Goal: Task Accomplishment & Management: Use online tool/utility

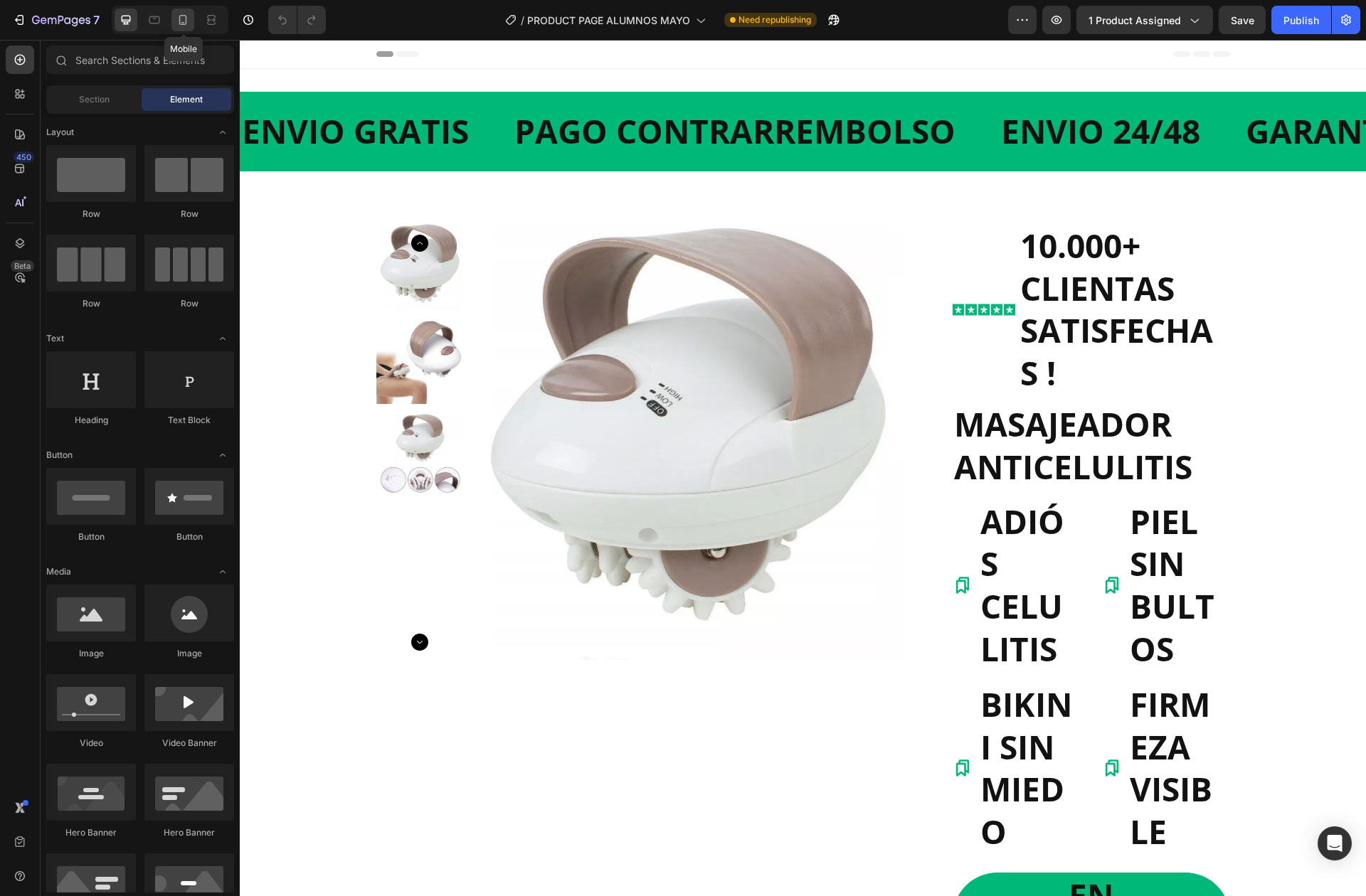
click at [180, 10] on div at bounding box center [183, 20] width 23 height 23
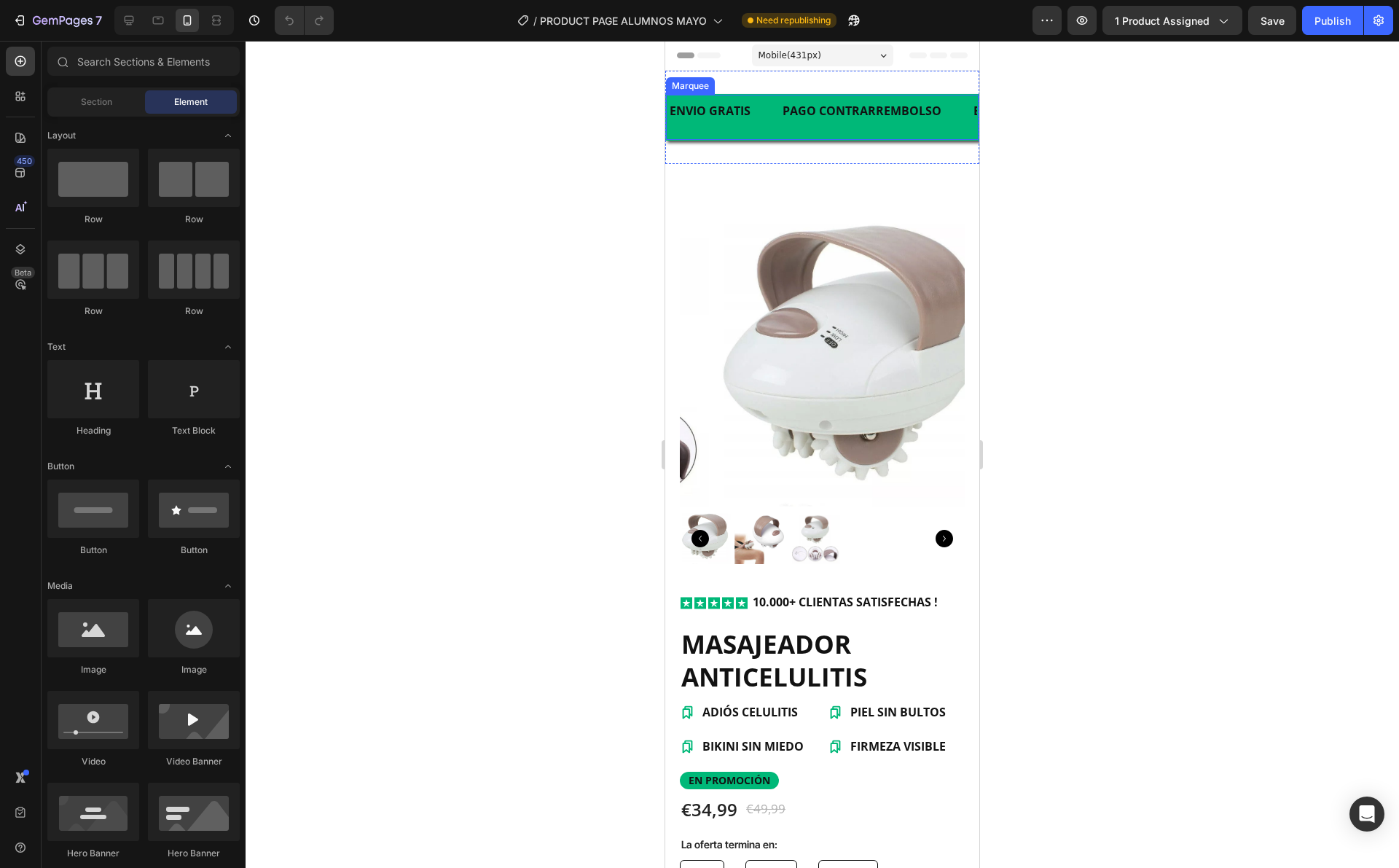
click at [761, 116] on div "ENVIO GRATIS Text Block" at bounding box center [724, 111] width 113 height 30
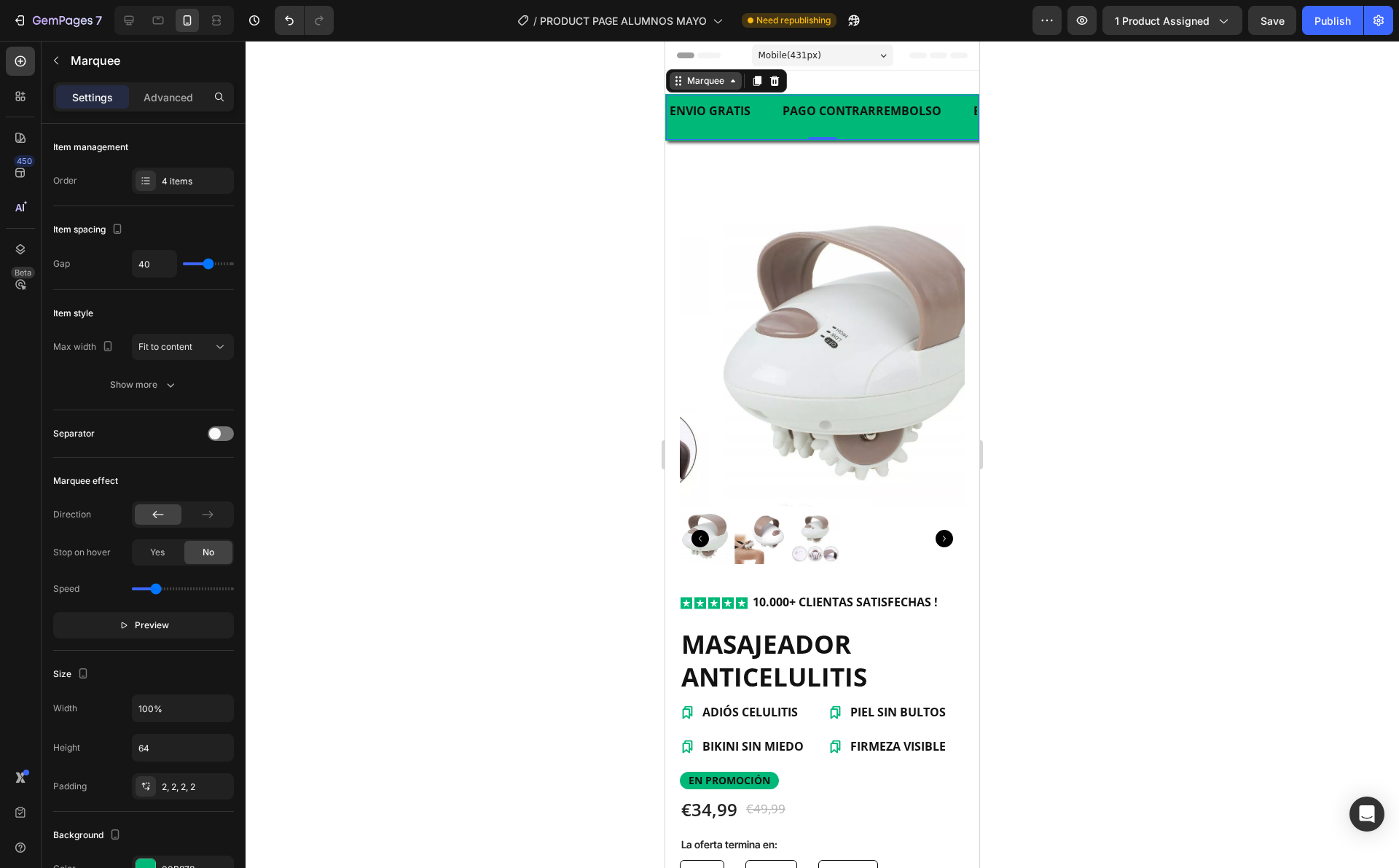
click at [723, 76] on div "Marquee" at bounding box center [706, 81] width 43 height 13
click at [723, 83] on div "Marquee" at bounding box center [706, 81] width 43 height 13
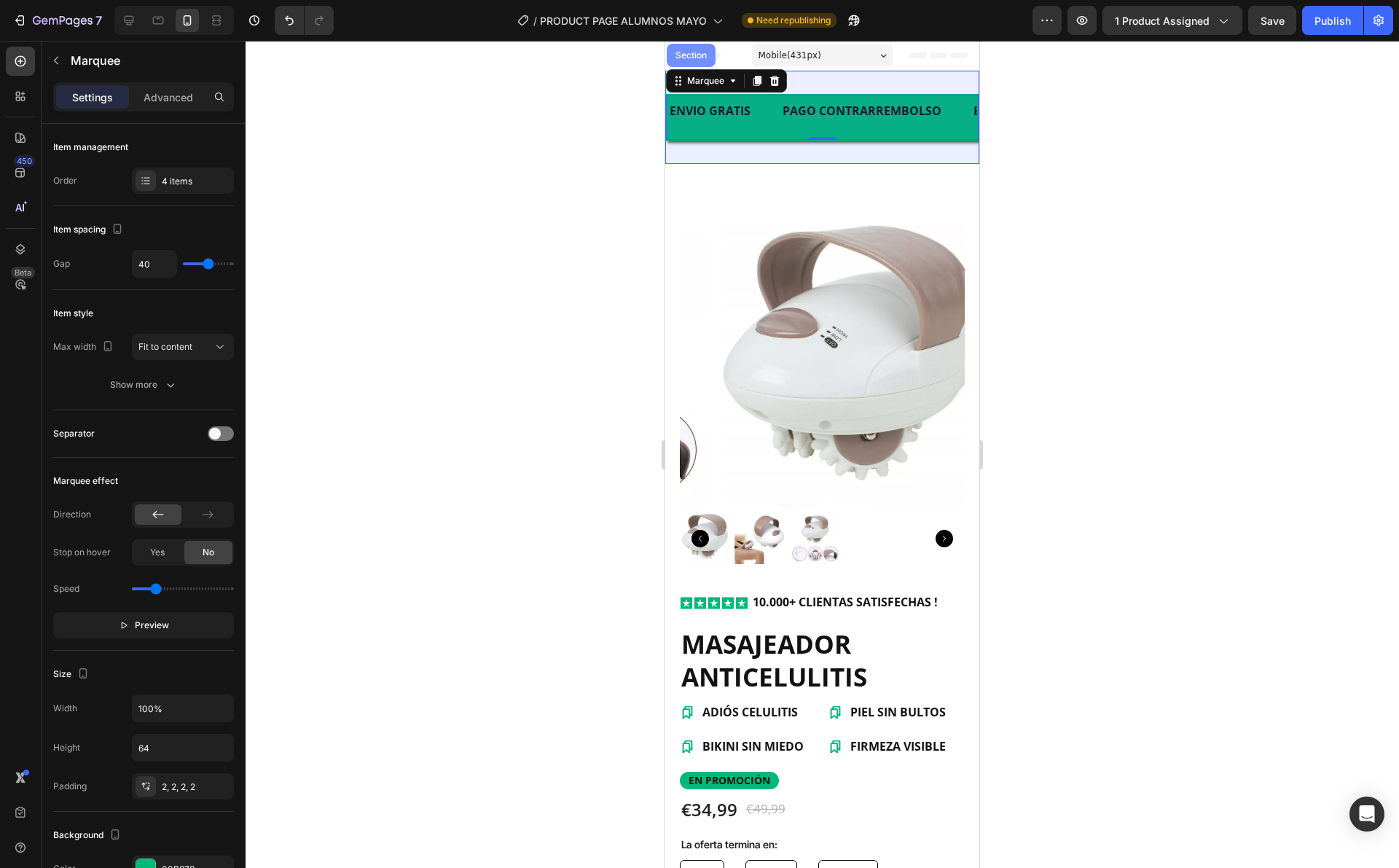
click at [698, 54] on div "Section" at bounding box center [692, 55] width 37 height 9
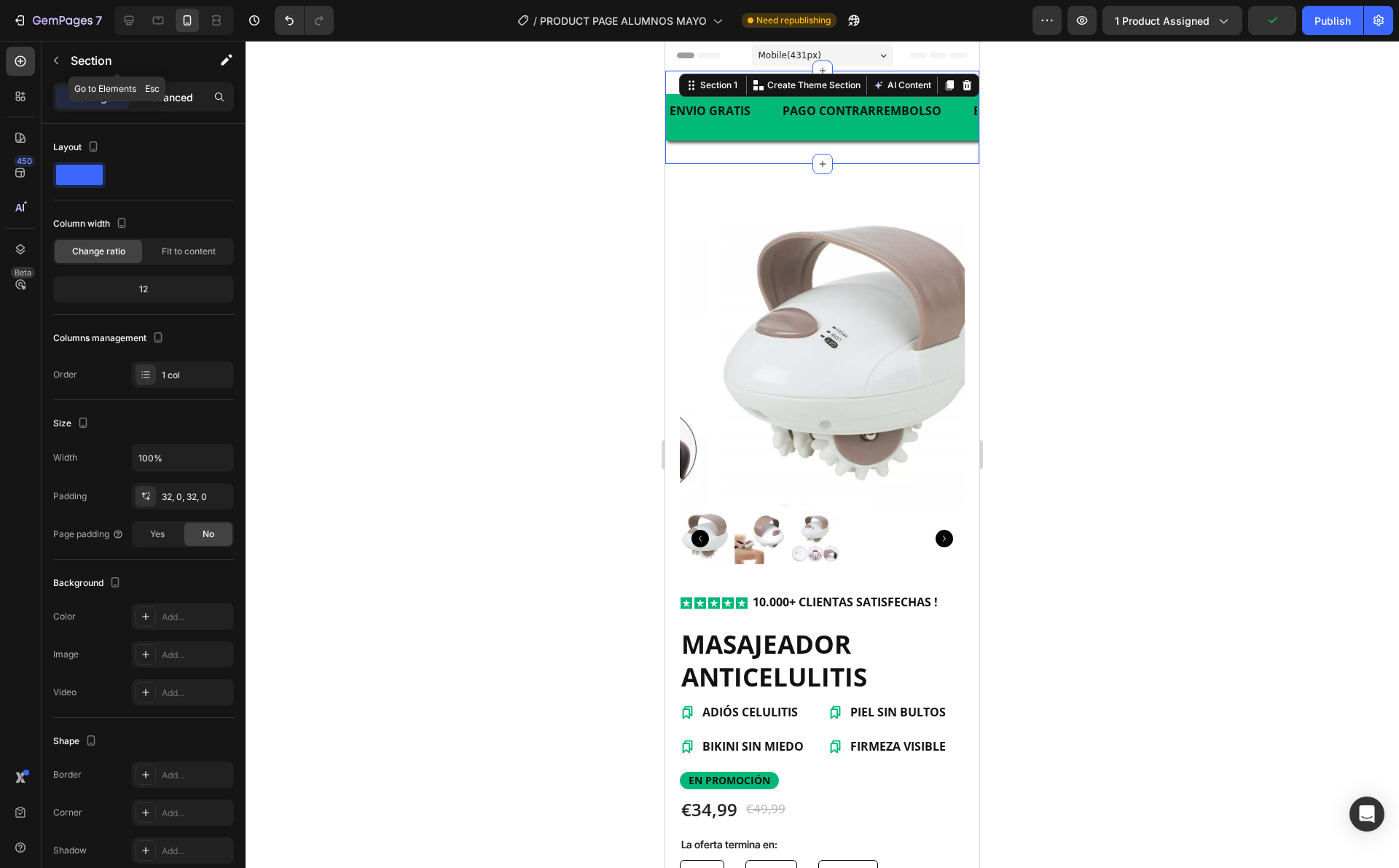
click at [169, 88] on div "Advanced" at bounding box center [168, 97] width 73 height 23
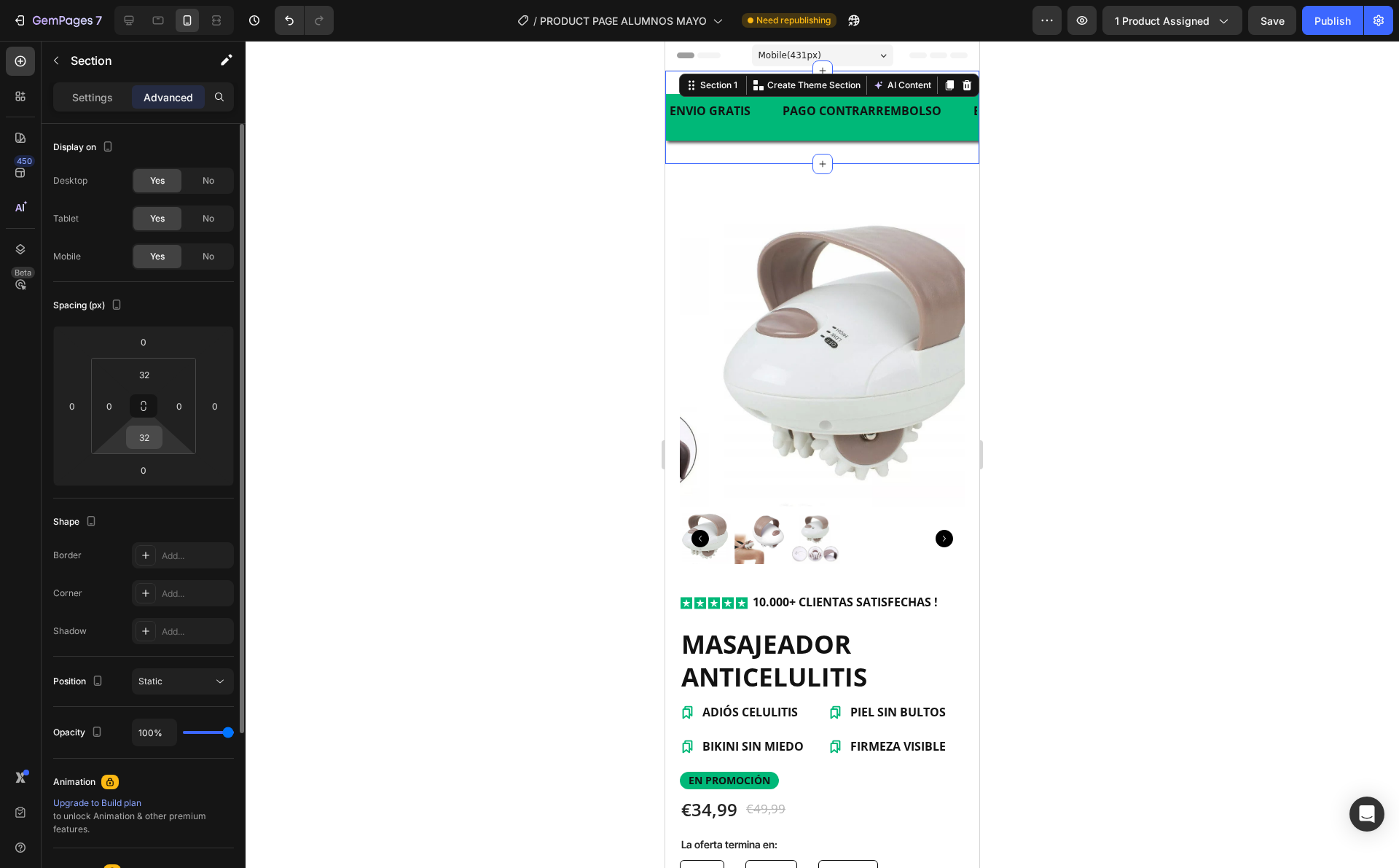
click at [157, 440] on input "32" at bounding box center [144, 437] width 29 height 22
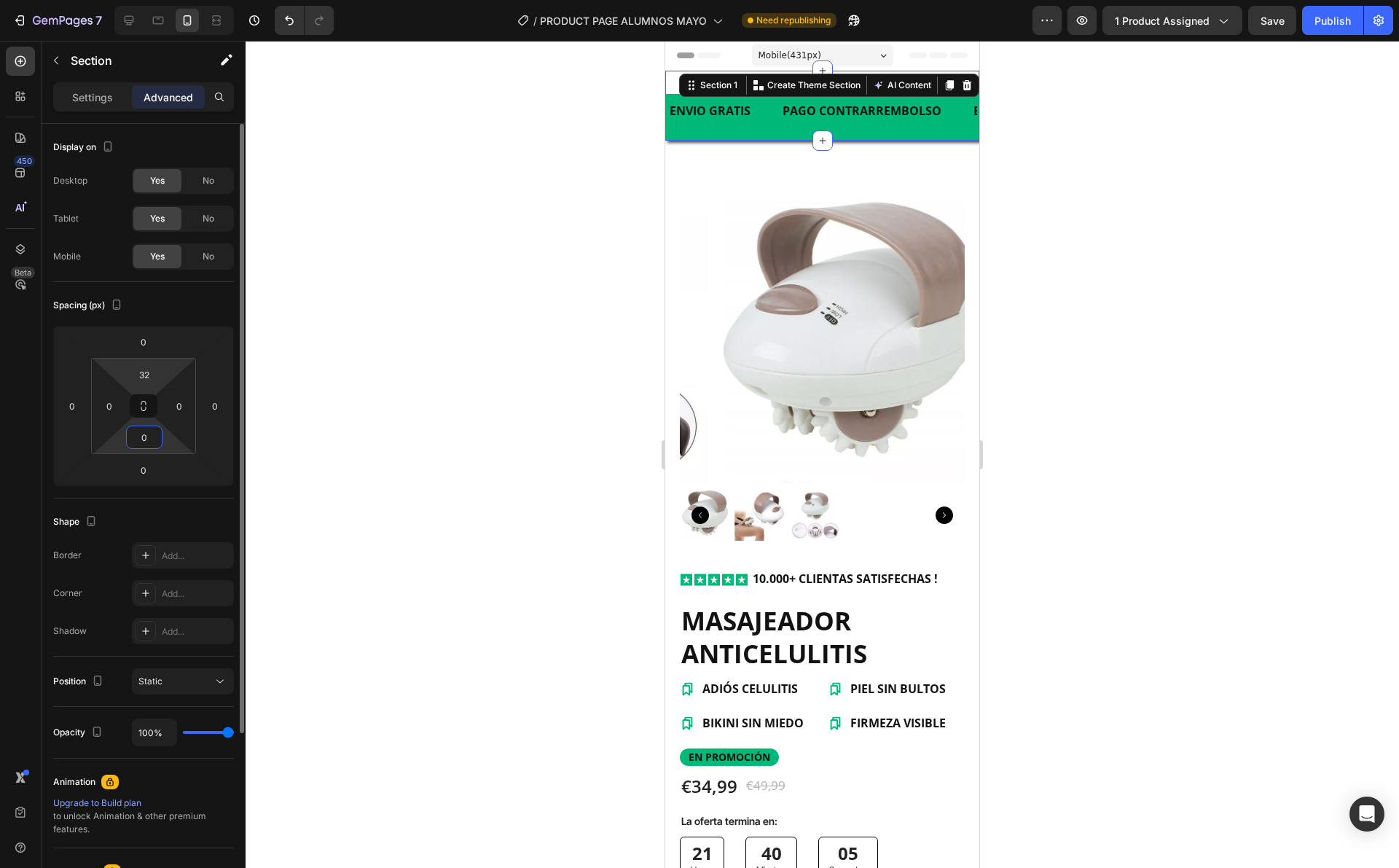
type input "0"
click at [164, 0] on html "7 / PRODUCT PAGE ALUMNOS MAYO Need republishing Preview 1 product assigned Save…" at bounding box center [700, 0] width 1399 height 0
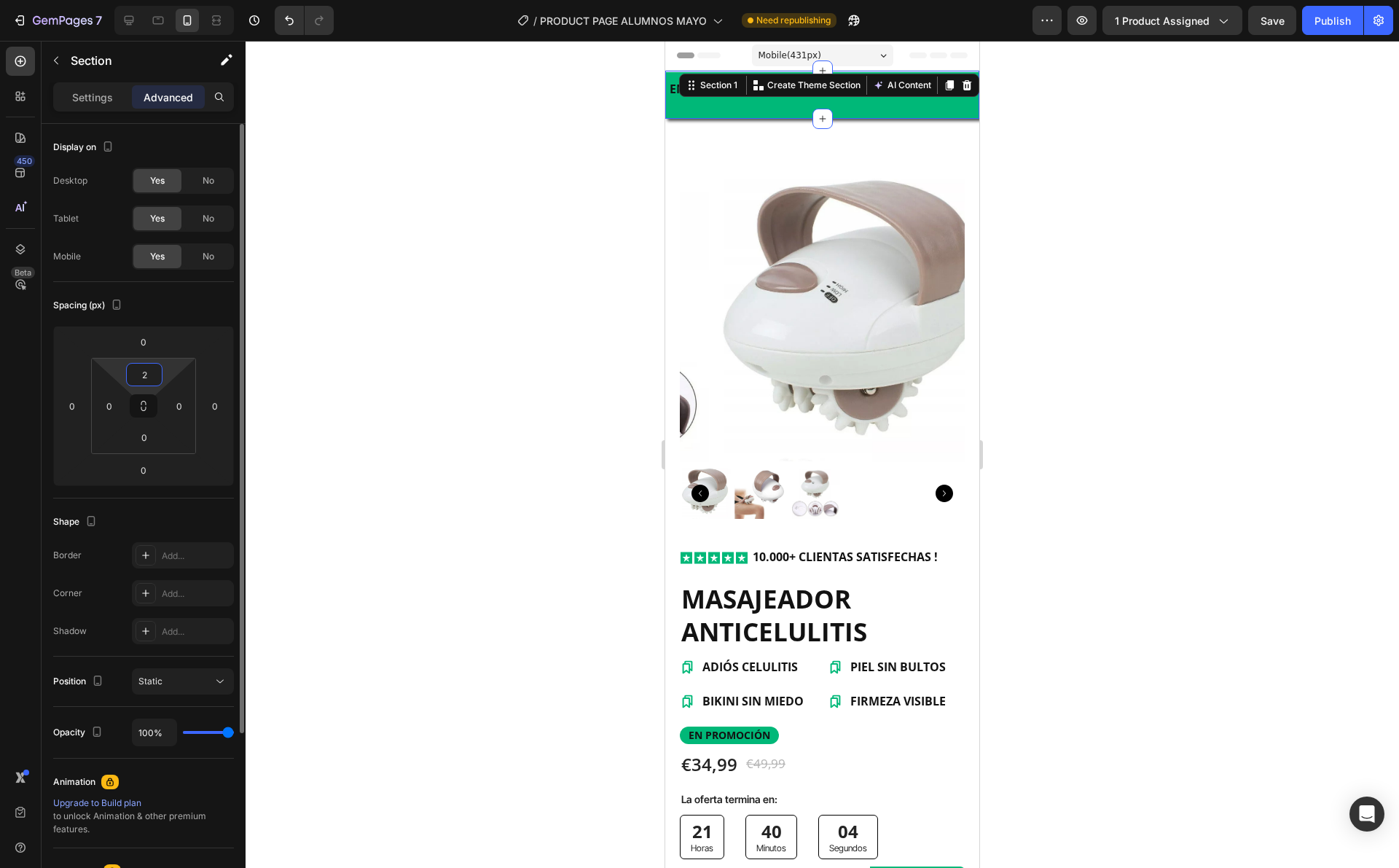
type input "0"
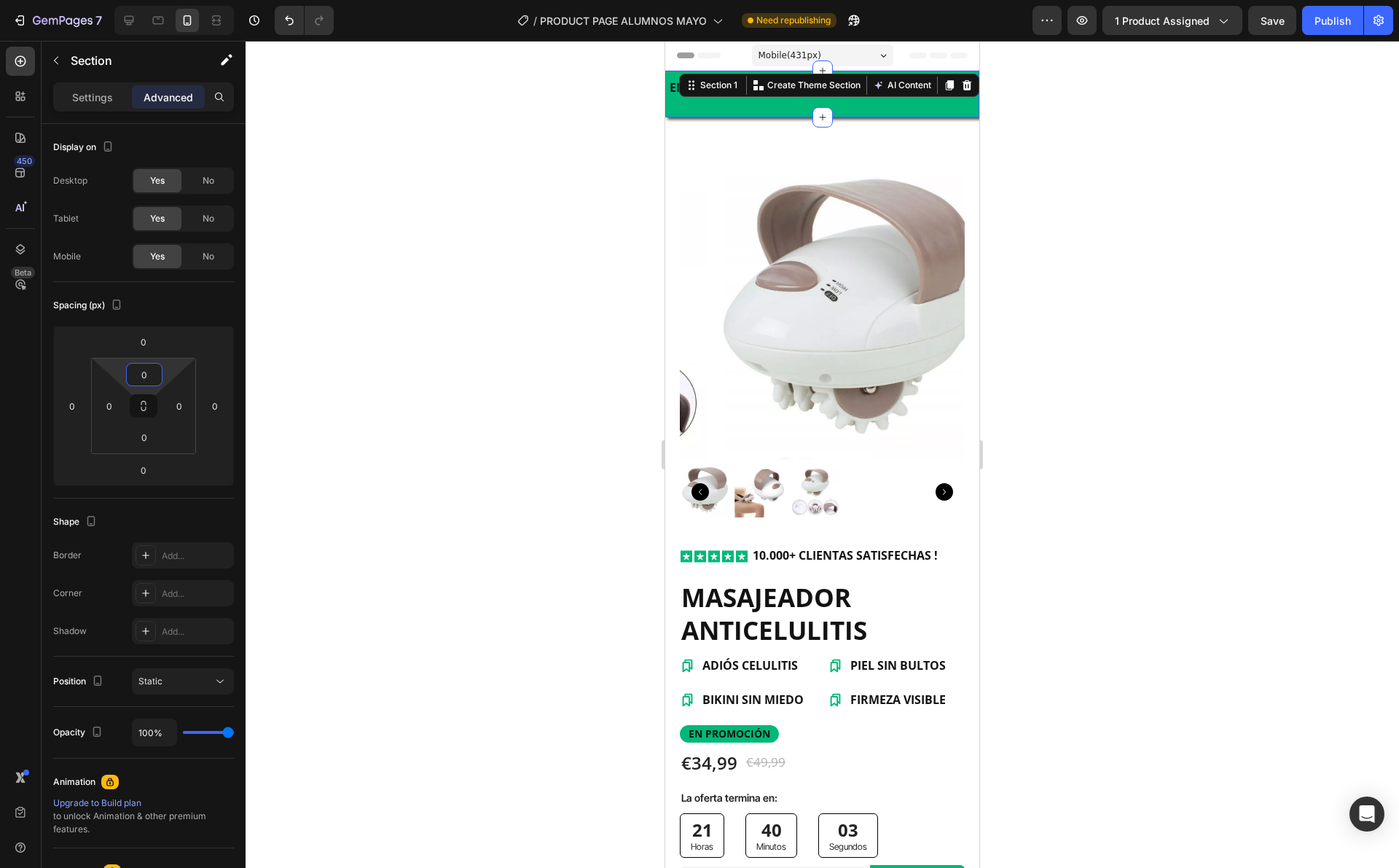
click at [597, 255] on div at bounding box center [822, 454] width 1154 height 827
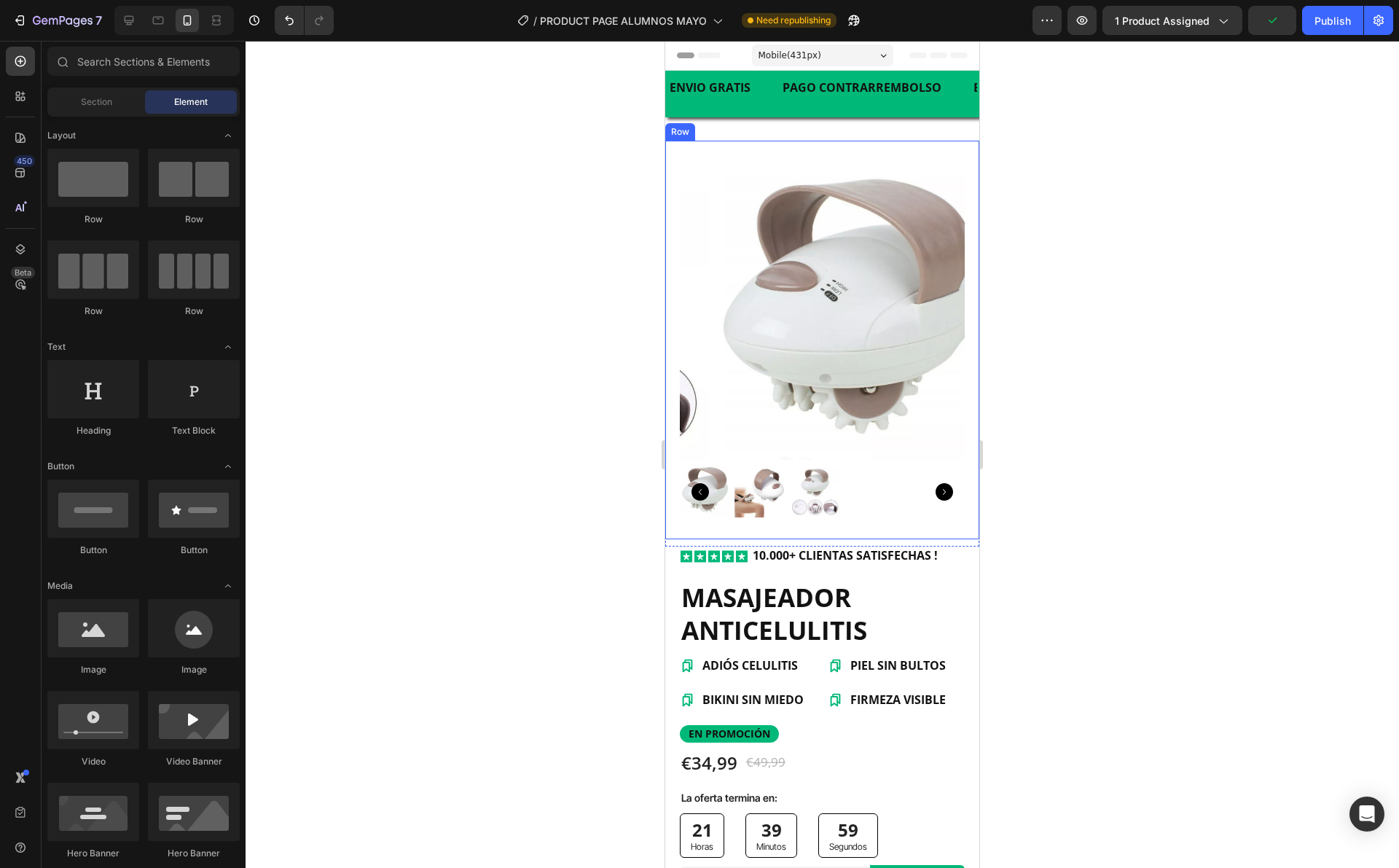
click at [762, 149] on div "Product Images Row" at bounding box center [822, 339] width 314 height 399
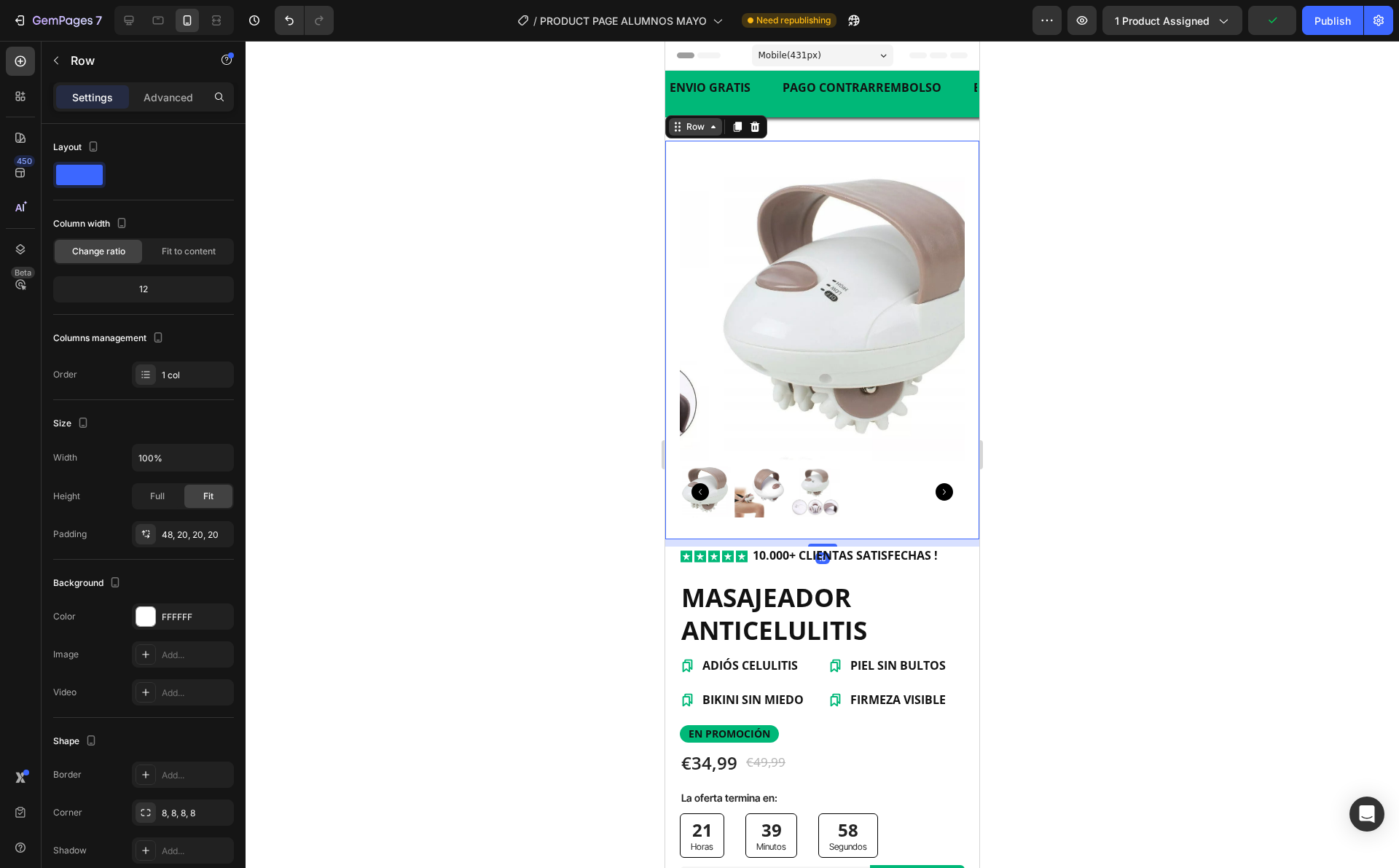
click at [707, 132] on div "Row" at bounding box center [696, 127] width 53 height 18
click at [704, 126] on div "Row" at bounding box center [695, 126] width 24 height 13
click at [642, 117] on div at bounding box center [822, 454] width 1154 height 827
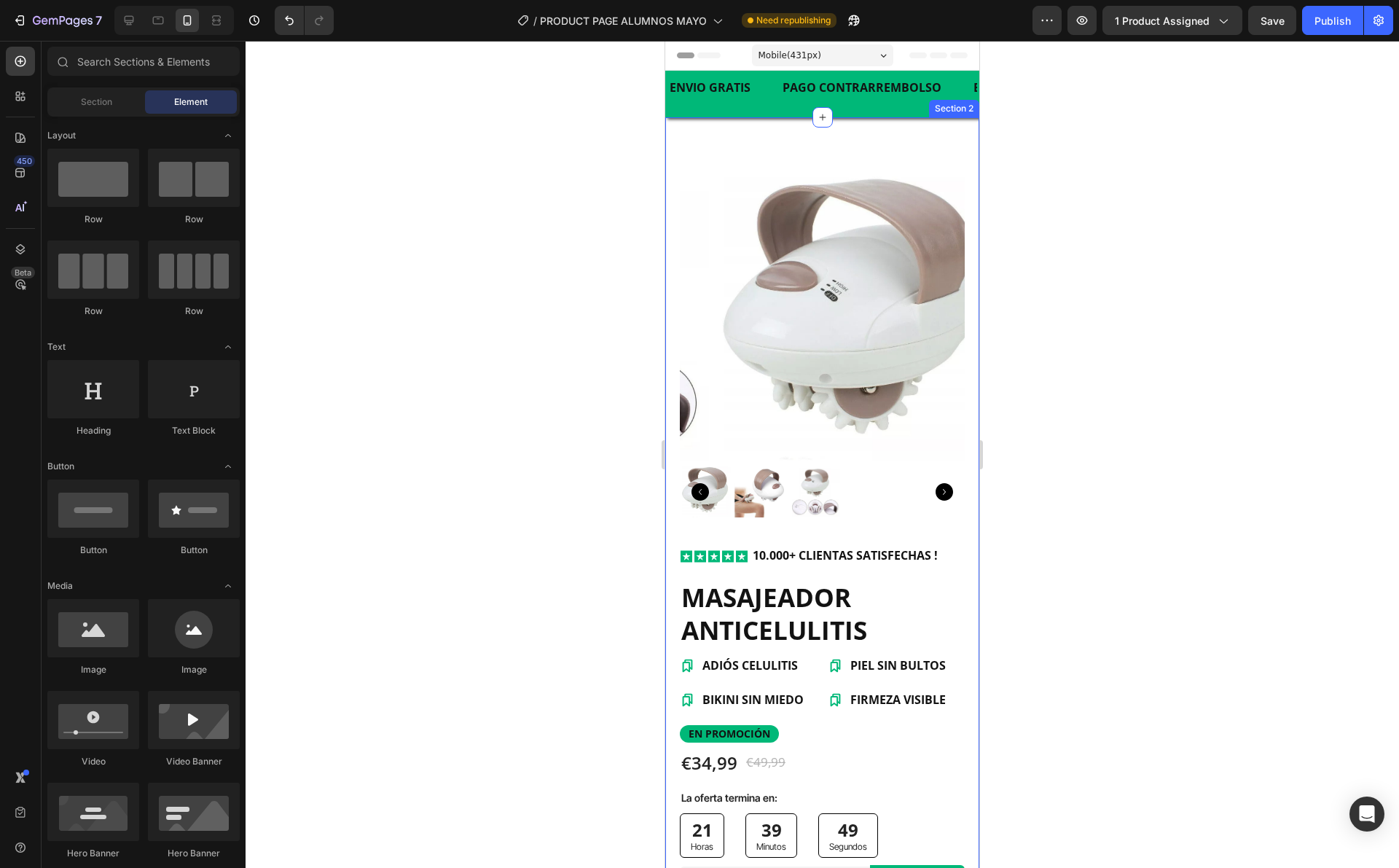
click at [711, 125] on div "Product Images Row Row Icon Icon Icon Icon Icon Icon List 10.000+ CLIENTAS SATI…" at bounding box center [822, 710] width 314 height 1186
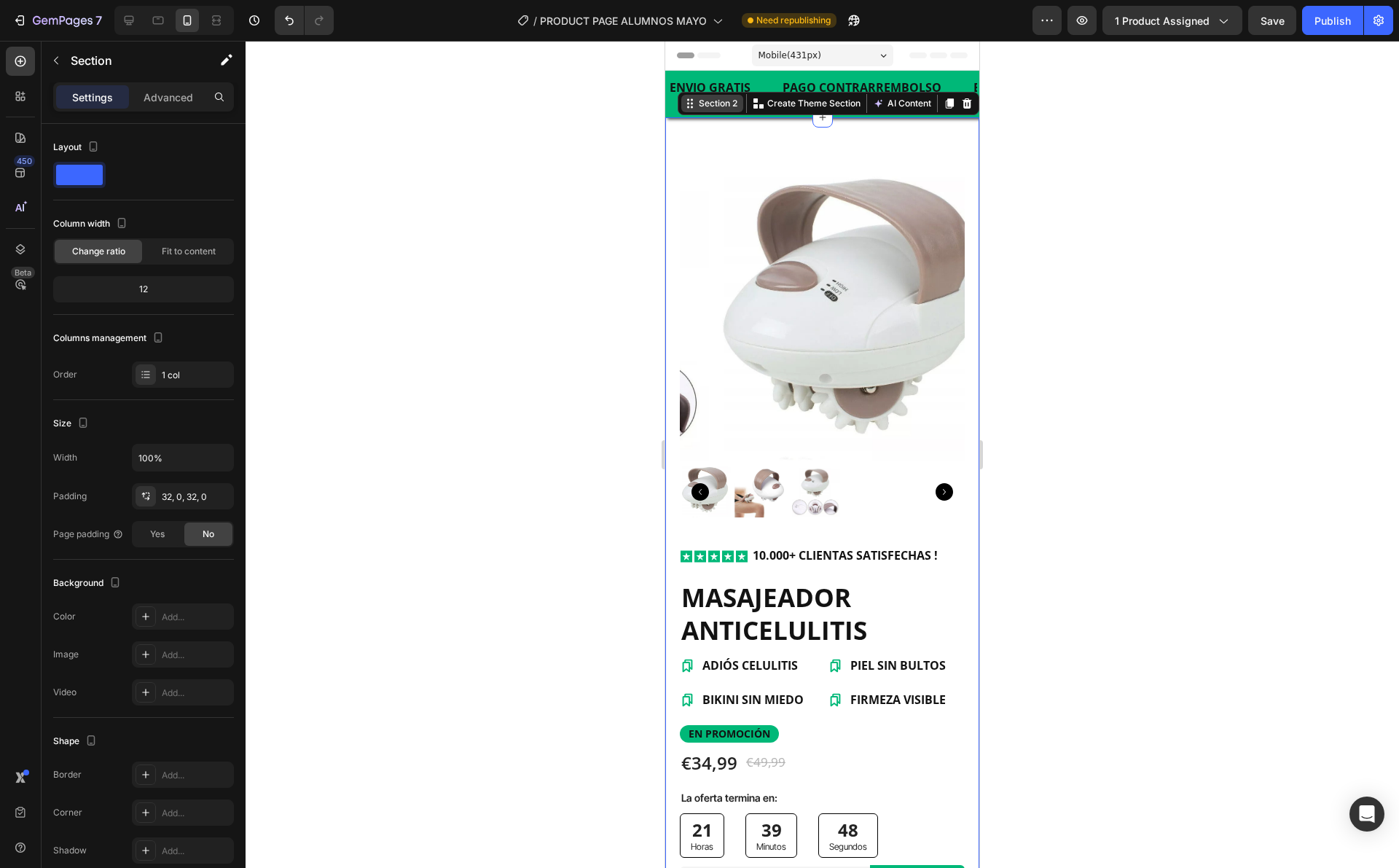
click at [706, 107] on div "Section 2" at bounding box center [718, 103] width 44 height 13
click at [181, 100] on p "Advanced" at bounding box center [169, 97] width 50 height 15
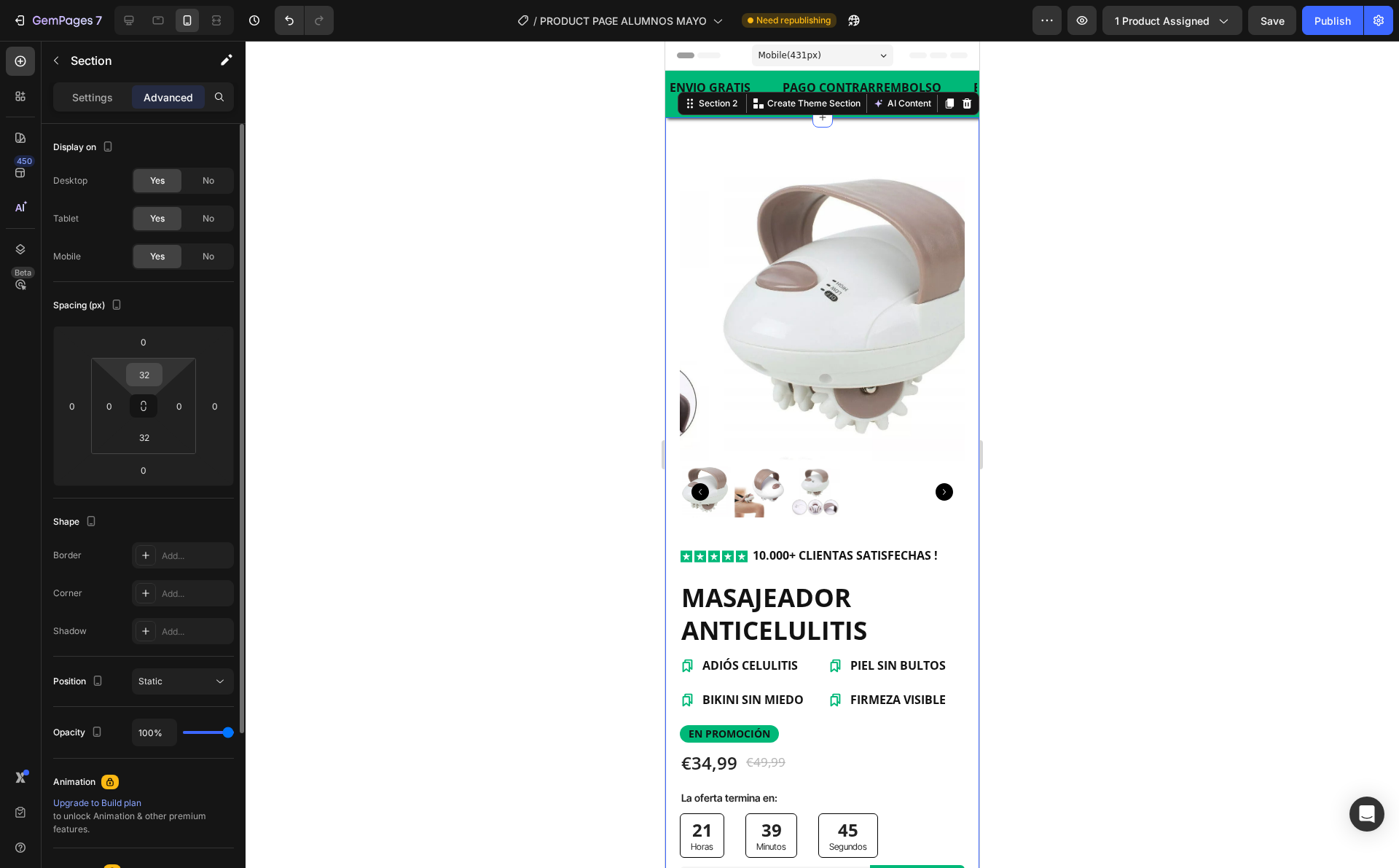
click at [147, 385] on input "32" at bounding box center [144, 374] width 29 height 22
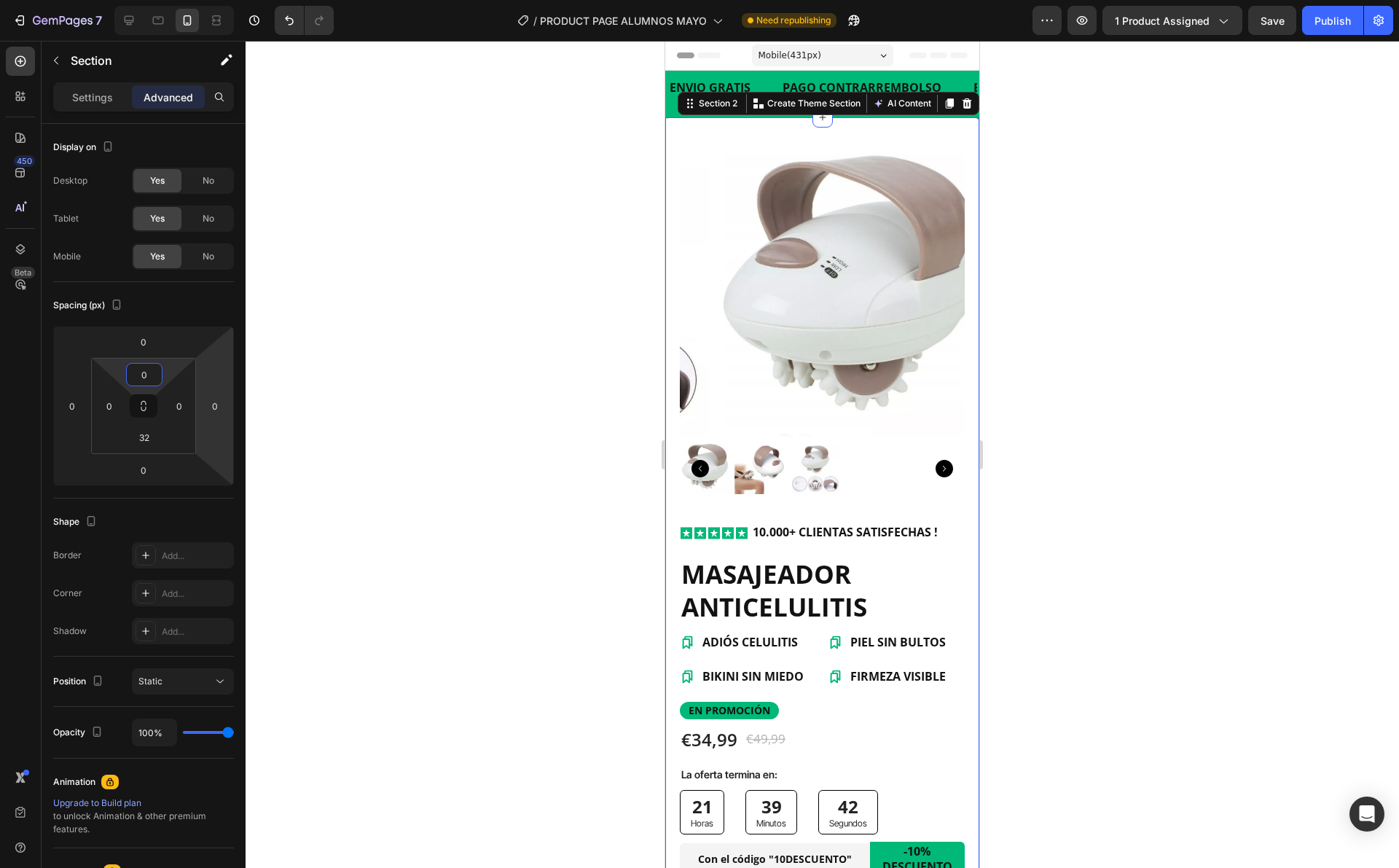
type input "0"
click at [528, 350] on div at bounding box center [822, 454] width 1154 height 827
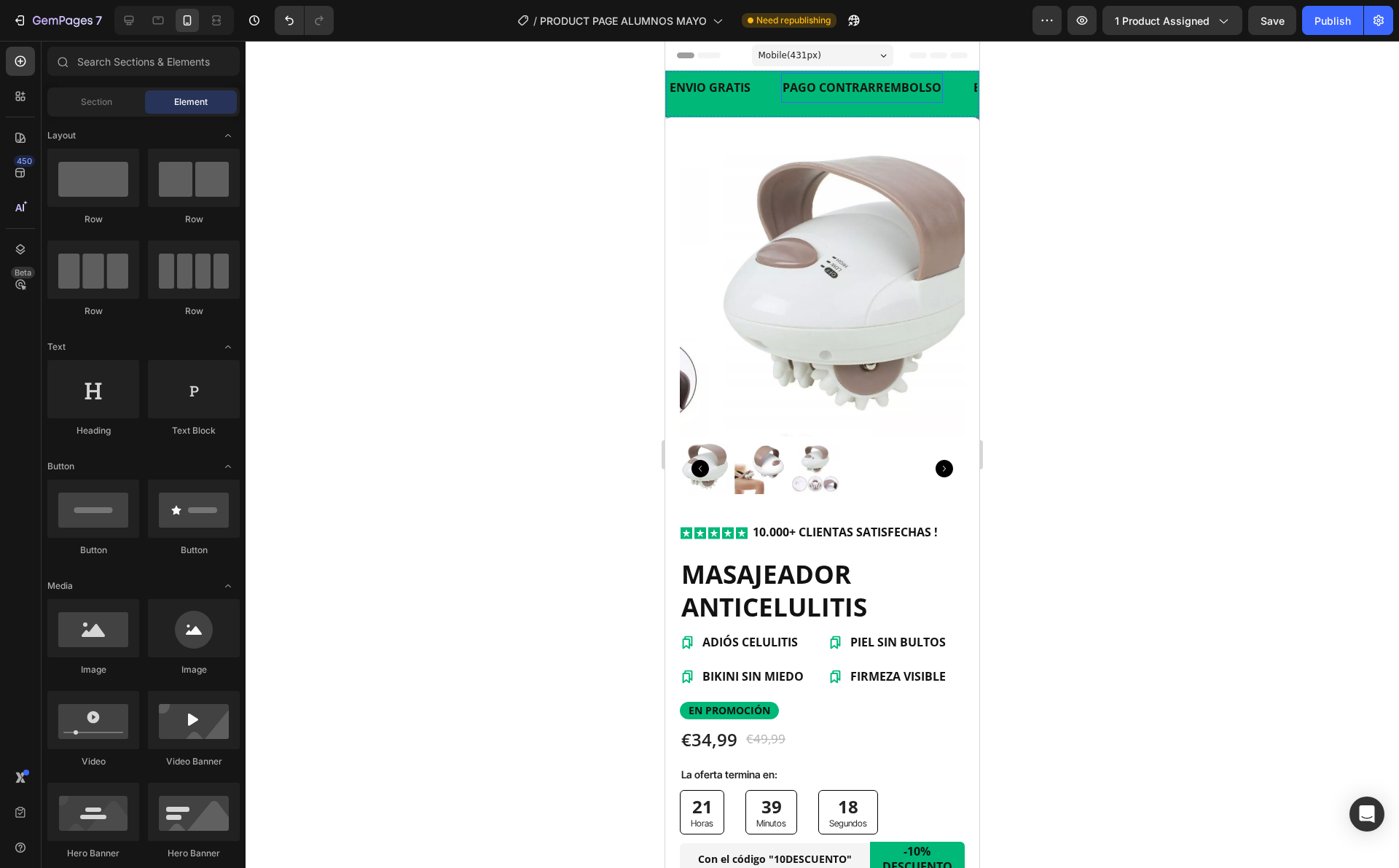
click at [919, 87] on p "PAGO CONTRARREMBOLSO" at bounding box center [862, 87] width 159 height 15
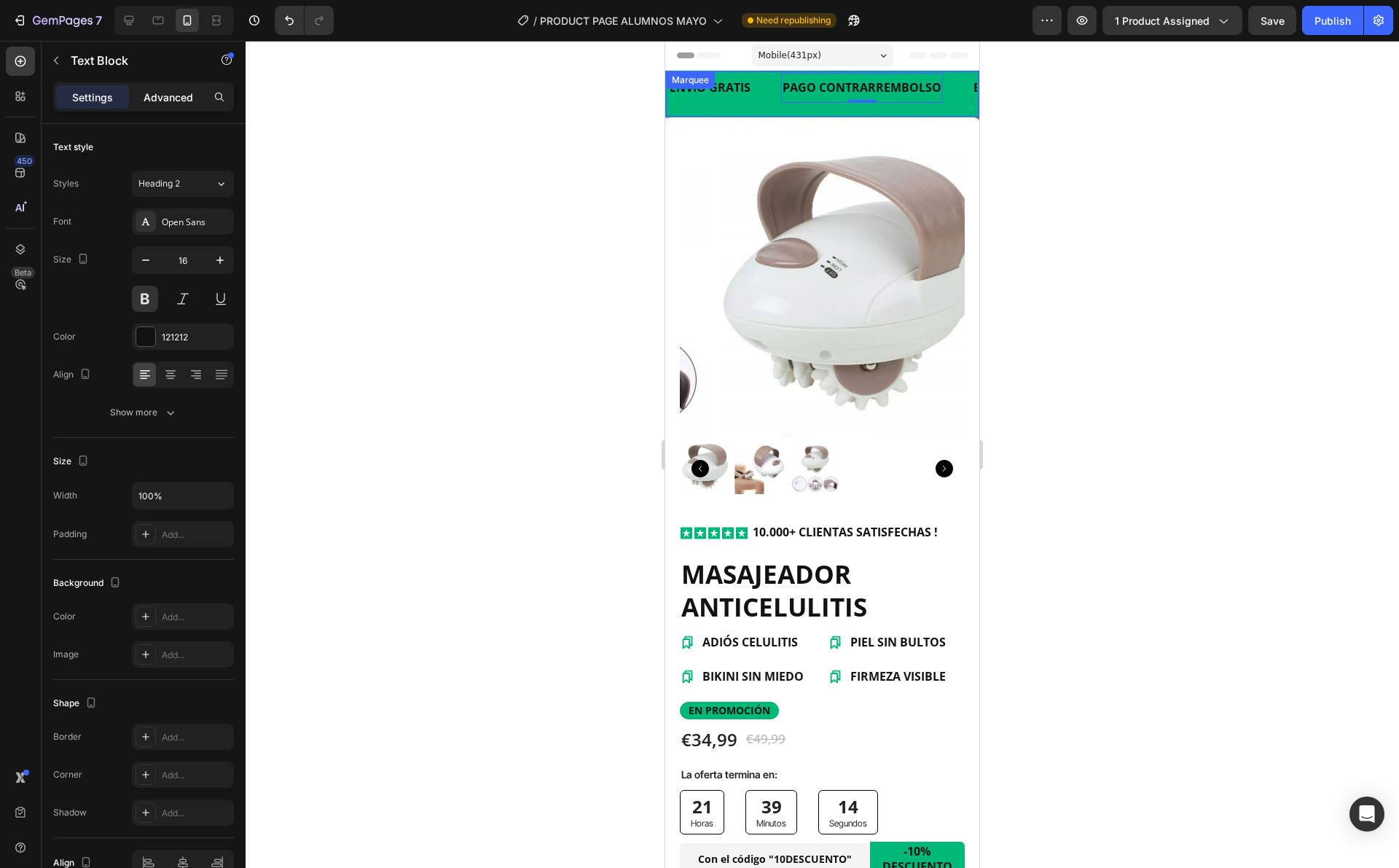
click at [175, 92] on p "Advanced" at bounding box center [169, 97] width 50 height 15
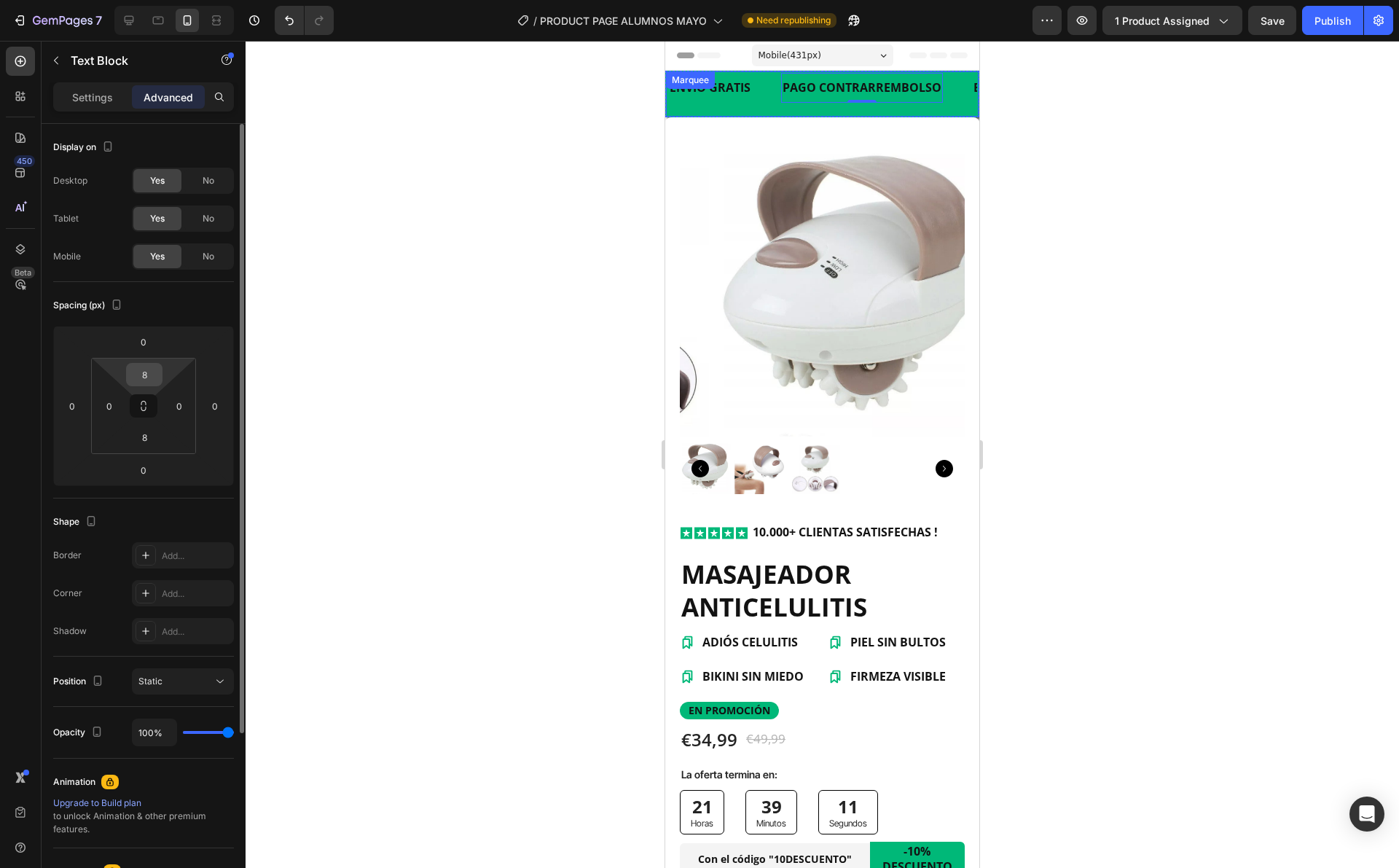
click at [149, 377] on input "8" at bounding box center [144, 374] width 29 height 22
type input "0"
click at [155, 441] on input "8" at bounding box center [144, 437] width 29 height 22
type input "0"
click at [542, 212] on div at bounding box center [822, 454] width 1154 height 827
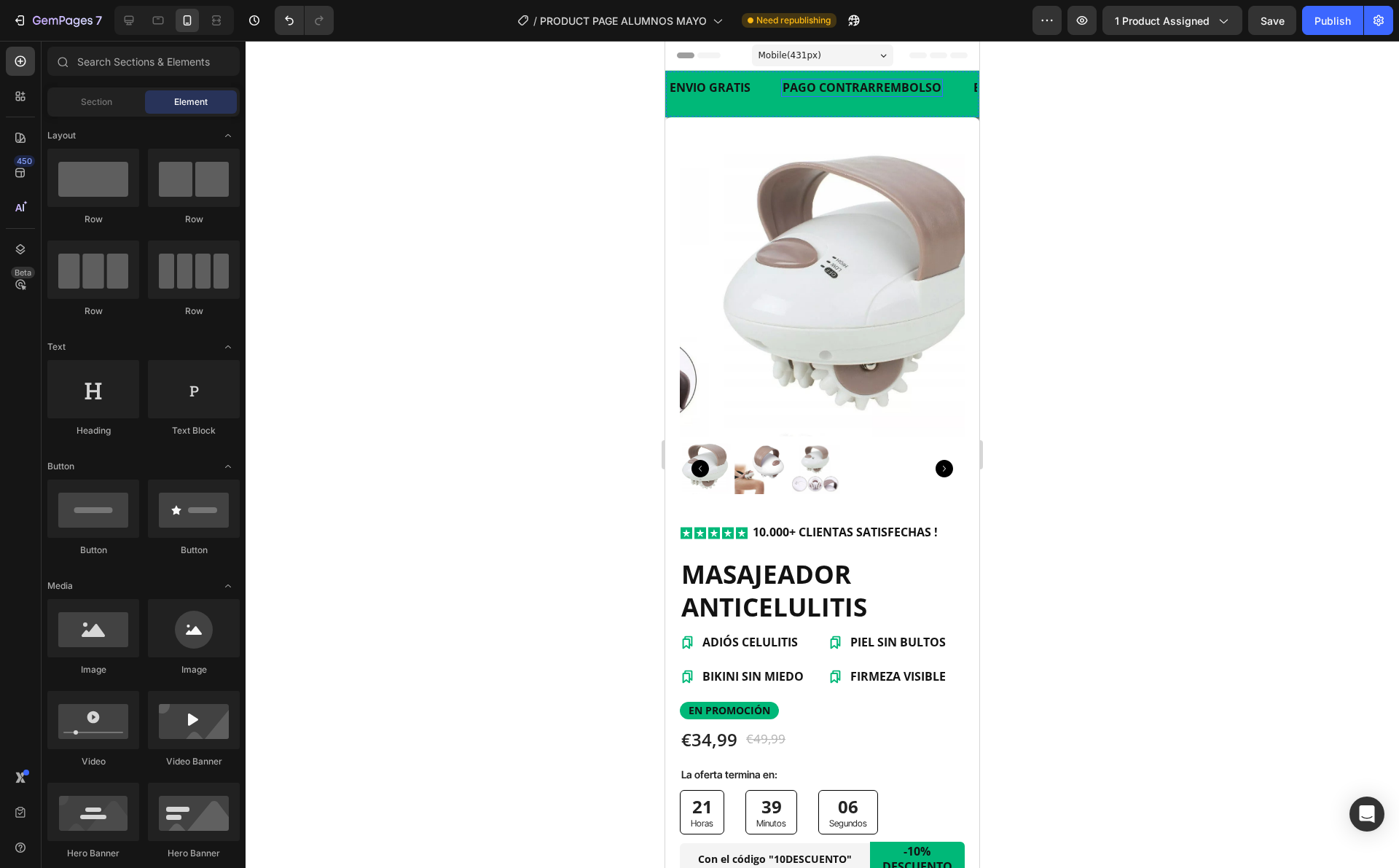
click at [805, 86] on p "PAGO CONTRARREMBOLSO" at bounding box center [862, 87] width 159 height 15
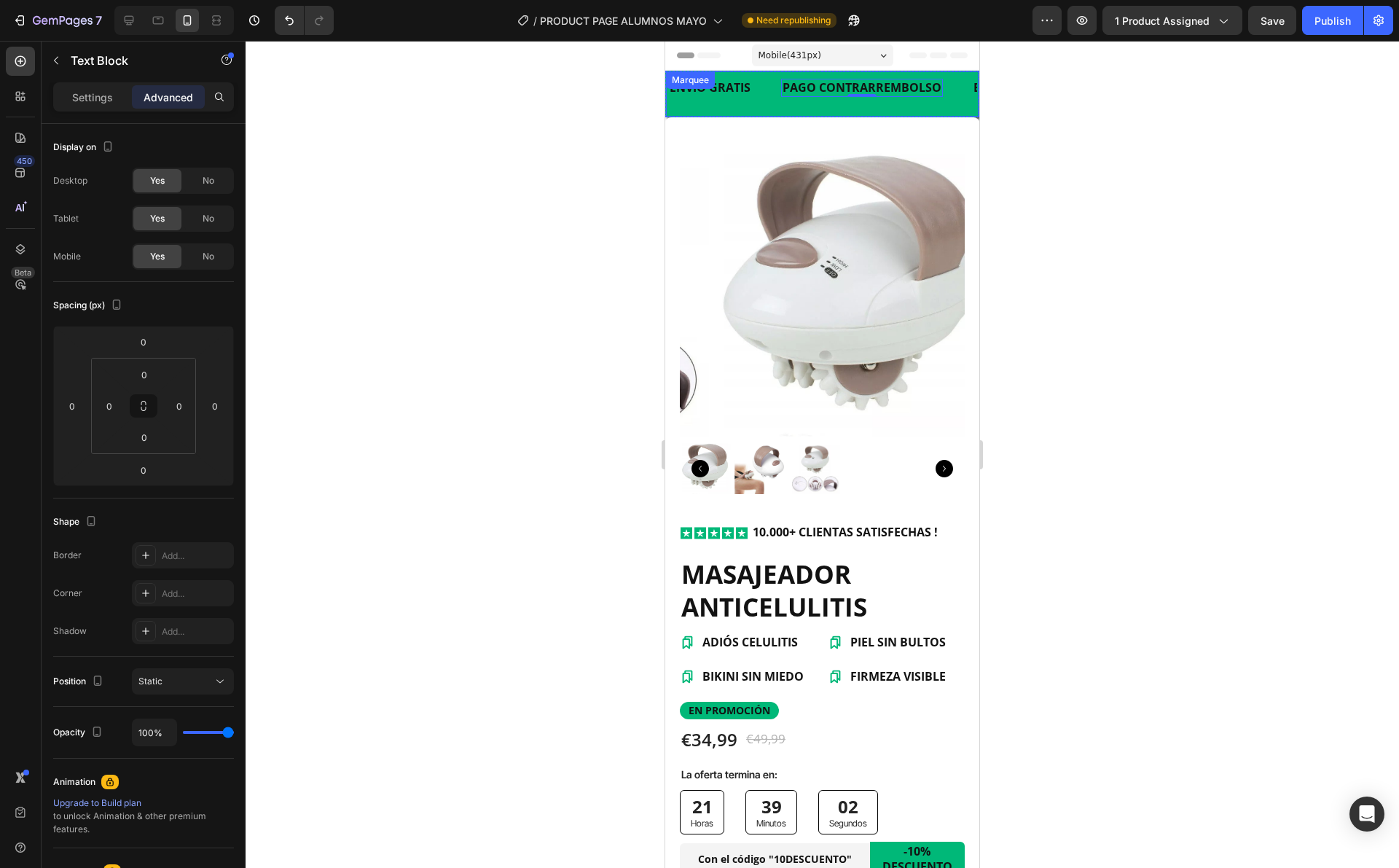
click at [735, 107] on div "ENVIO GRATIS Text Block PAGO CONTRARREMBOLSO Text Block 0 ENVIO 24 / 48 Text Bl…" at bounding box center [822, 94] width 309 height 43
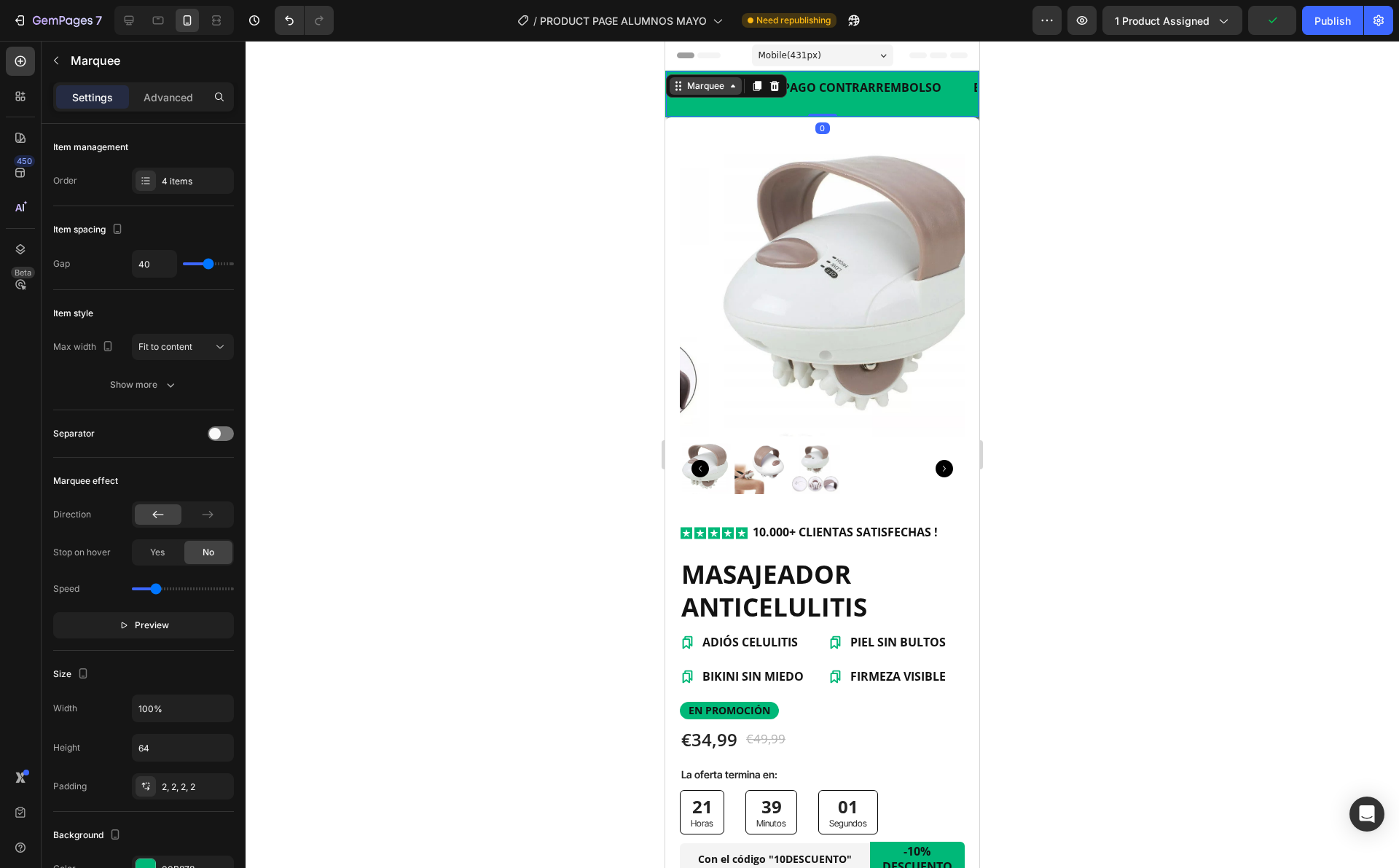
click at [701, 91] on div "Marquee" at bounding box center [706, 85] width 43 height 13
click at [173, 90] on p "Advanced" at bounding box center [169, 97] width 50 height 15
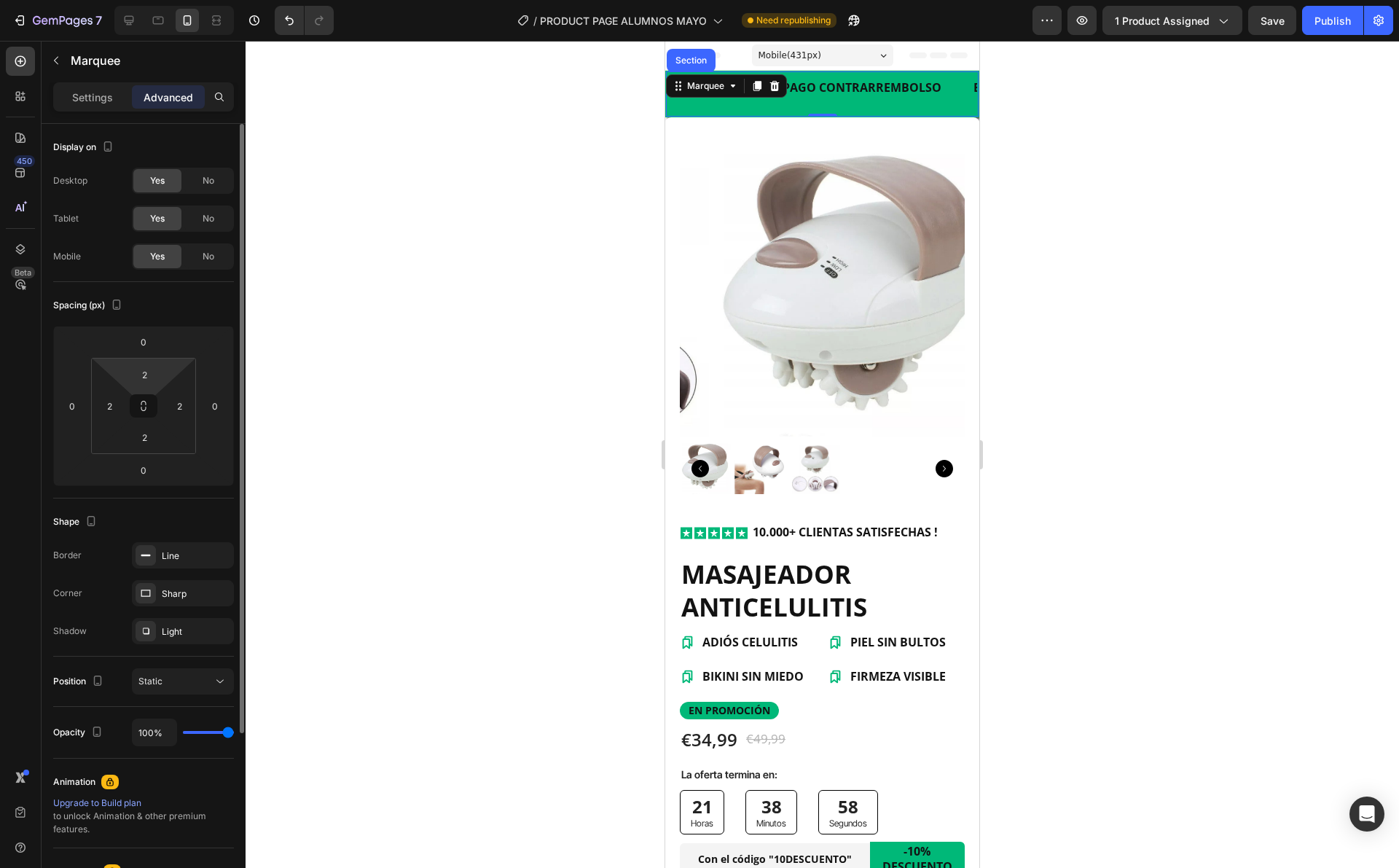
click at [140, 0] on html "7 / PRODUCT PAGE ALUMNOS MAYO Need republishing Preview 1 product assigned Save…" at bounding box center [700, 0] width 1399 height 0
click at [149, 368] on input "2" at bounding box center [144, 374] width 29 height 22
type input "0"
click at [146, 407] on icon at bounding box center [144, 409] width 5 height 4
click at [178, 410] on input "2" at bounding box center [179, 405] width 22 height 22
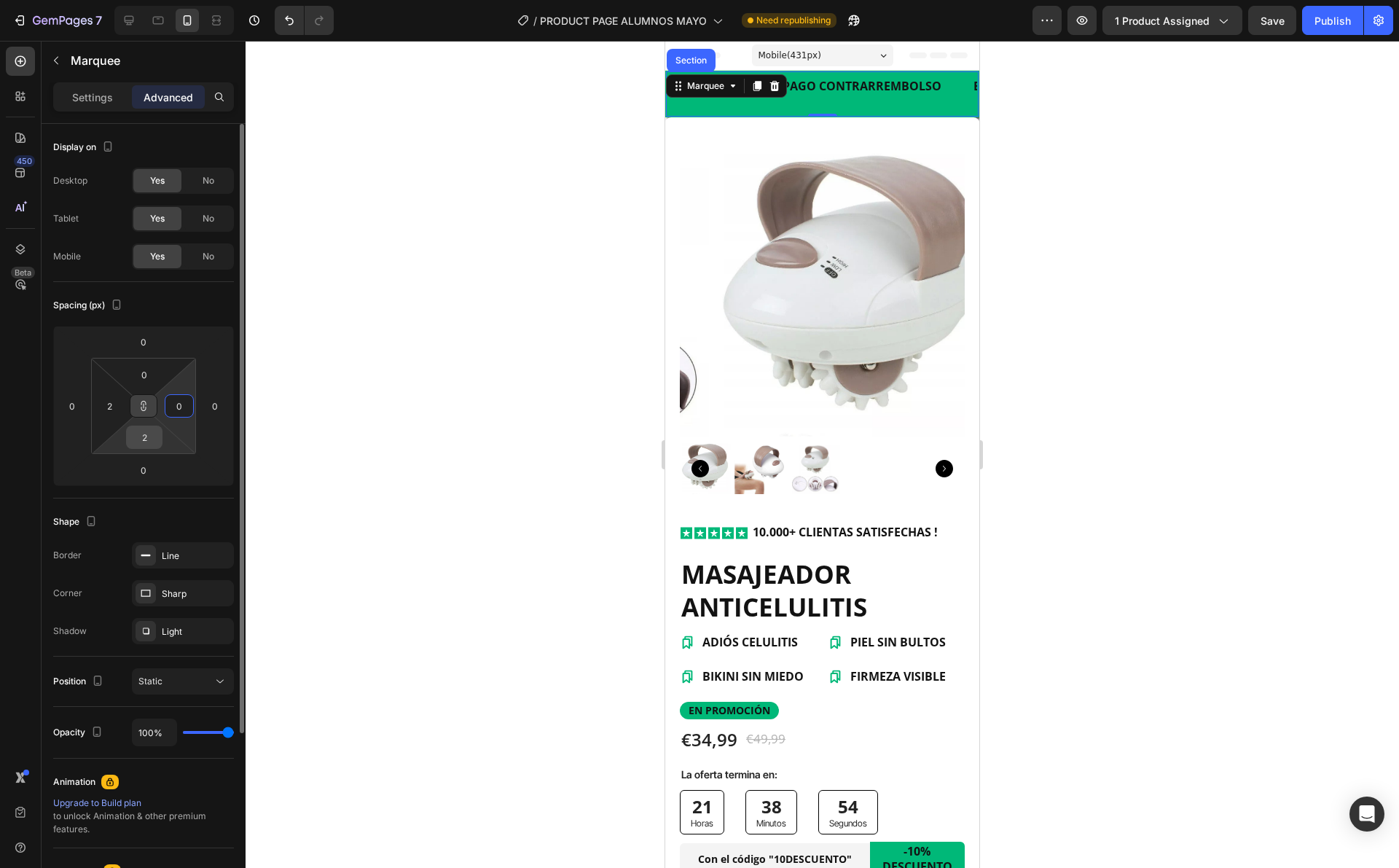
type input "0"
click at [162, 438] on div "2" at bounding box center [144, 437] width 36 height 23
type input "0"
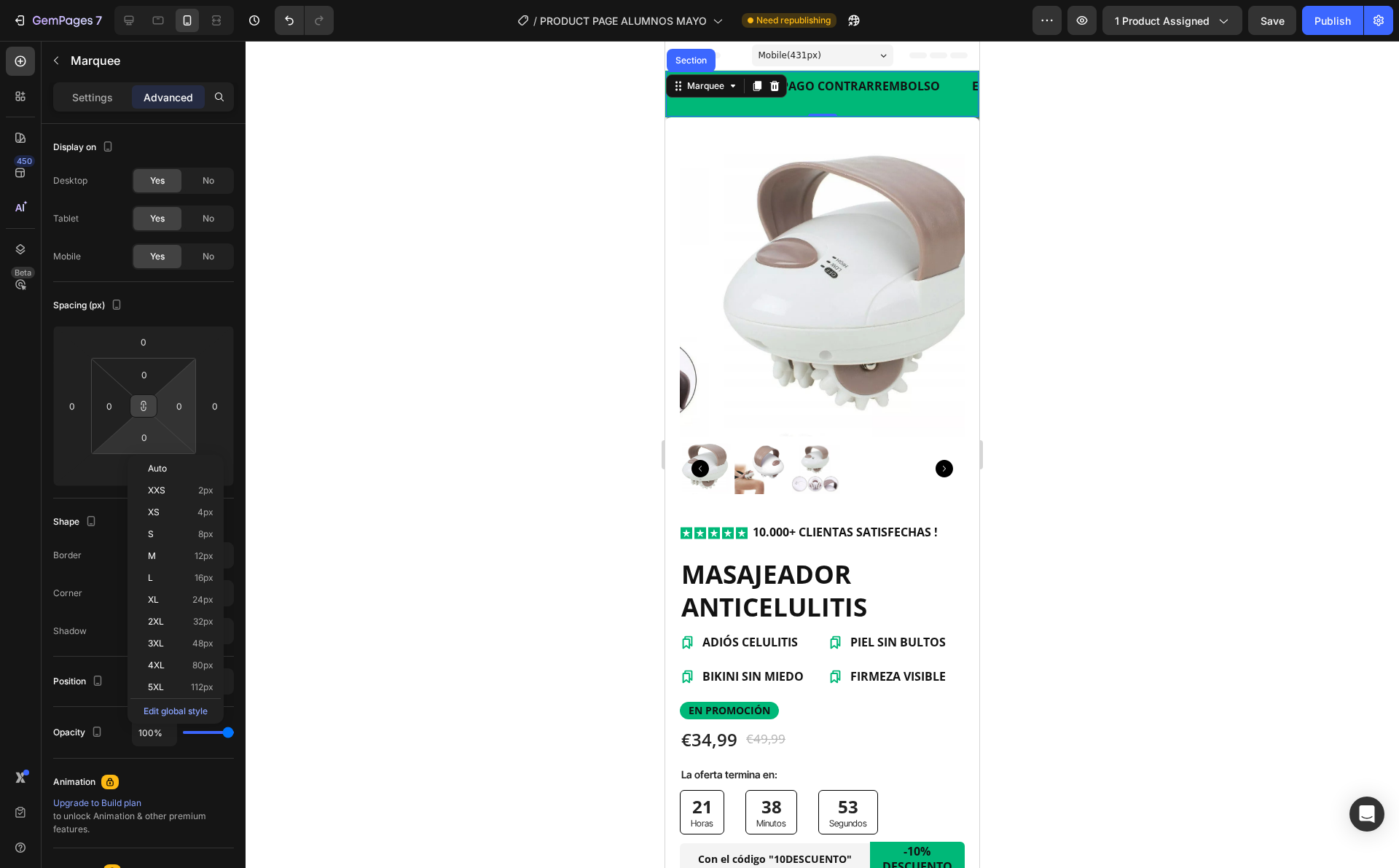
click at [374, 373] on div at bounding box center [822, 454] width 1154 height 827
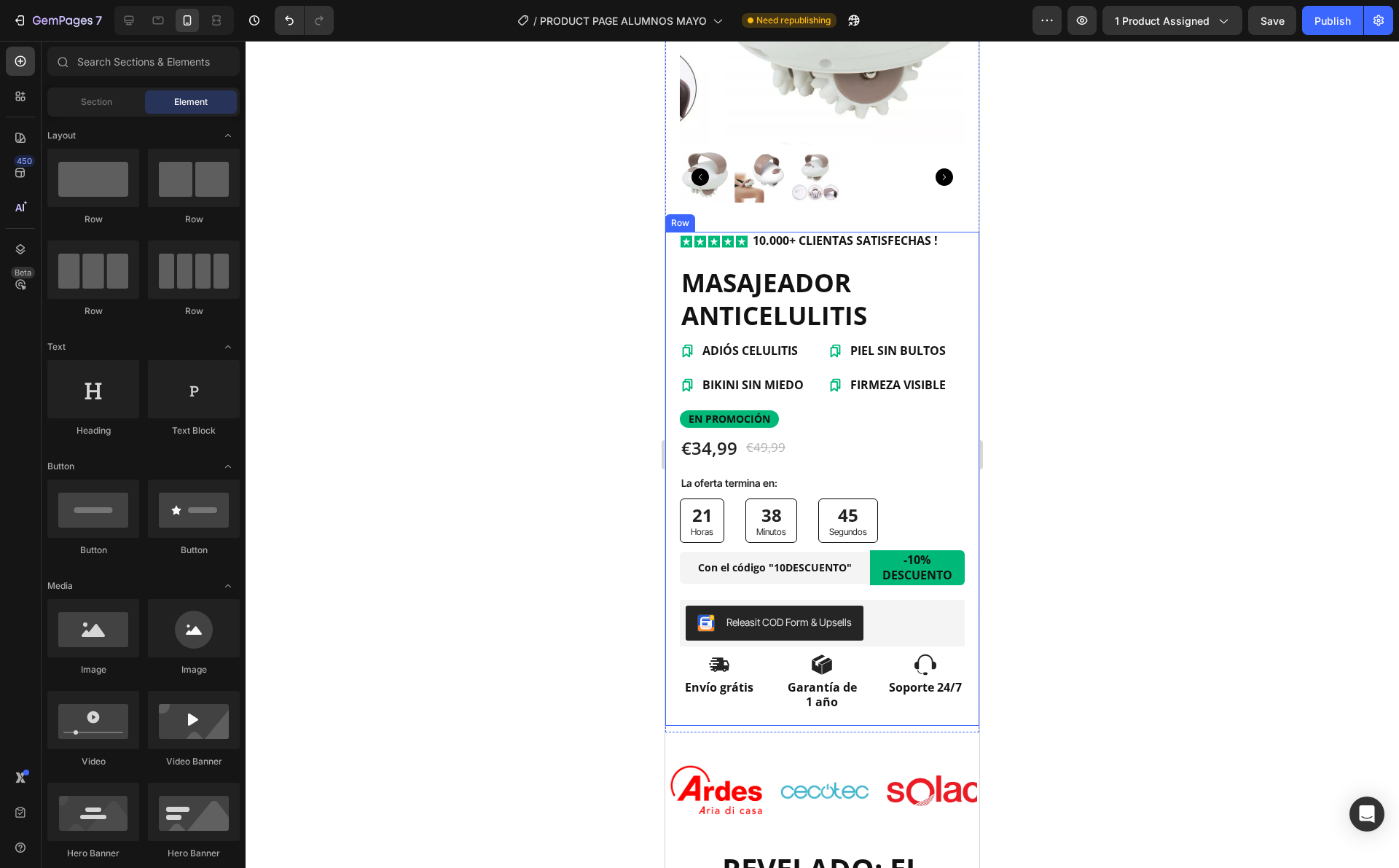
scroll to position [388, 0]
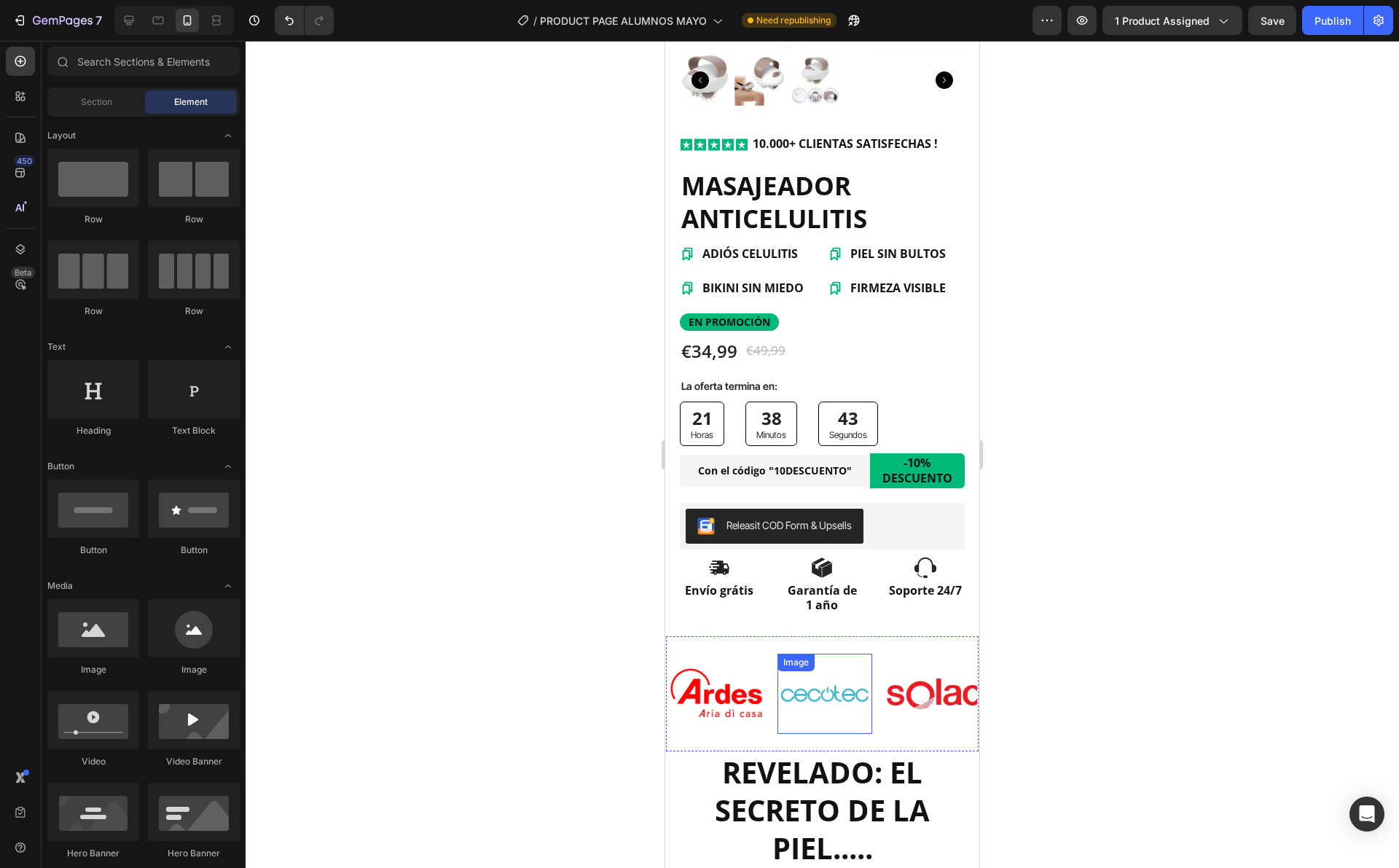
click at [860, 662] on img at bounding box center [825, 693] width 95 height 63
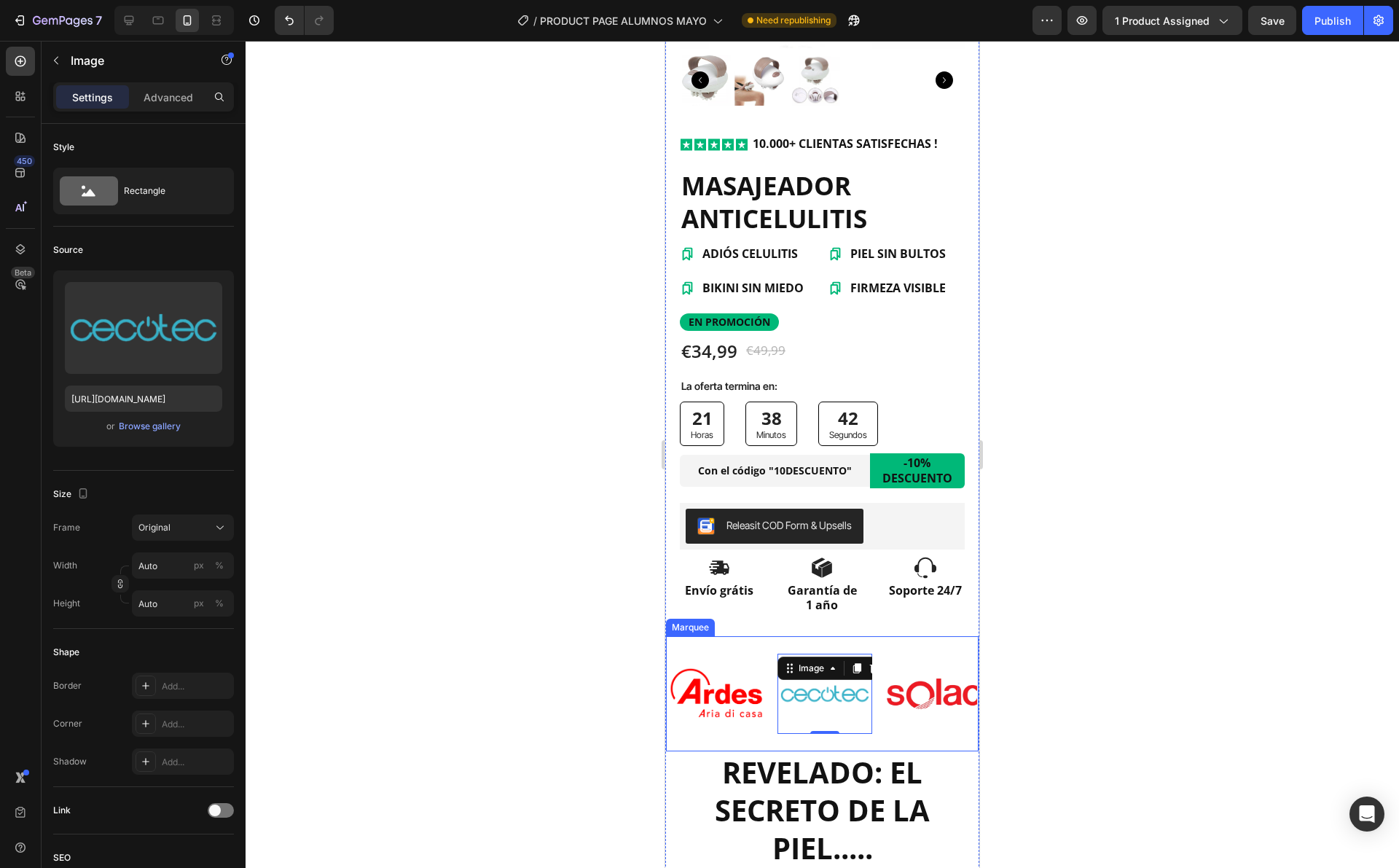
click at [904, 644] on div "Image Image 0 Image Image Image" at bounding box center [941, 693] width 547 height 112
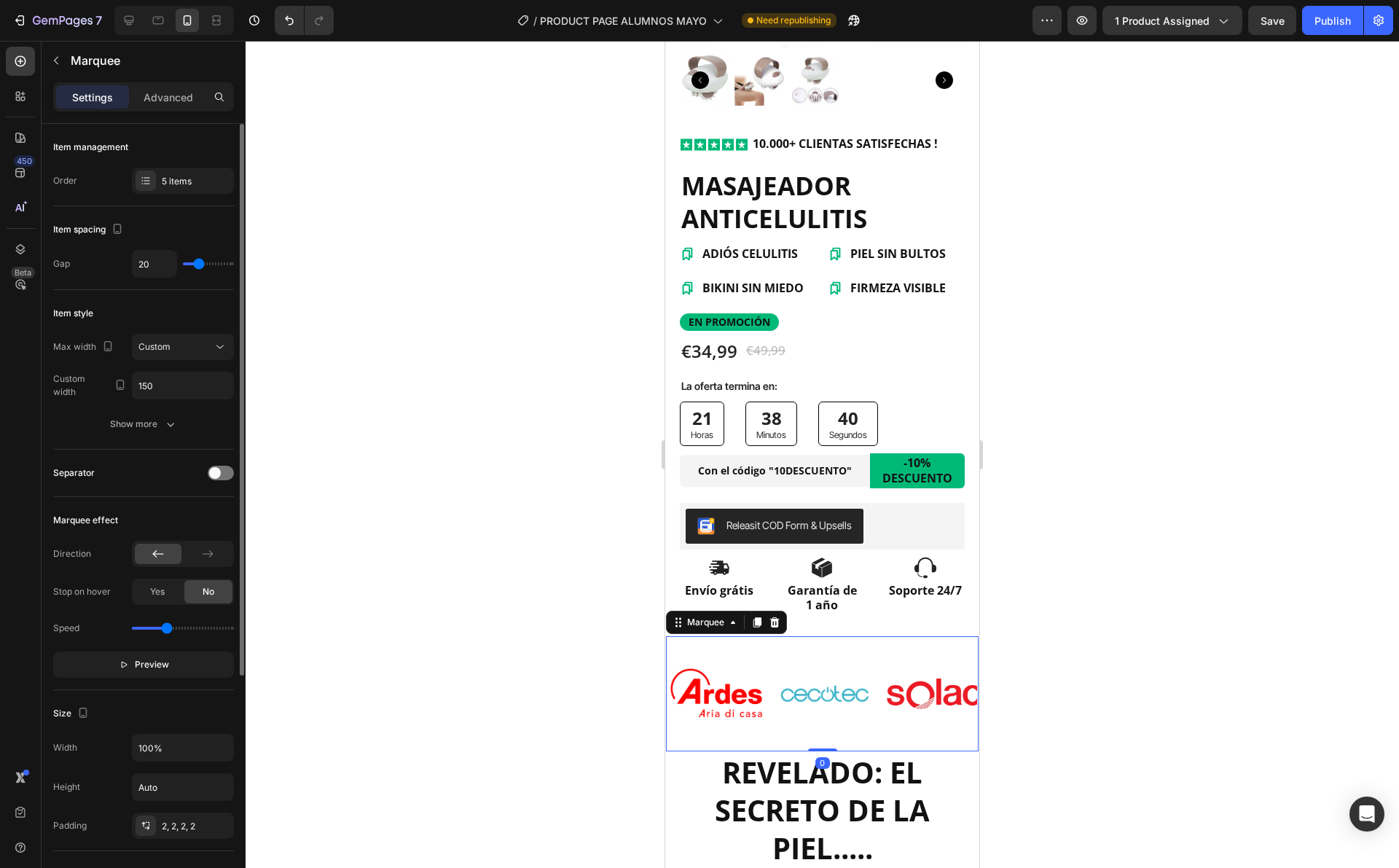
scroll to position [97, 0]
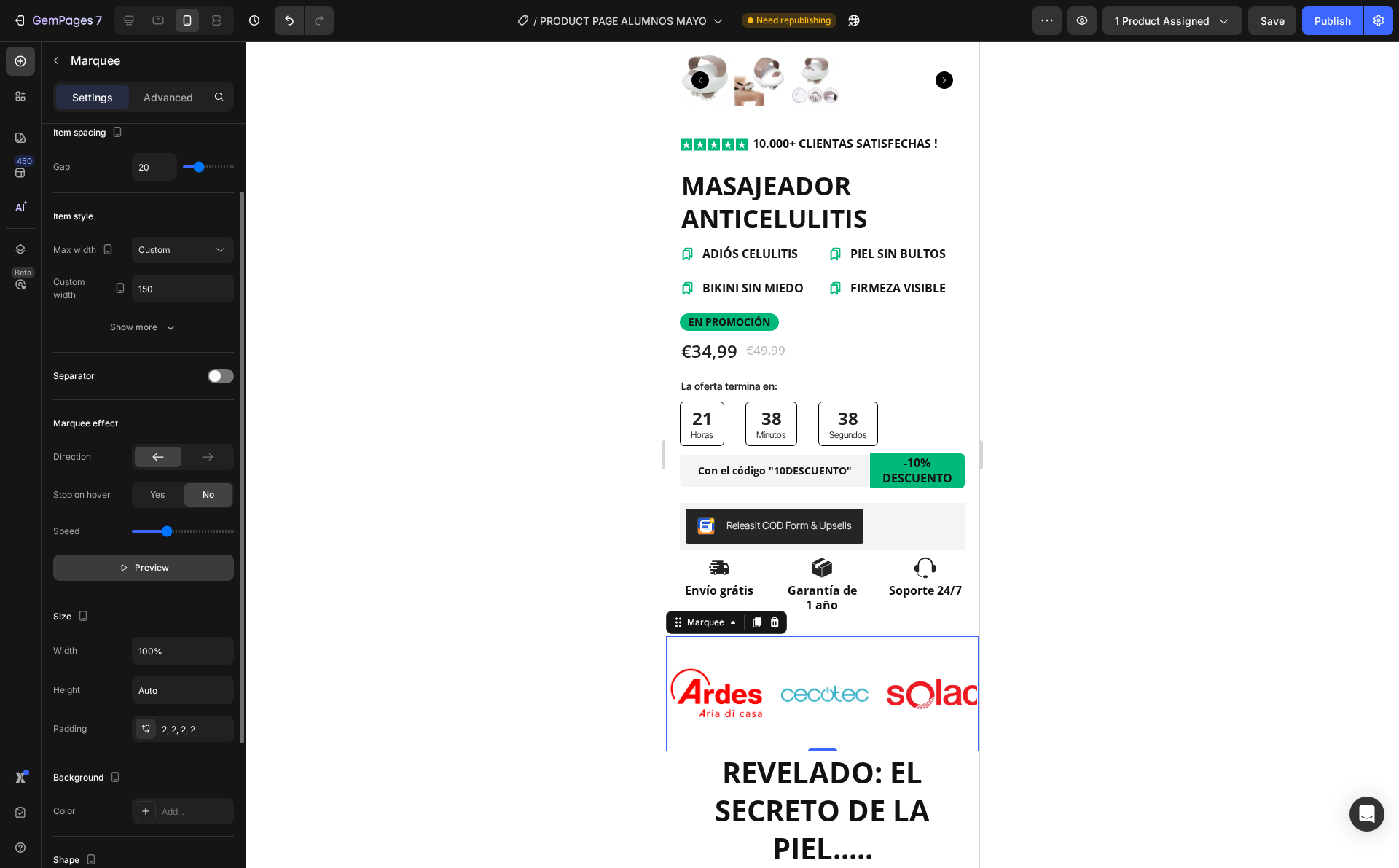
click at [139, 569] on span "Preview" at bounding box center [152, 568] width 35 height 14
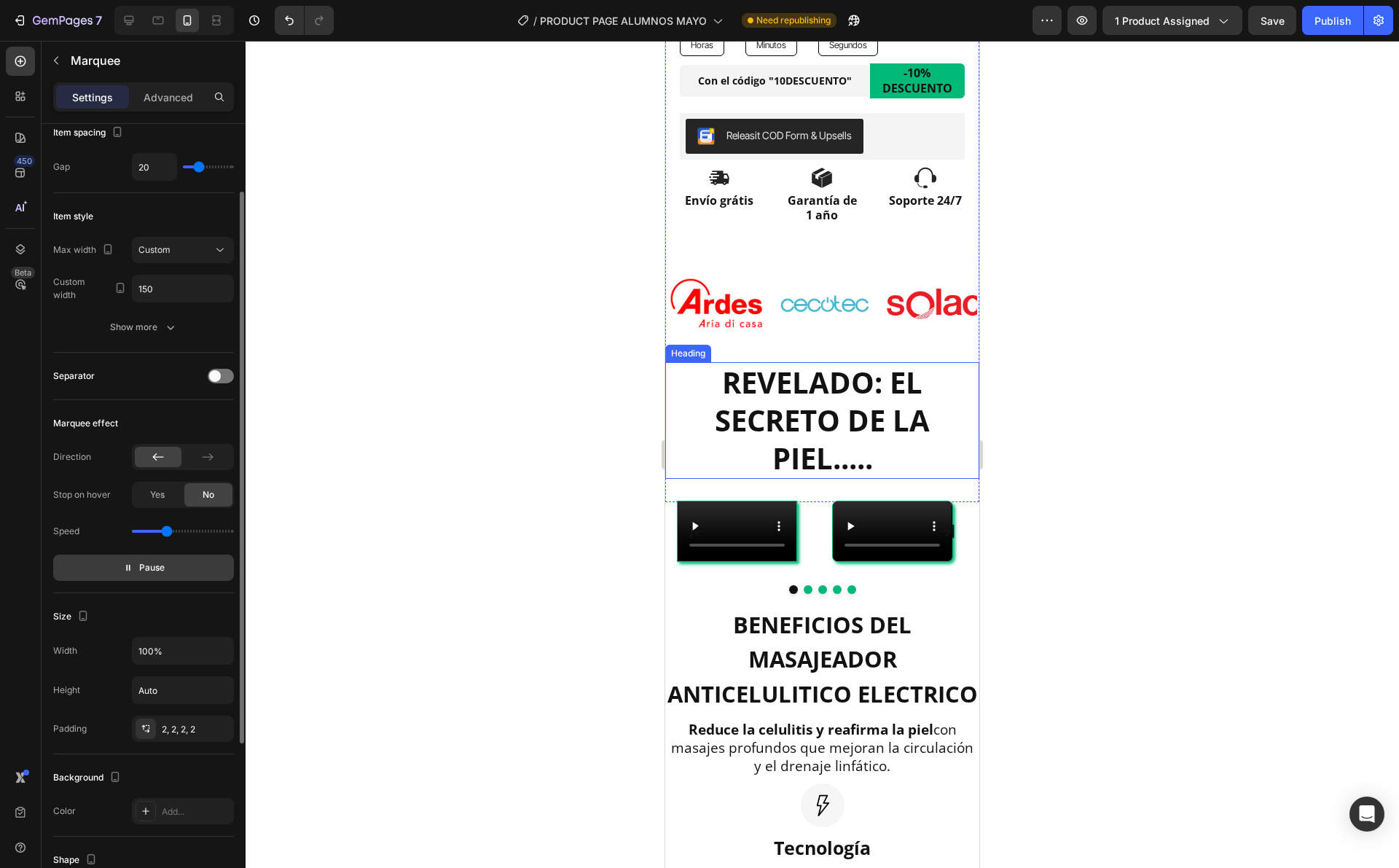
scroll to position [876, 0]
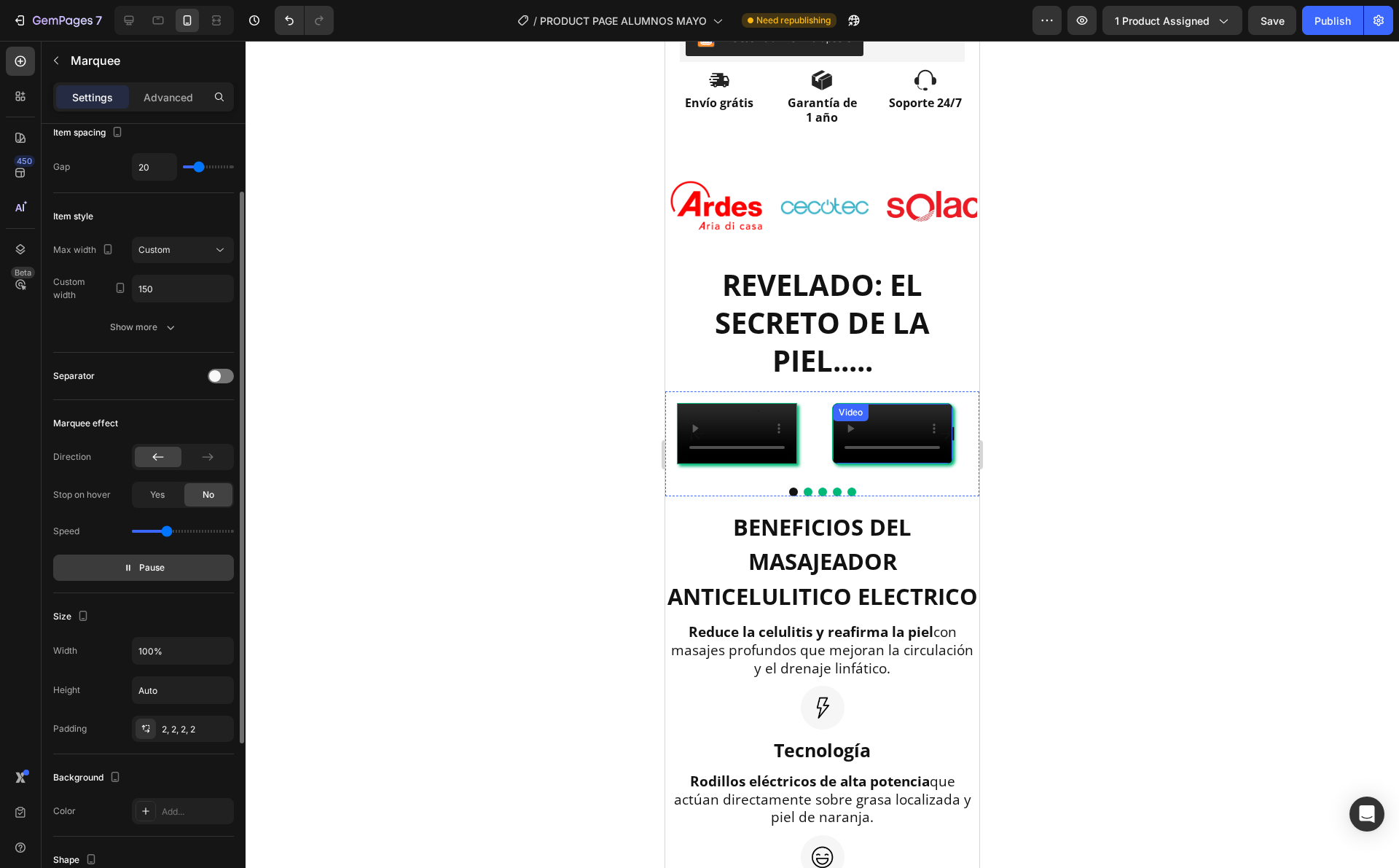
click at [890, 475] on div "Video" at bounding box center [892, 433] width 144 height 84
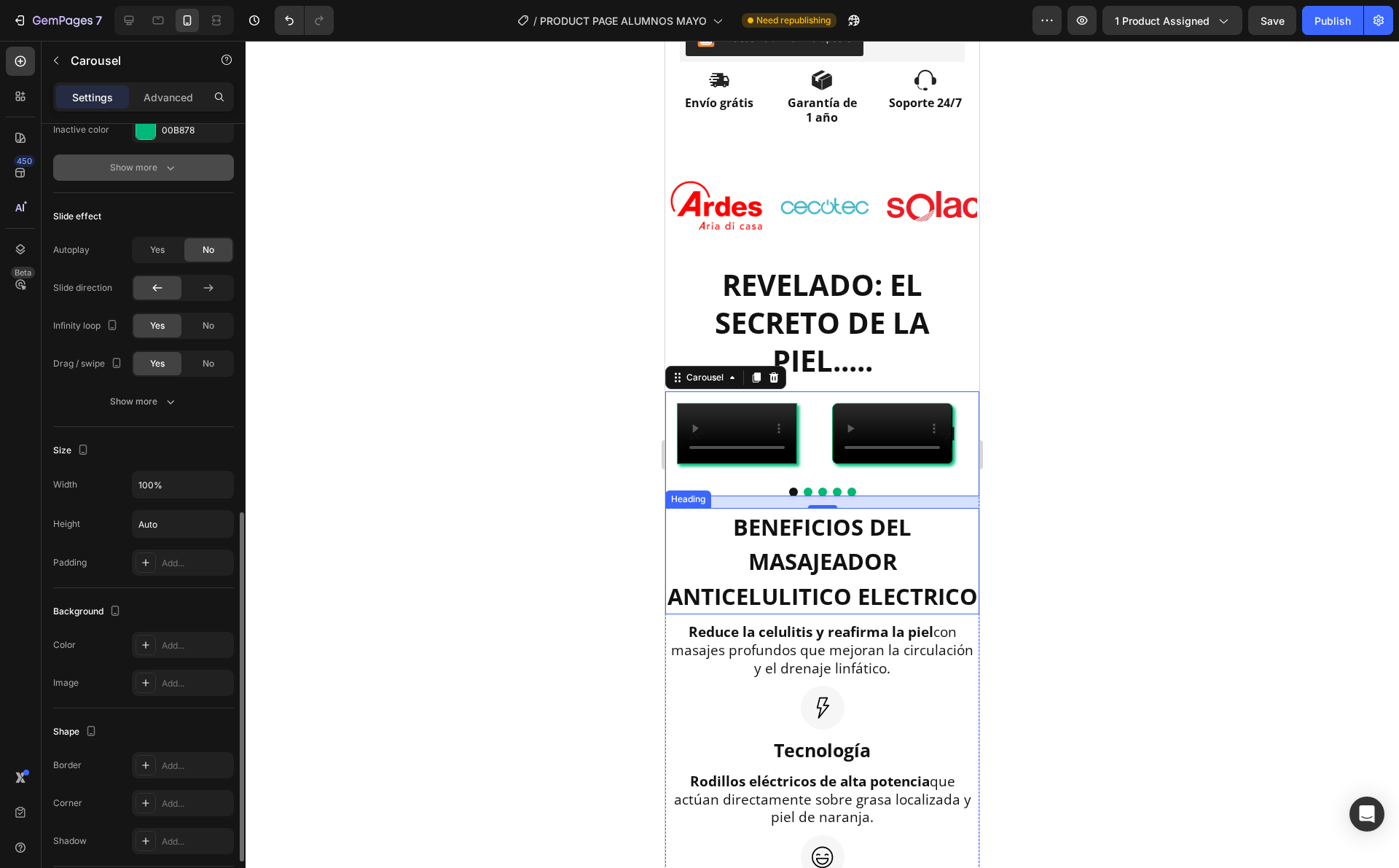
scroll to position [485, 0]
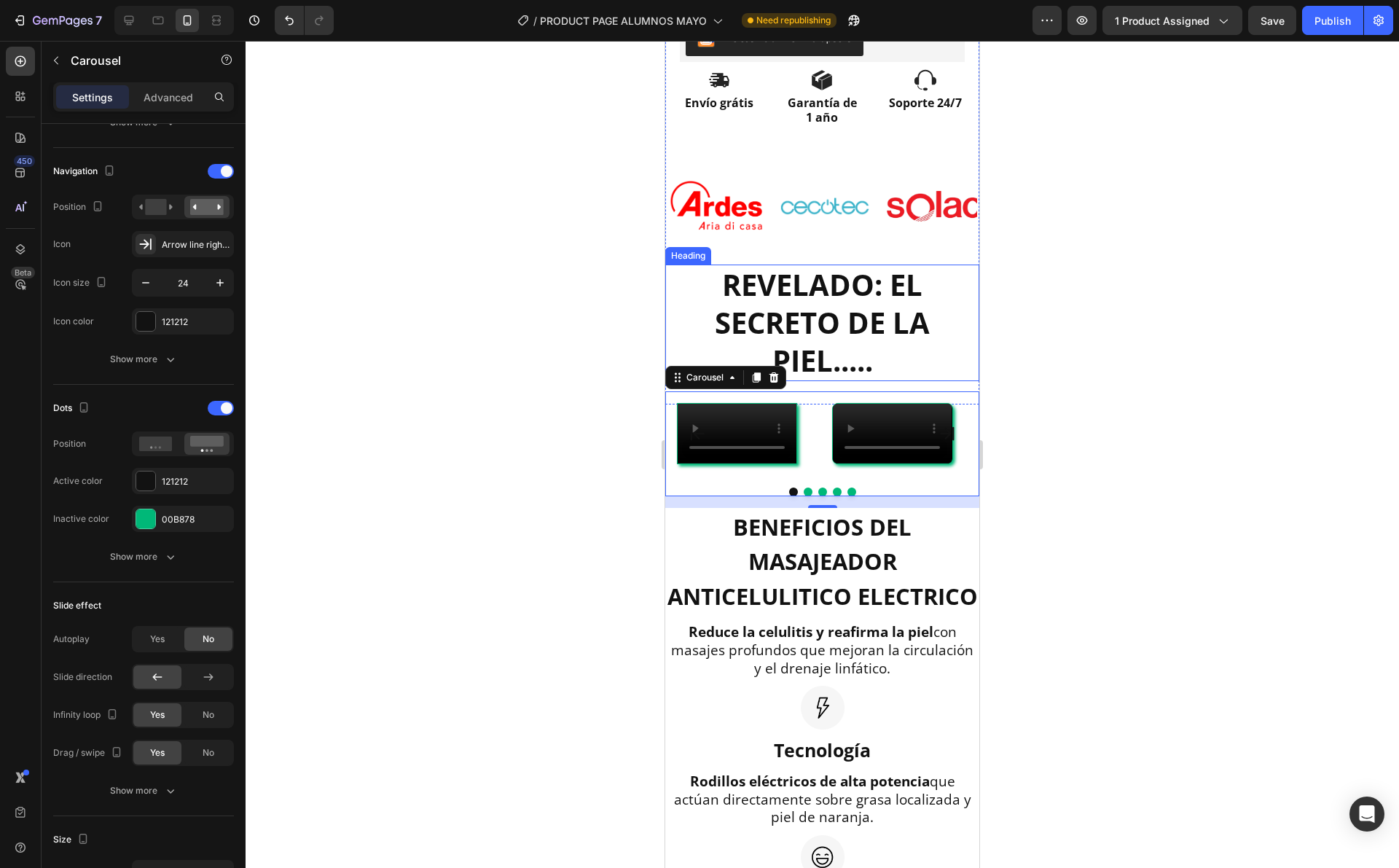
click at [819, 299] on h2 "REVELADO: EL SECRETO DE LA PIEL....." at bounding box center [822, 323] width 314 height 116
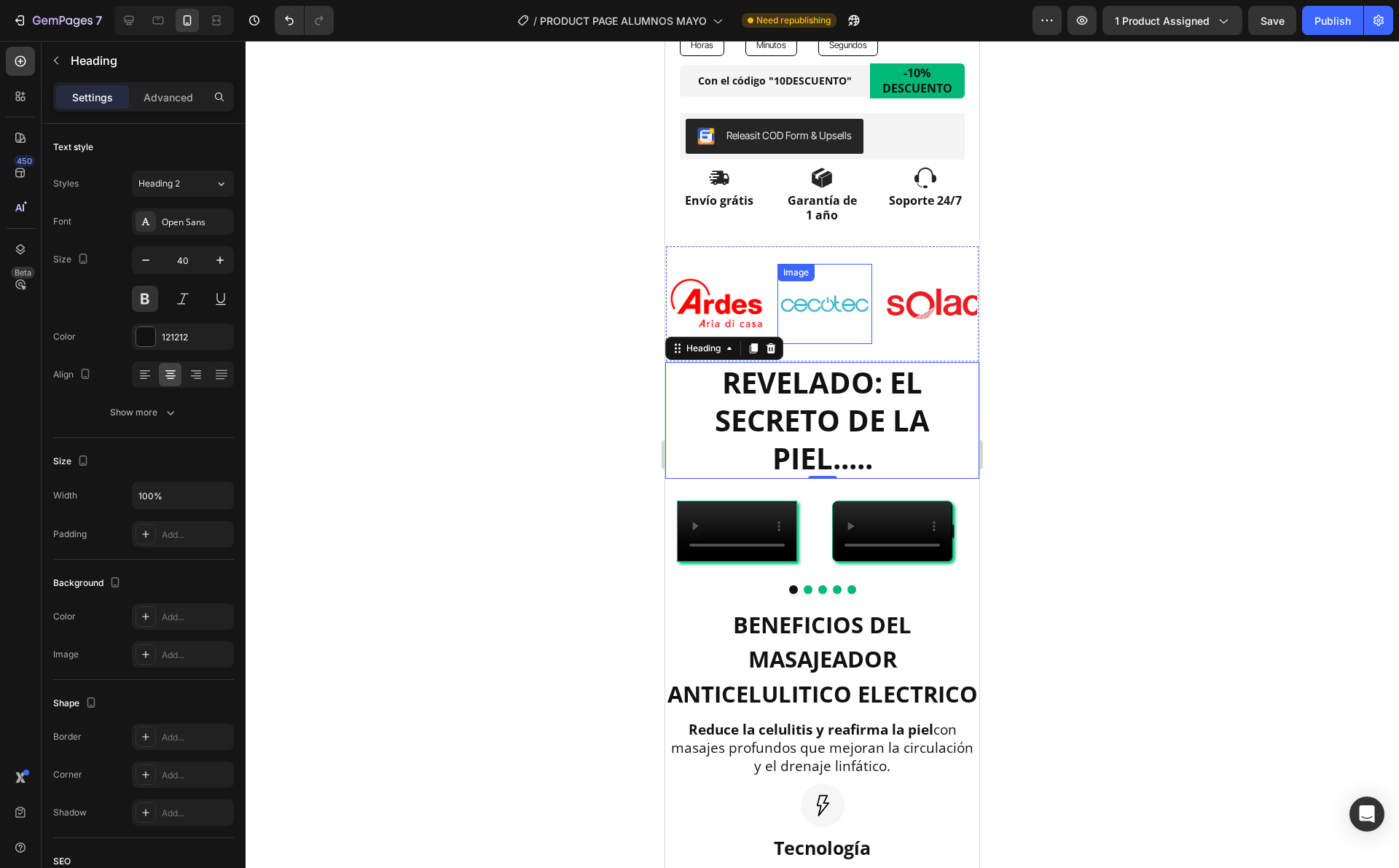
scroll to position [681, 0]
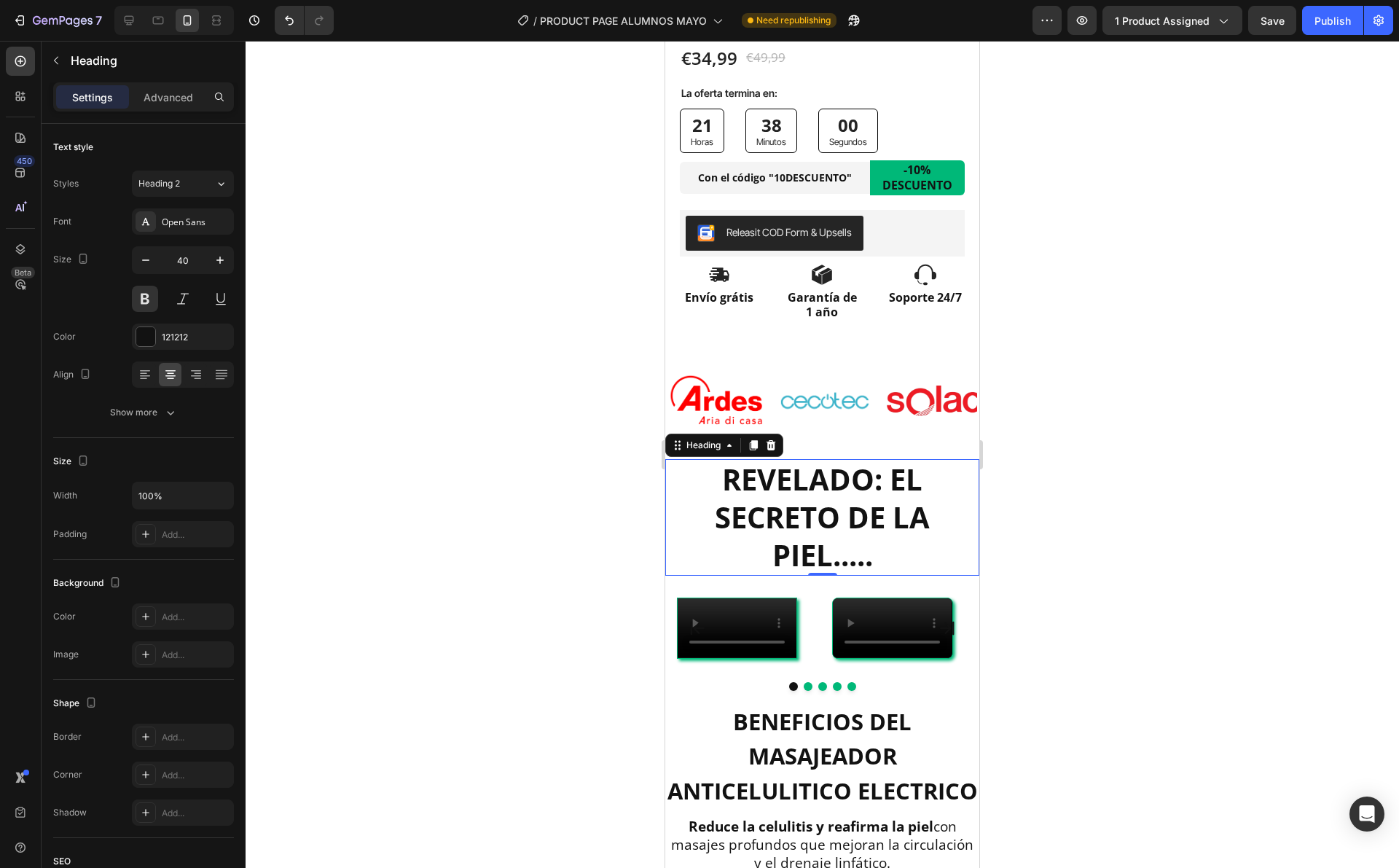
click at [1021, 309] on div at bounding box center [822, 454] width 1154 height 827
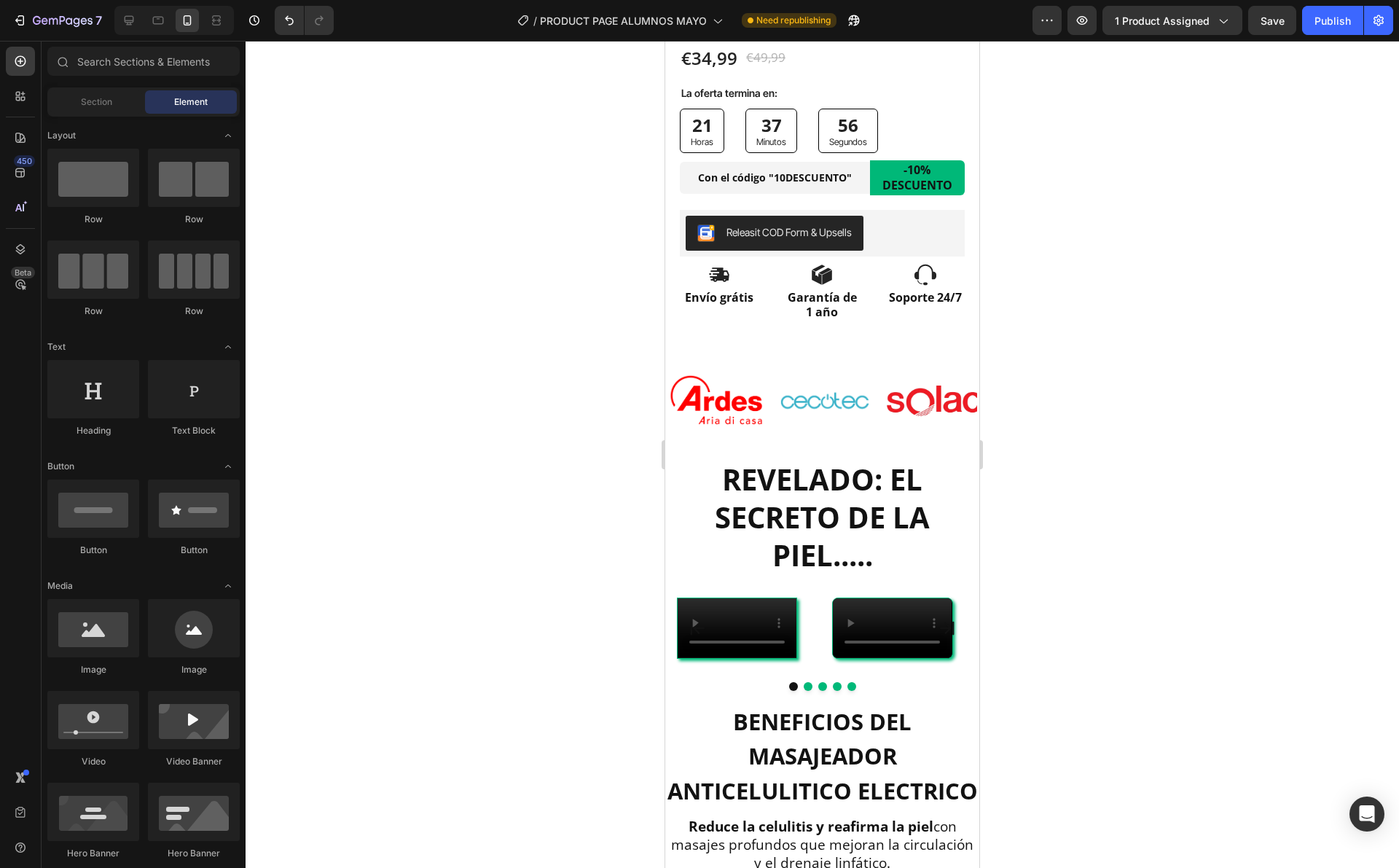
scroll to position [876, 0]
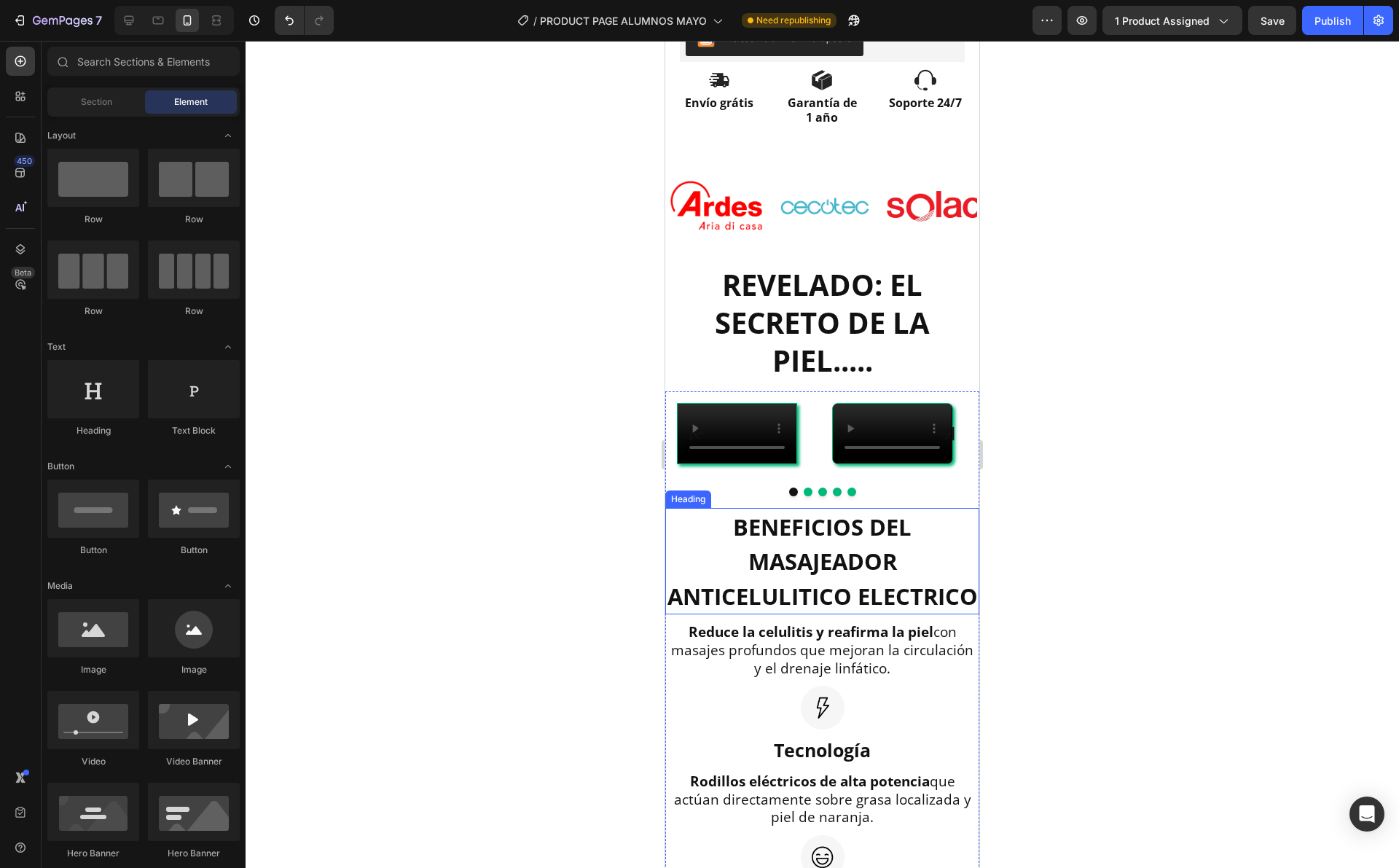
click at [815, 615] on h2 "BENEFICIOS DEL MASAJEADOR ANTICELULITICO ELECTRICO" at bounding box center [822, 561] width 314 height 108
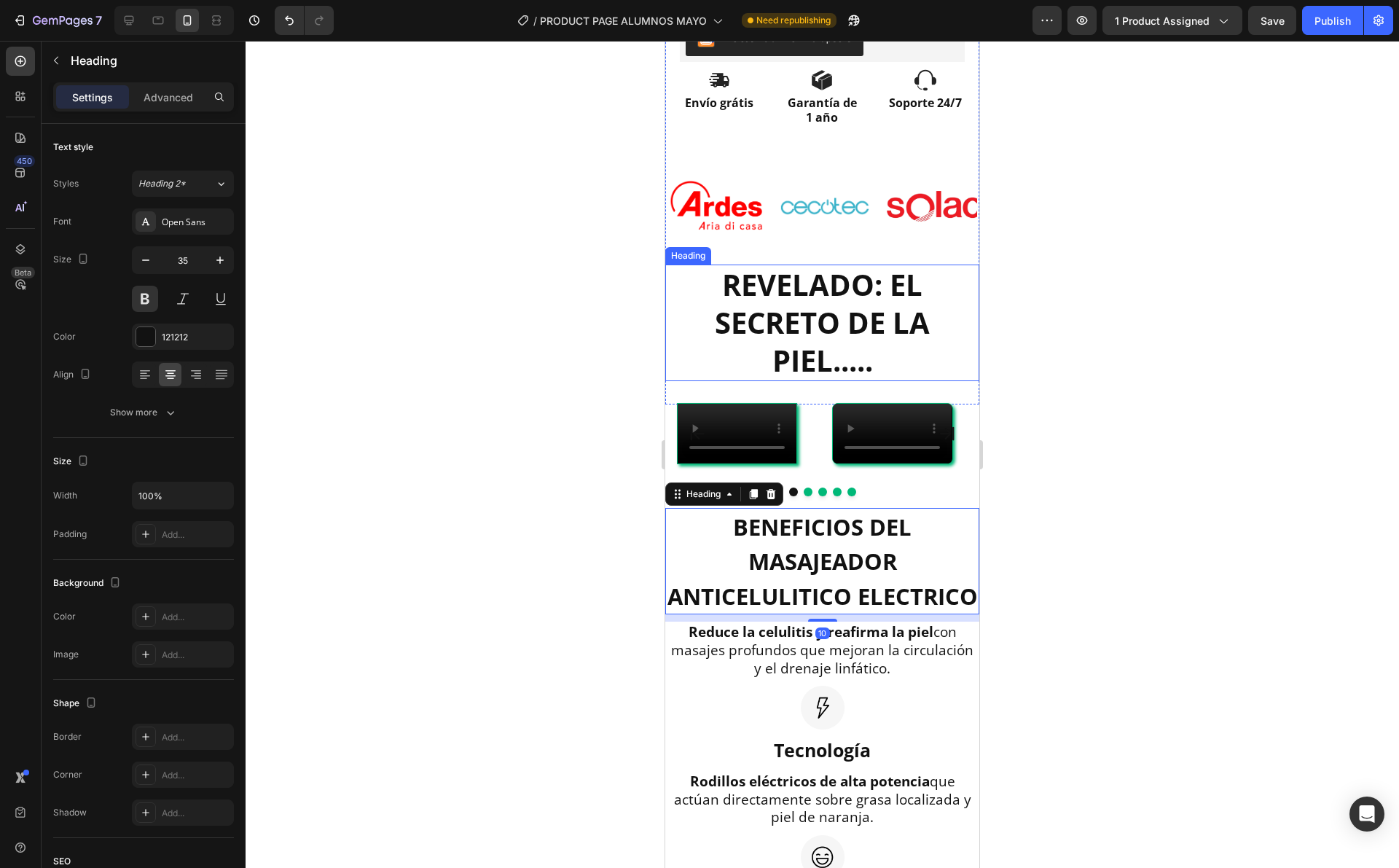
click at [849, 307] on h2 "REVELADO: EL SECRETO DE LA PIEL....." at bounding box center [822, 323] width 314 height 116
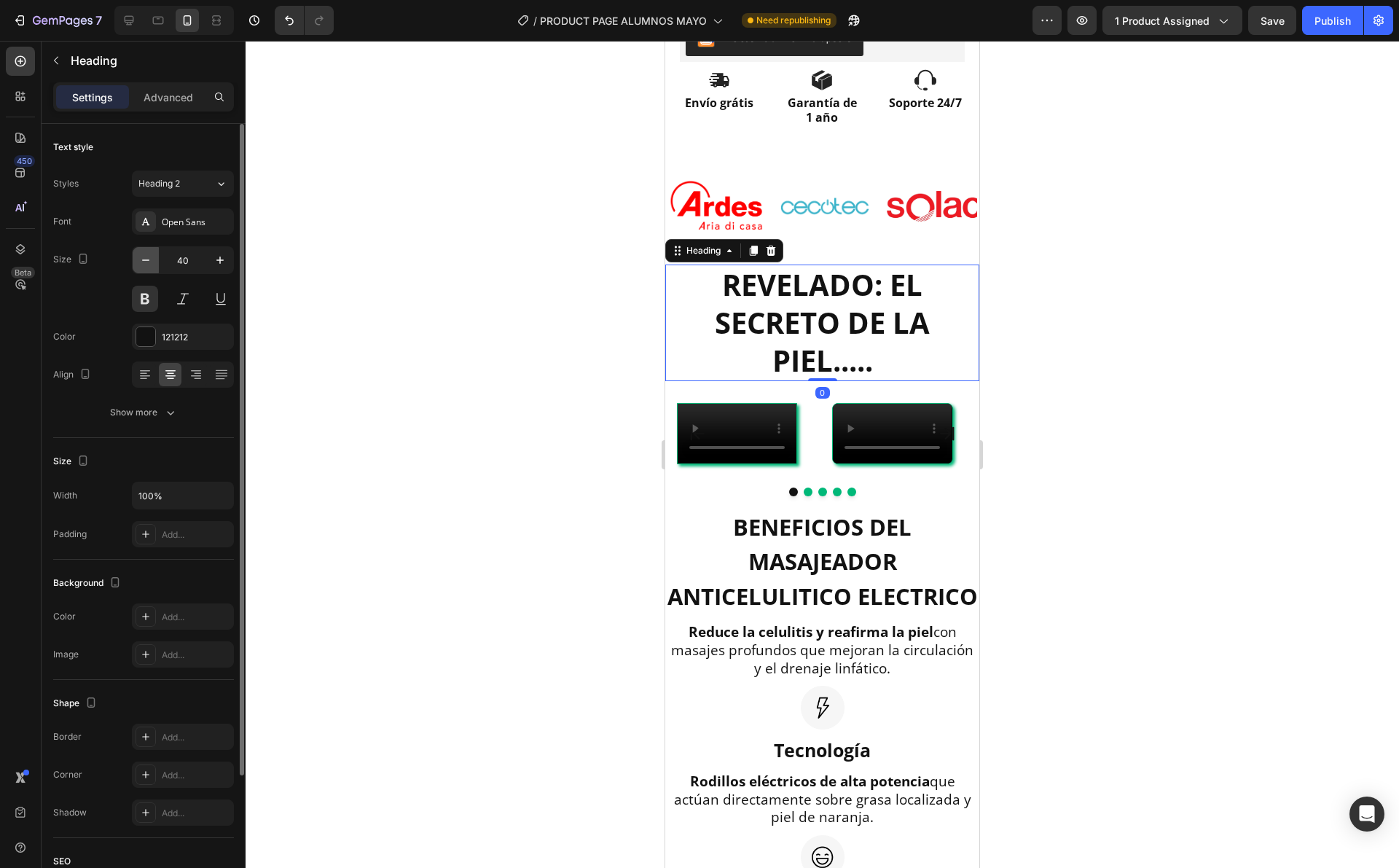
click at [146, 254] on icon "button" at bounding box center [146, 260] width 14 height 14
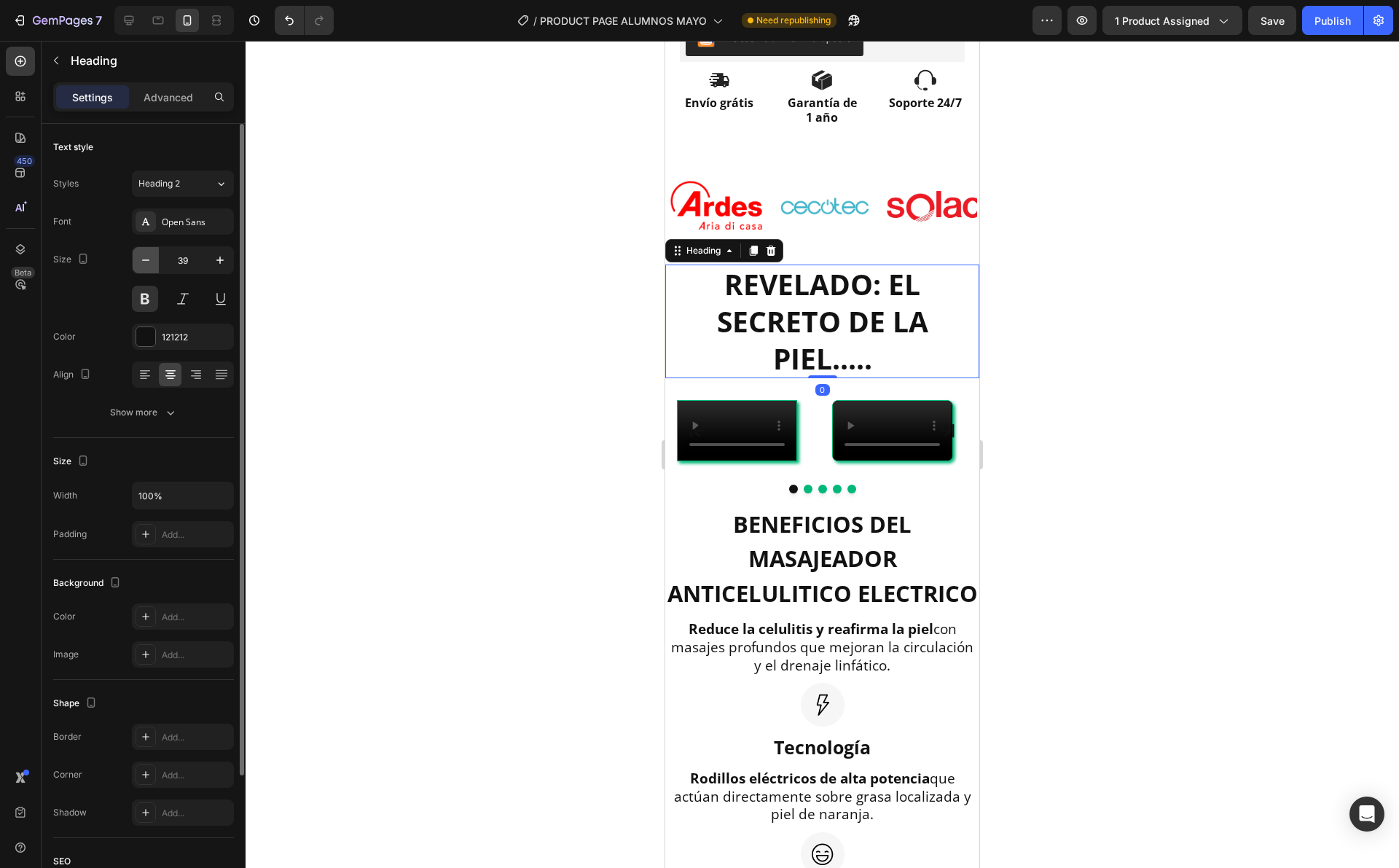
click at [146, 254] on icon "button" at bounding box center [146, 260] width 14 height 14
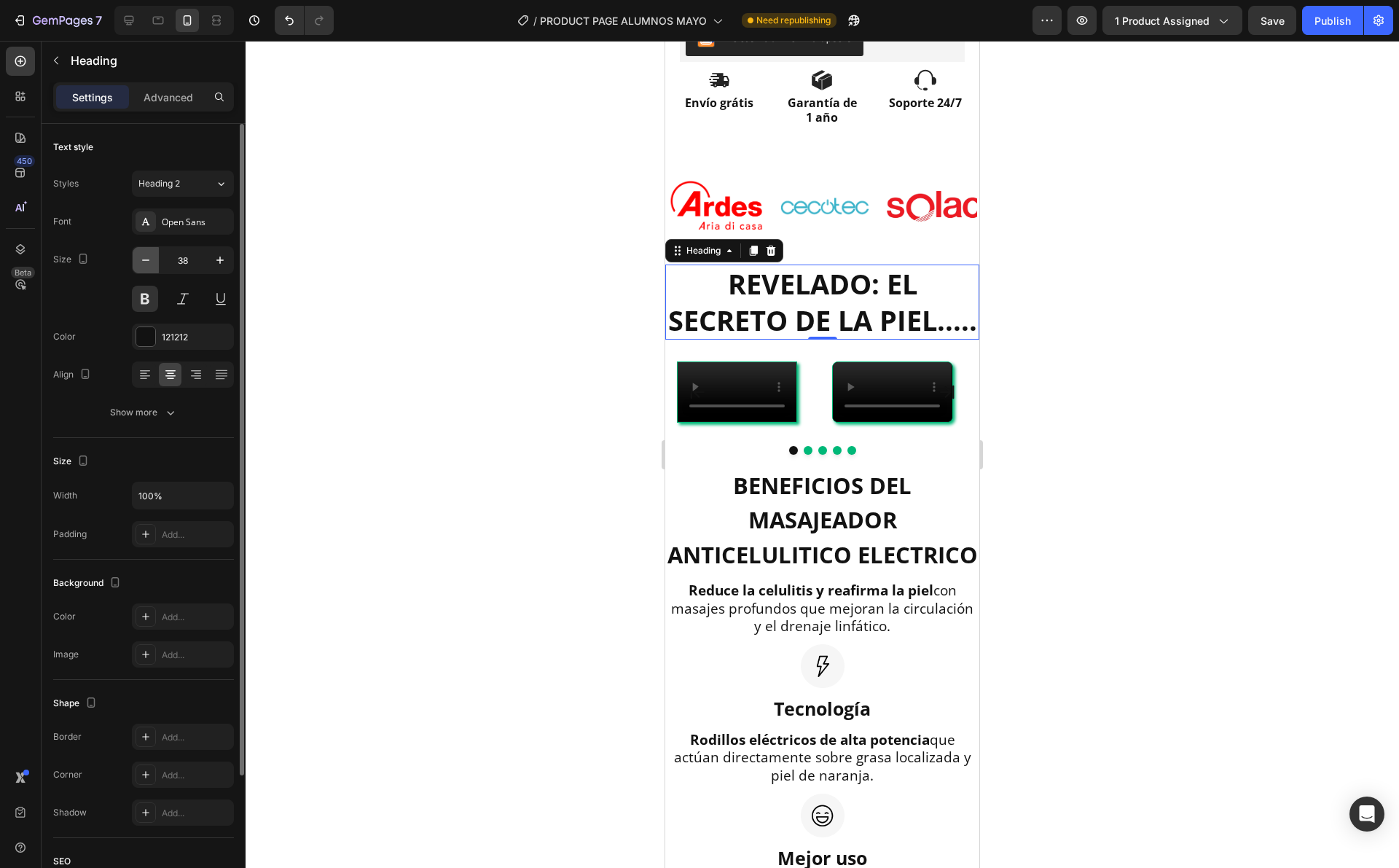
click at [146, 254] on icon "button" at bounding box center [146, 260] width 14 height 14
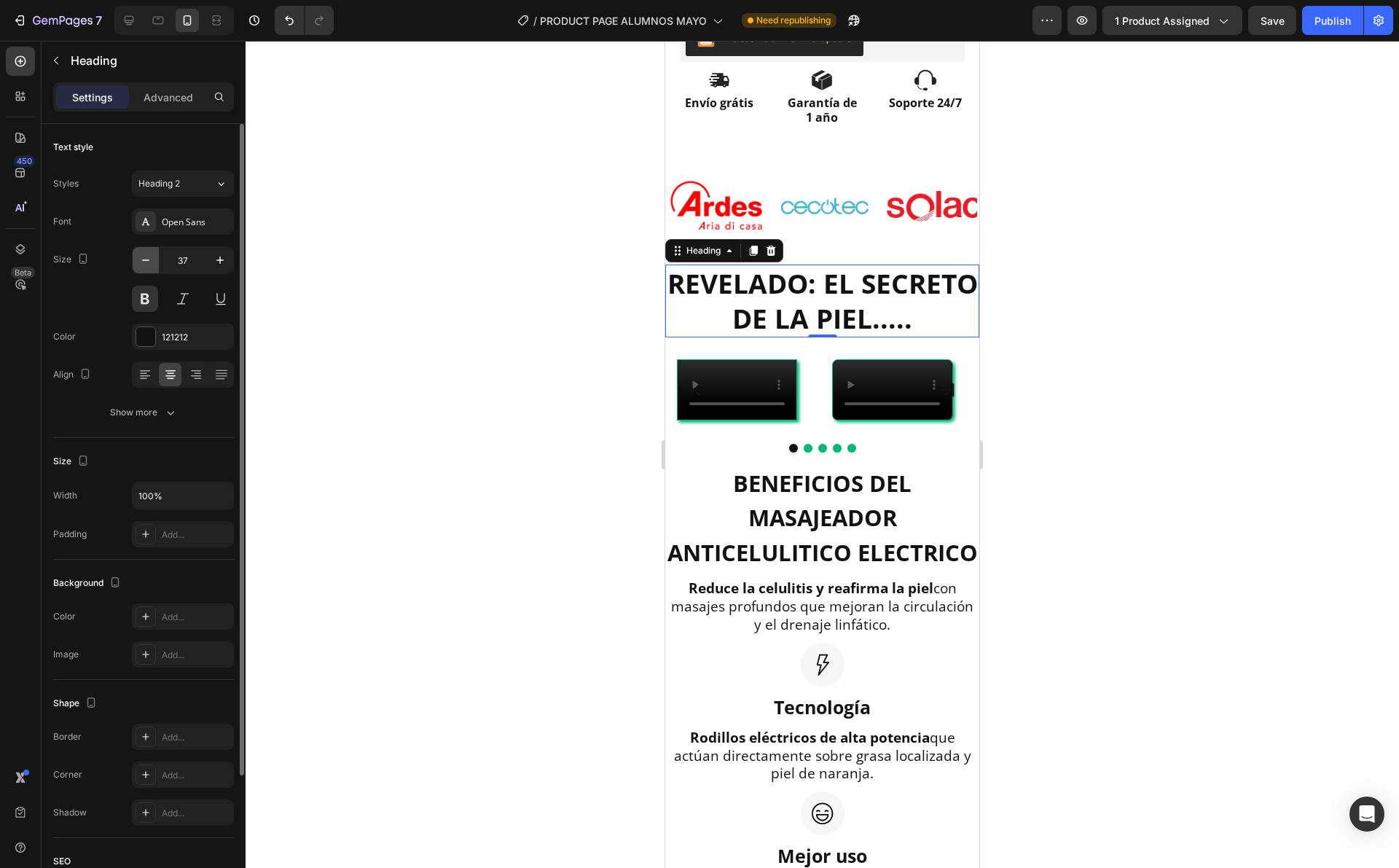
click at [146, 254] on icon "button" at bounding box center [146, 260] width 14 height 14
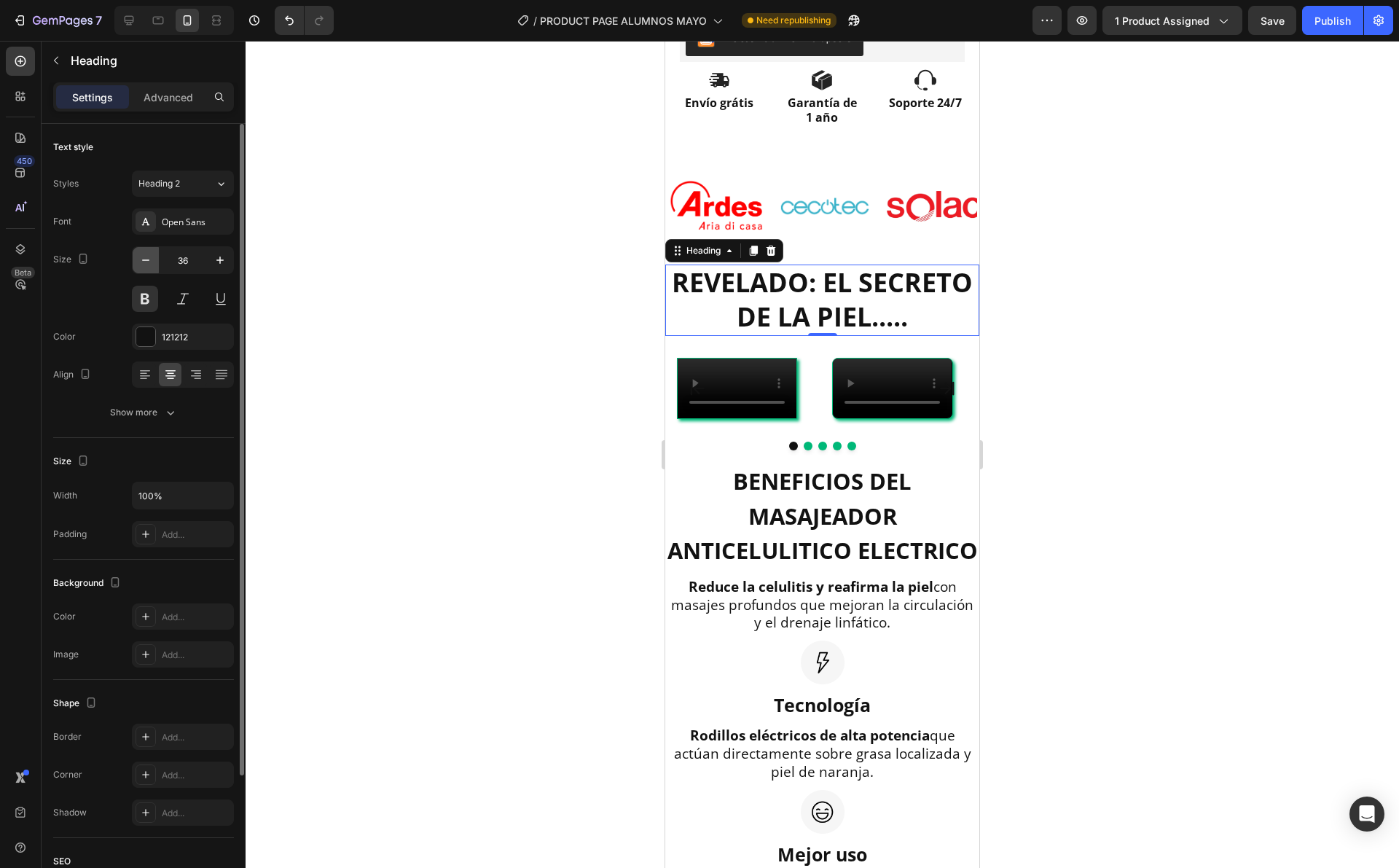
click at [146, 254] on icon "button" at bounding box center [146, 260] width 14 height 14
type input "35"
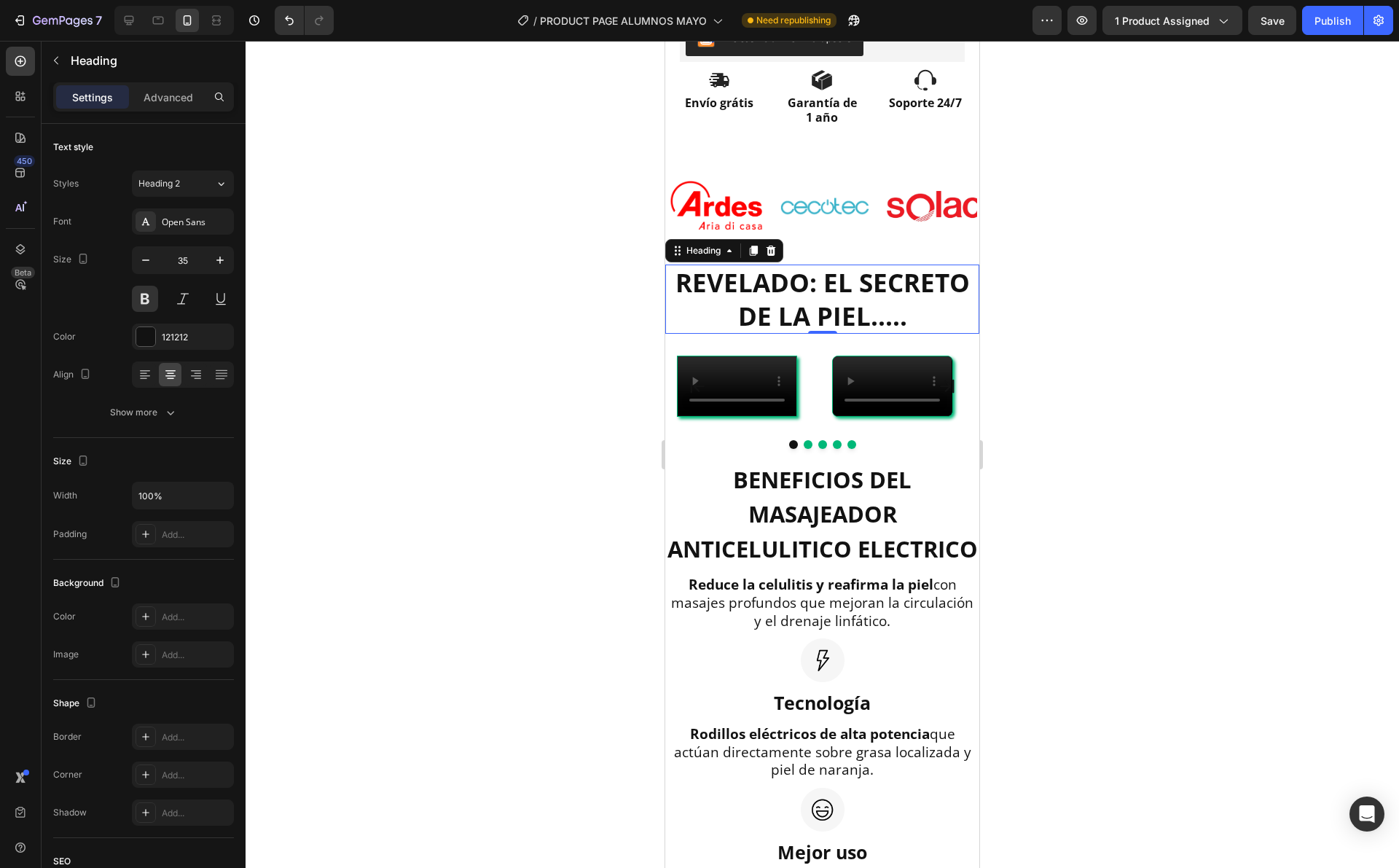
click at [532, 424] on div at bounding box center [822, 454] width 1154 height 827
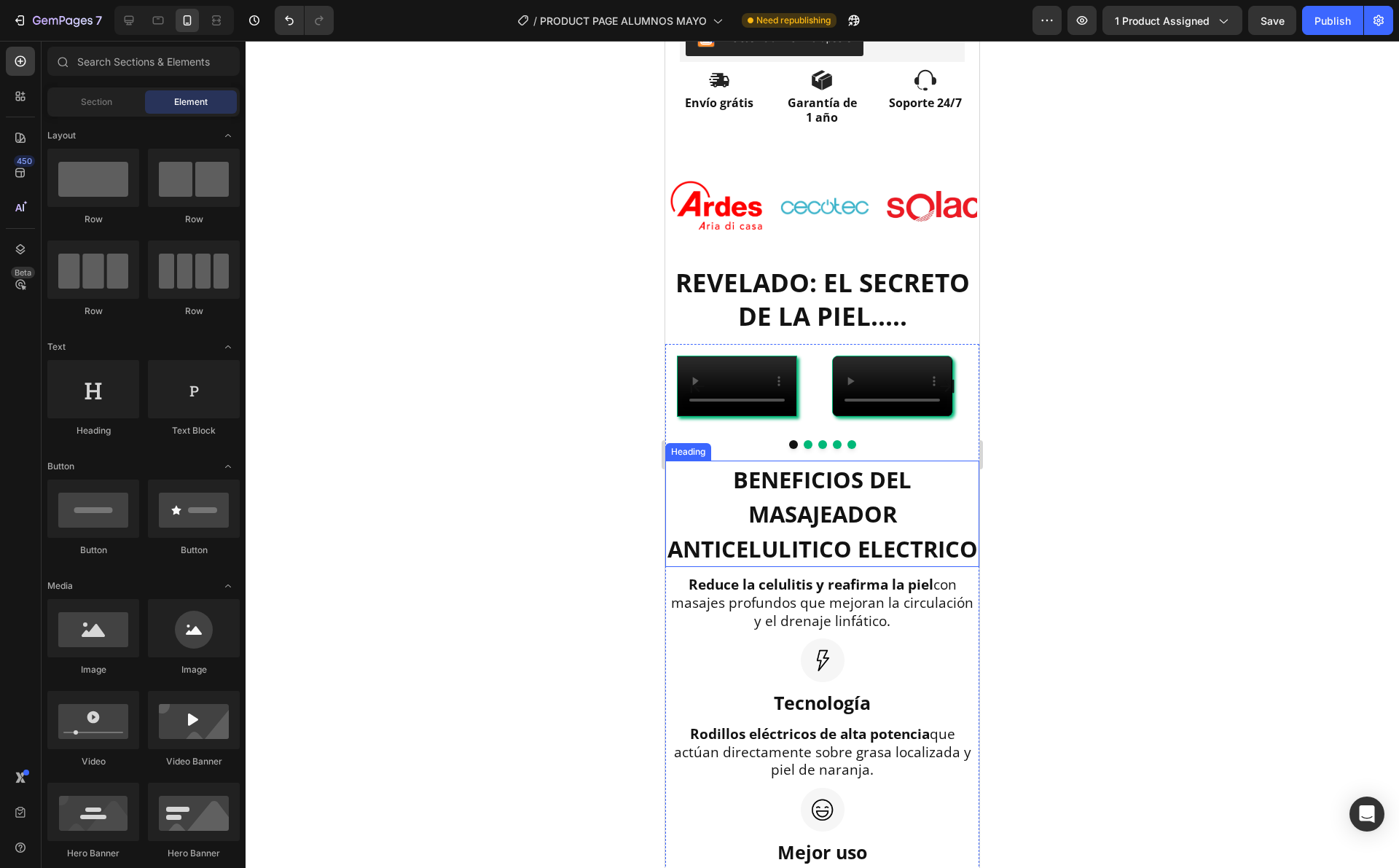
click at [836, 564] on span "BENEFICIOS DEL MASAJEADOR ANTICELULITICO ELECTRICO" at bounding box center [822, 514] width 310 height 100
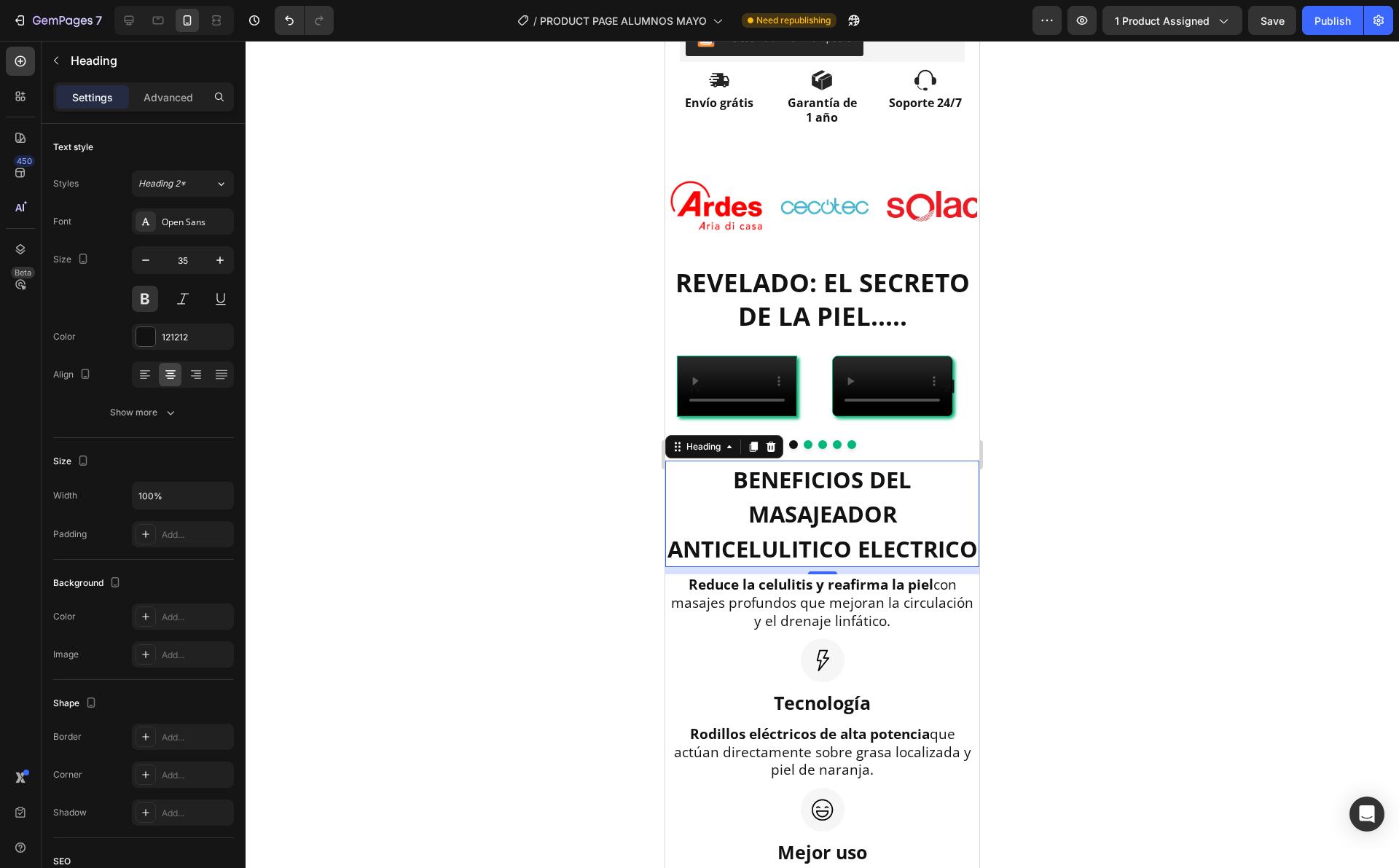
click at [1023, 362] on div at bounding box center [822, 454] width 1154 height 827
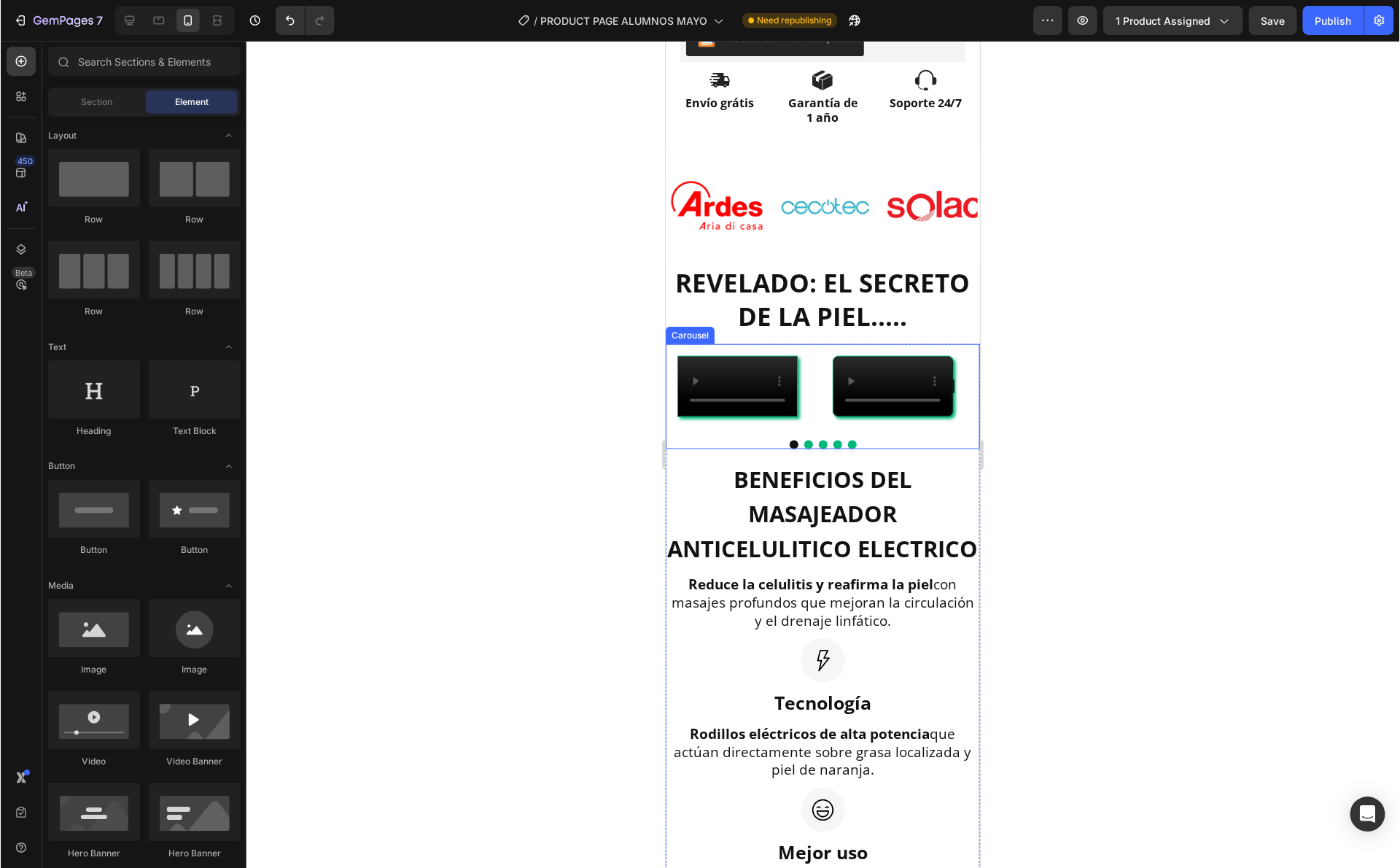
scroll to position [779, 0]
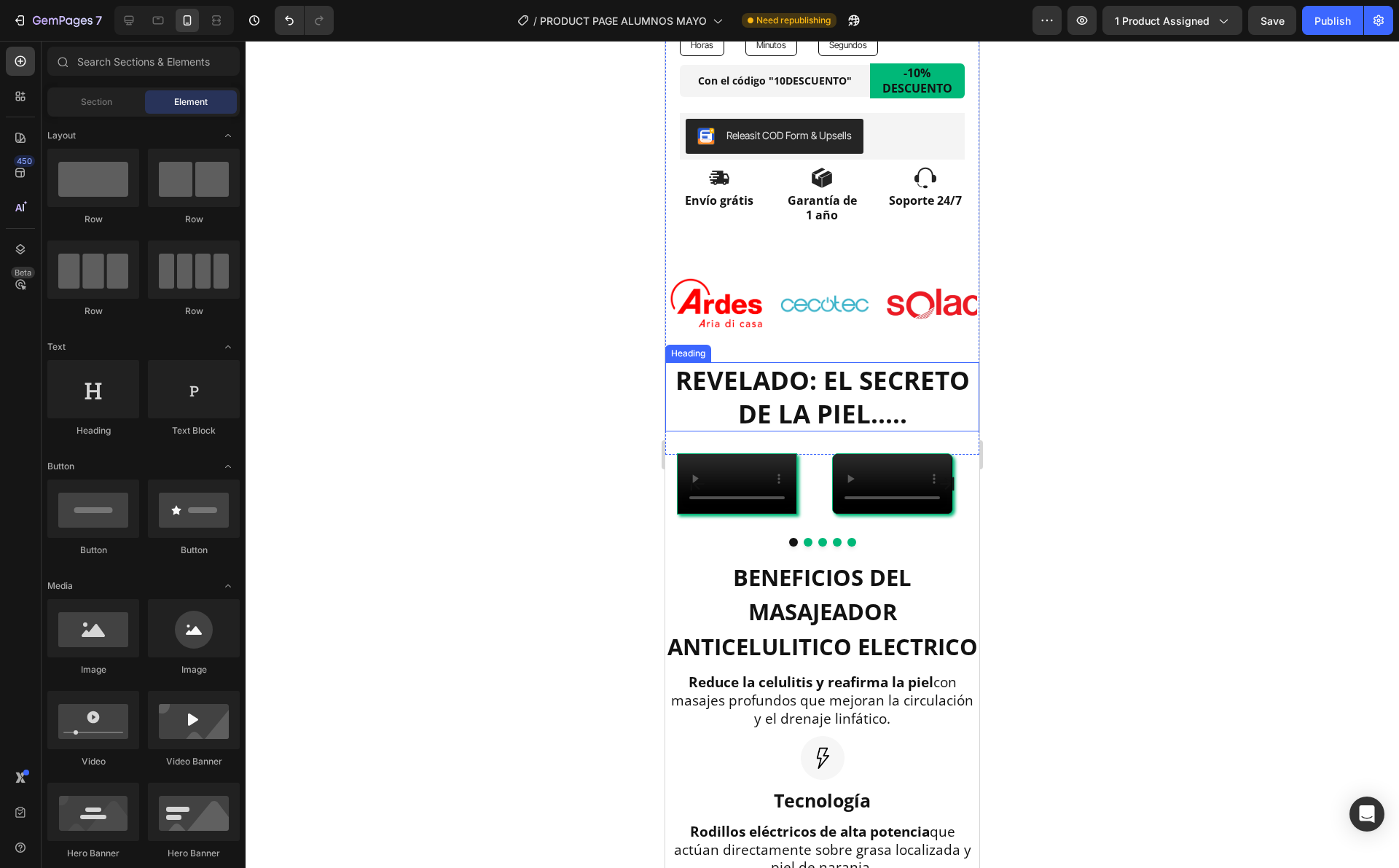
click at [835, 373] on h2 "REVELADO: EL SECRETO DE LA PIEL....." at bounding box center [822, 397] width 314 height 69
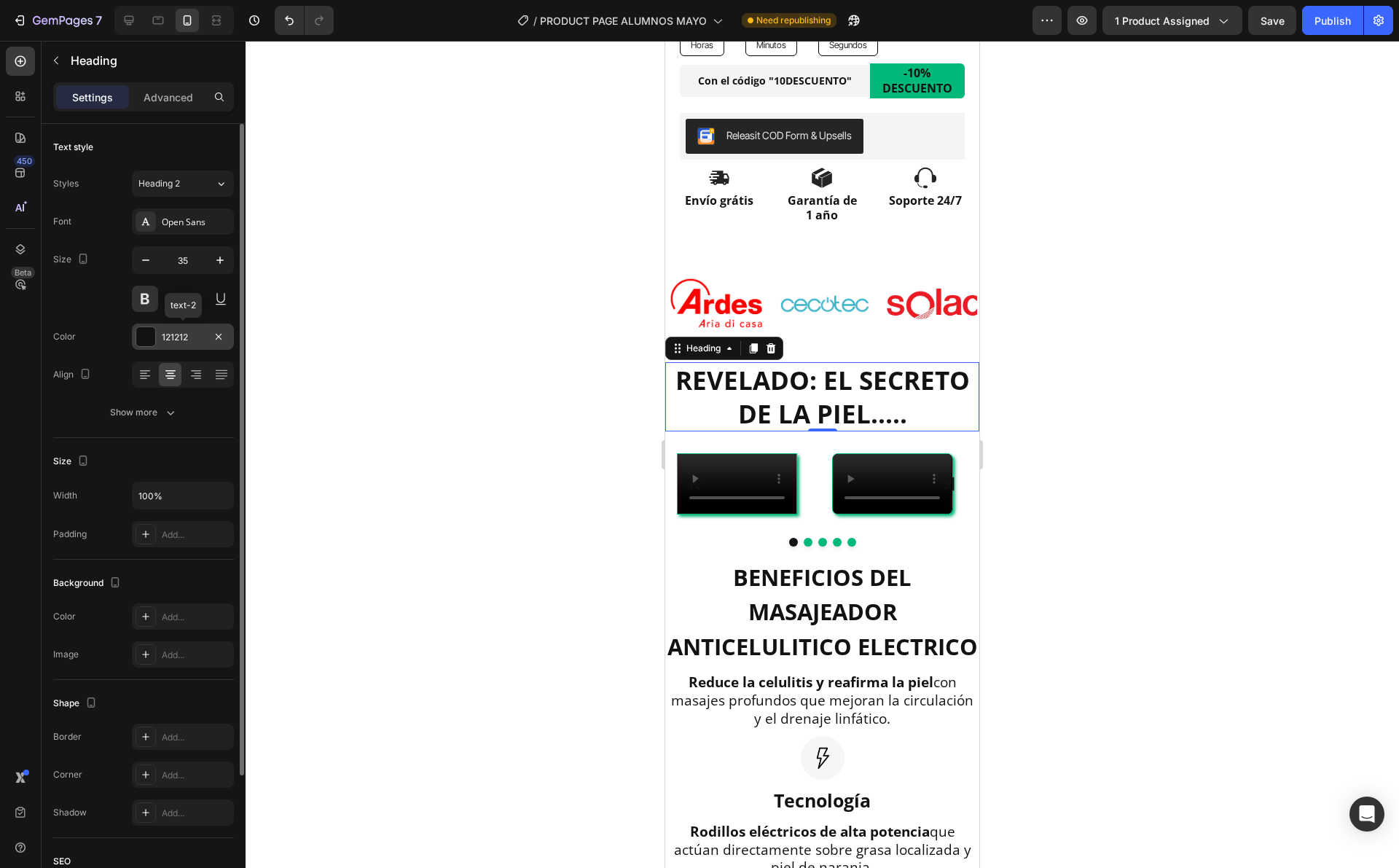
click at [144, 332] on div at bounding box center [145, 336] width 19 height 19
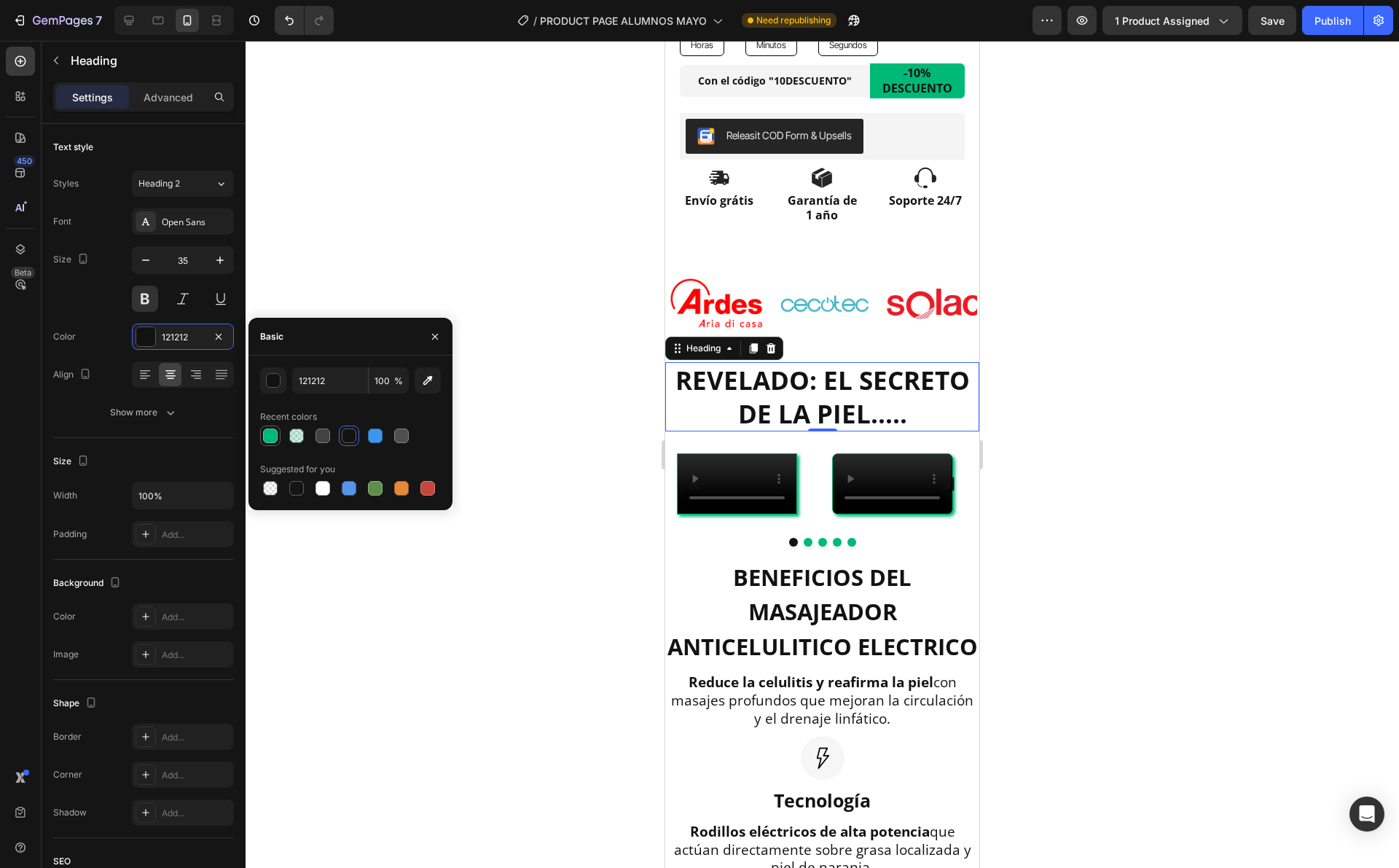
click at [275, 439] on div at bounding box center [270, 435] width 14 height 14
type input "00B878"
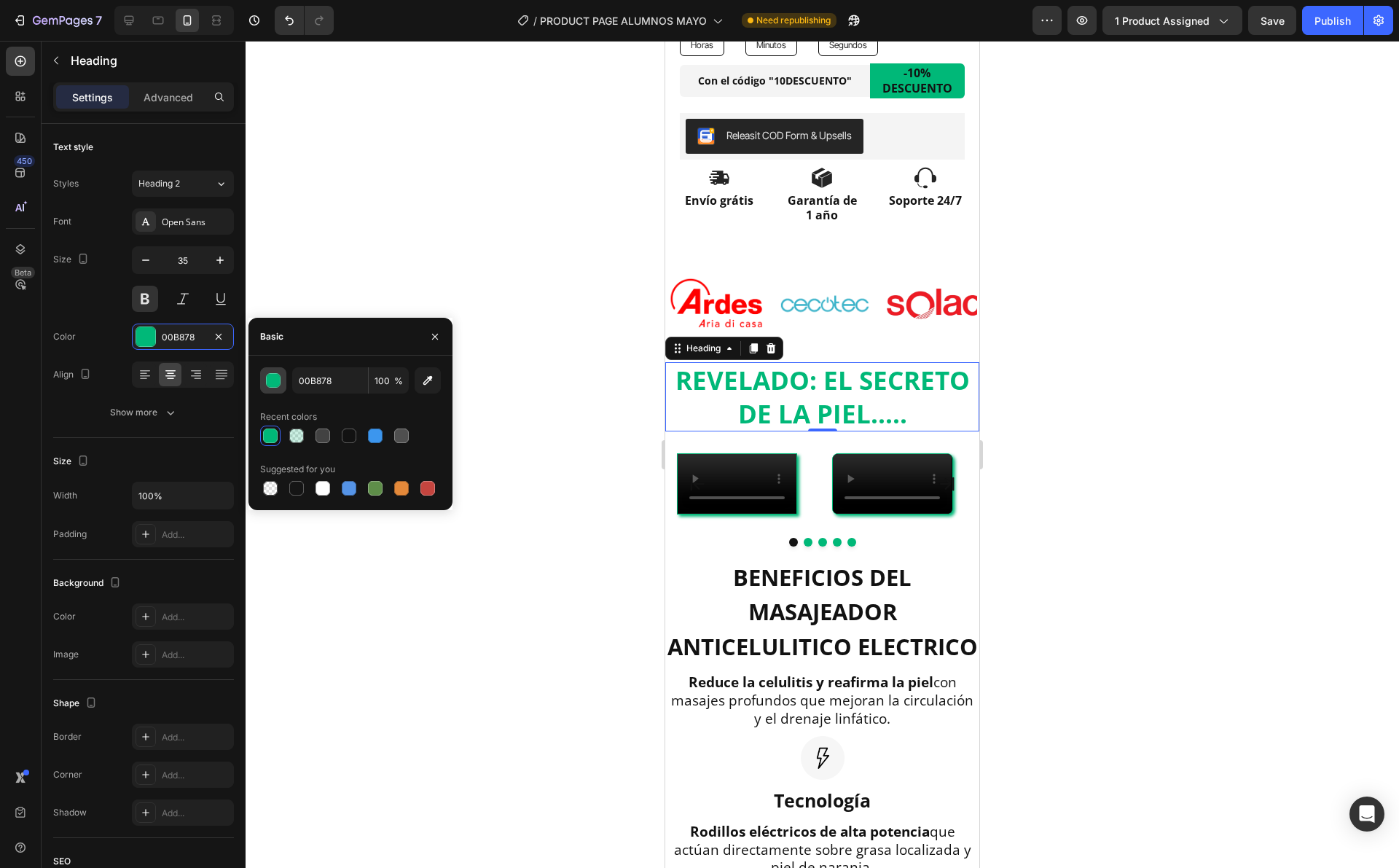
click at [271, 378] on div "button" at bounding box center [274, 381] width 14 height 14
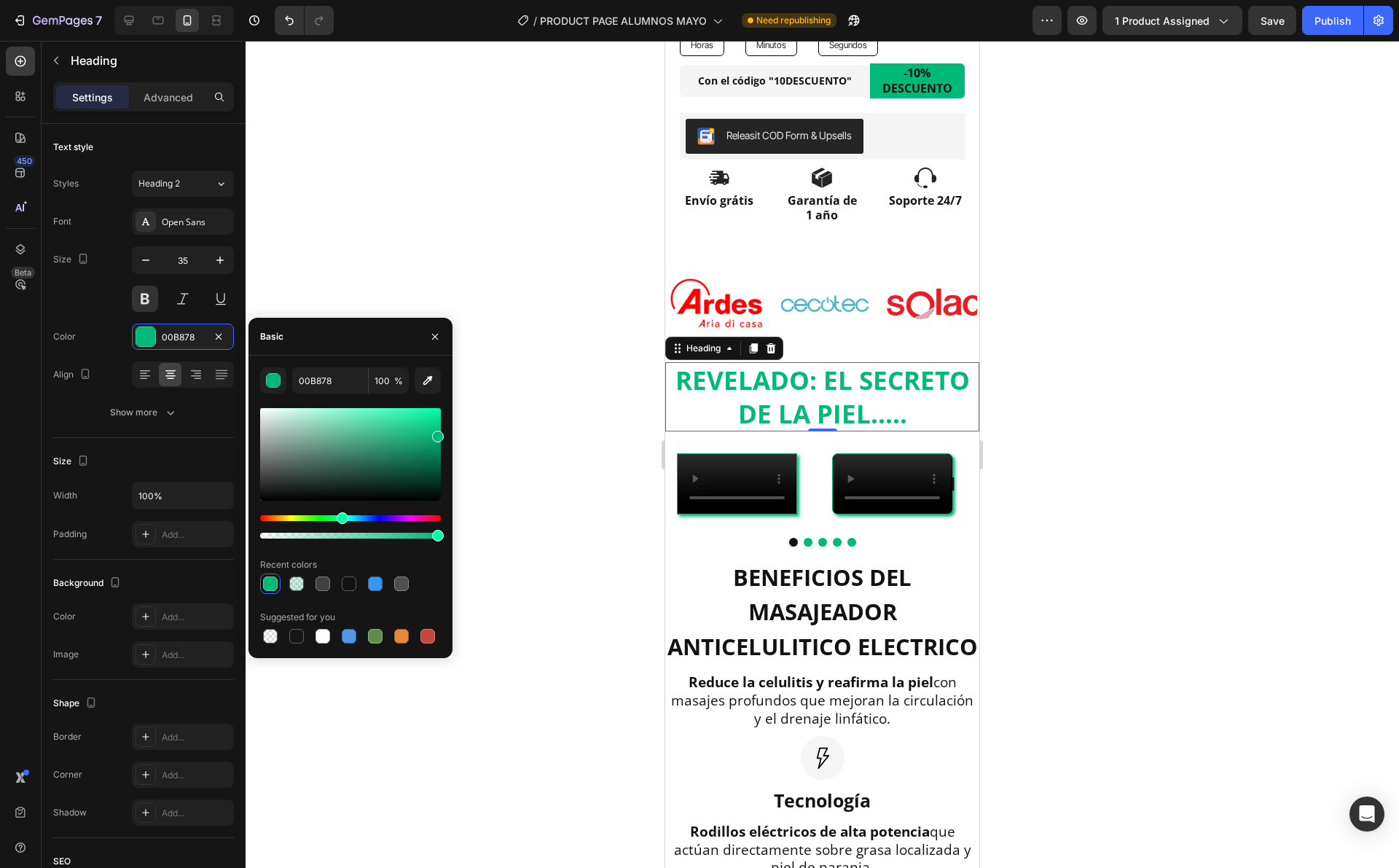
click at [439, 539] on div at bounding box center [437, 535] width 12 height 12
type input "99"
drag, startPoint x: 438, startPoint y: 433, endPoint x: 441, endPoint y: 447, distance: 14.3
click at [441, 447] on div at bounding box center [437, 450] width 12 height 12
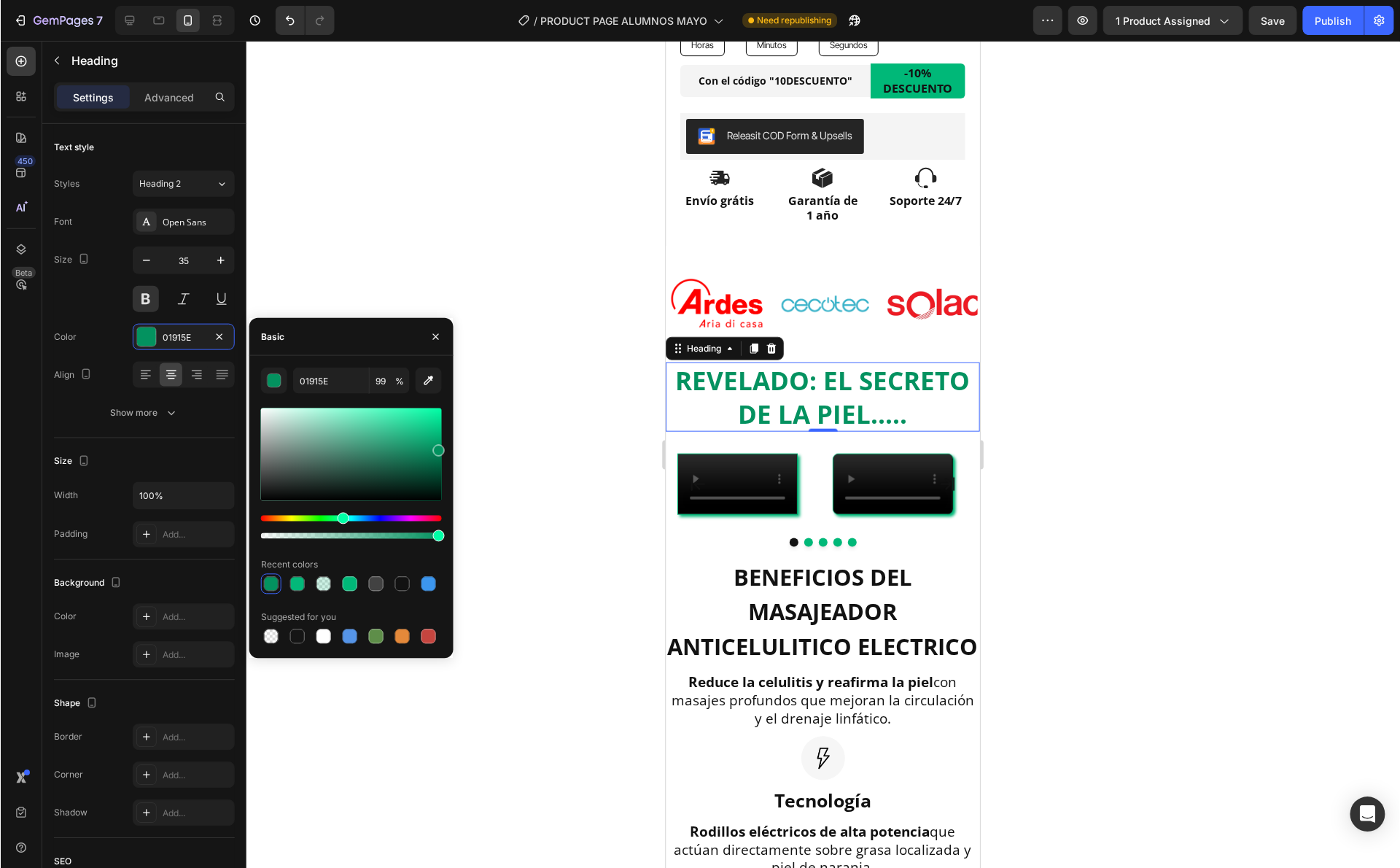
scroll to position [780, 0]
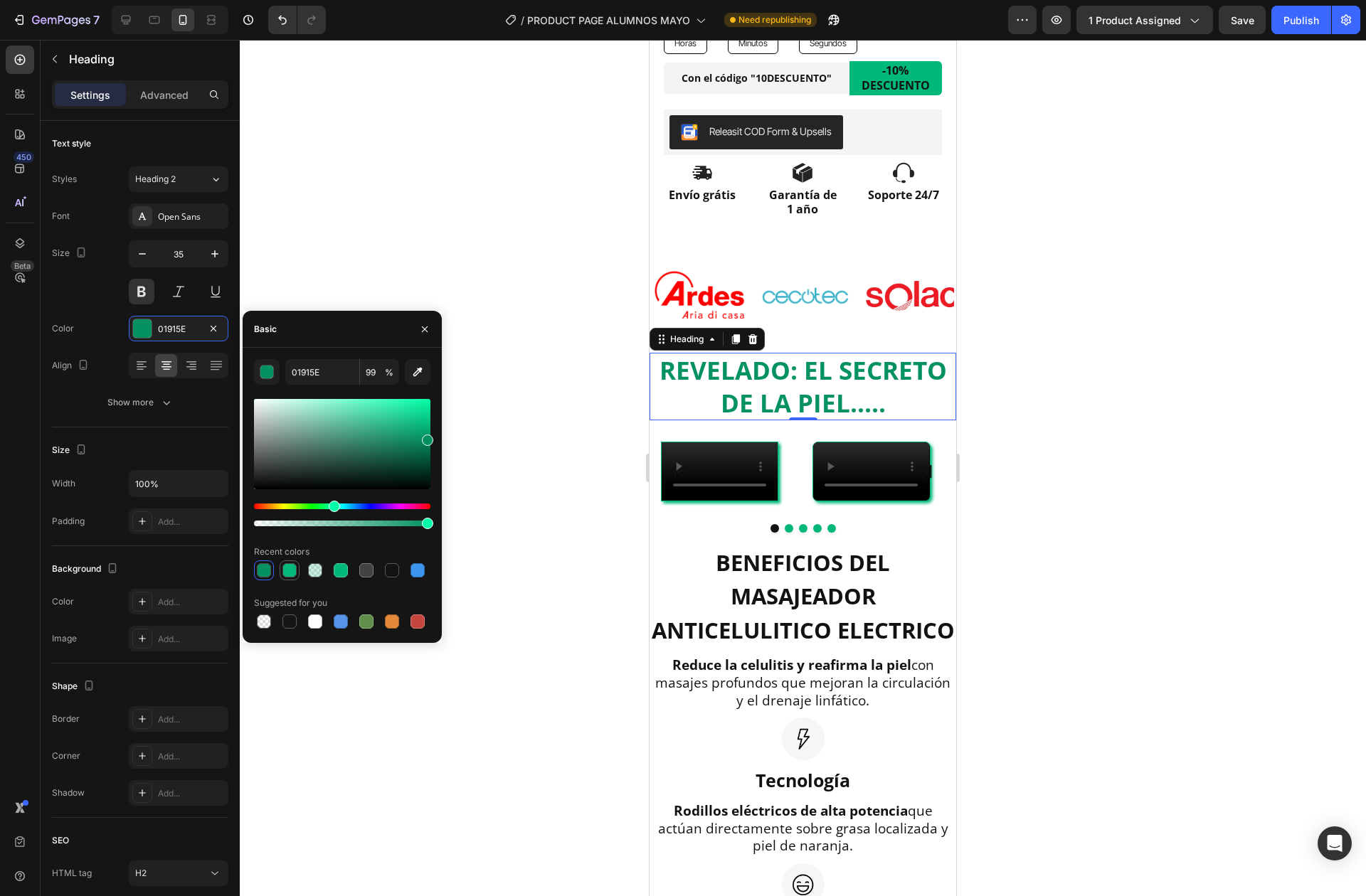
click at [288, 572] on div at bounding box center [290, 570] width 14 height 14
click at [328, 365] on input "00B878" at bounding box center [322, 372] width 74 height 26
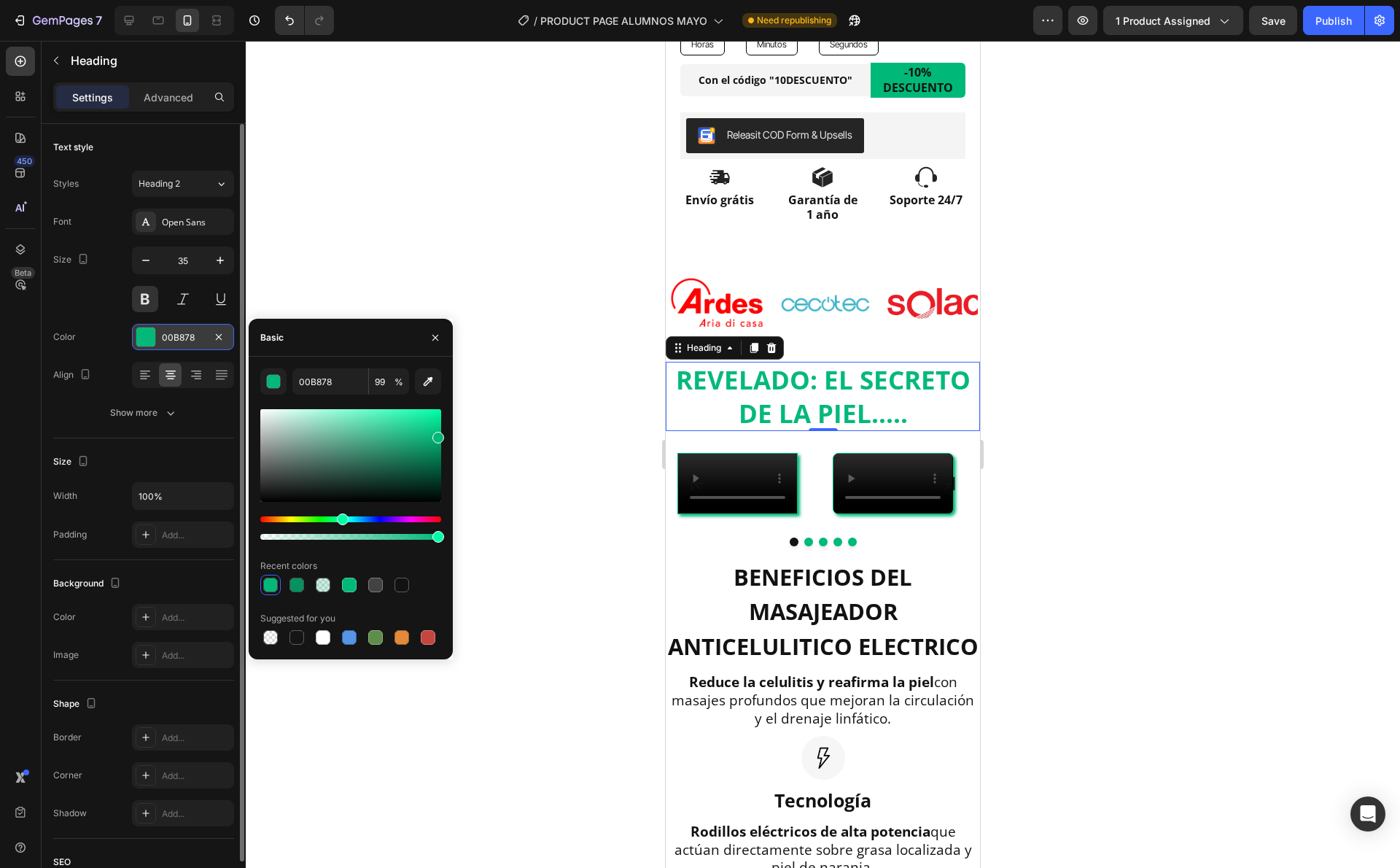
click at [203, 335] on div "00B878" at bounding box center [183, 337] width 43 height 13
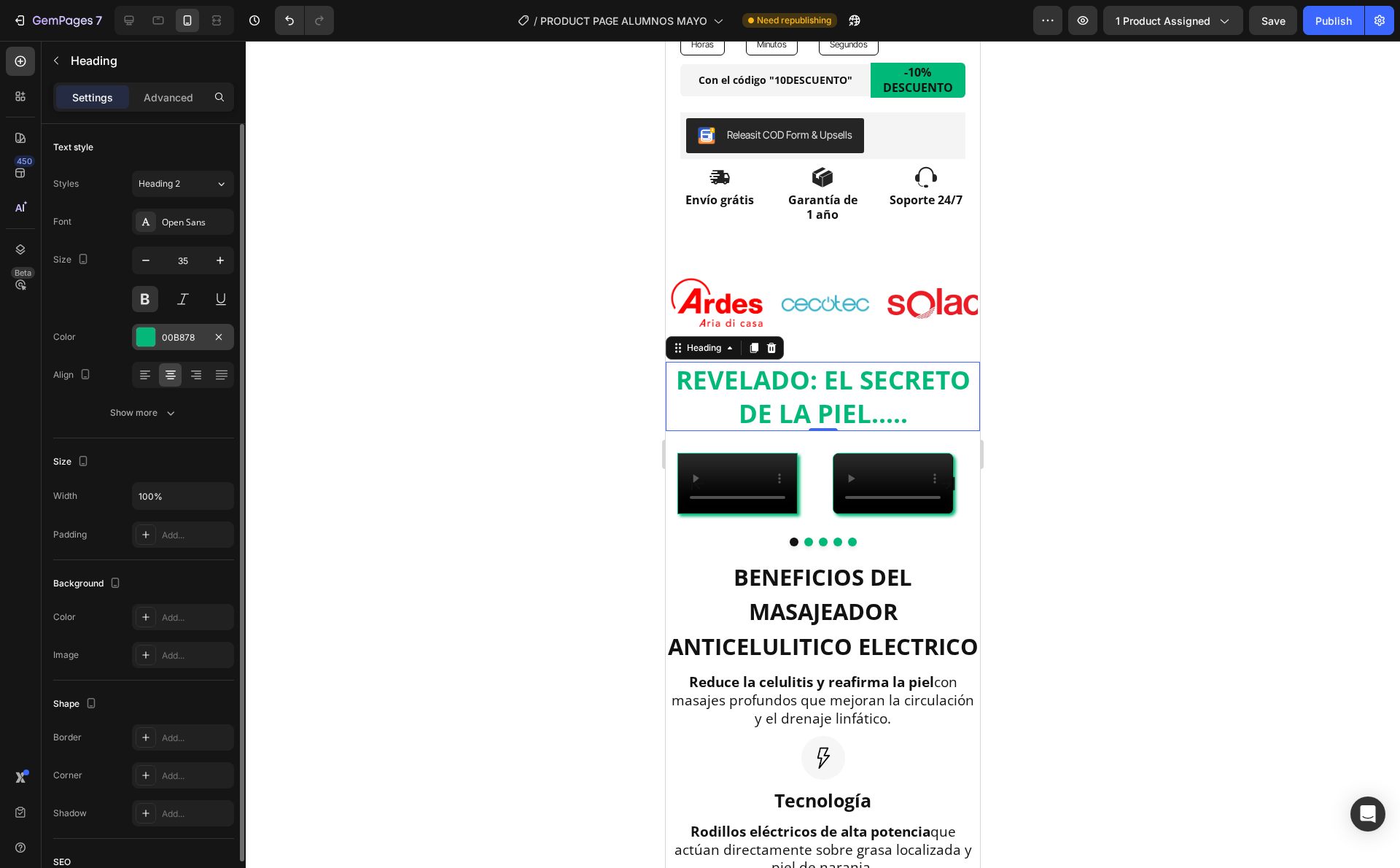
click at [203, 334] on div "00B878" at bounding box center [183, 337] width 43 height 13
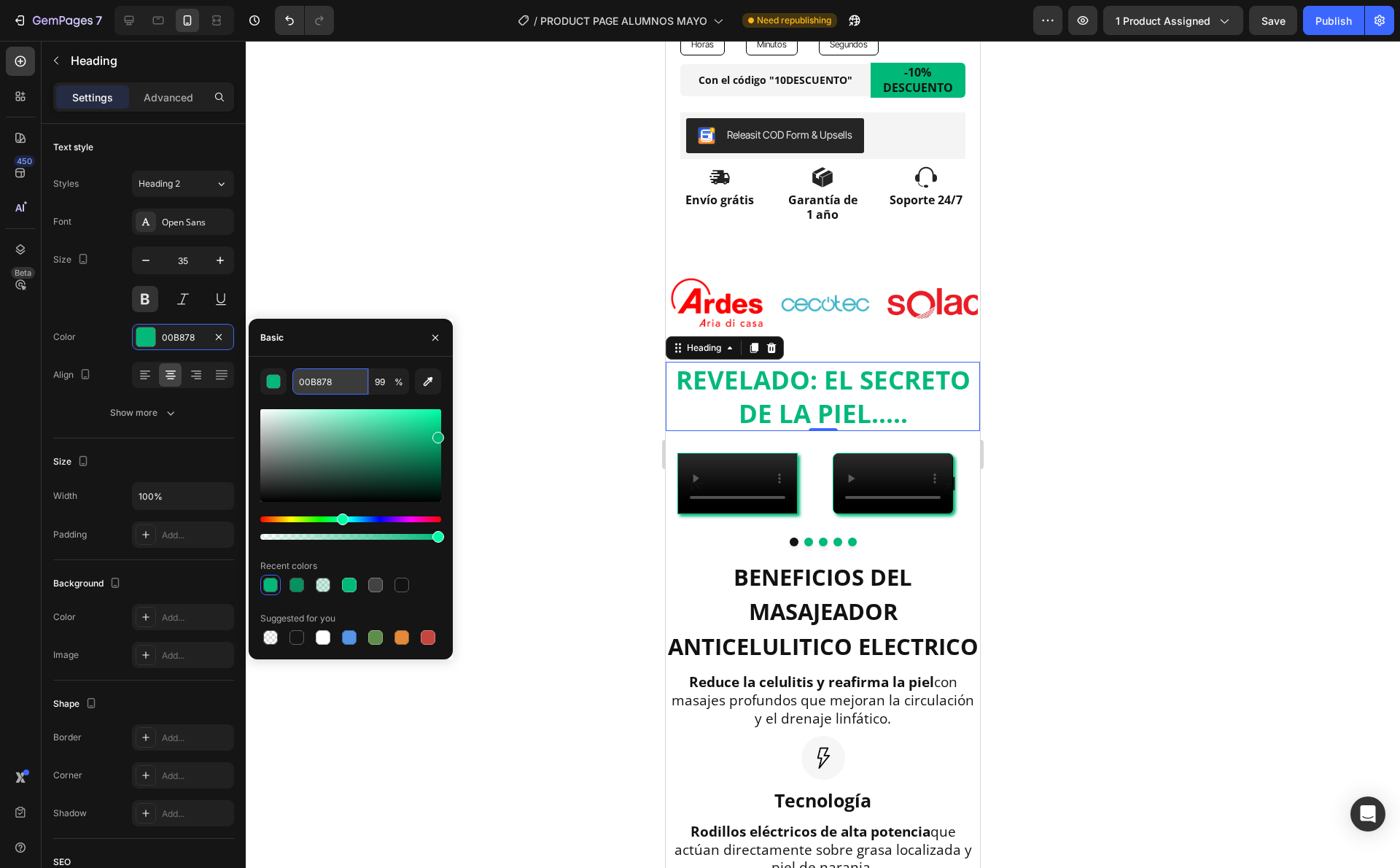
click at [318, 378] on input "00B878" at bounding box center [330, 382] width 76 height 27
paste input "fe76b4"
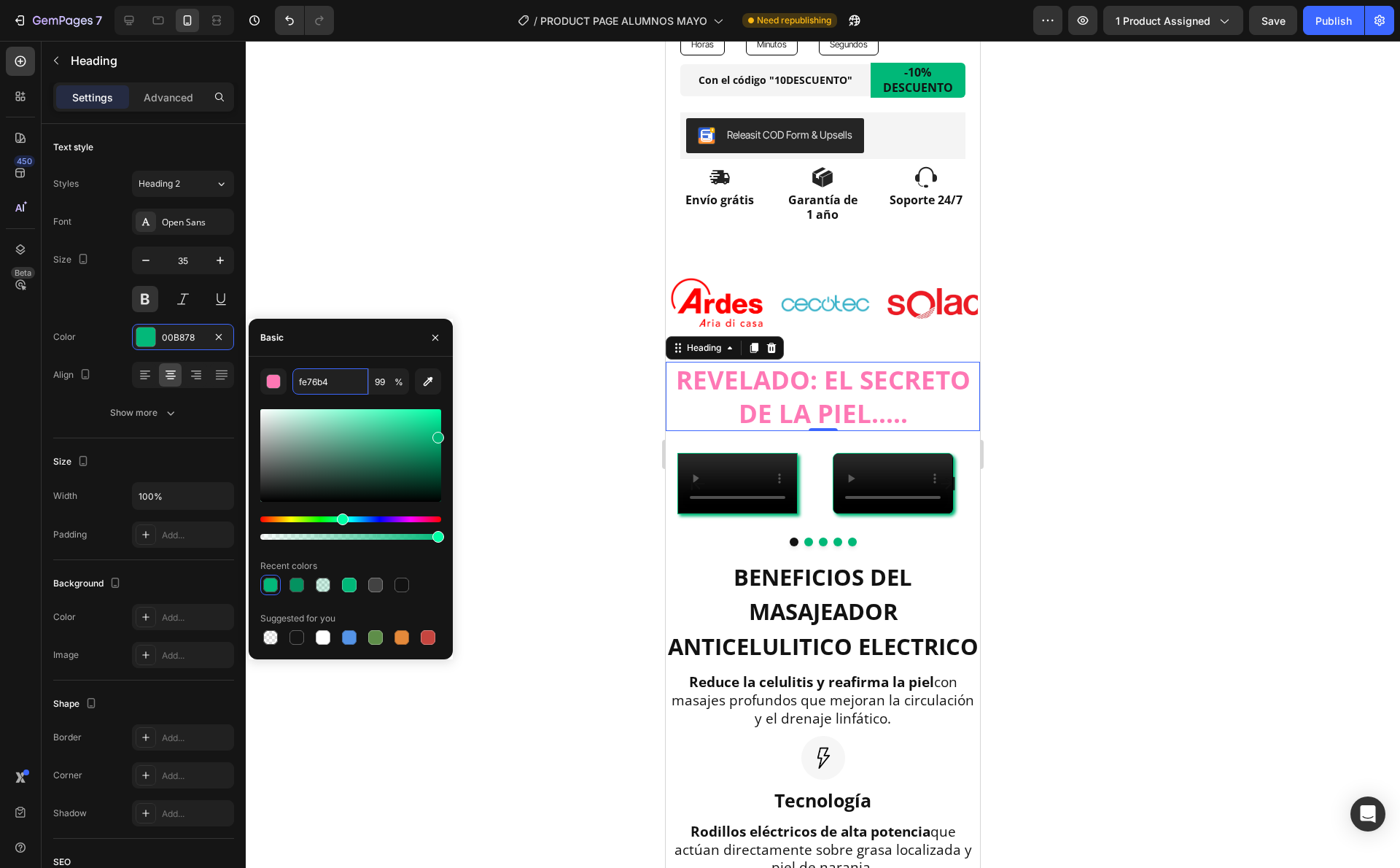
type input "FE76B4"
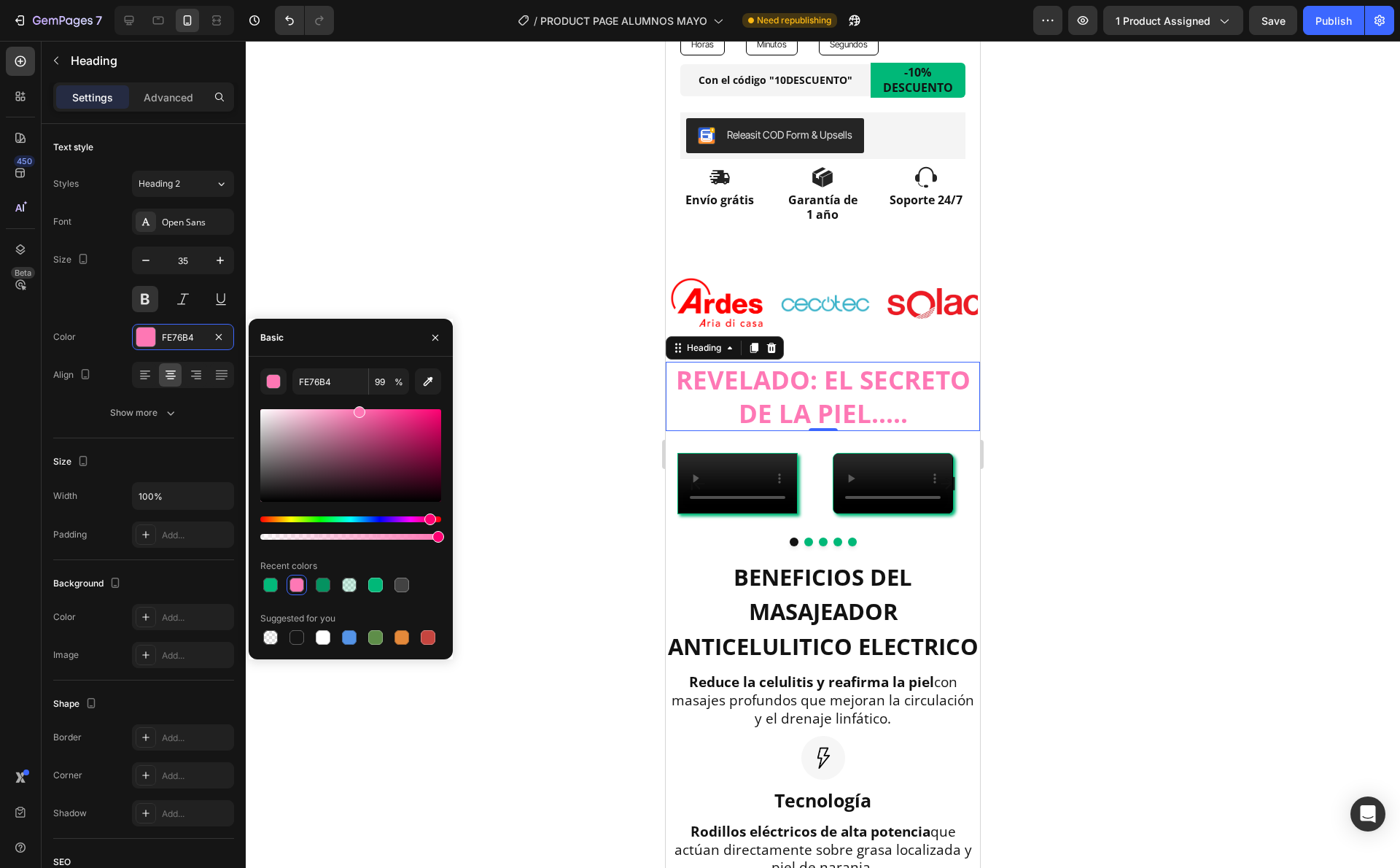
click at [1019, 334] on div at bounding box center [823, 454] width 1155 height 827
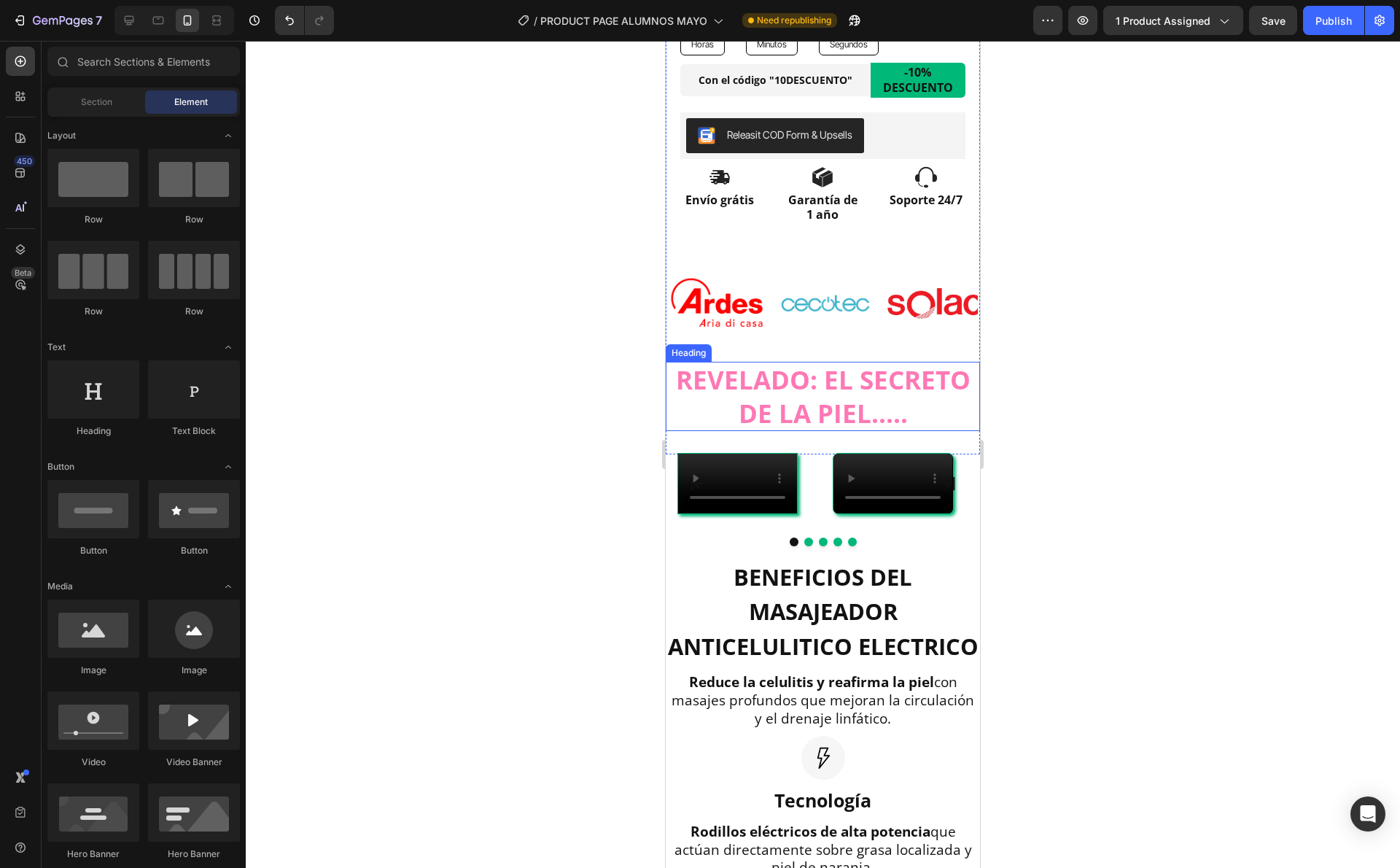
scroll to position [974, 0]
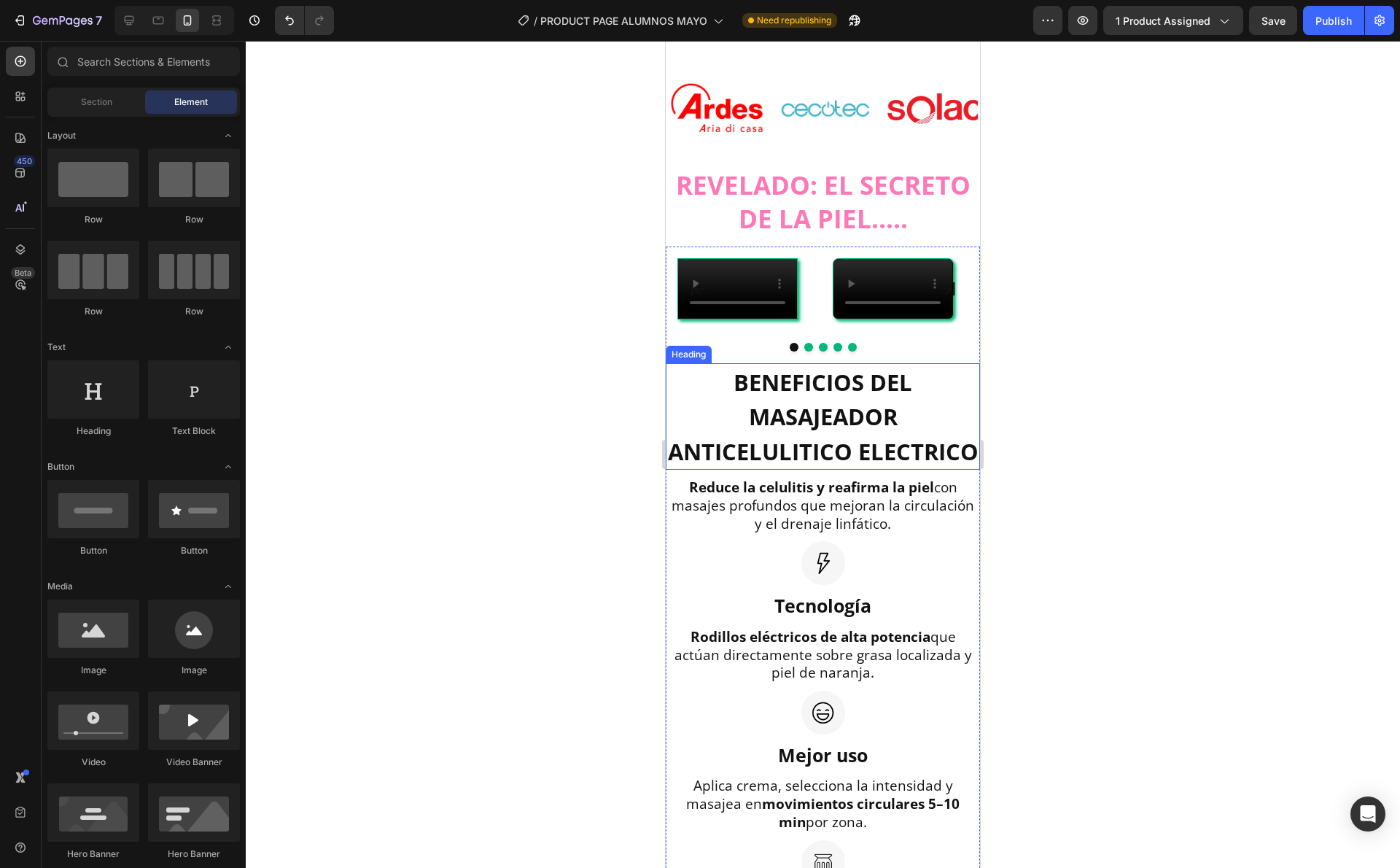
click at [848, 467] on span "BENEFICIOS DEL MASAJEADOR ANTICELULITICO ELECTRICO" at bounding box center [823, 416] width 310 height 100
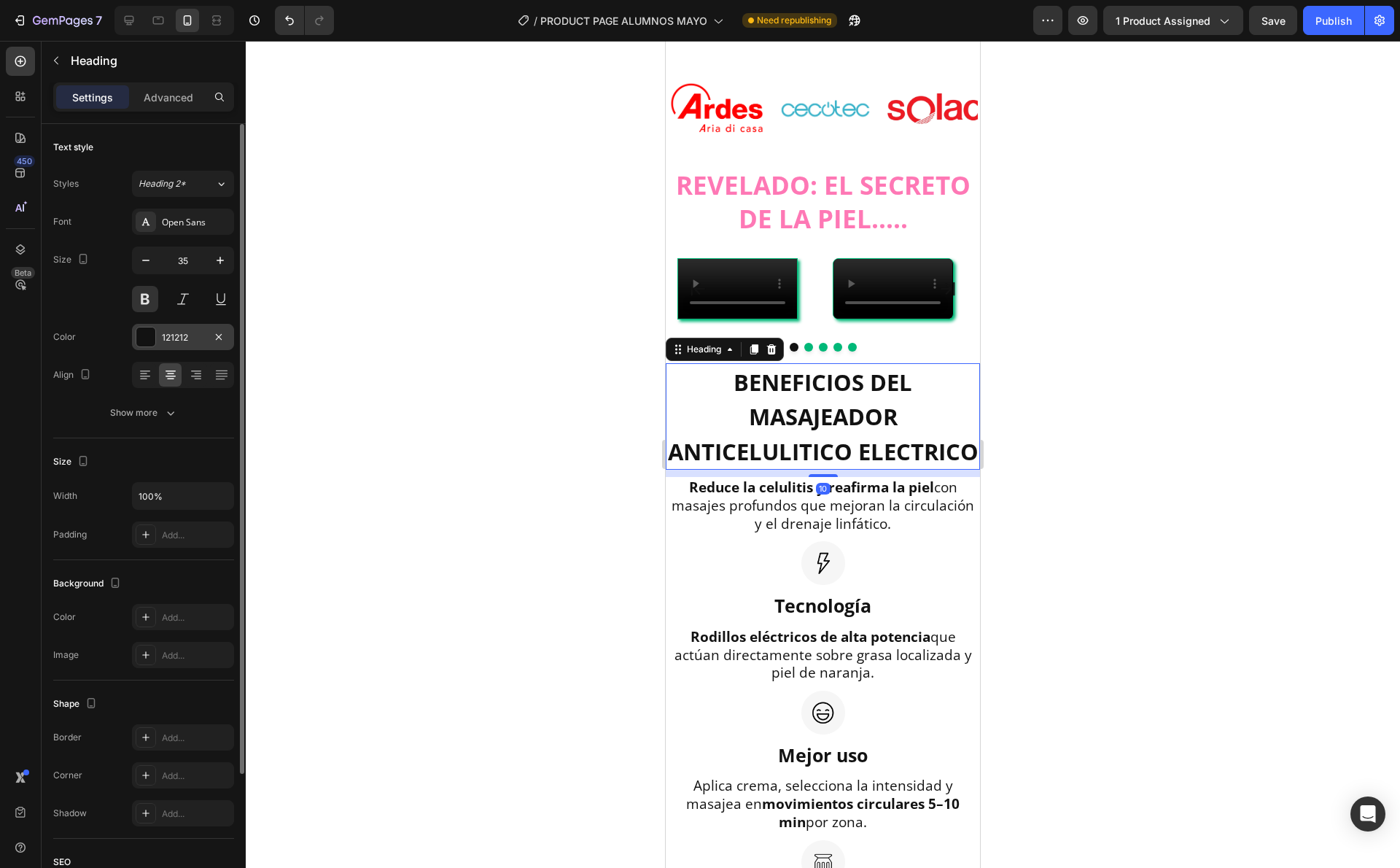
click at [143, 333] on div at bounding box center [145, 336] width 19 height 19
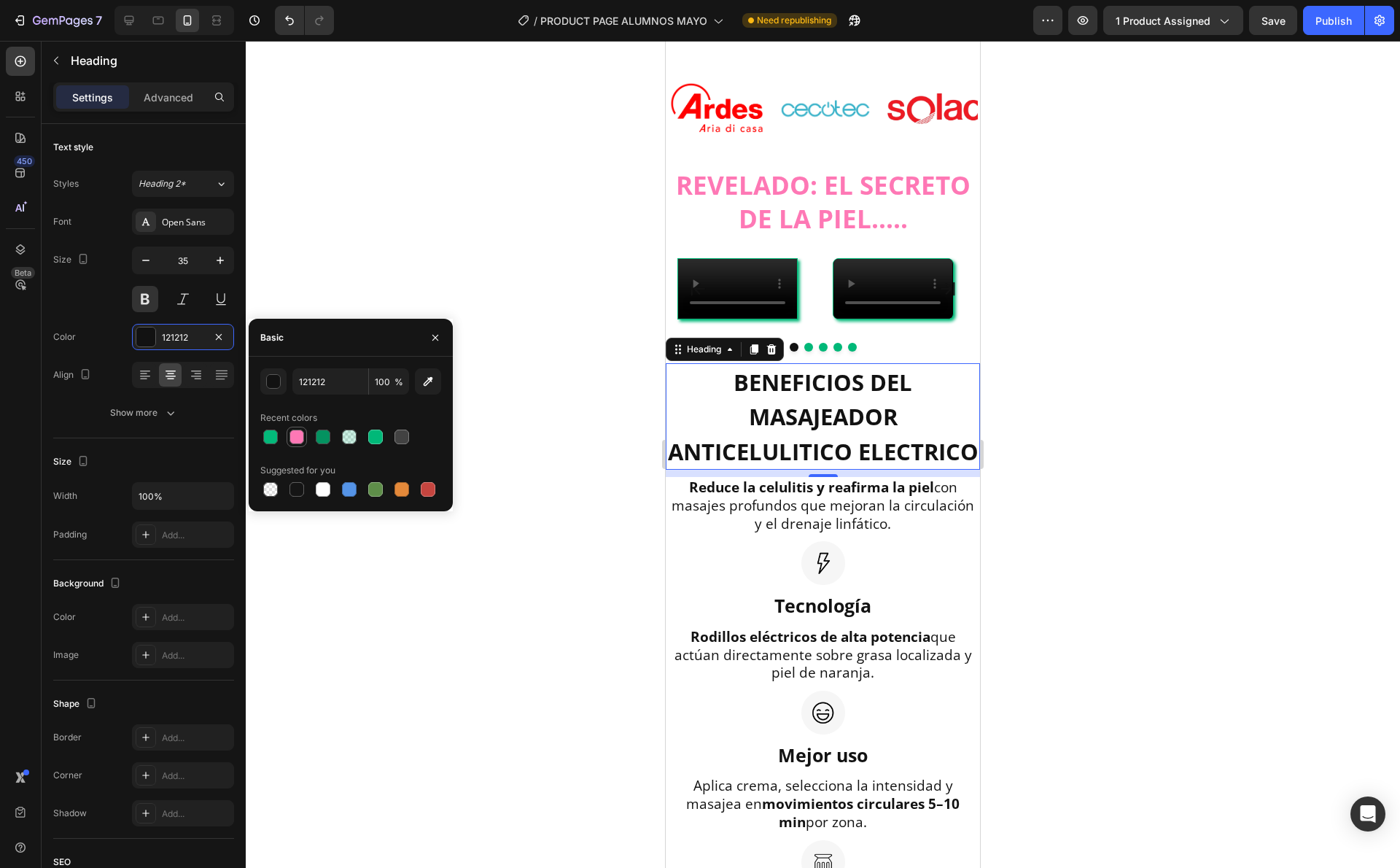
click at [294, 431] on div at bounding box center [297, 437] width 14 height 14
type input "FE76B4"
type input "99"
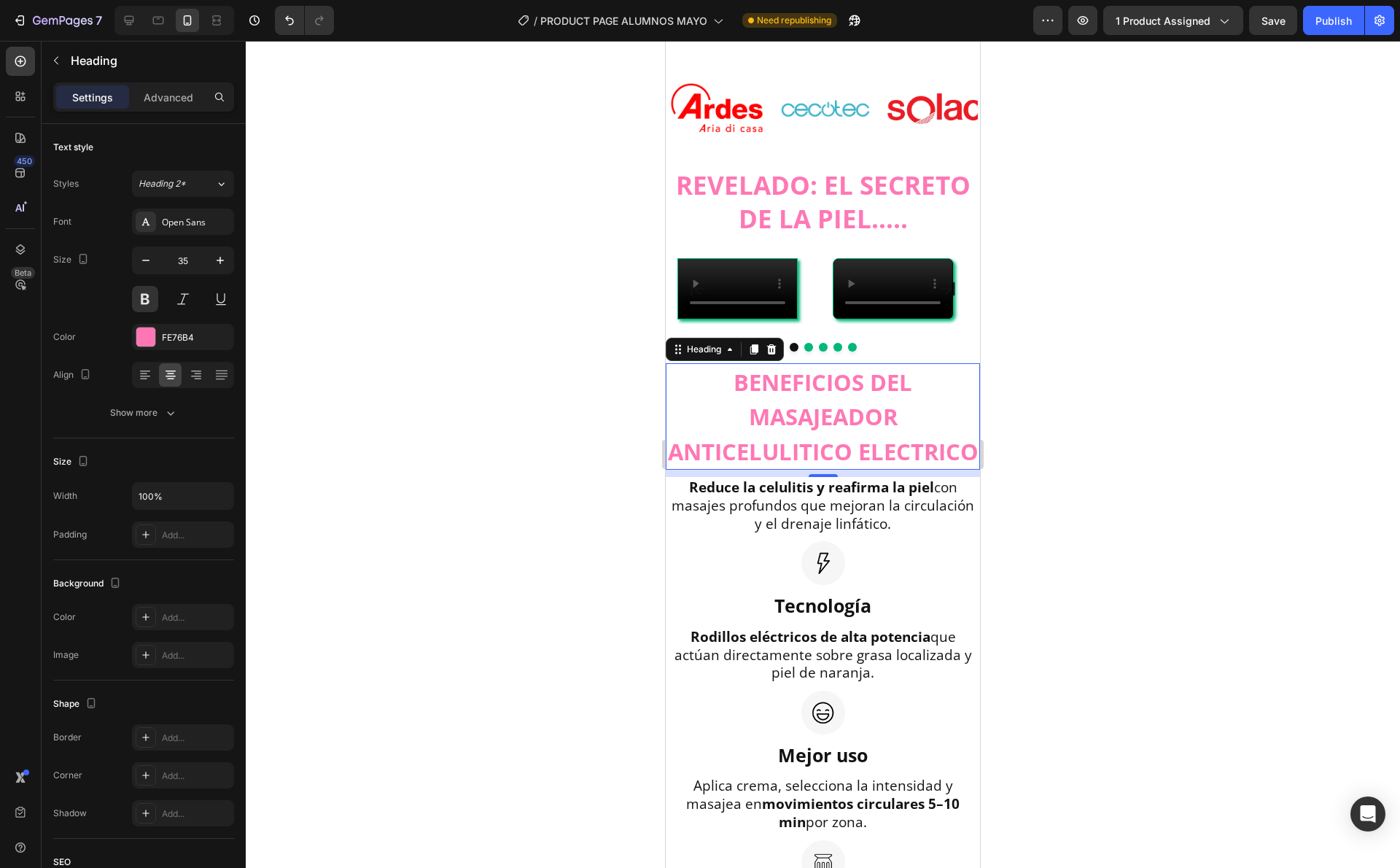
click at [412, 202] on div at bounding box center [823, 454] width 1155 height 827
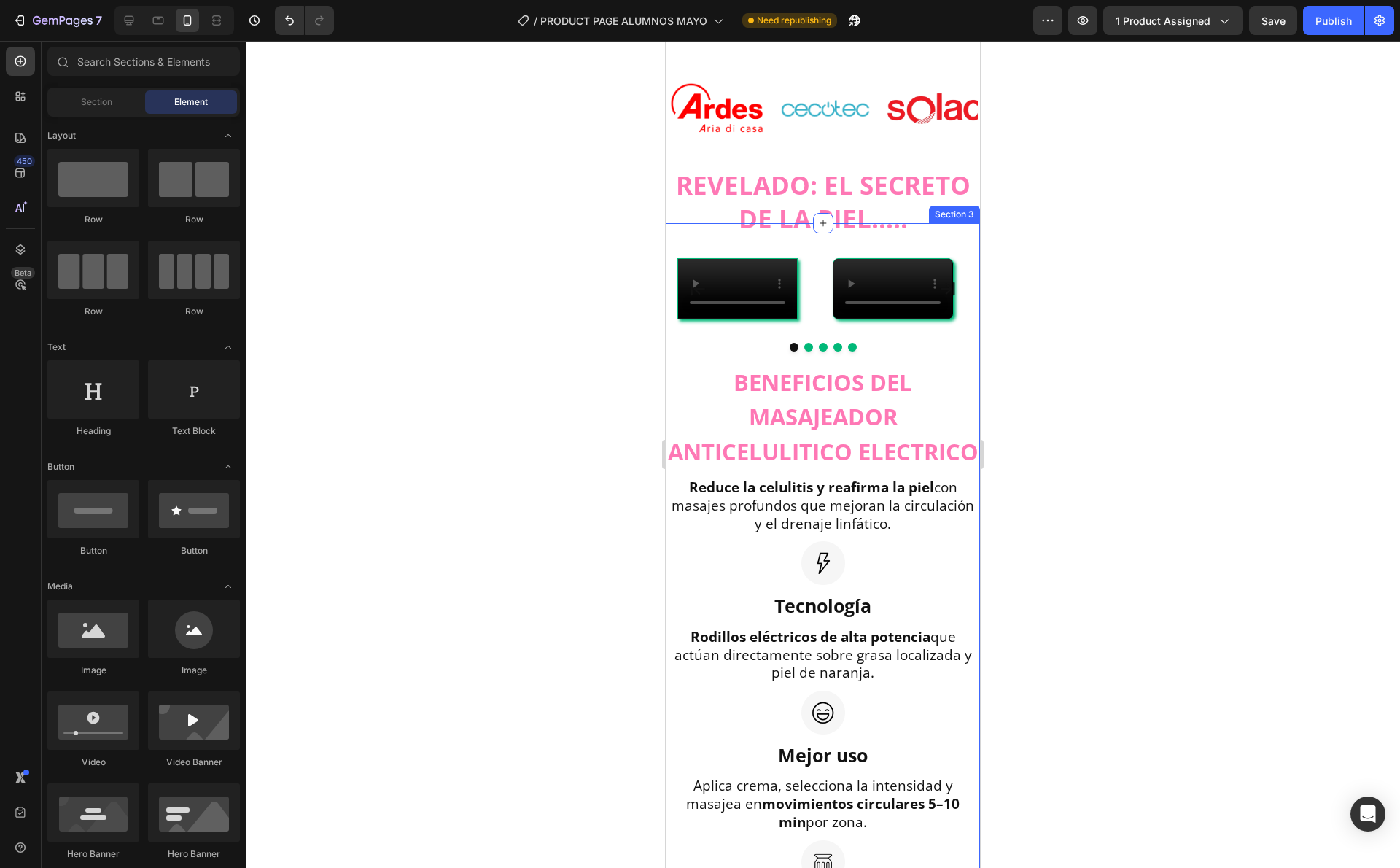
drag, startPoint x: 846, startPoint y: 219, endPoint x: 836, endPoint y: 196, distance: 25.1
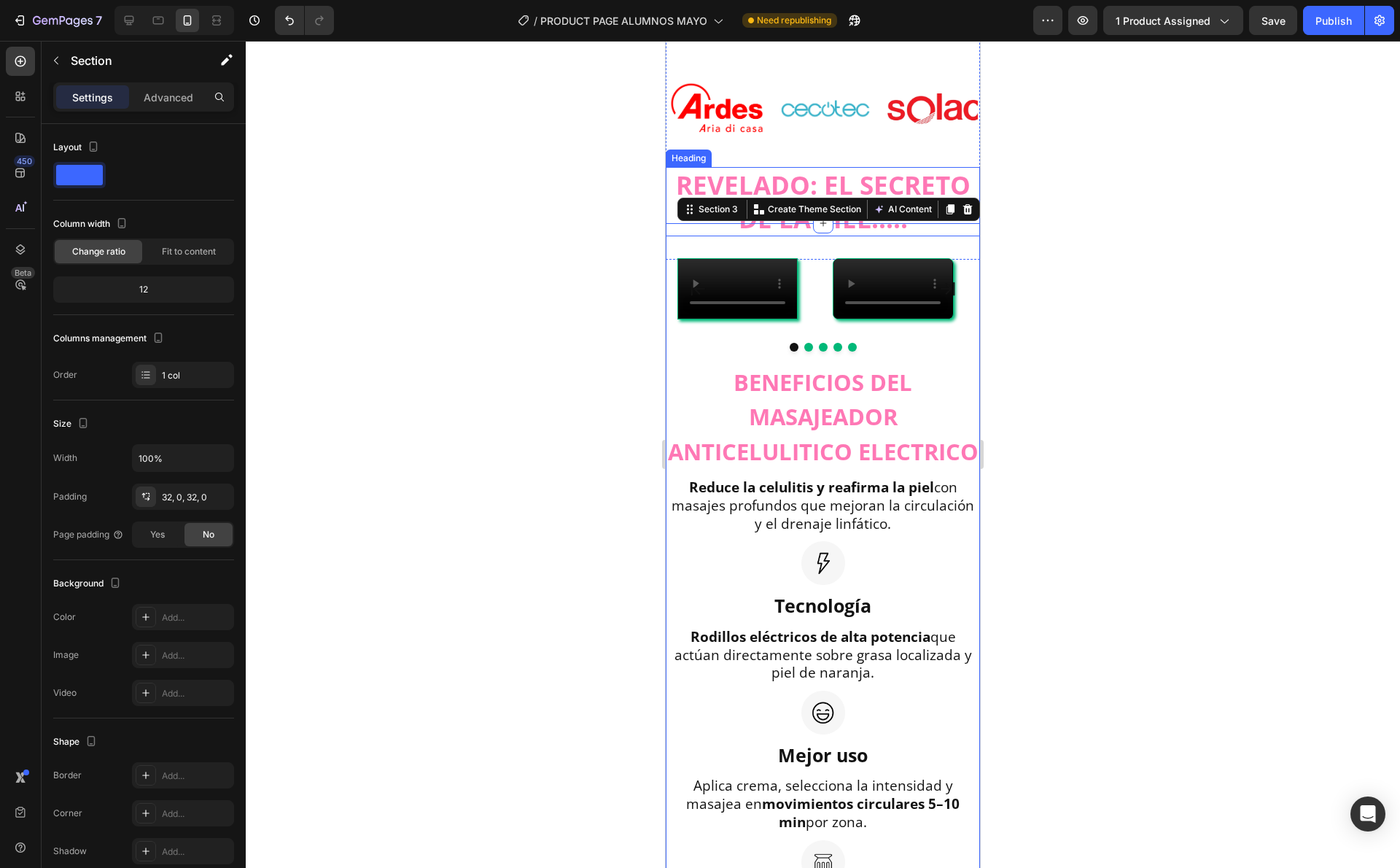
click at [826, 169] on h2 "REVELADO: EL SECRETO DE LA PIEL....." at bounding box center [823, 202] width 314 height 69
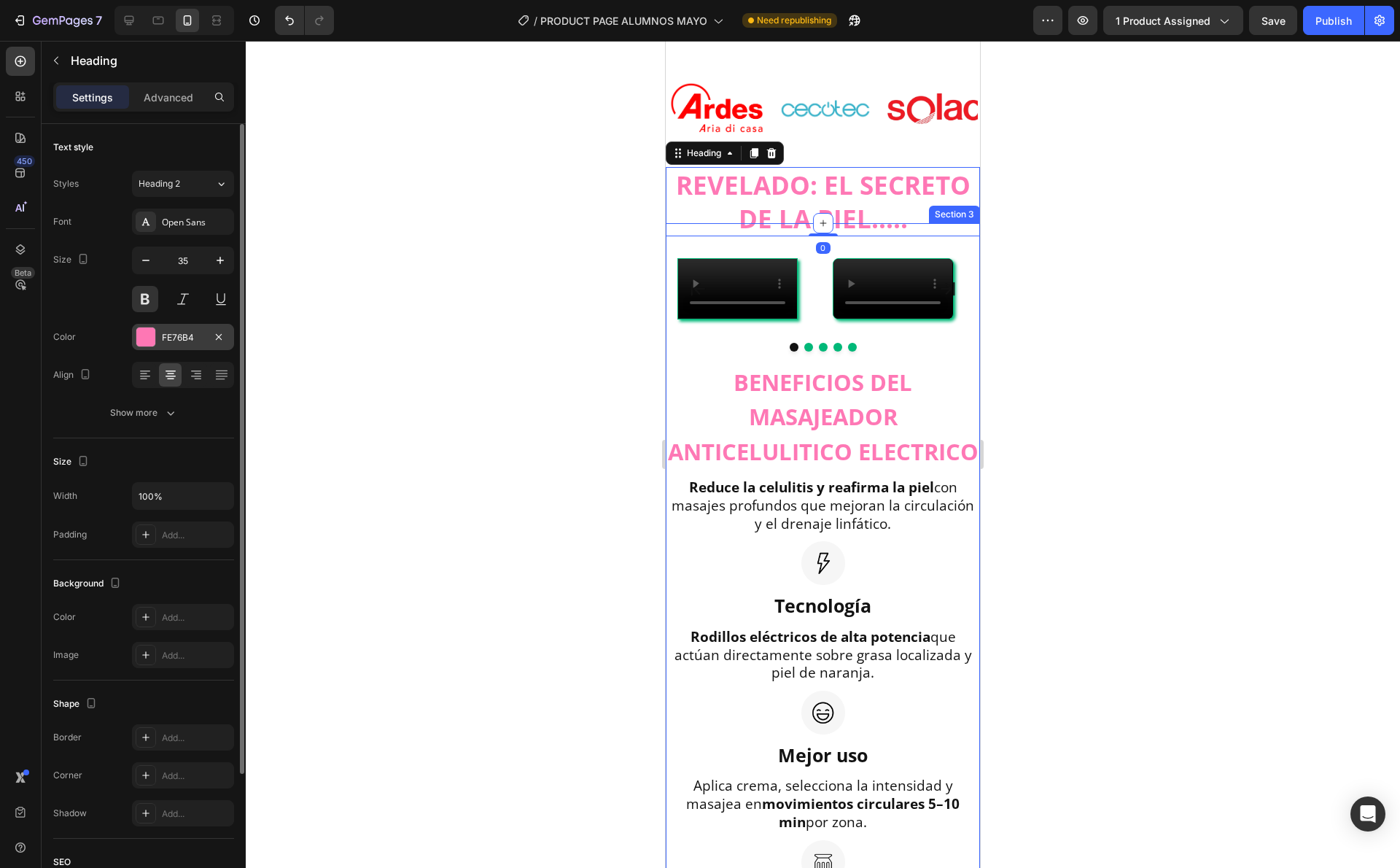
click at [167, 334] on div "FE76B4" at bounding box center [183, 337] width 43 height 13
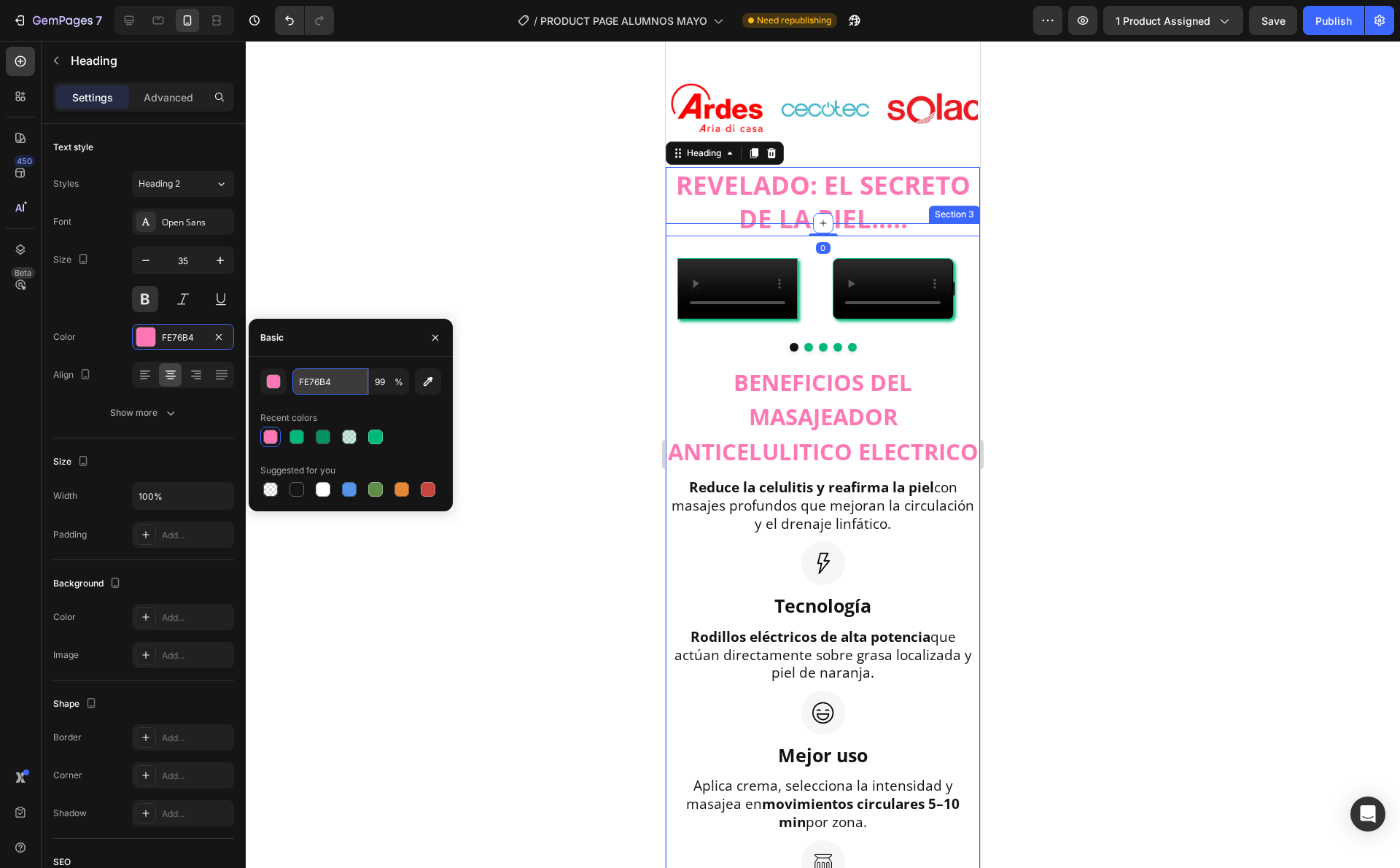
click at [360, 385] on input "FE76B4" at bounding box center [330, 382] width 76 height 27
paste input "fcf040"
type input "fcf040"
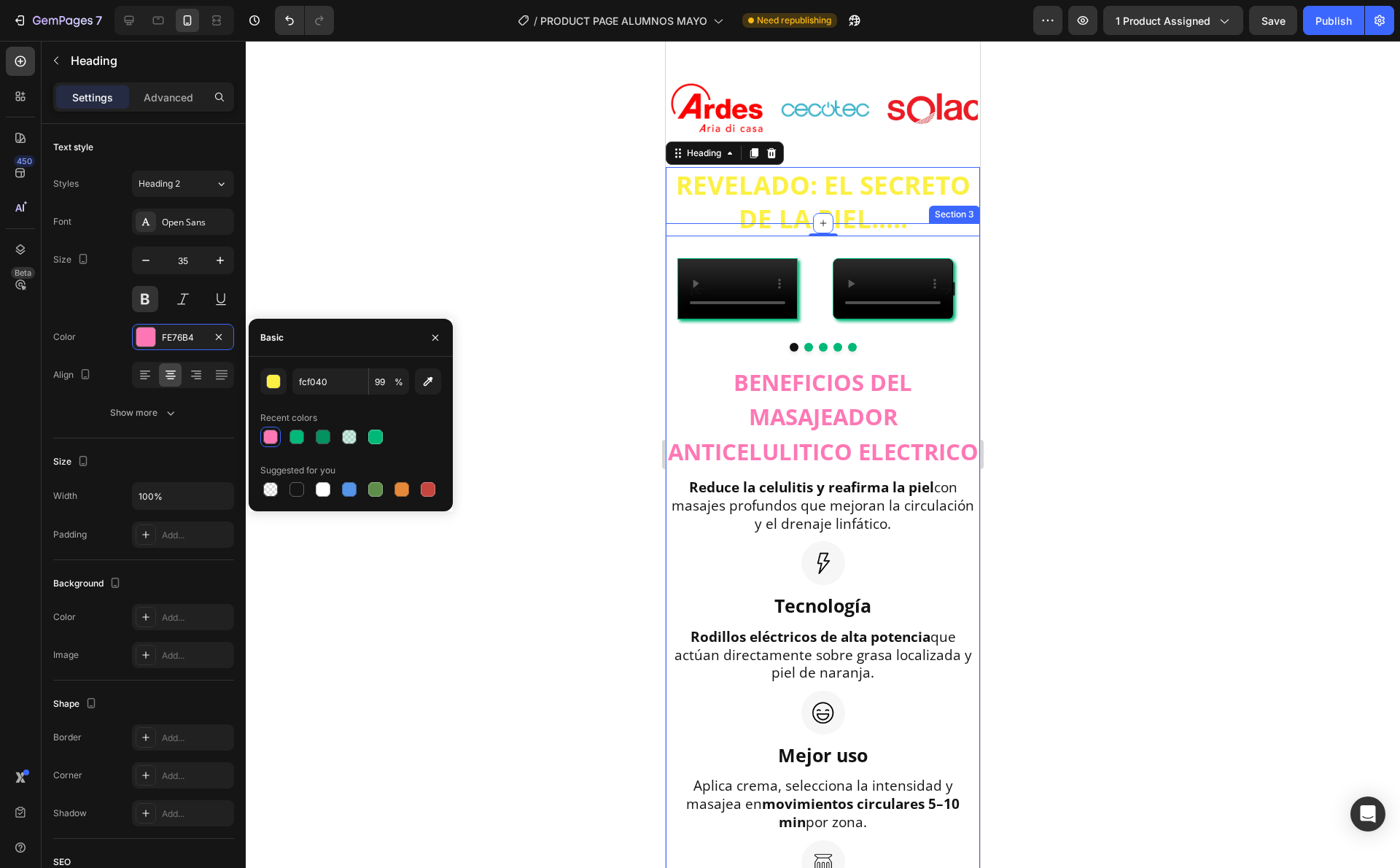
click at [347, 280] on div at bounding box center [823, 454] width 1155 height 827
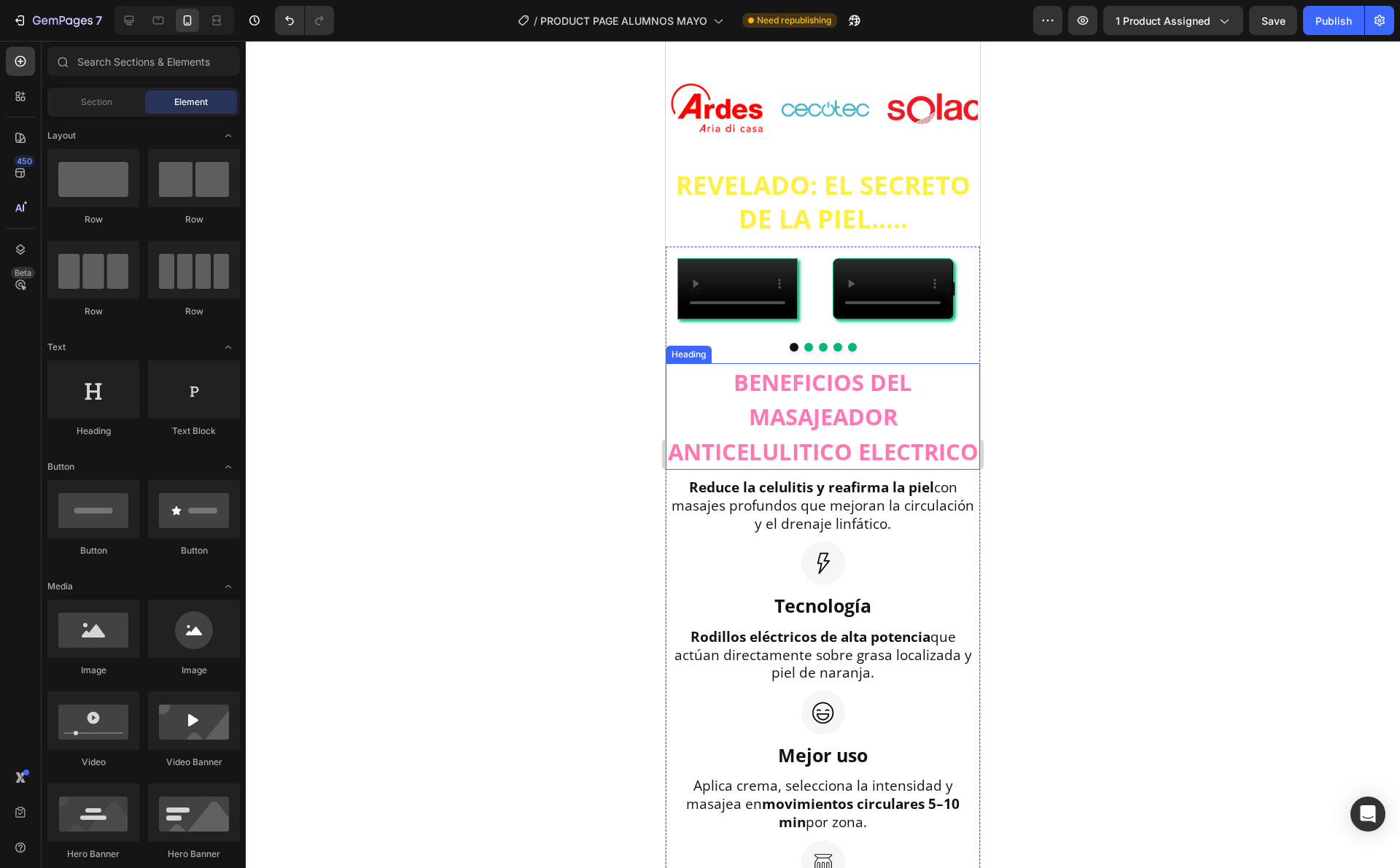
click at [839, 467] on span "BENEFICIOS DEL MASAJEADOR ANTICELULITICO ELECTRICO" at bounding box center [823, 416] width 310 height 100
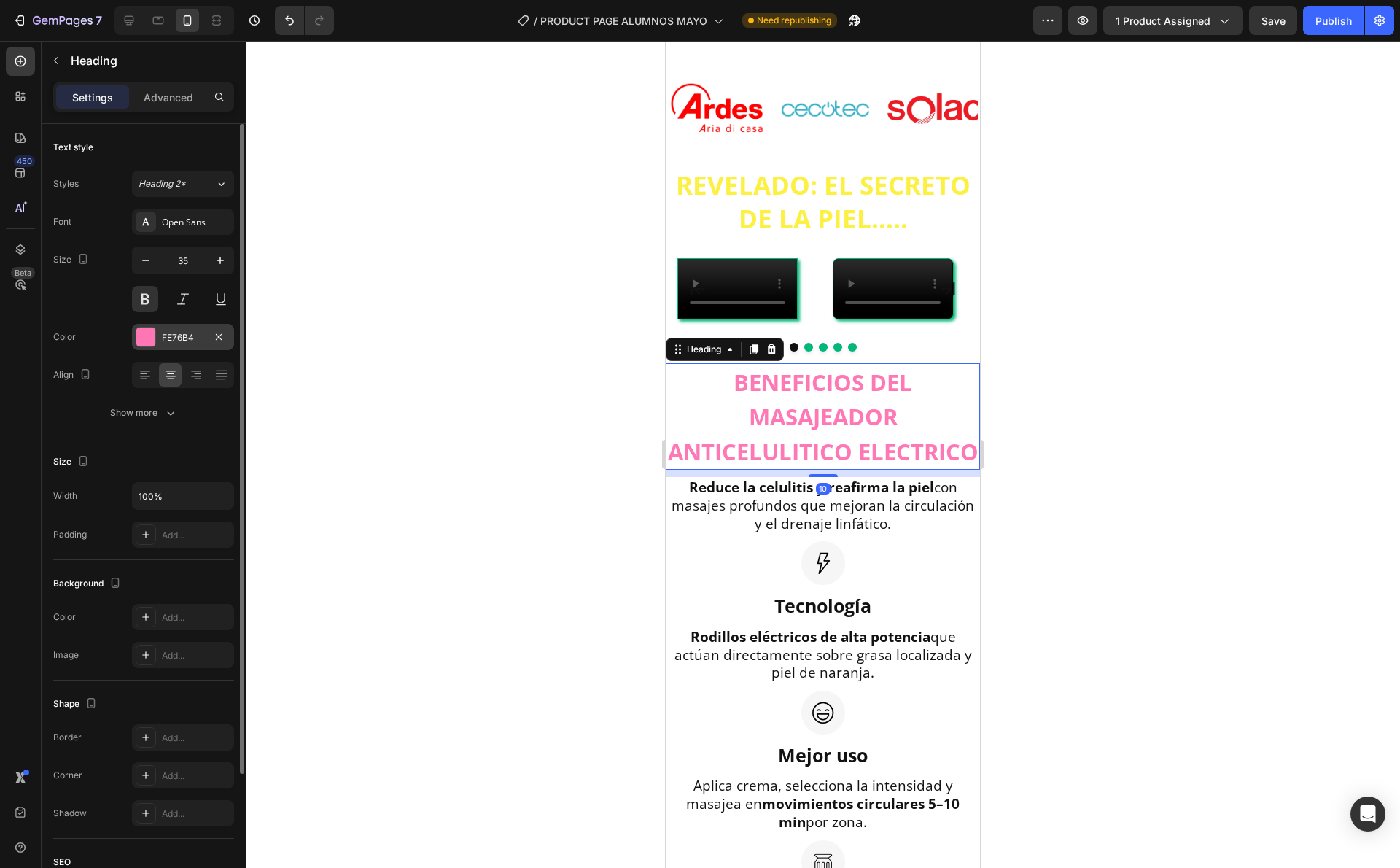
click at [179, 334] on div "FE76B4" at bounding box center [183, 337] width 43 height 13
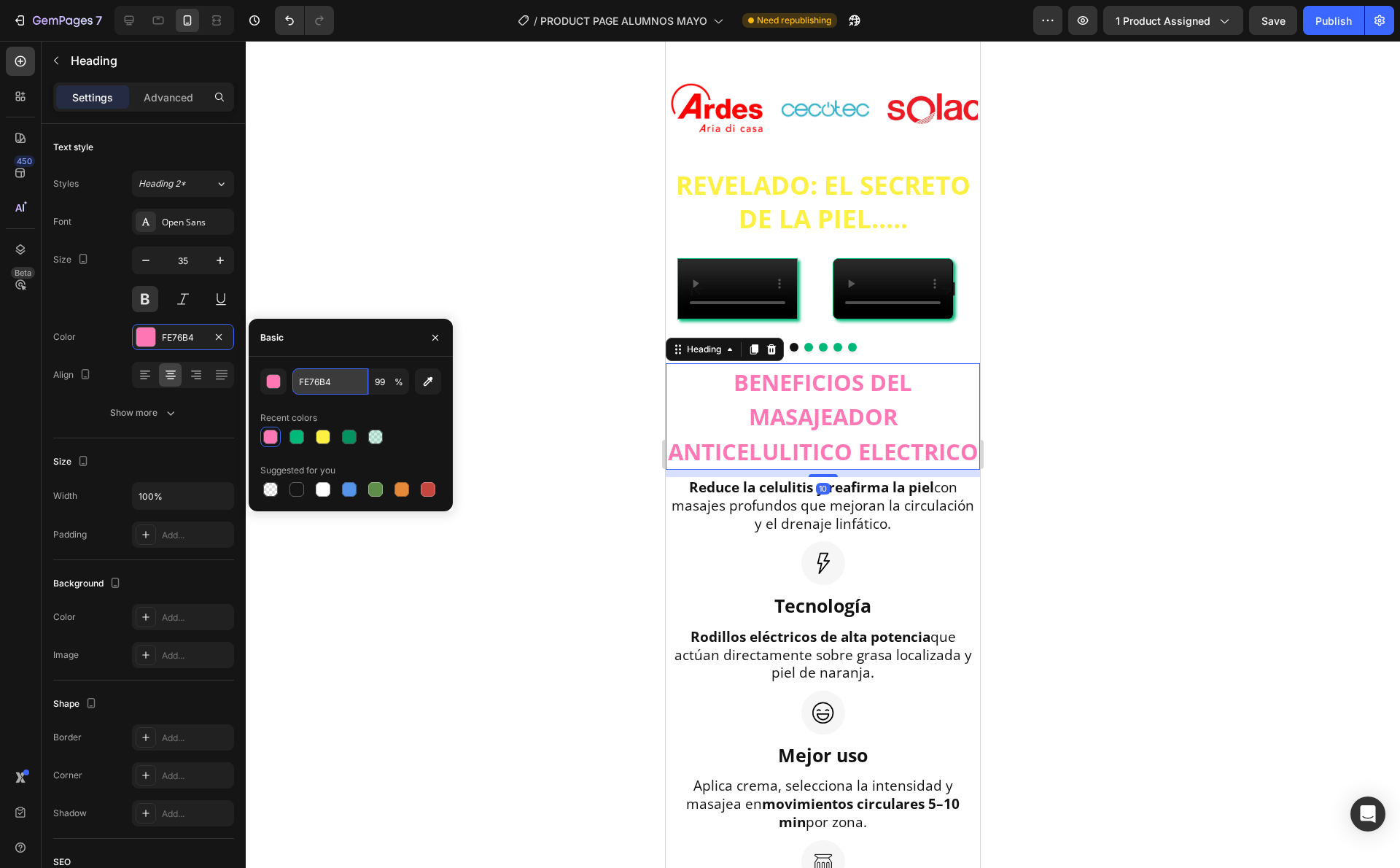
click at [353, 376] on input "FE76B4" at bounding box center [330, 382] width 76 height 27
click at [313, 423] on div "Recent colors" at bounding box center [289, 417] width 57 height 13
click at [325, 430] on div at bounding box center [323, 437] width 14 height 14
type input "FCF040"
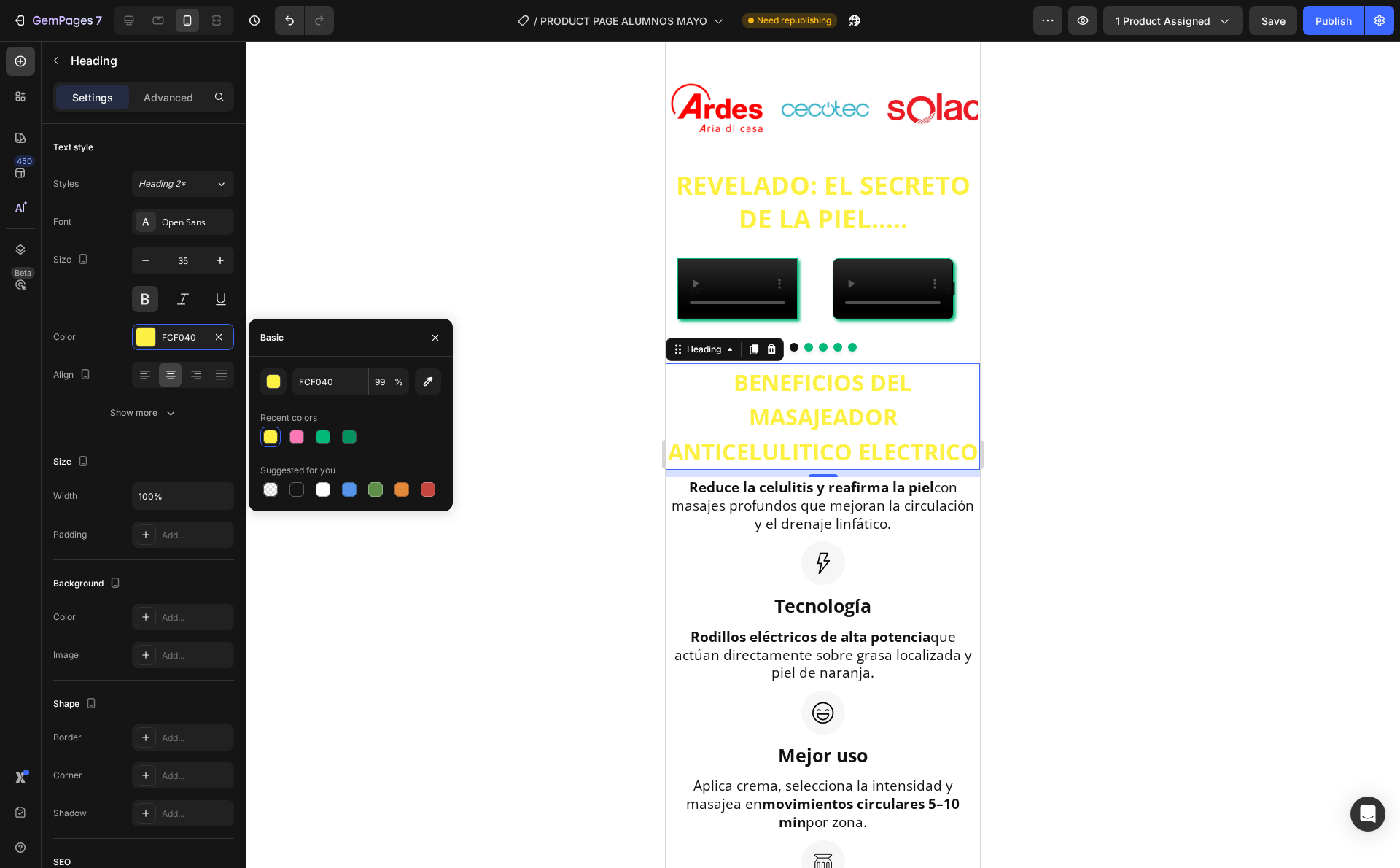
click at [289, 214] on div at bounding box center [823, 454] width 1155 height 827
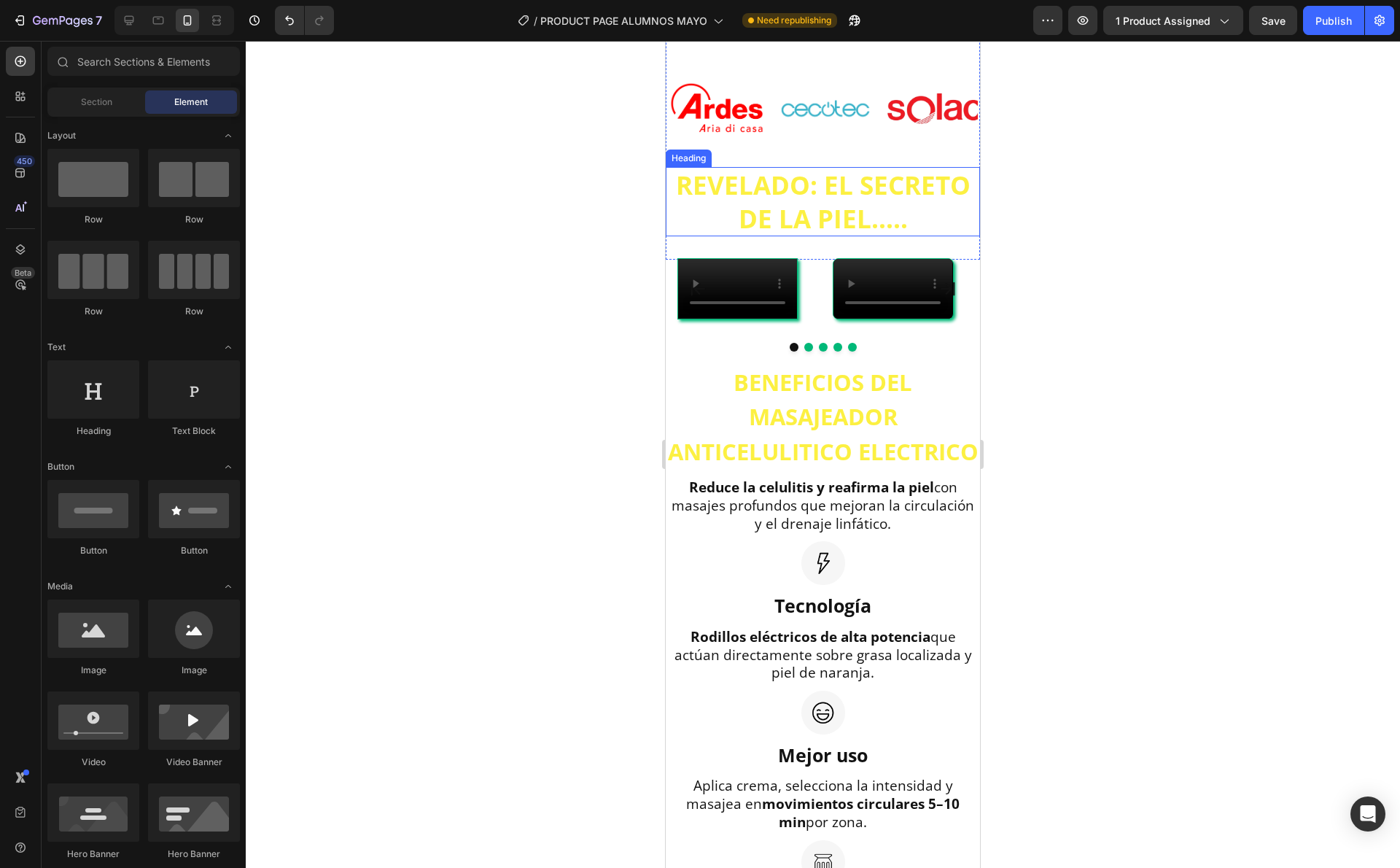
click at [867, 173] on h2 "REVELADO: EL SECRETO DE LA PIEL....." at bounding box center [823, 202] width 314 height 69
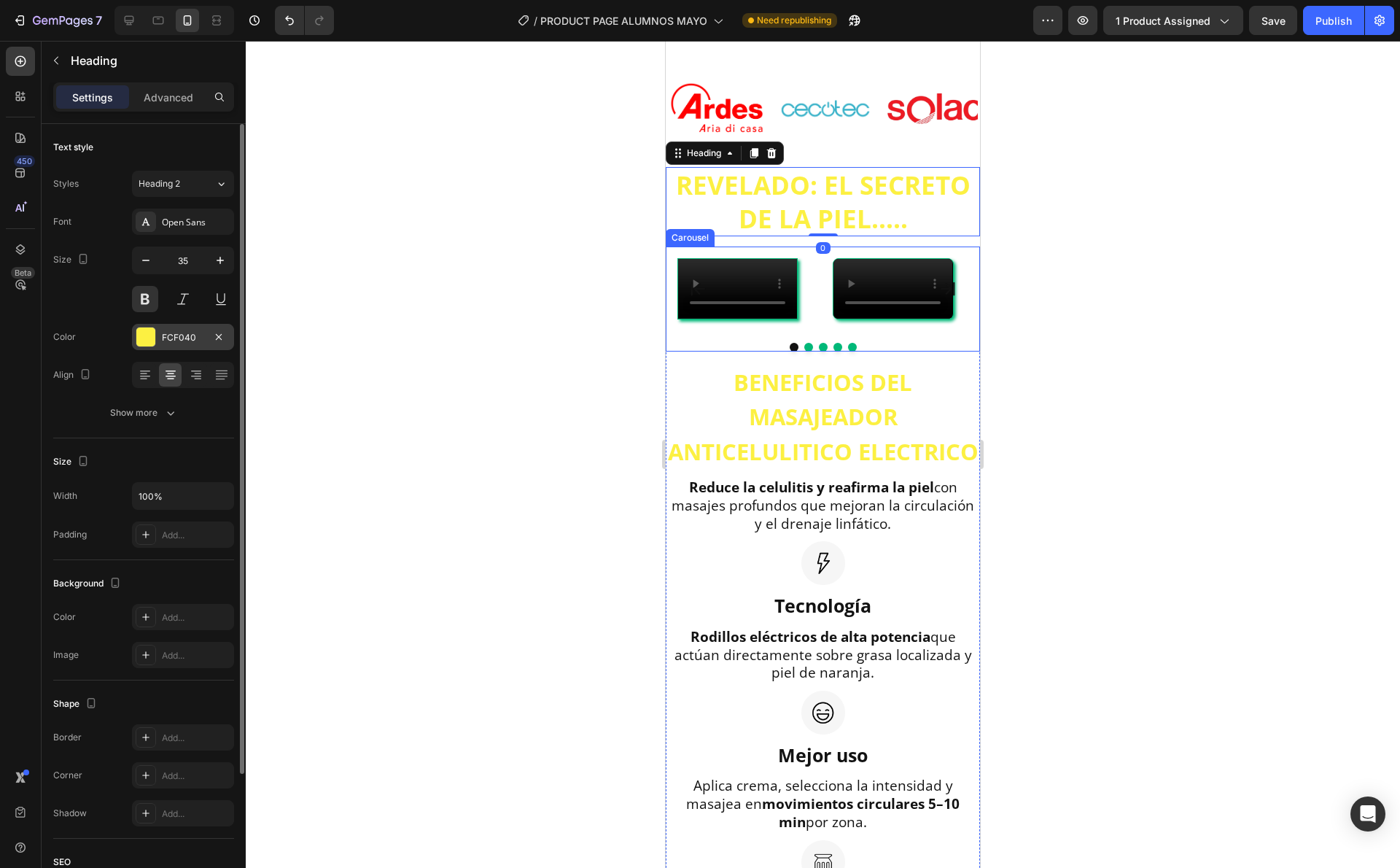
click at [148, 347] on div at bounding box center [146, 336] width 20 height 20
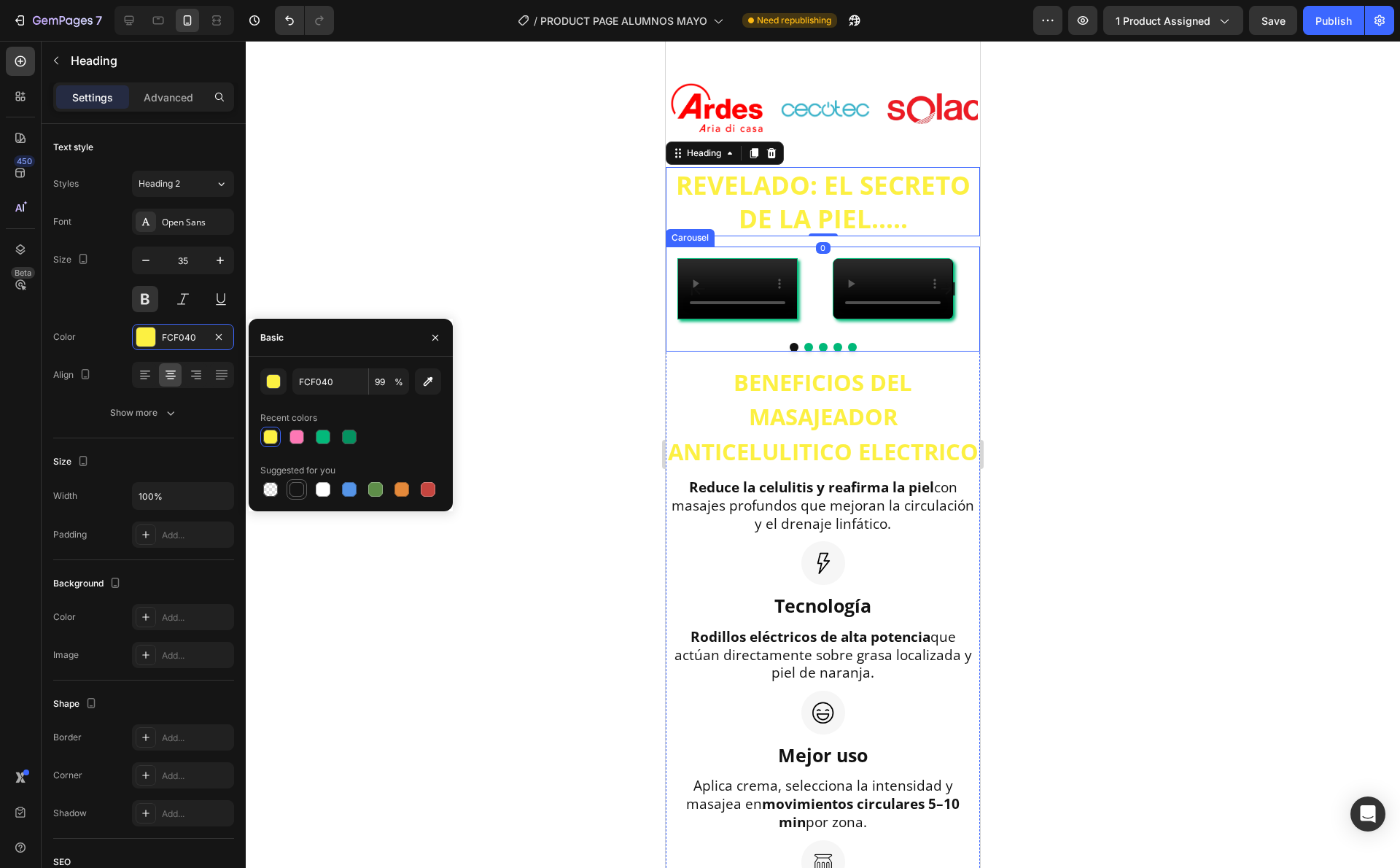
click at [298, 487] on div at bounding box center [297, 489] width 14 height 14
type input "151515"
type input "100"
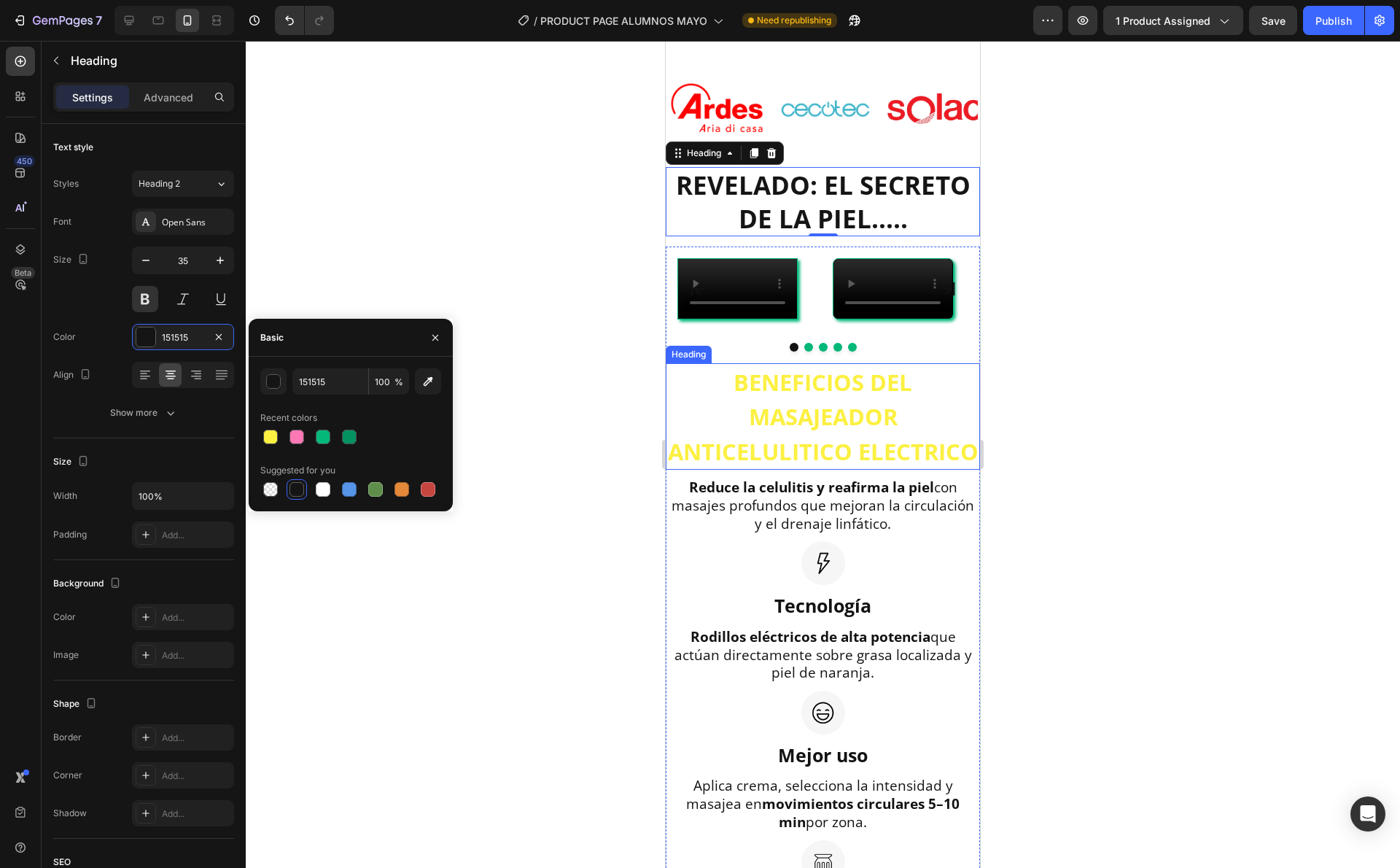
click at [806, 467] on span "BENEFICIOS DEL MASAJEADOR ANTICELULITICO ELECTRICO" at bounding box center [823, 416] width 310 height 100
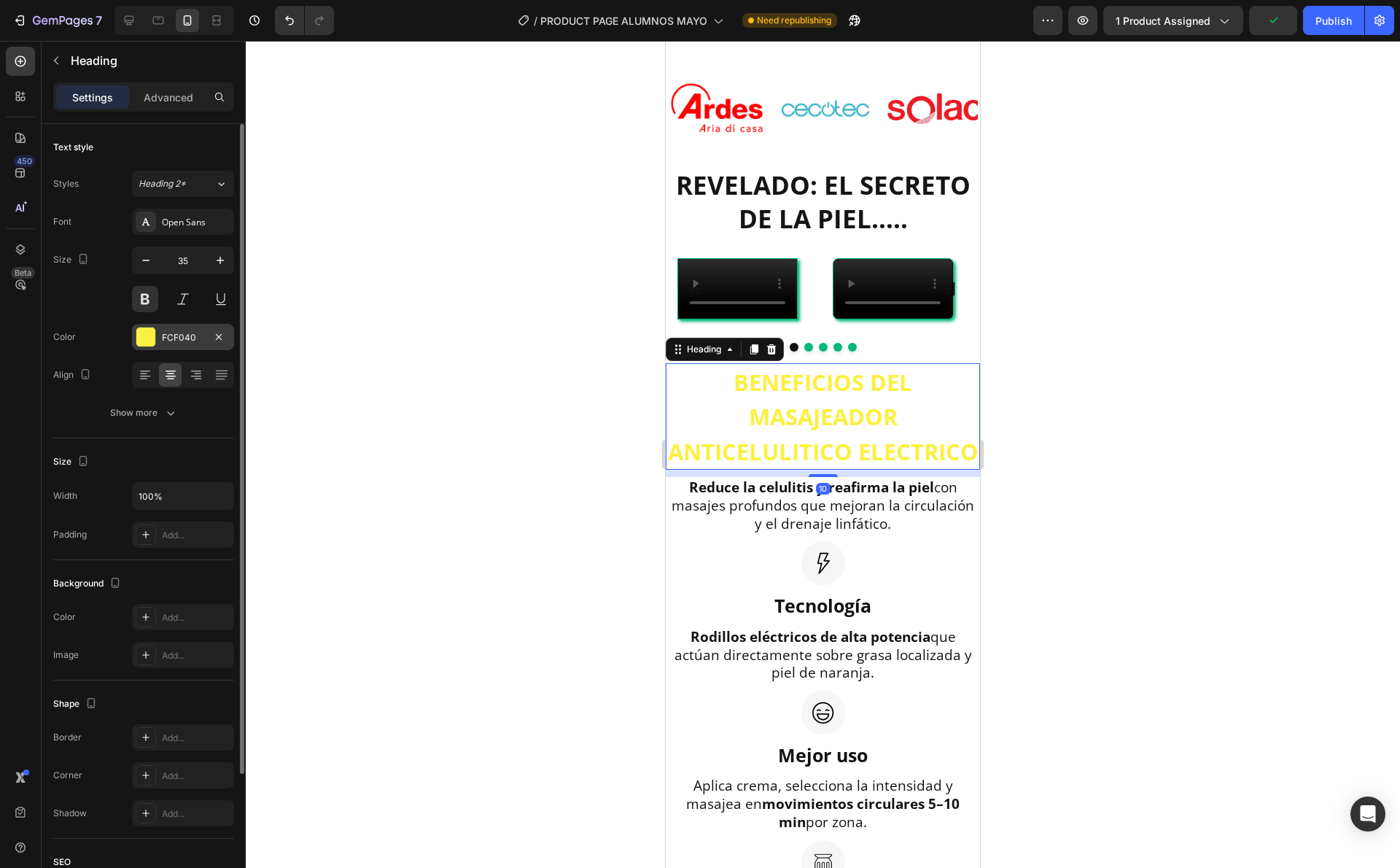
click at [147, 333] on div at bounding box center [145, 336] width 19 height 19
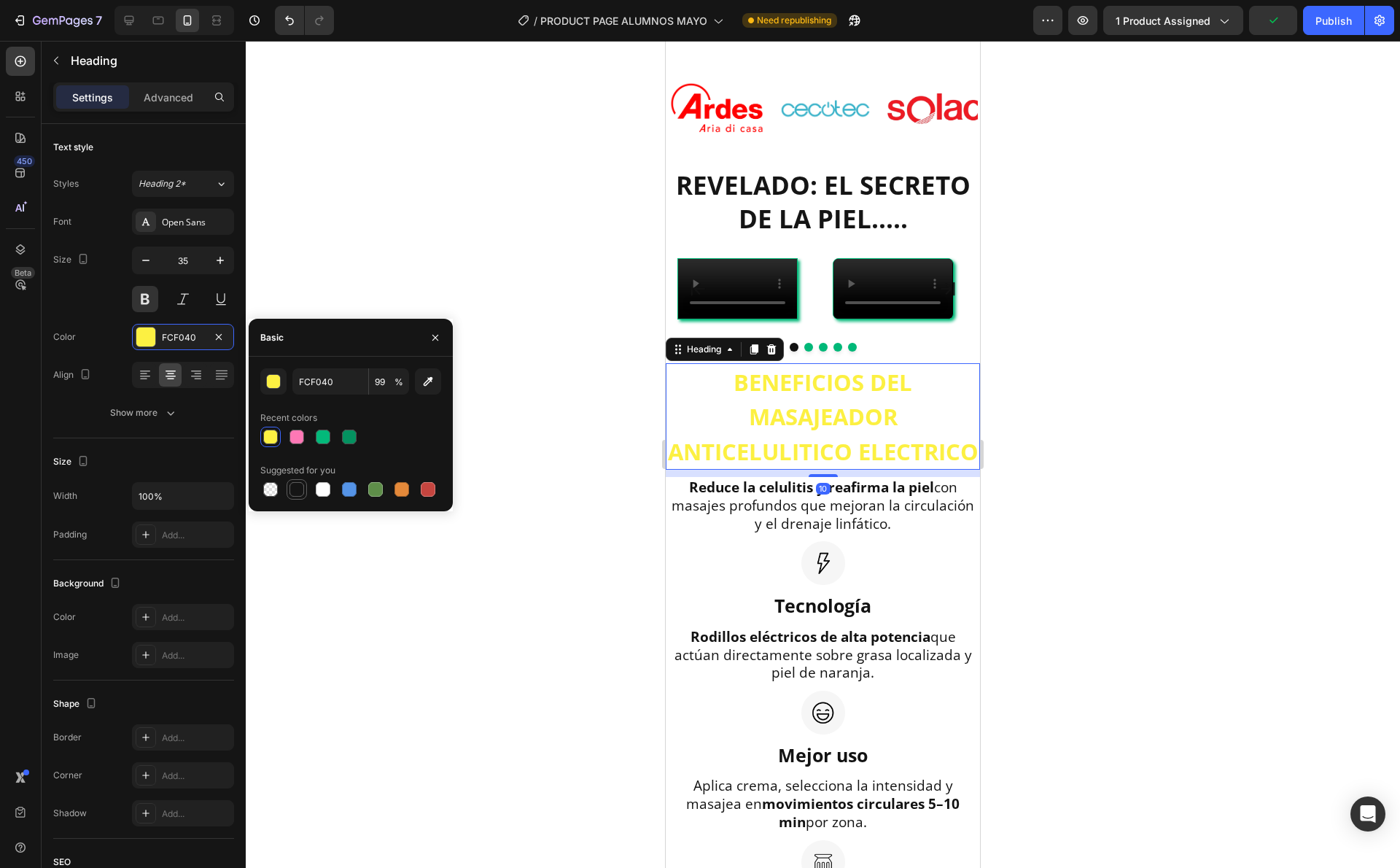
click at [302, 483] on div at bounding box center [297, 489] width 14 height 14
type input "151515"
type input "100"
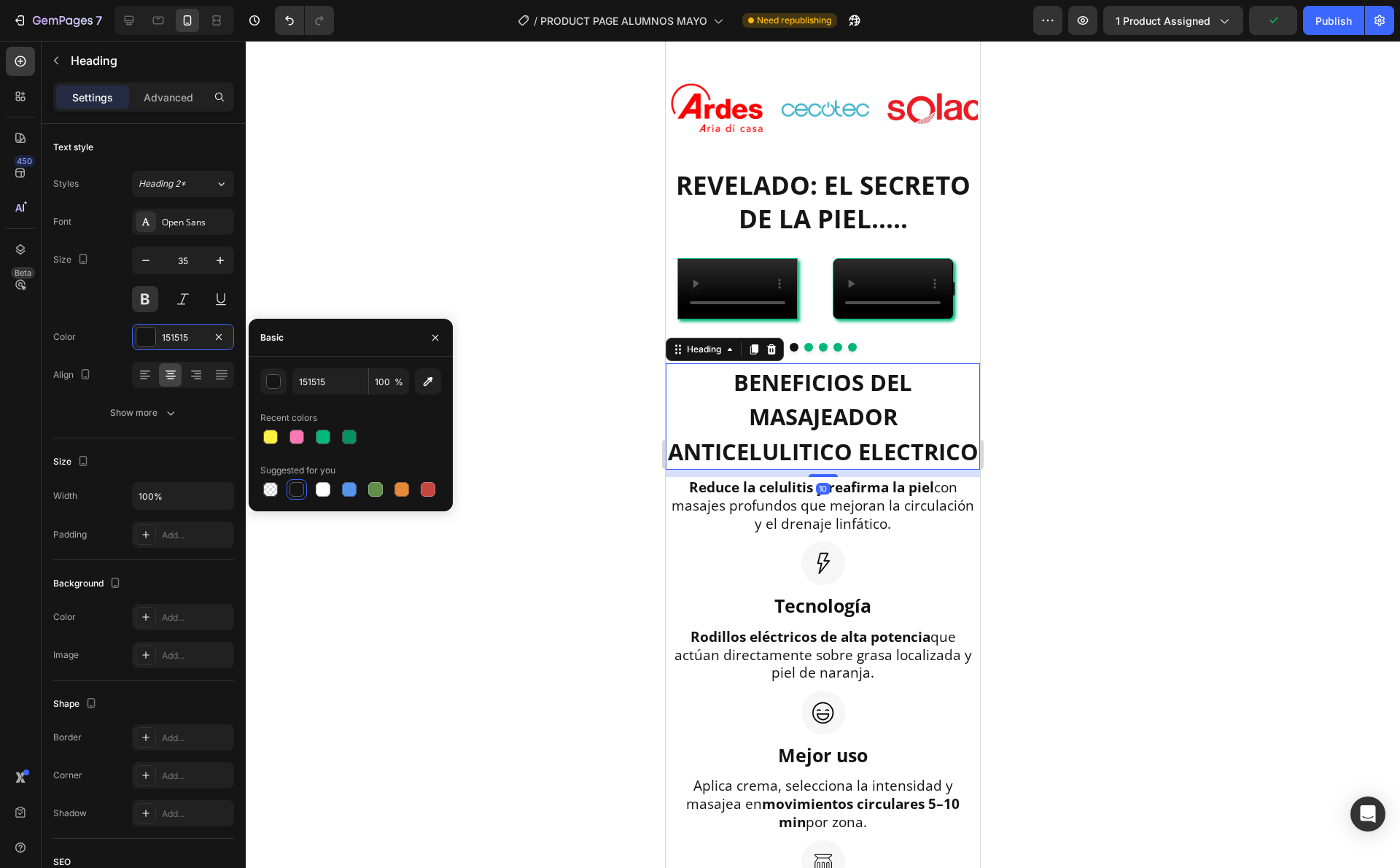
click at [391, 190] on div at bounding box center [823, 454] width 1155 height 827
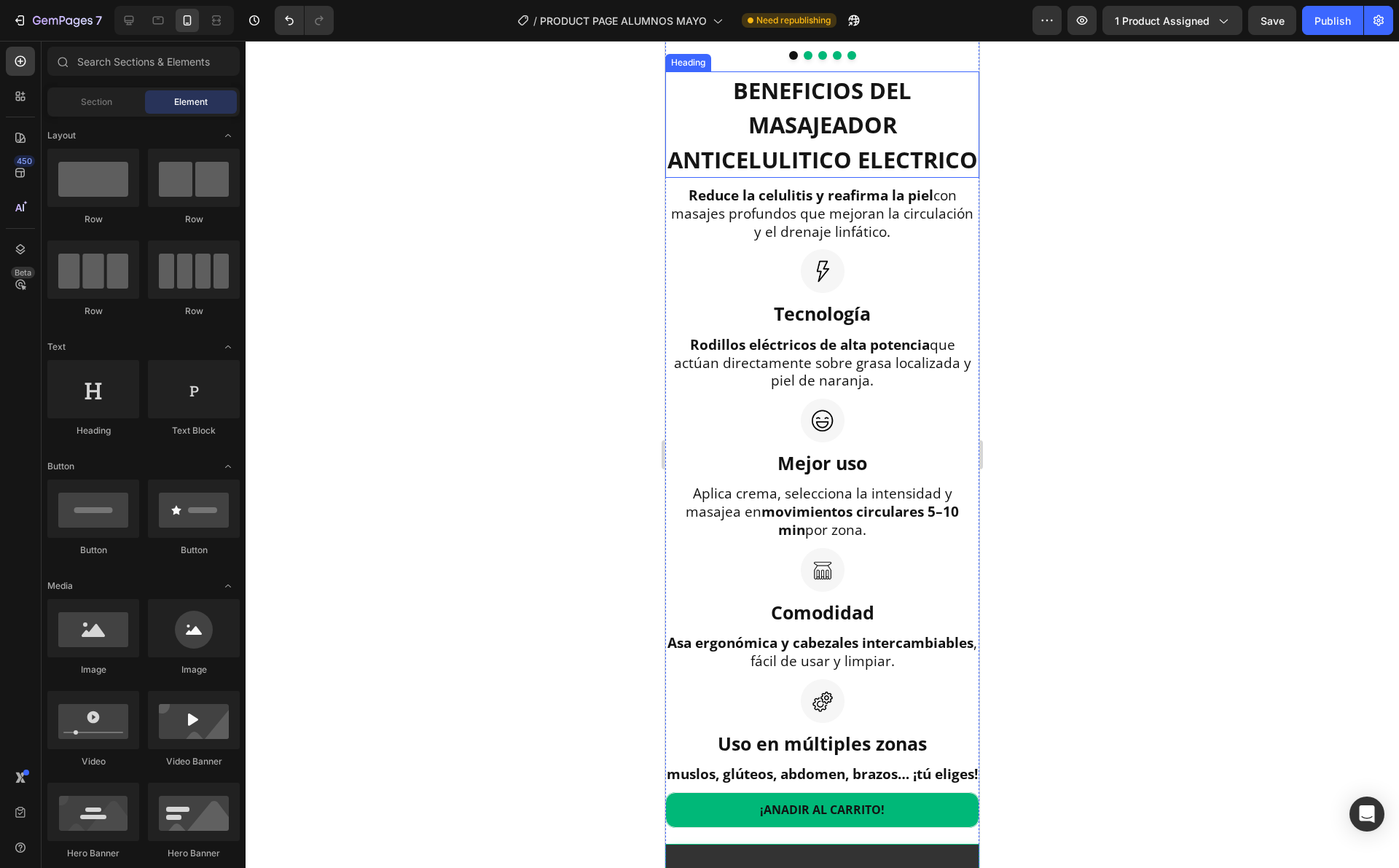
scroll to position [876, 0]
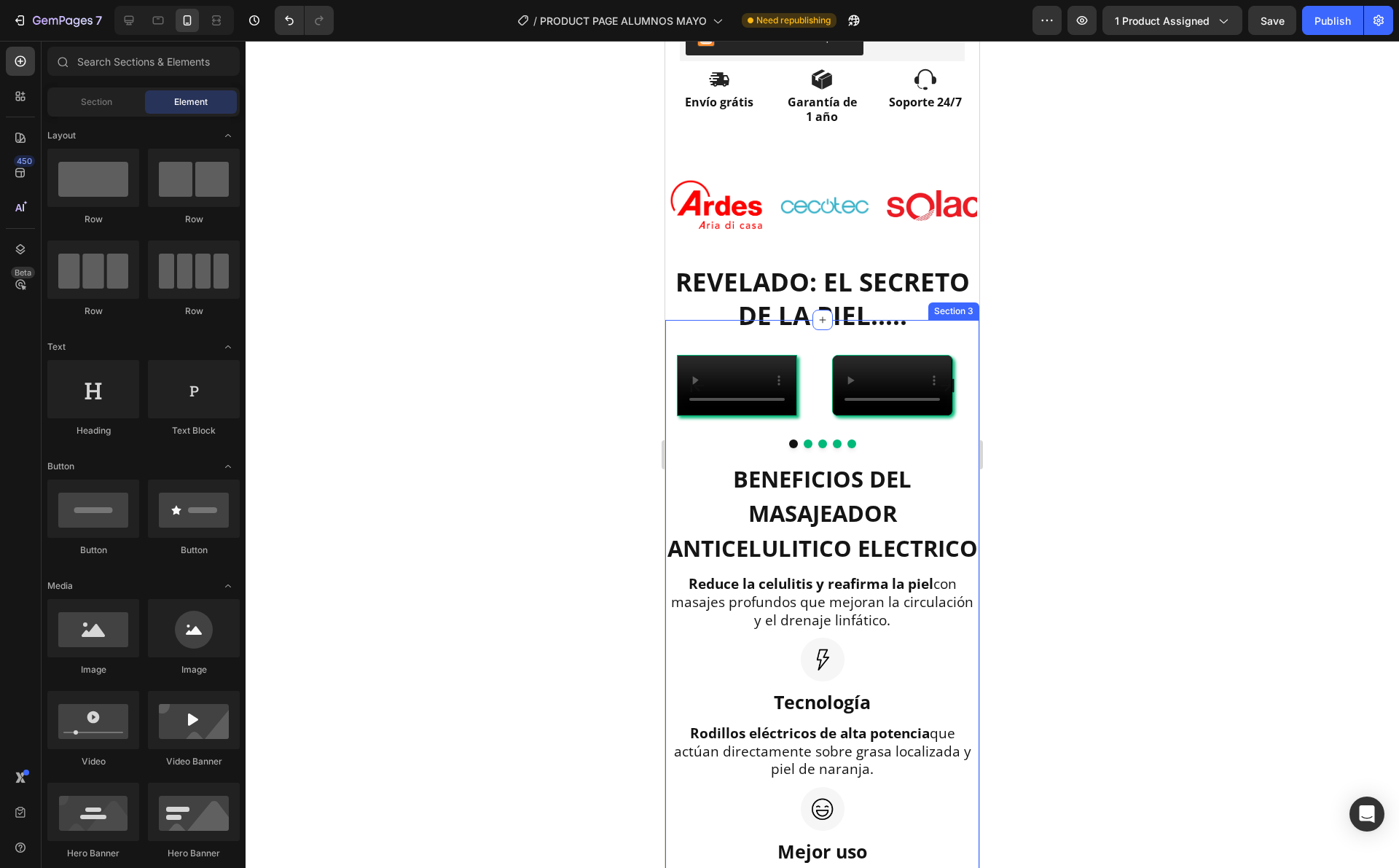
drag, startPoint x: 807, startPoint y: 285, endPoint x: 749, endPoint y: 322, distance: 68.8
click at [807, 285] on h2 "REVELADO: EL SECRETO DE LA PIEL....." at bounding box center [822, 299] width 314 height 69
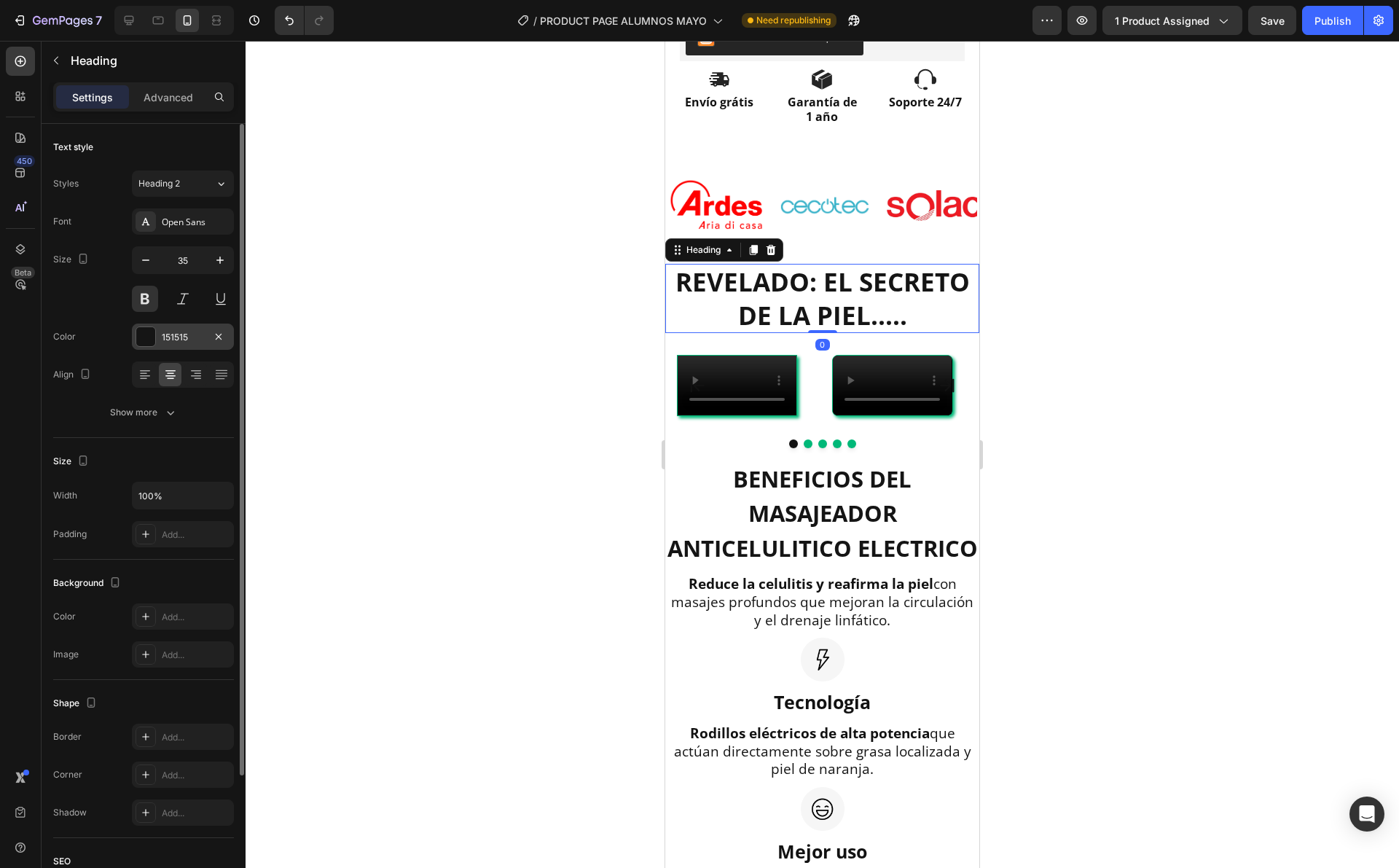
click at [140, 323] on div "151515" at bounding box center [182, 337] width 102 height 27
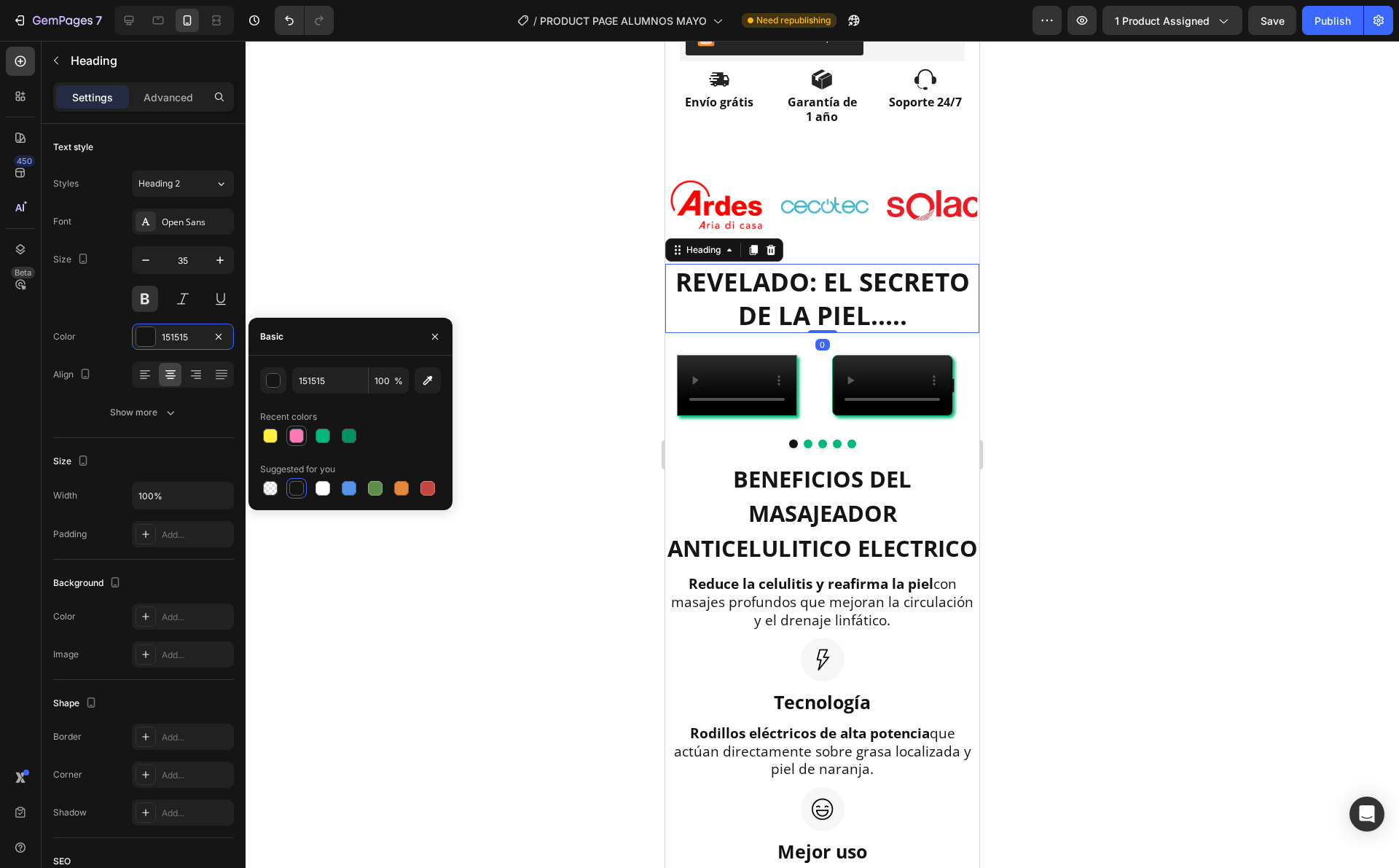
click at [277, 414] on div "Recent colors" at bounding box center [289, 417] width 57 height 13
click at [292, 430] on div at bounding box center [297, 435] width 14 height 14
type input "FE76B4"
type input "99"
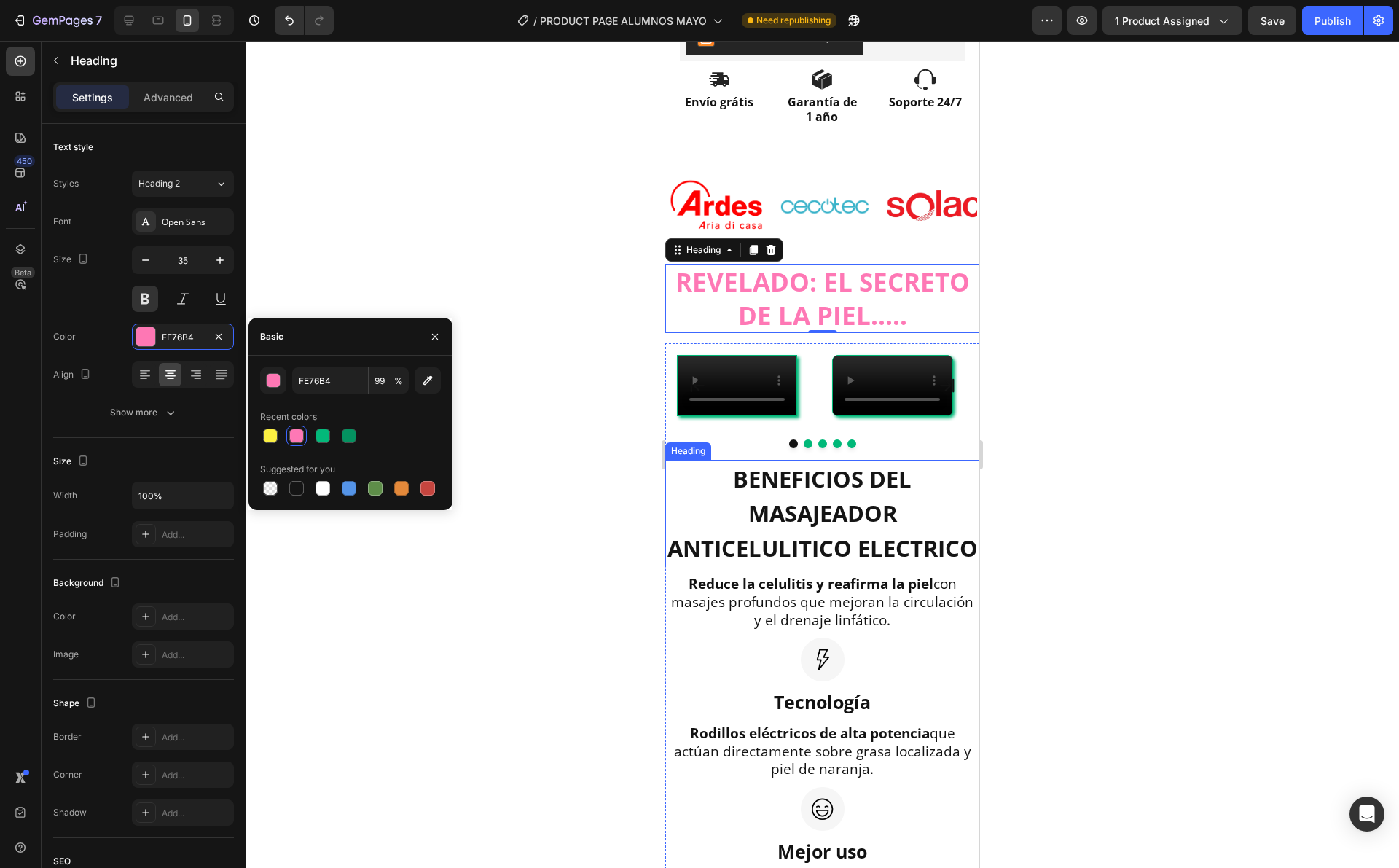
click at [826, 563] on span "BENEFICIOS DEL MASAJEADOR ANTICELULITICO ELECTRICO" at bounding box center [822, 513] width 310 height 100
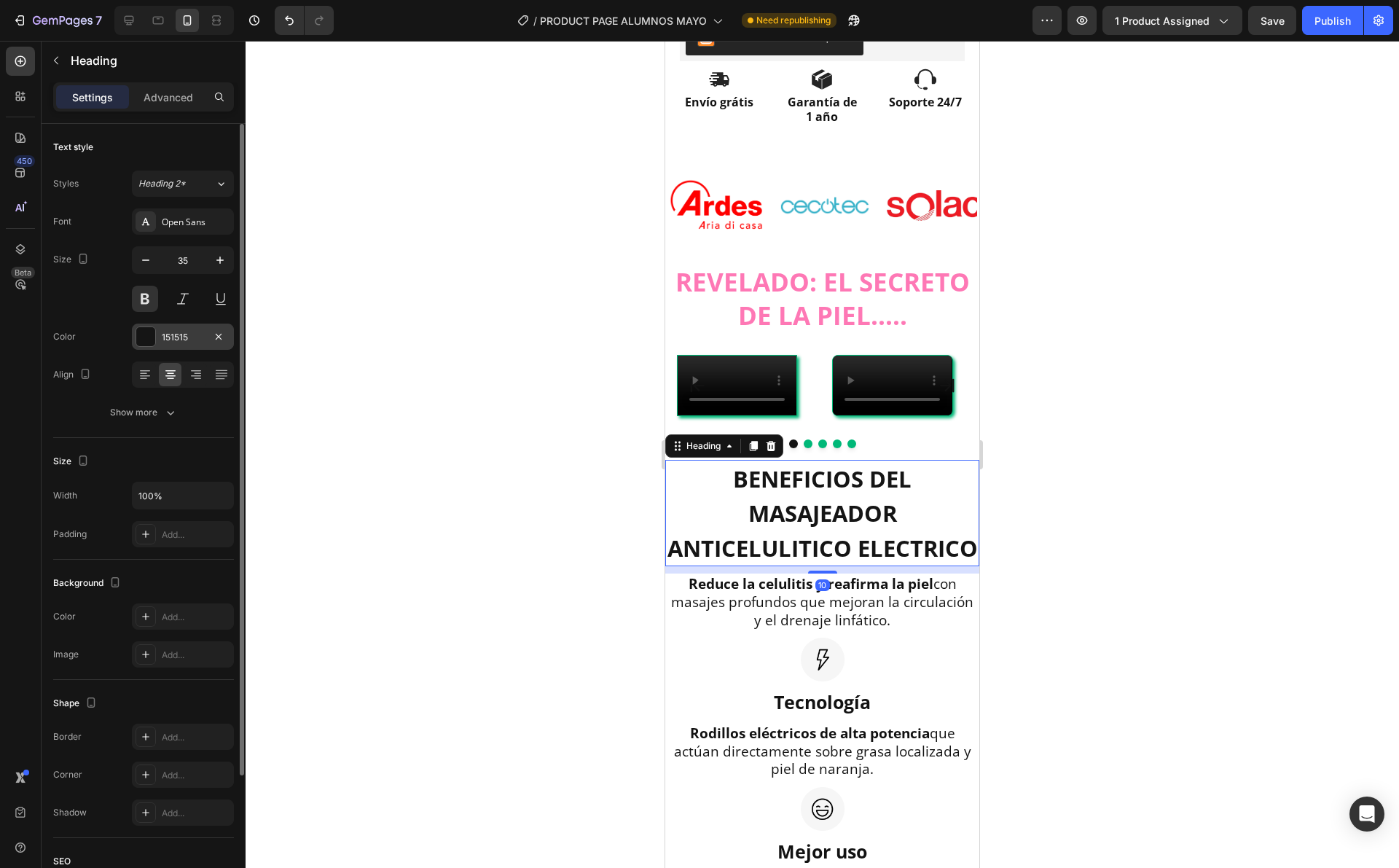
click at [144, 335] on div at bounding box center [145, 336] width 19 height 19
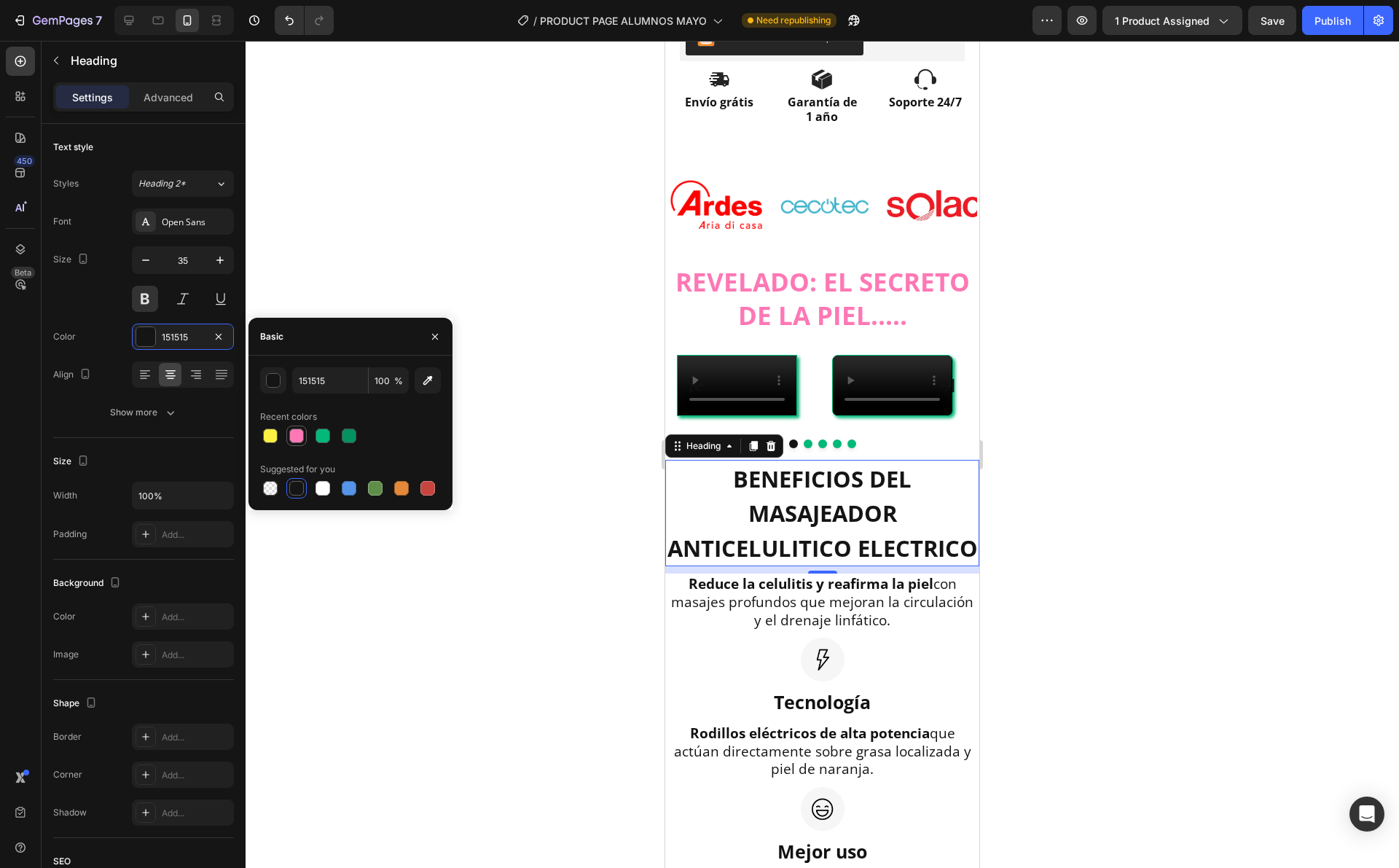
click at [296, 434] on div at bounding box center [297, 435] width 14 height 14
type input "FE76B4"
type input "99"
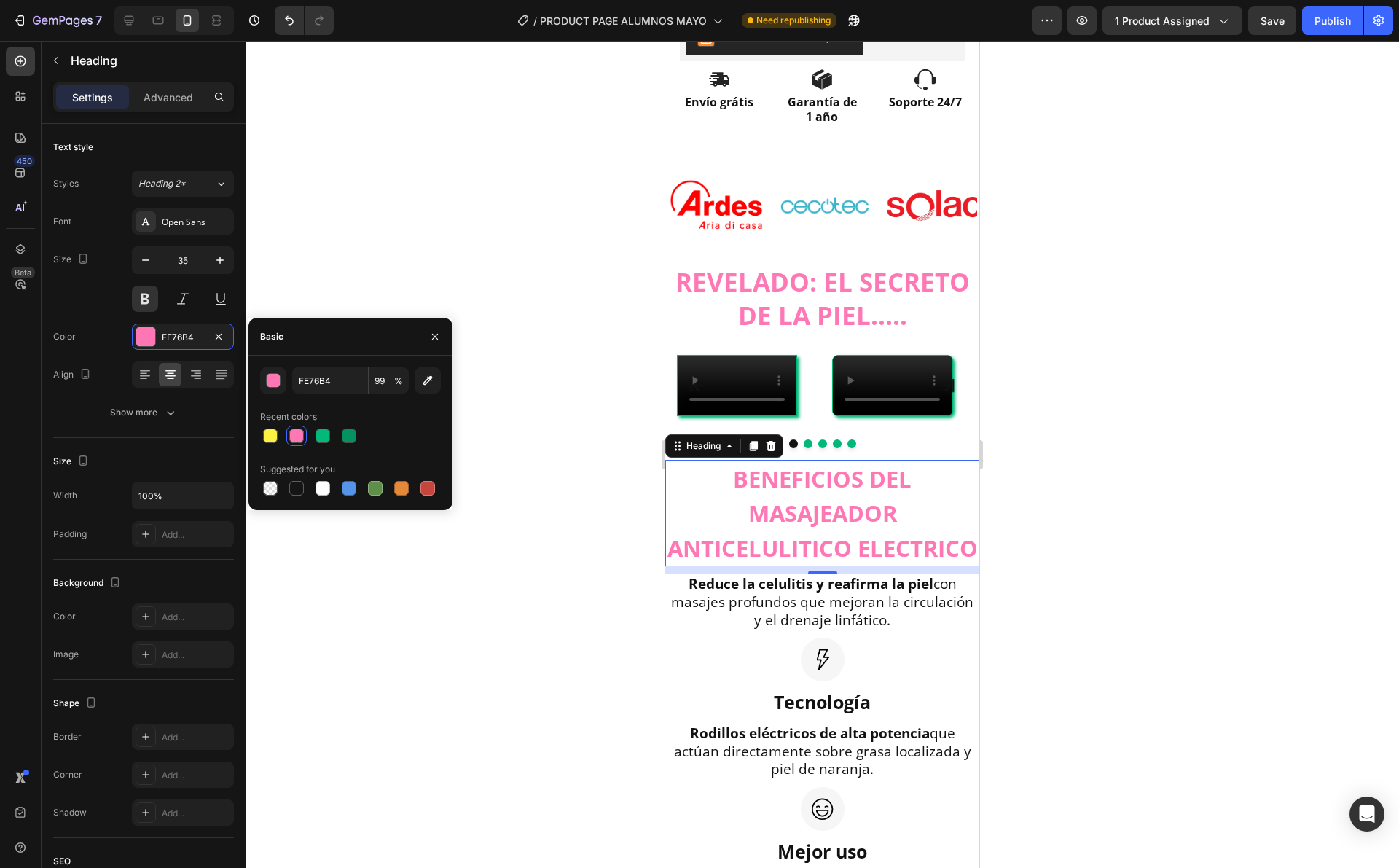
drag, startPoint x: 331, startPoint y: 301, endPoint x: 333, endPoint y: 312, distance: 11.2
click at [331, 298] on div at bounding box center [822, 454] width 1154 height 827
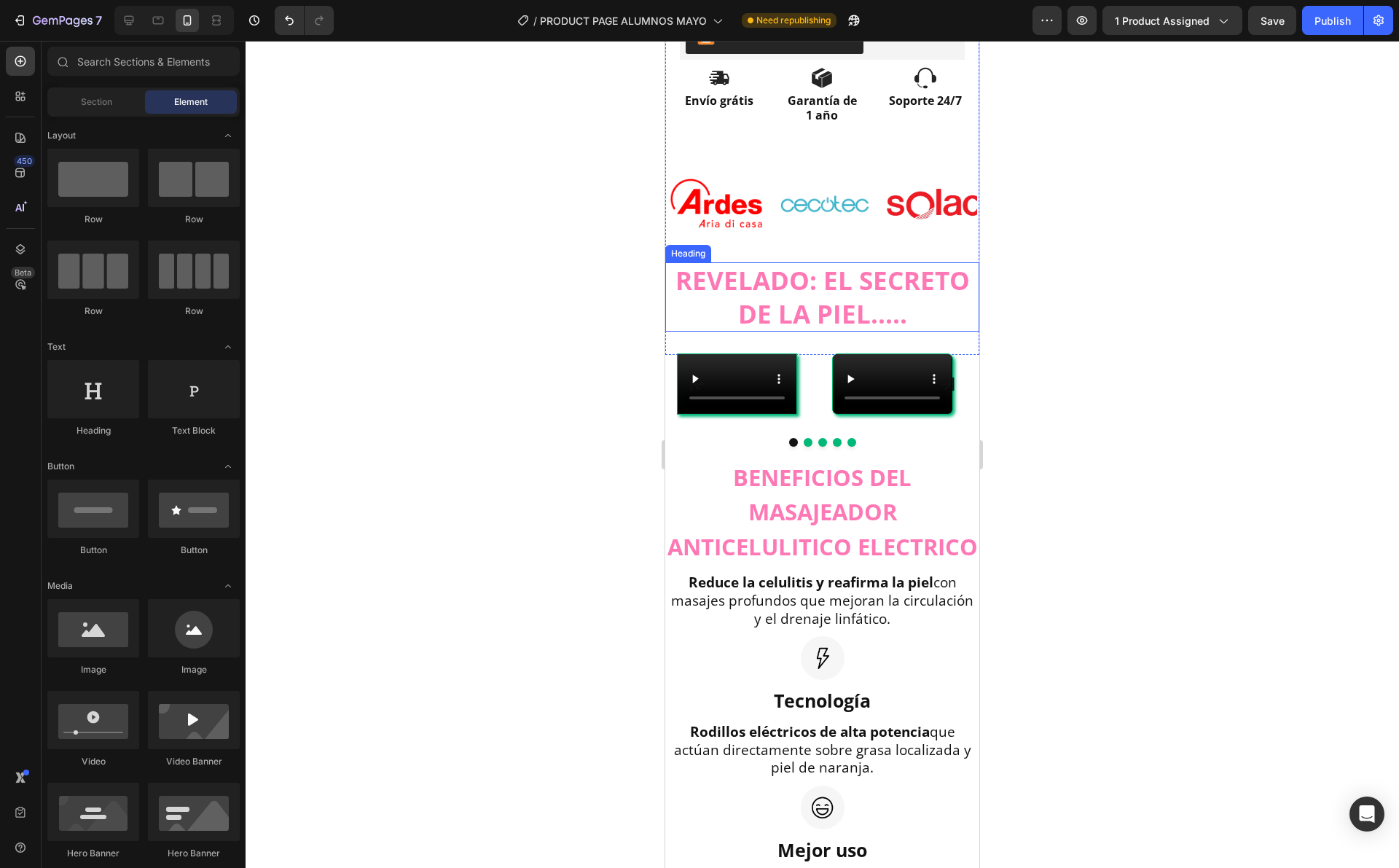
scroll to position [683, 0]
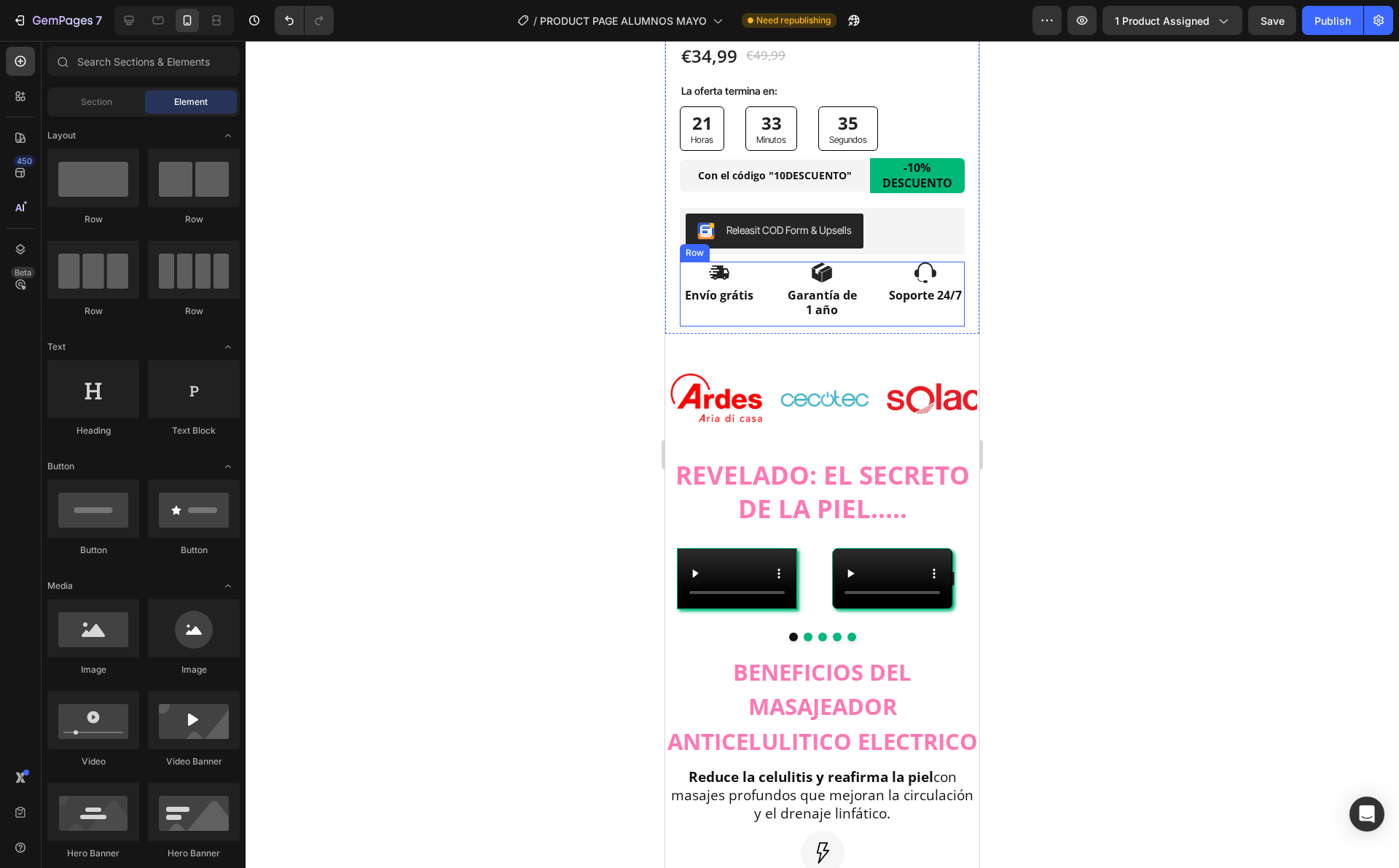
click at [770, 261] on div "Icon Envío grátis Text Block Icon Garantía de 1 año Text Block Icon Soporte 24/…" at bounding box center [822, 294] width 285 height 66
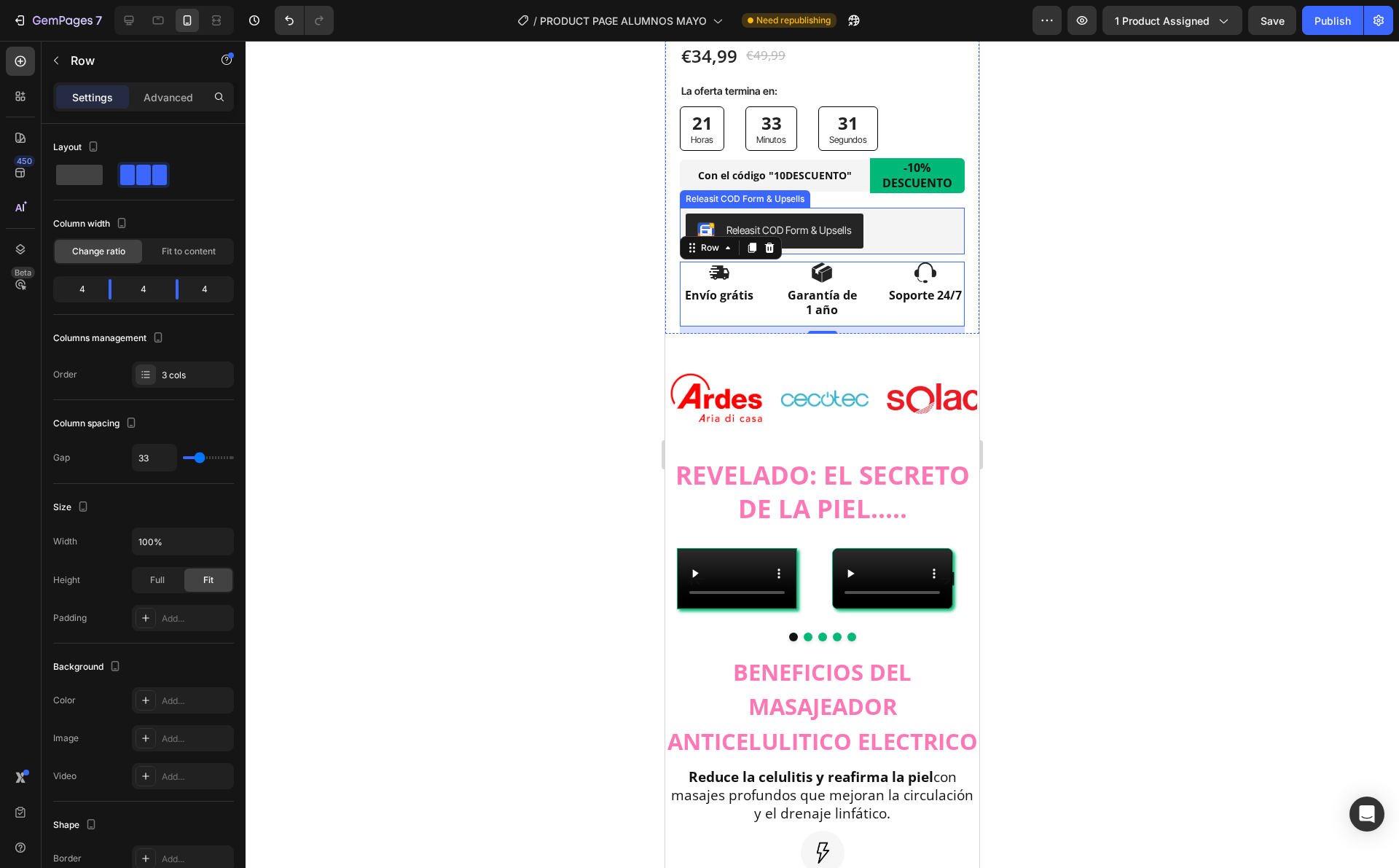
click at [828, 232] on button "Releasit COD Form & Upsells" at bounding box center [775, 230] width 178 height 35
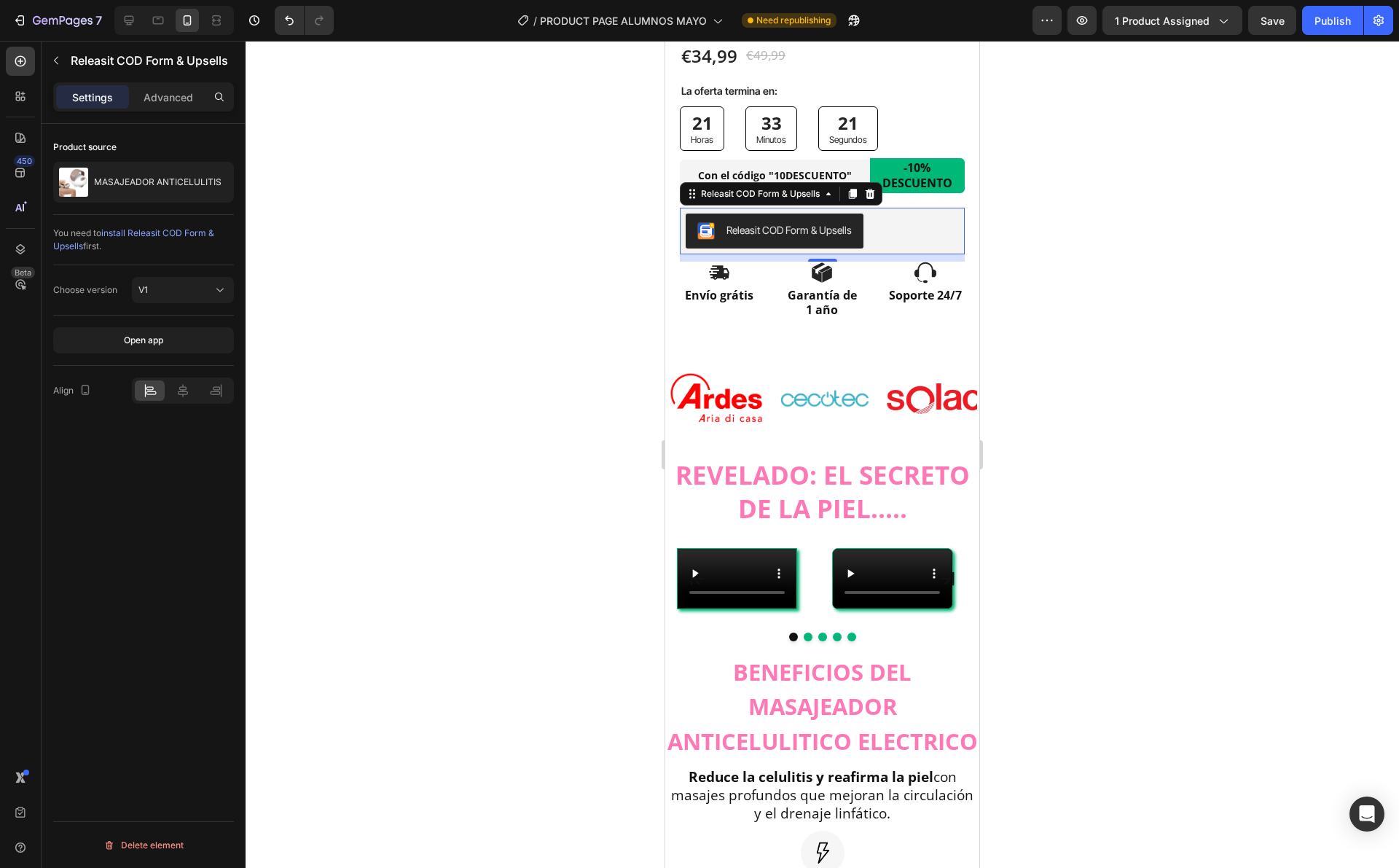
click at [1062, 209] on div at bounding box center [822, 454] width 1154 height 827
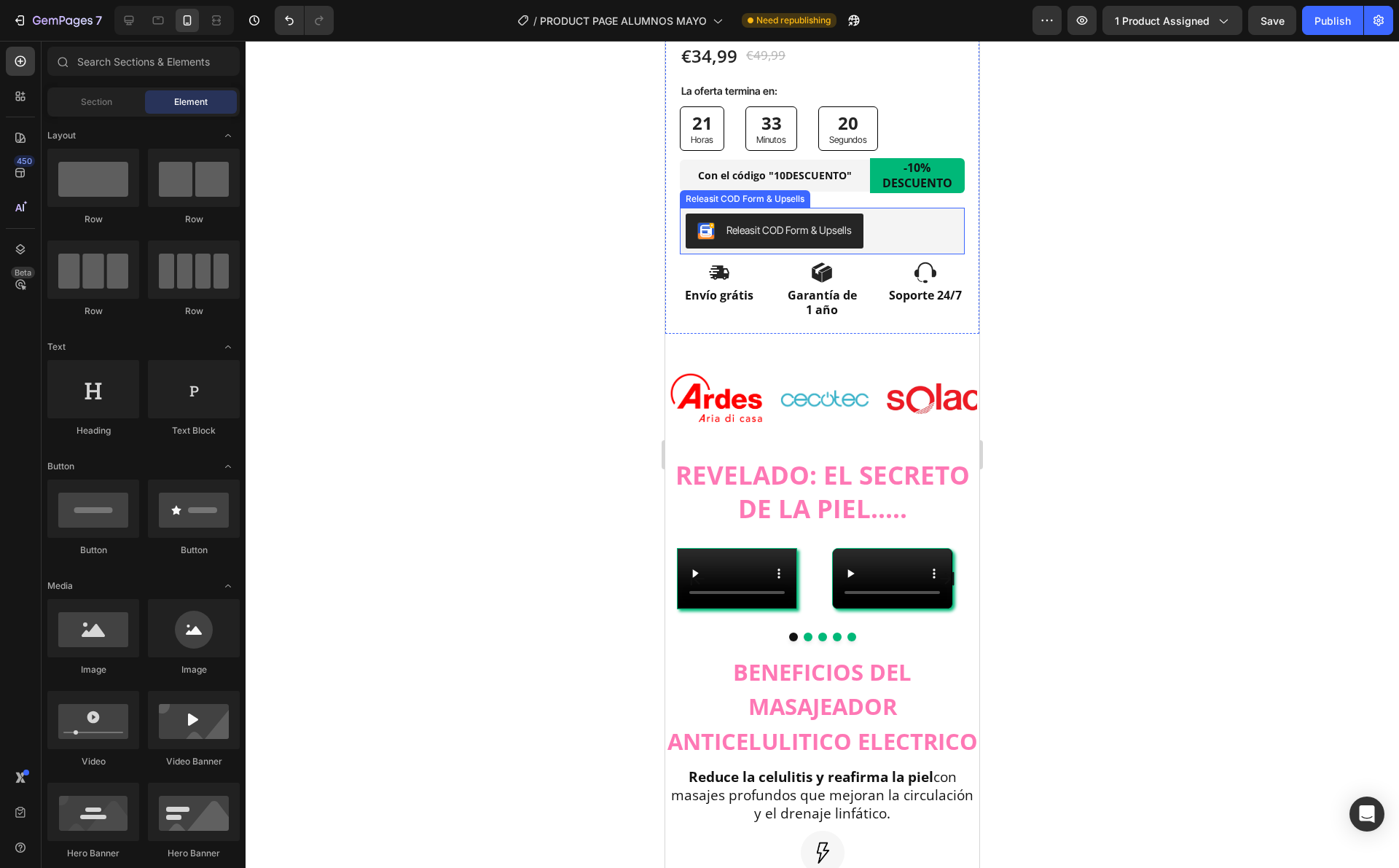
click at [868, 234] on div "Releasit COD Form & Upsells" at bounding box center [822, 231] width 285 height 46
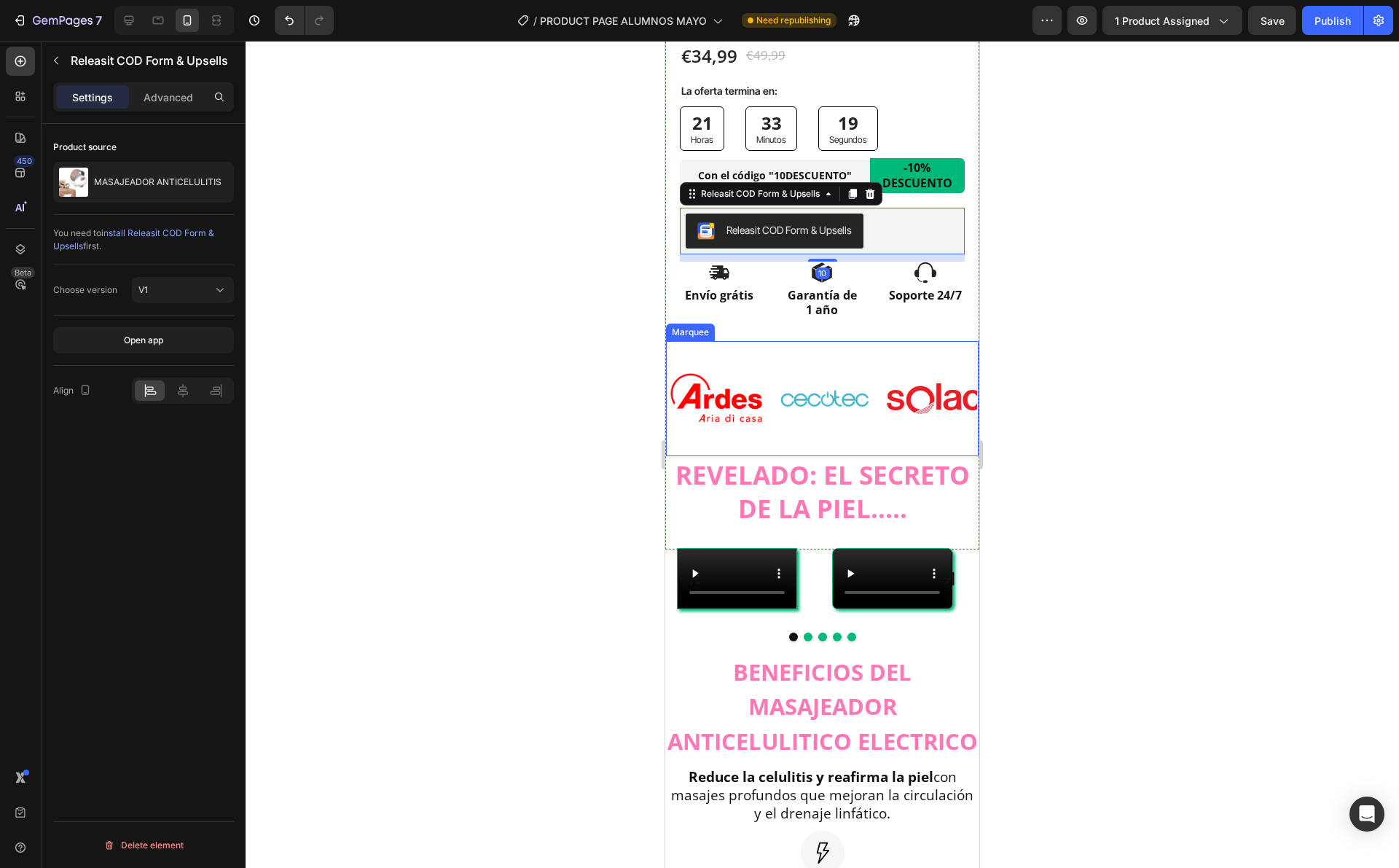
click at [832, 342] on div "Image Image Image Image Image" at bounding box center [941, 398] width 547 height 112
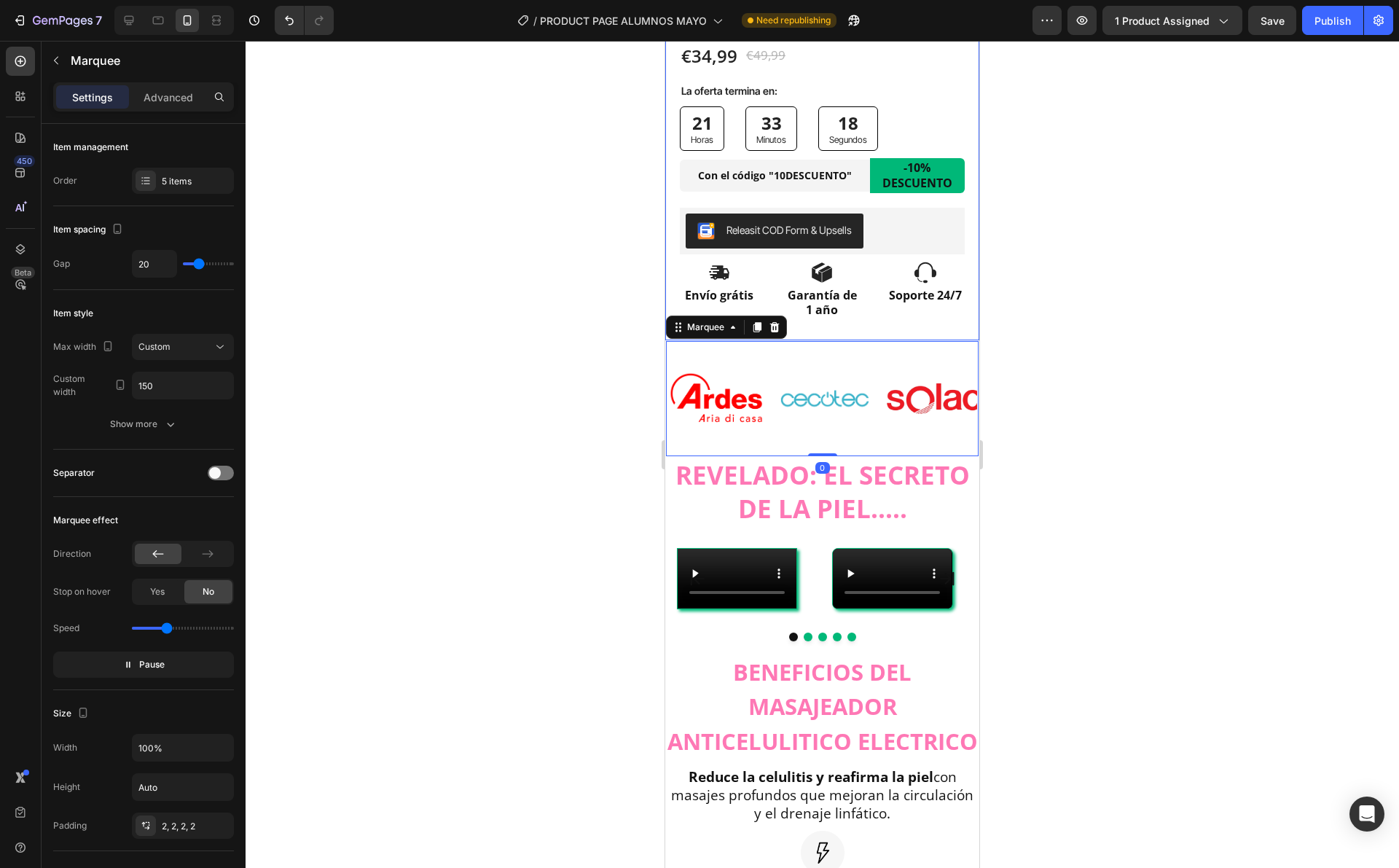
click at [825, 324] on div "Icon Icon Icon Icon Icon Icon List 10.000+ CLIENTAS SATISFECHAS ! Text Block Ro…" at bounding box center [822, 90] width 314 height 500
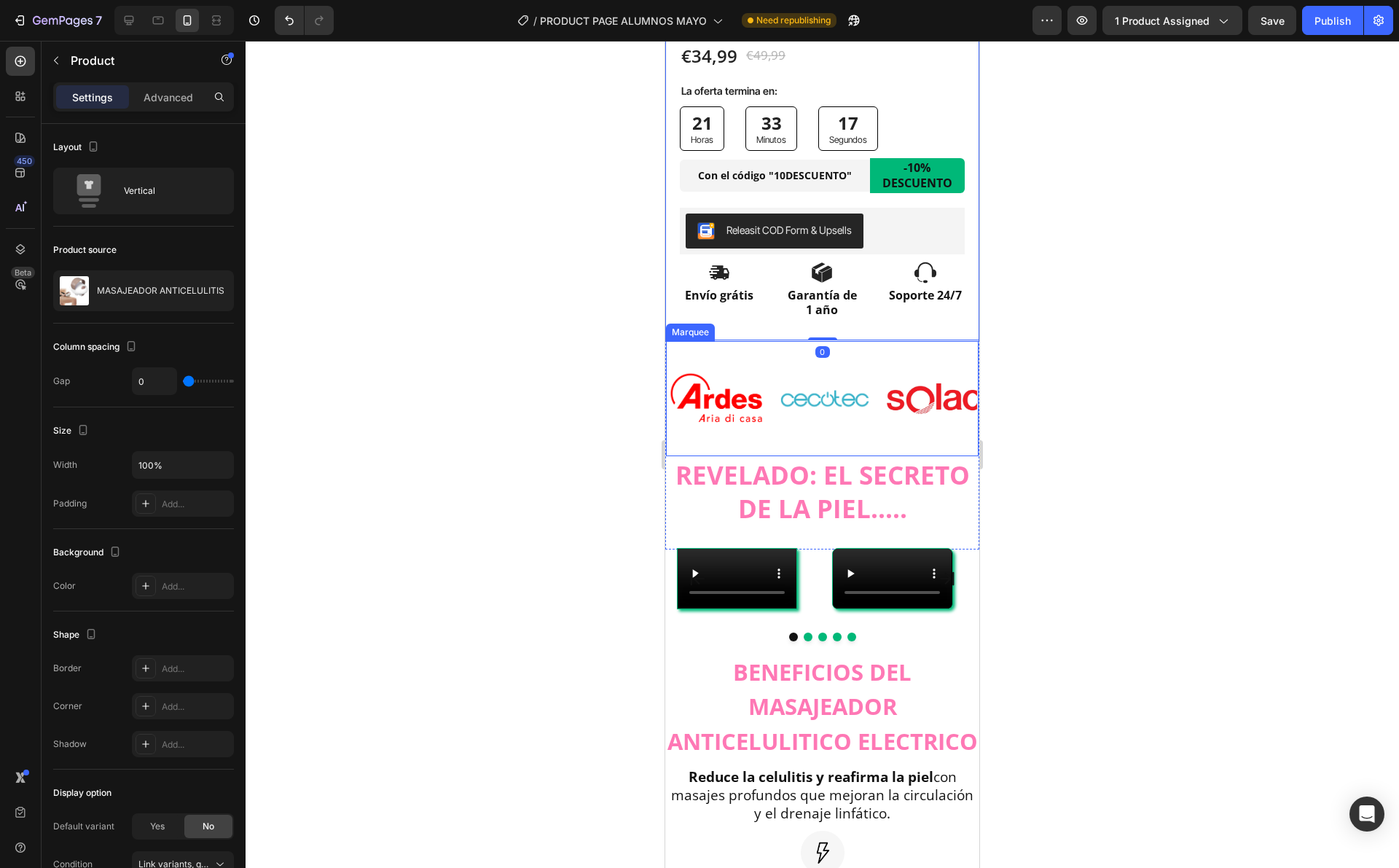
click at [835, 342] on div "Image Image Image Image Image" at bounding box center [941, 398] width 547 height 112
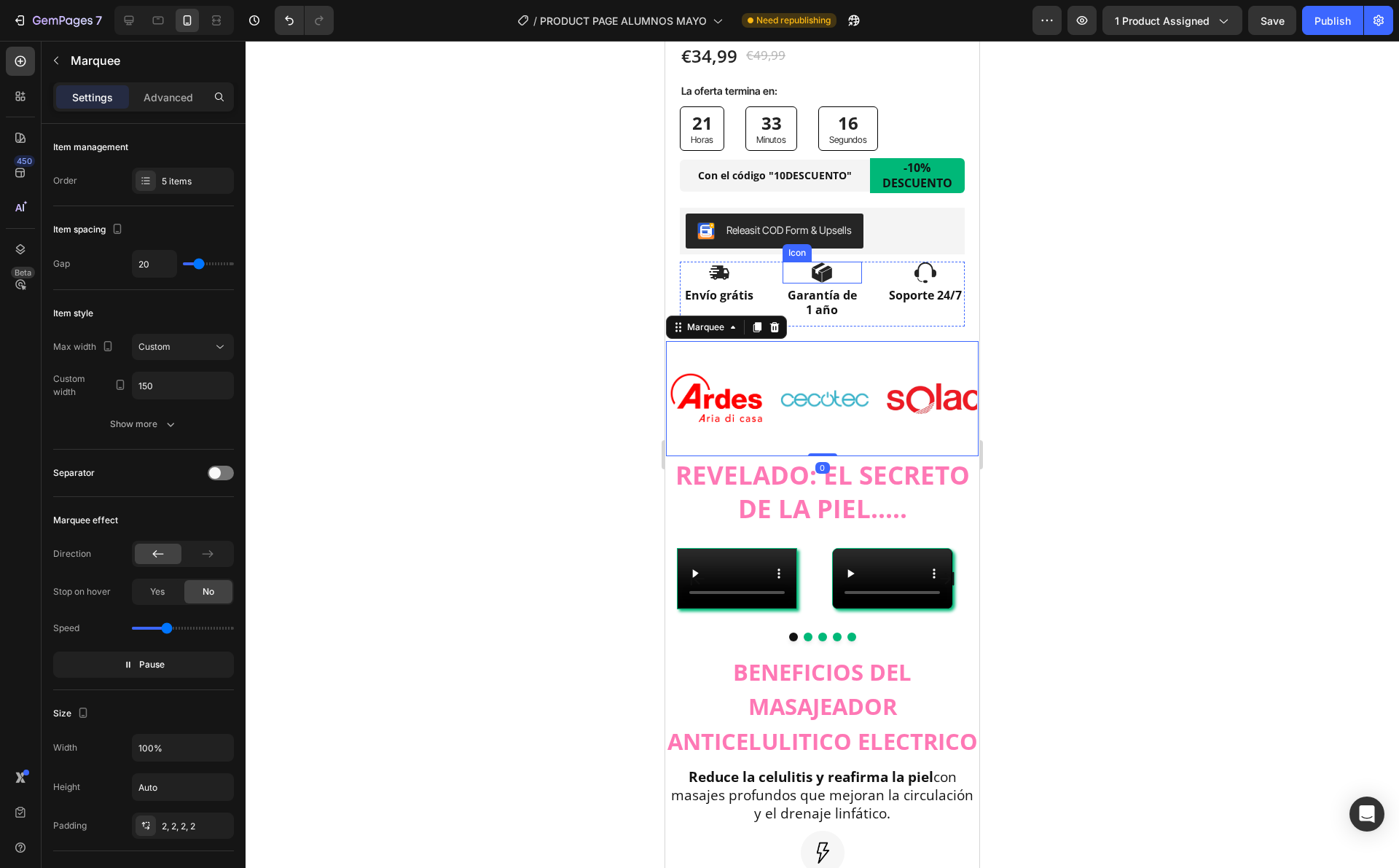
click at [819, 244] on div "Icon Icon Icon Icon Icon Icon List 10.000+ CLIENTAS SATISFECHAS ! Text Block Ro…" at bounding box center [822, 87] width 285 height 494
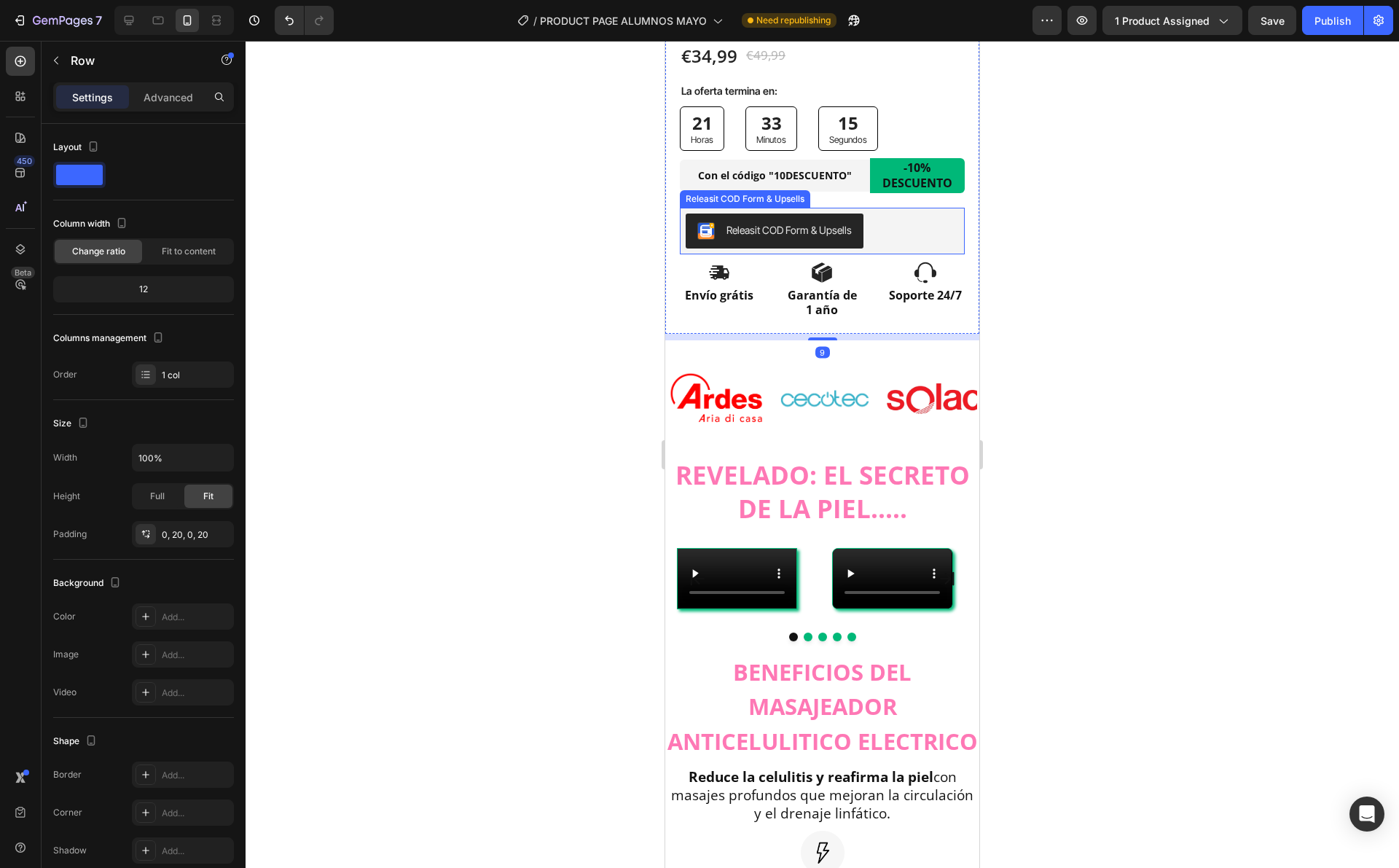
click at [835, 228] on button "Releasit COD Form & Upsells" at bounding box center [775, 230] width 178 height 35
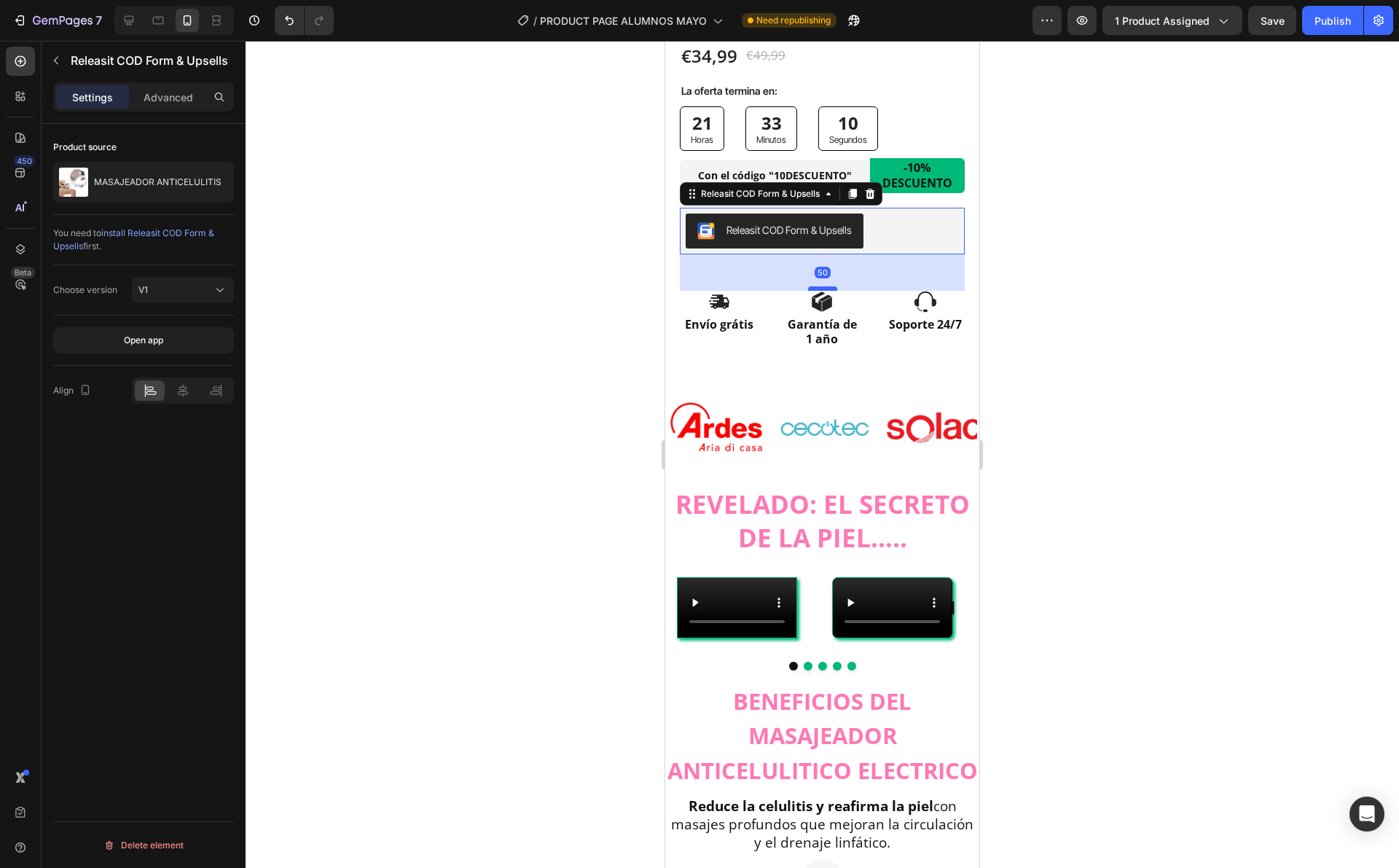
drag, startPoint x: 819, startPoint y: 243, endPoint x: 823, endPoint y: 273, distance: 30.3
click at [823, 286] on div at bounding box center [822, 288] width 29 height 4
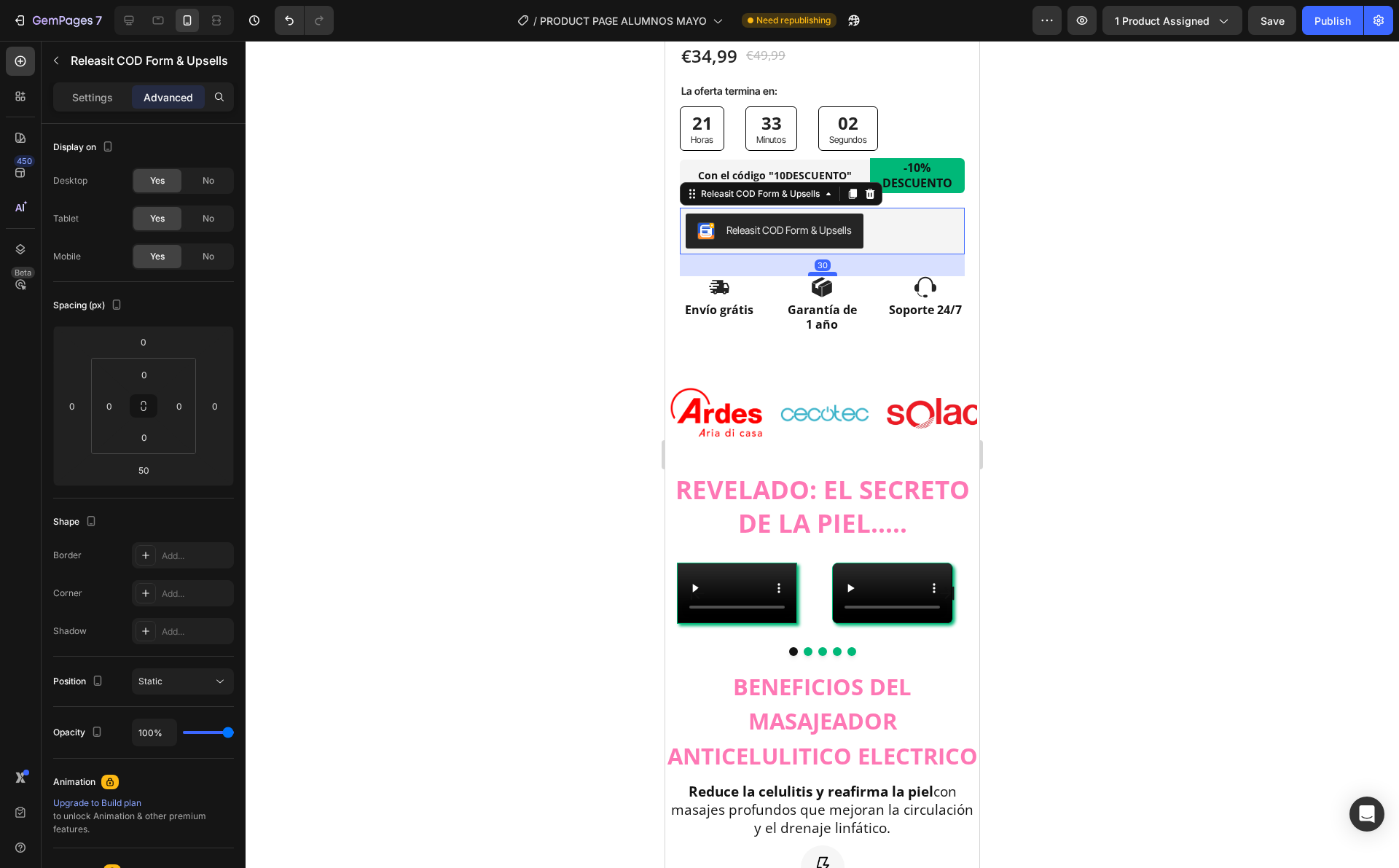
drag, startPoint x: 819, startPoint y: 272, endPoint x: 823, endPoint y: 257, distance: 15.5
click at [823, 272] on div at bounding box center [822, 274] width 29 height 4
type input "30"
click at [1014, 252] on div at bounding box center [822, 454] width 1154 height 827
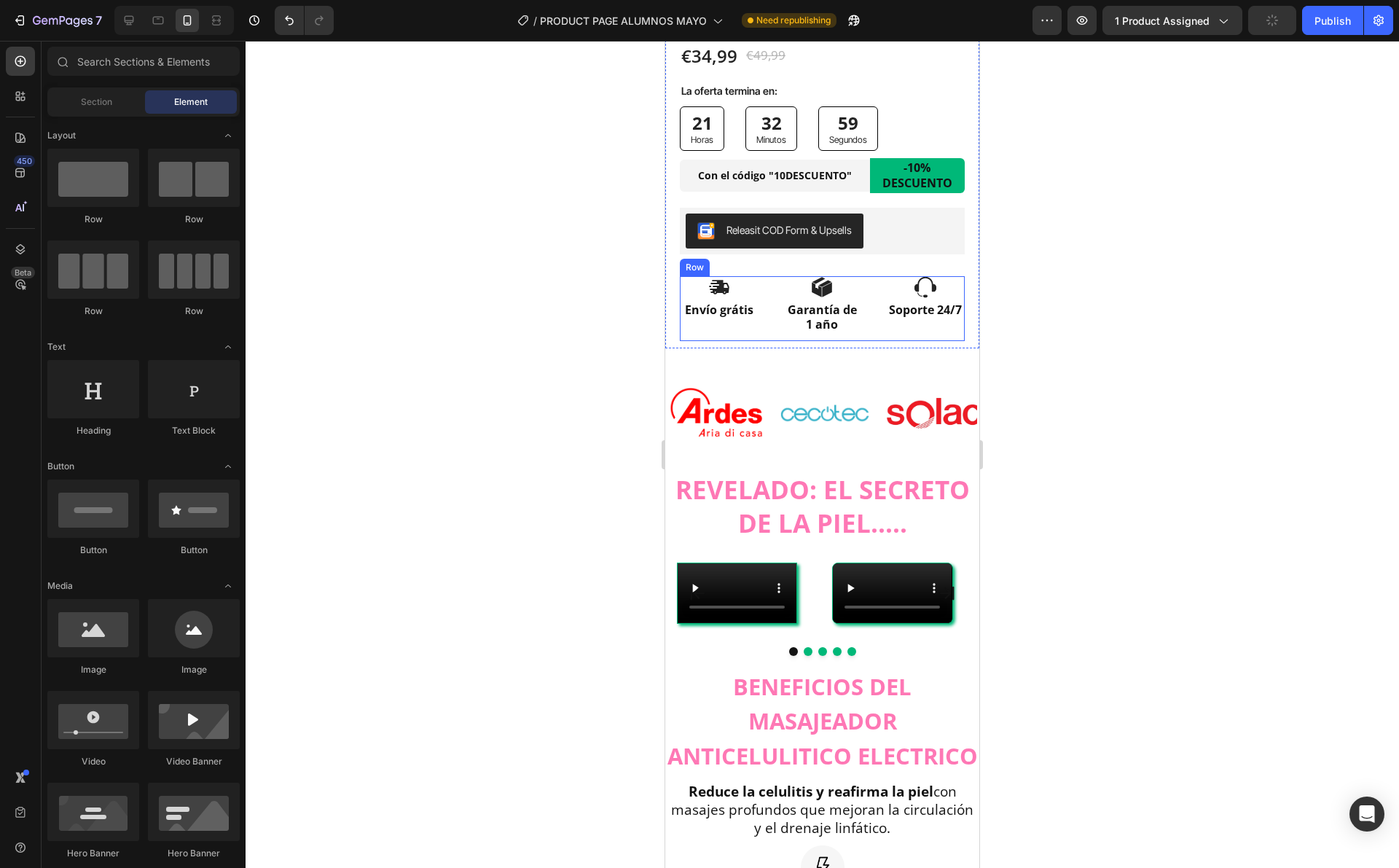
click at [804, 322] on div "Icon Garantía de 1 año Text Block" at bounding box center [822, 309] width 79 height 66
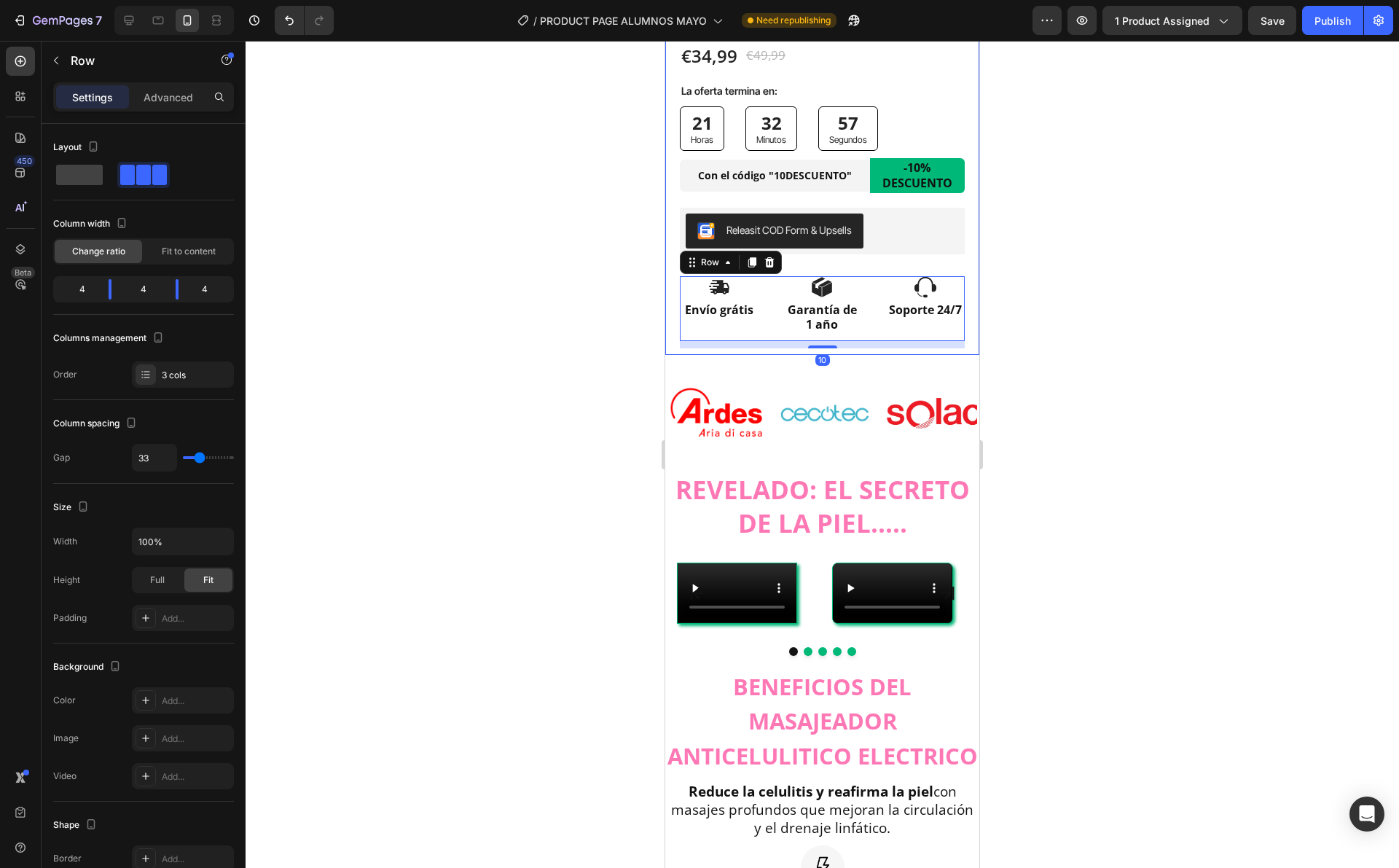
click at [843, 357] on div "Image Image Image Image Image" at bounding box center [941, 413] width 547 height 112
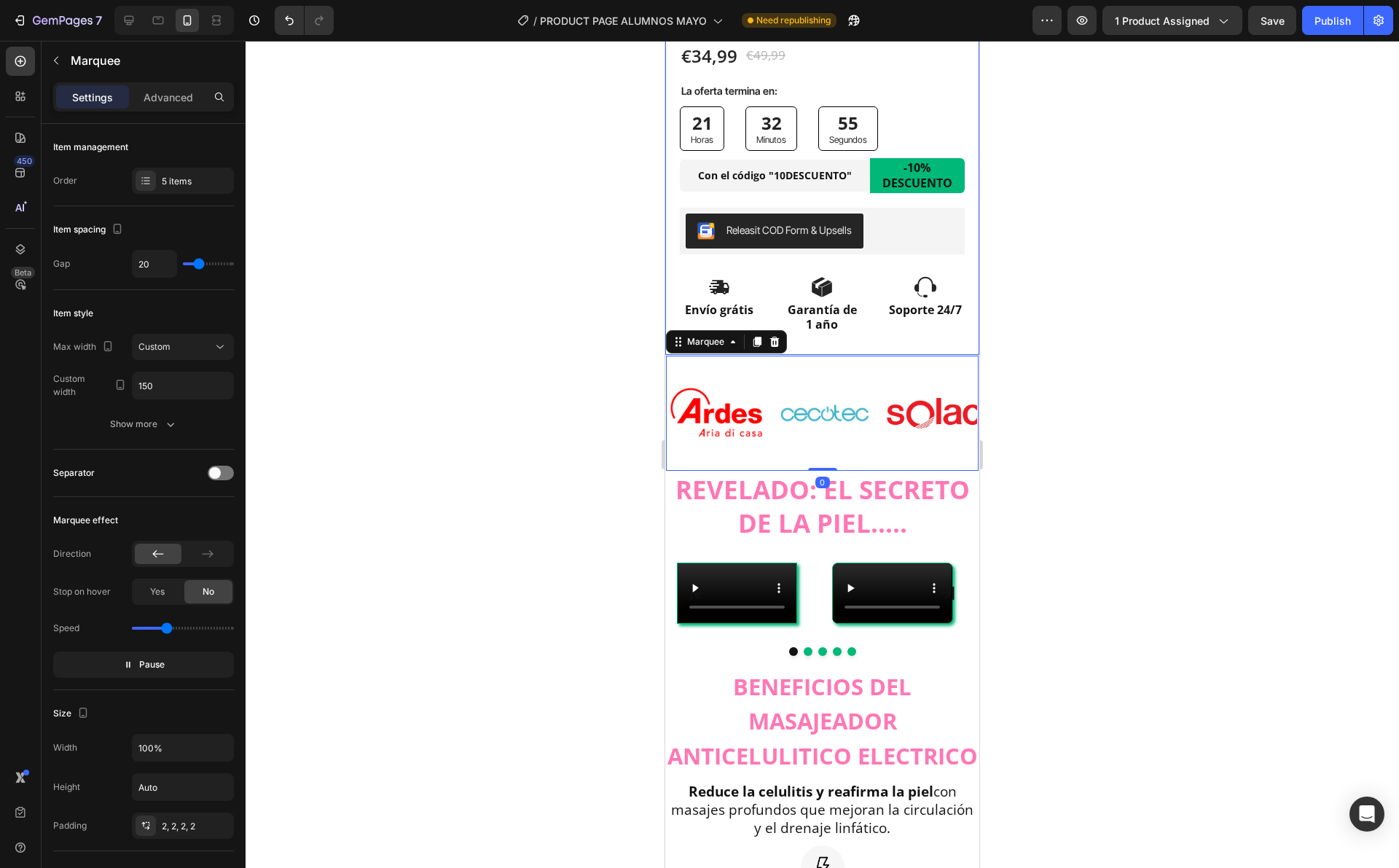
click at [828, 338] on div "Icon Icon Icon Icon Icon Icon List 10.000+ CLIENTAS SATISFECHAS ! Text Block Ro…" at bounding box center [822, 98] width 314 height 515
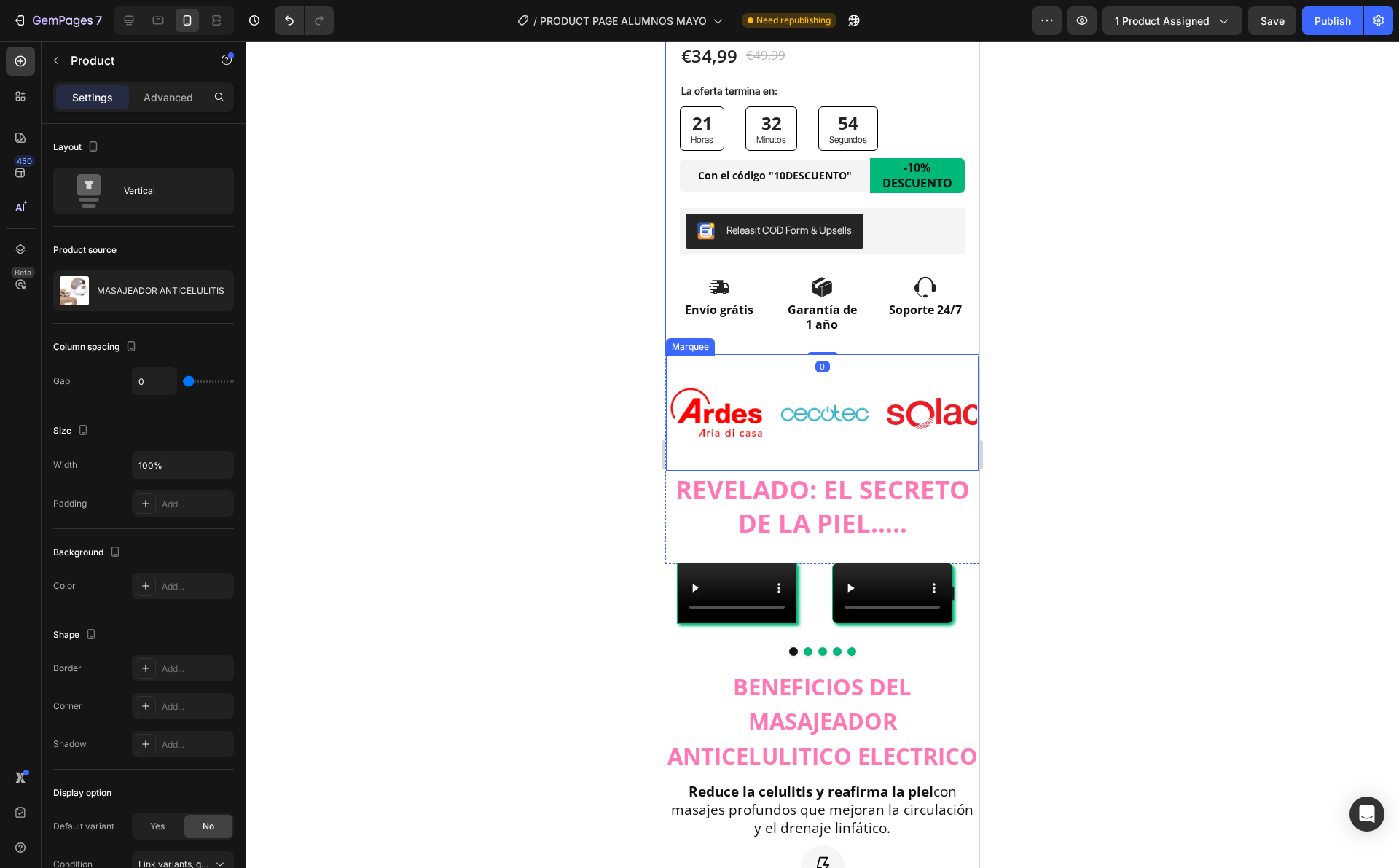
click at [841, 373] on div "Image" at bounding box center [825, 413] width 95 height 81
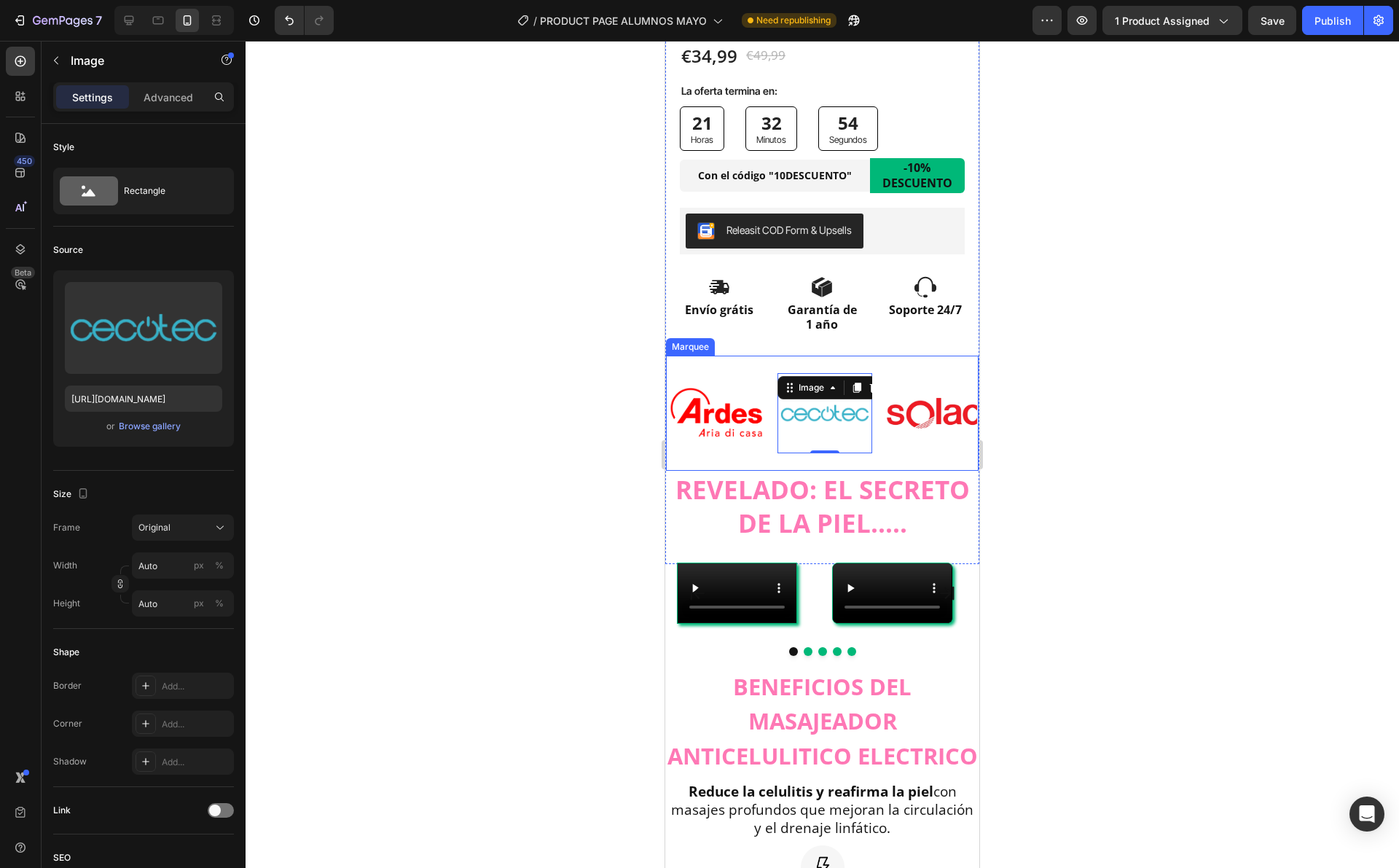
click at [824, 357] on div "Image Image 0 Image Image Image" at bounding box center [941, 413] width 547 height 112
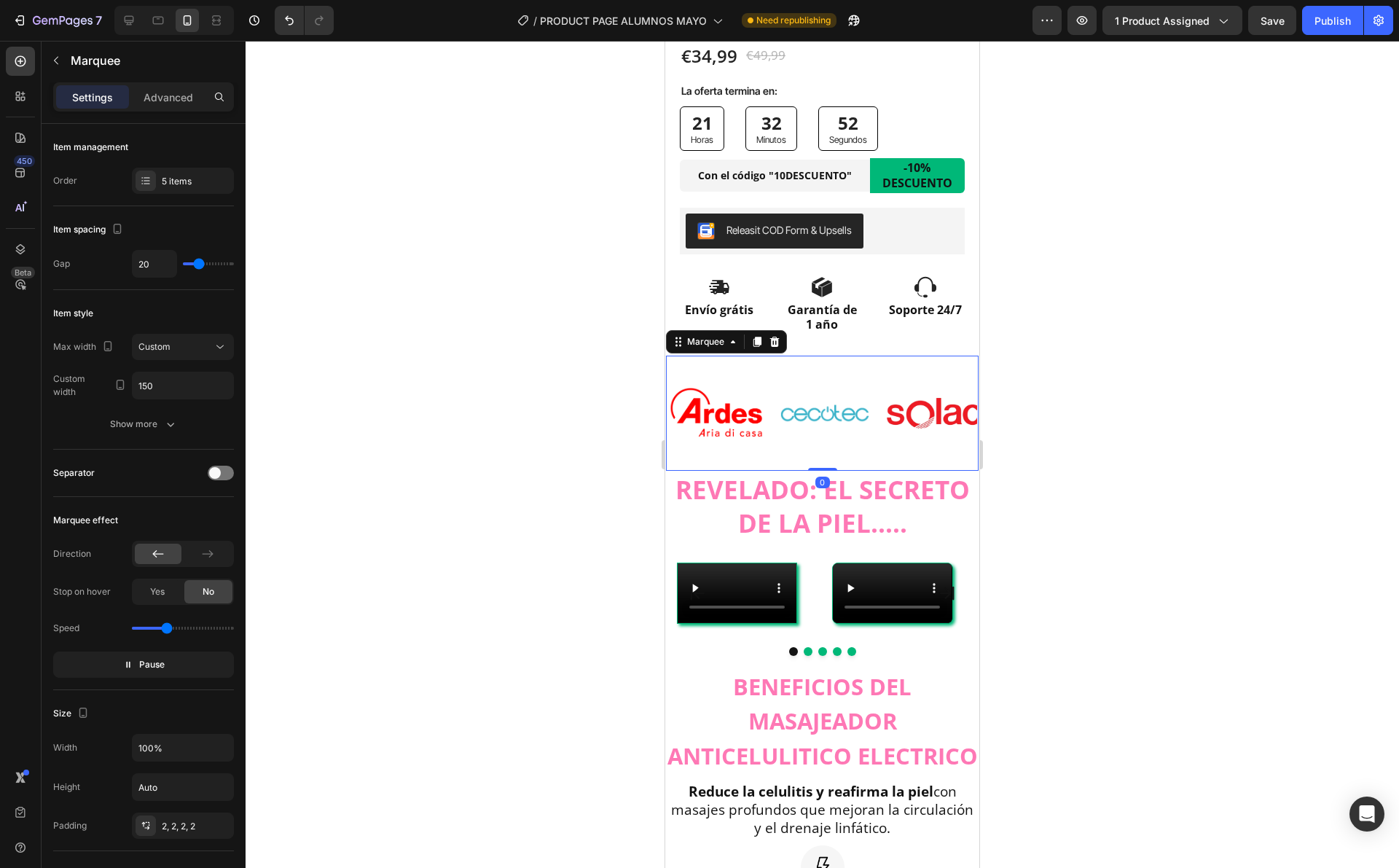
click at [157, 105] on div "Advanced" at bounding box center [168, 97] width 73 height 23
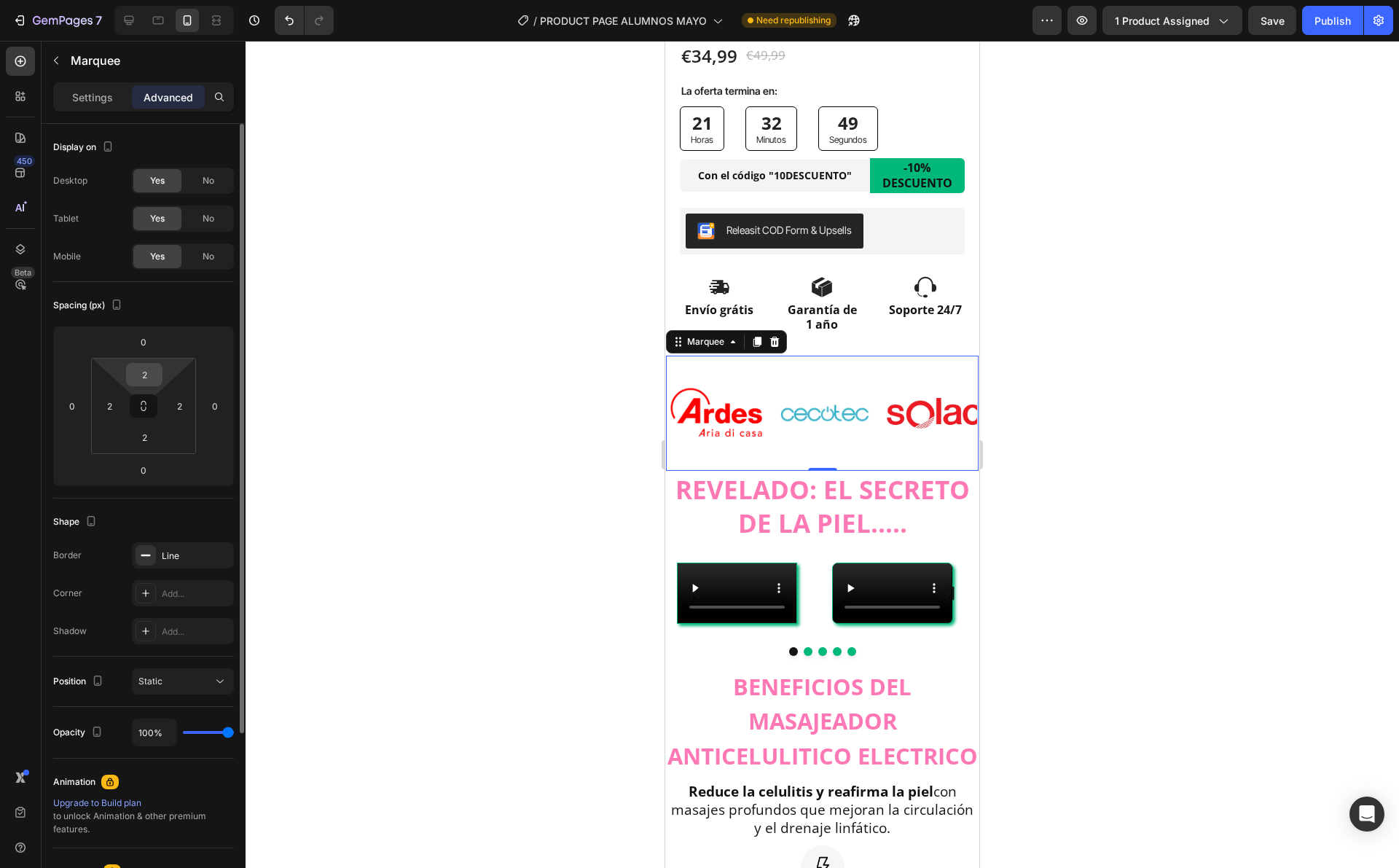
click at [146, 378] on input "2" at bounding box center [144, 374] width 29 height 22
type input "0"
click at [148, 401] on icon at bounding box center [143, 405] width 12 height 12
click at [182, 409] on input "2" at bounding box center [179, 405] width 22 height 22
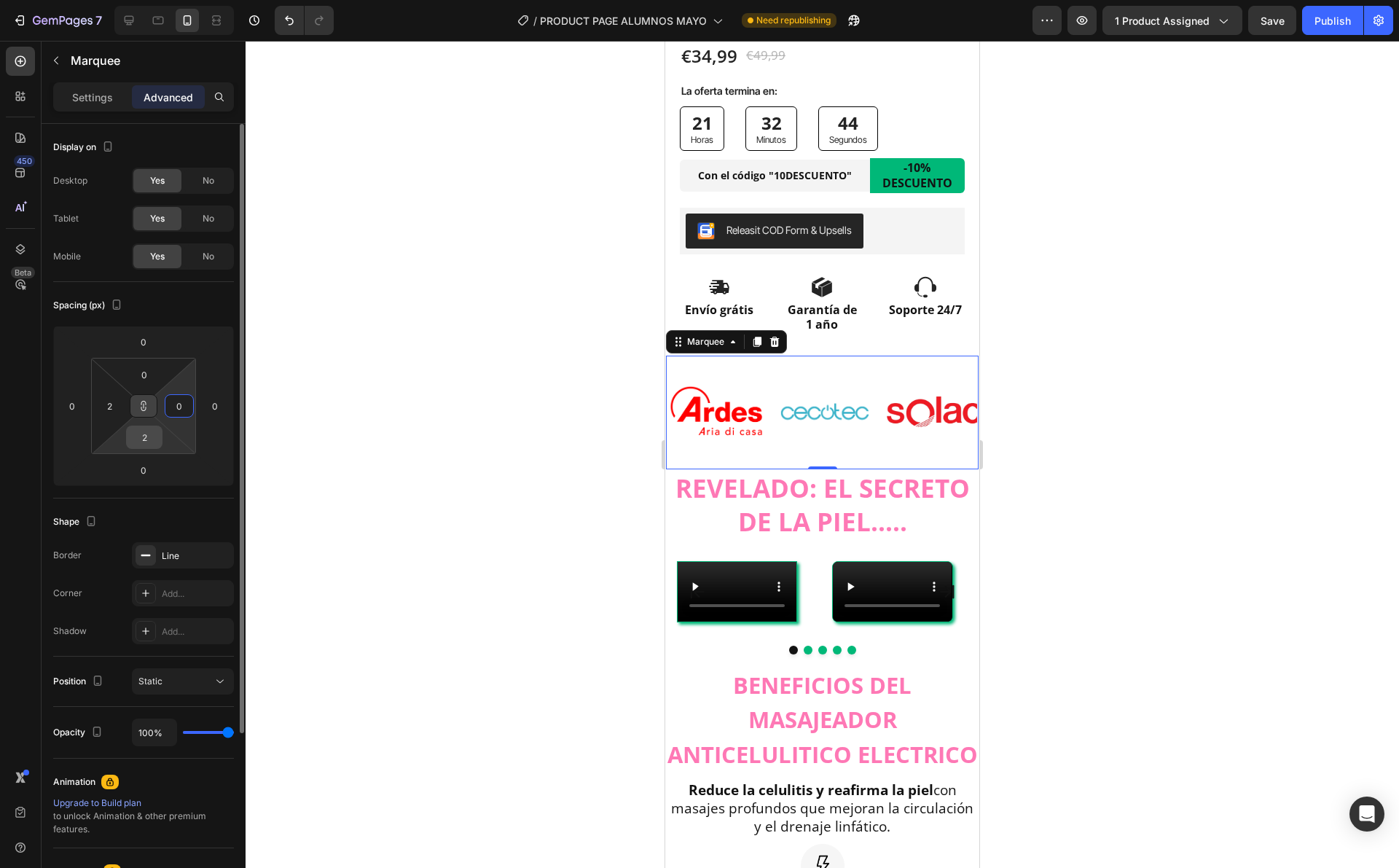
type input "0"
click at [152, 432] on input "2" at bounding box center [144, 437] width 29 height 22
type input "0"
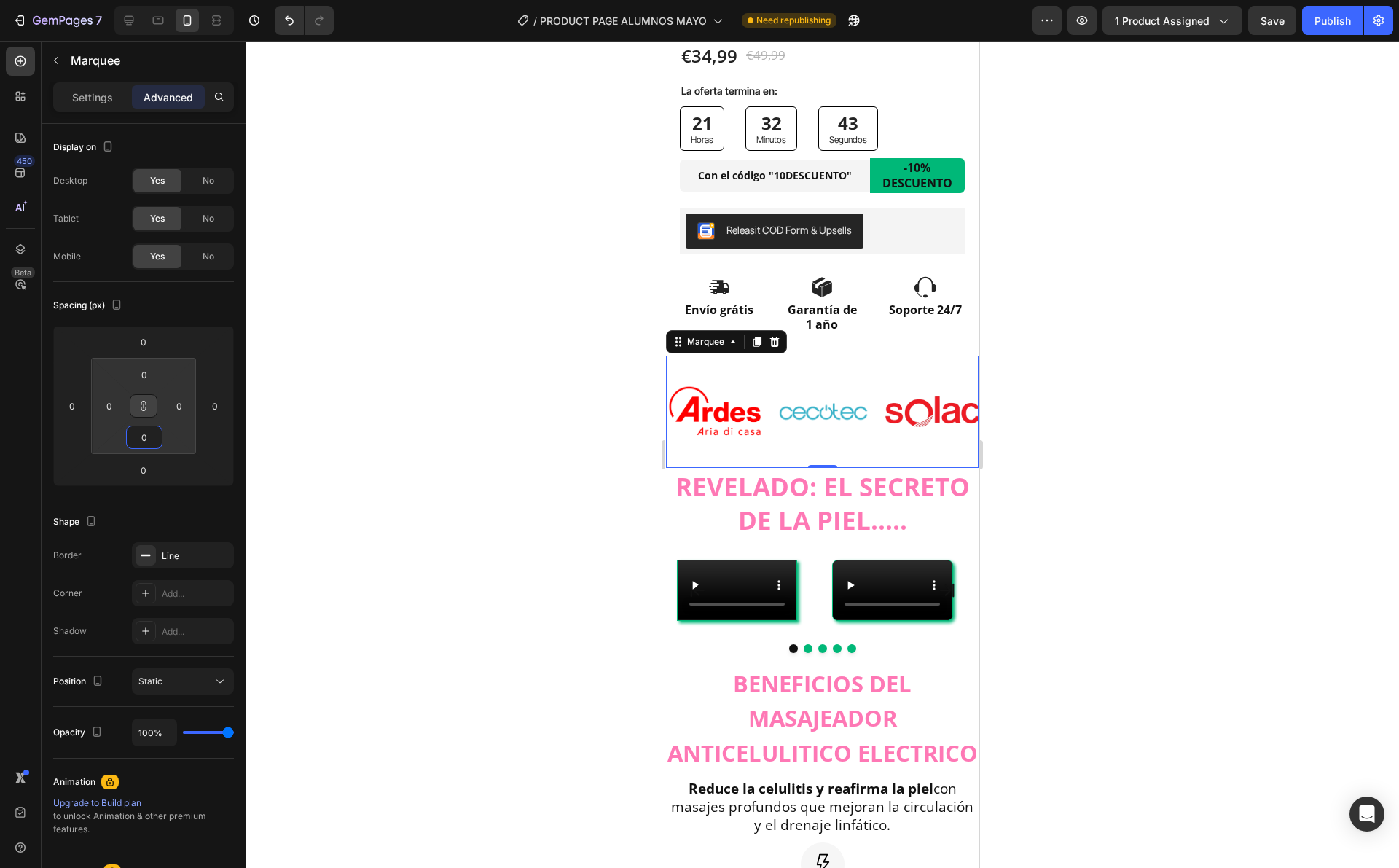
click at [295, 392] on div at bounding box center [822, 454] width 1154 height 827
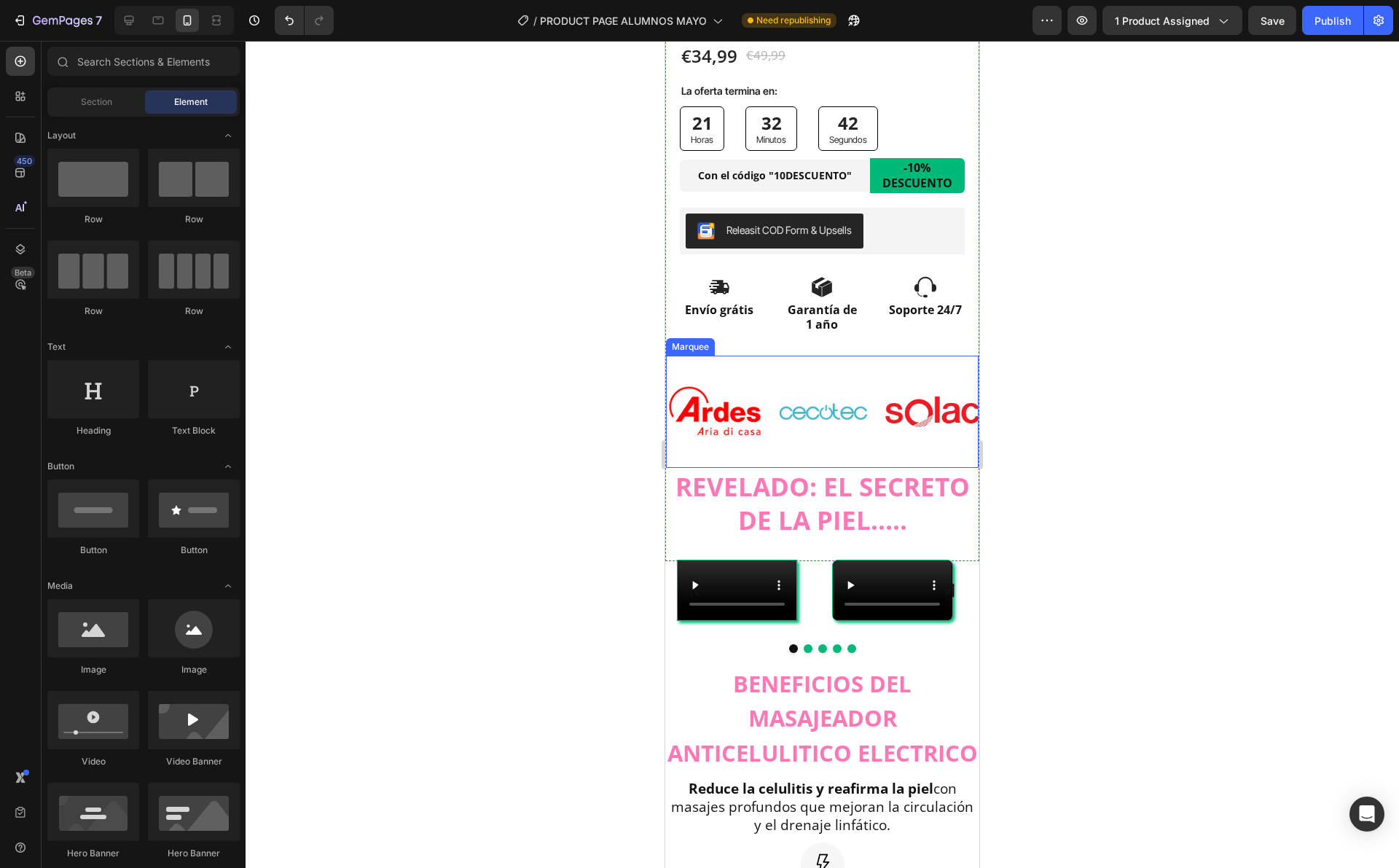
click at [786, 355] on div "Image Image Image Image Image" at bounding box center [939, 411] width 547 height 112
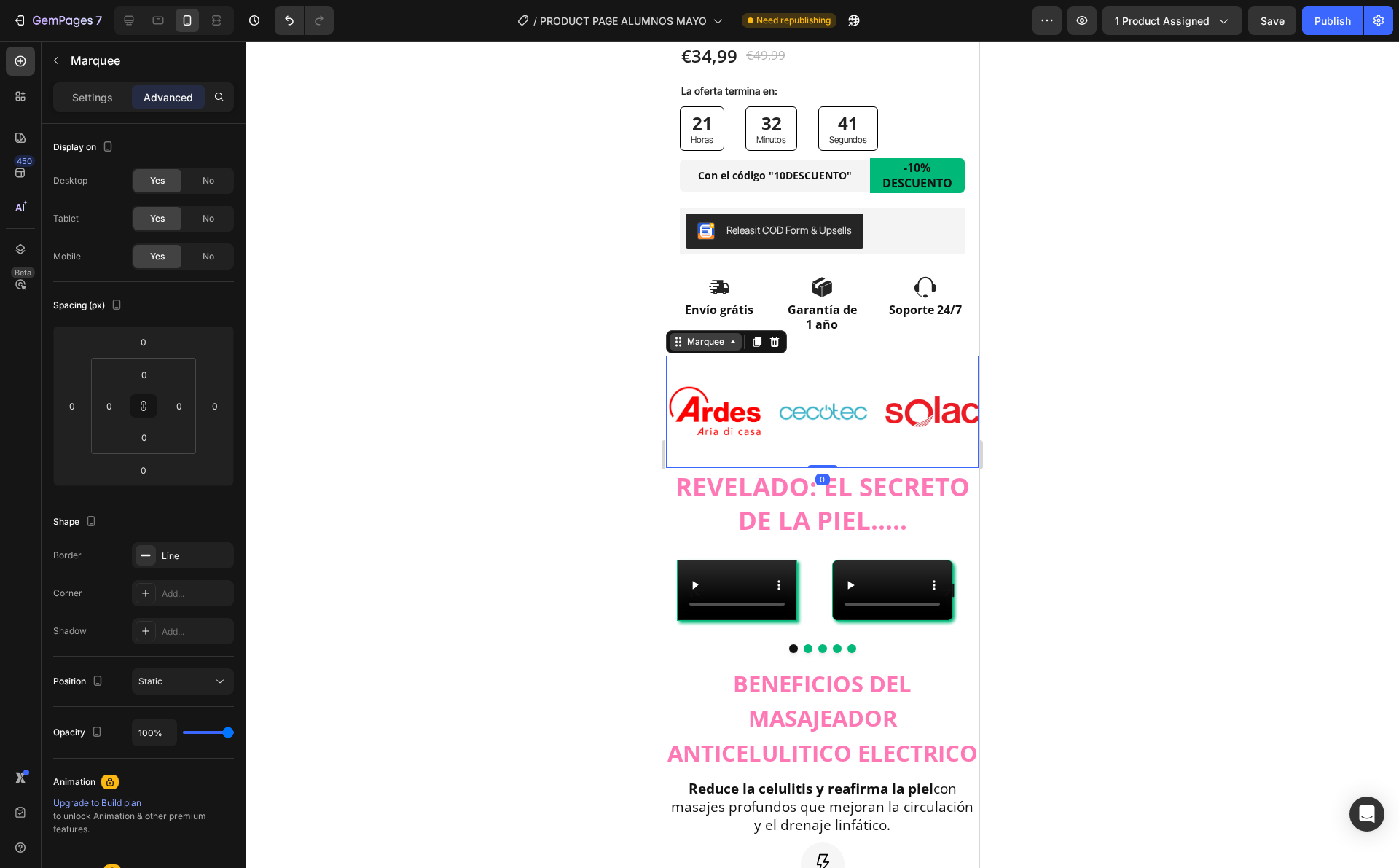
click at [691, 335] on div "Marquee" at bounding box center [706, 342] width 72 height 18
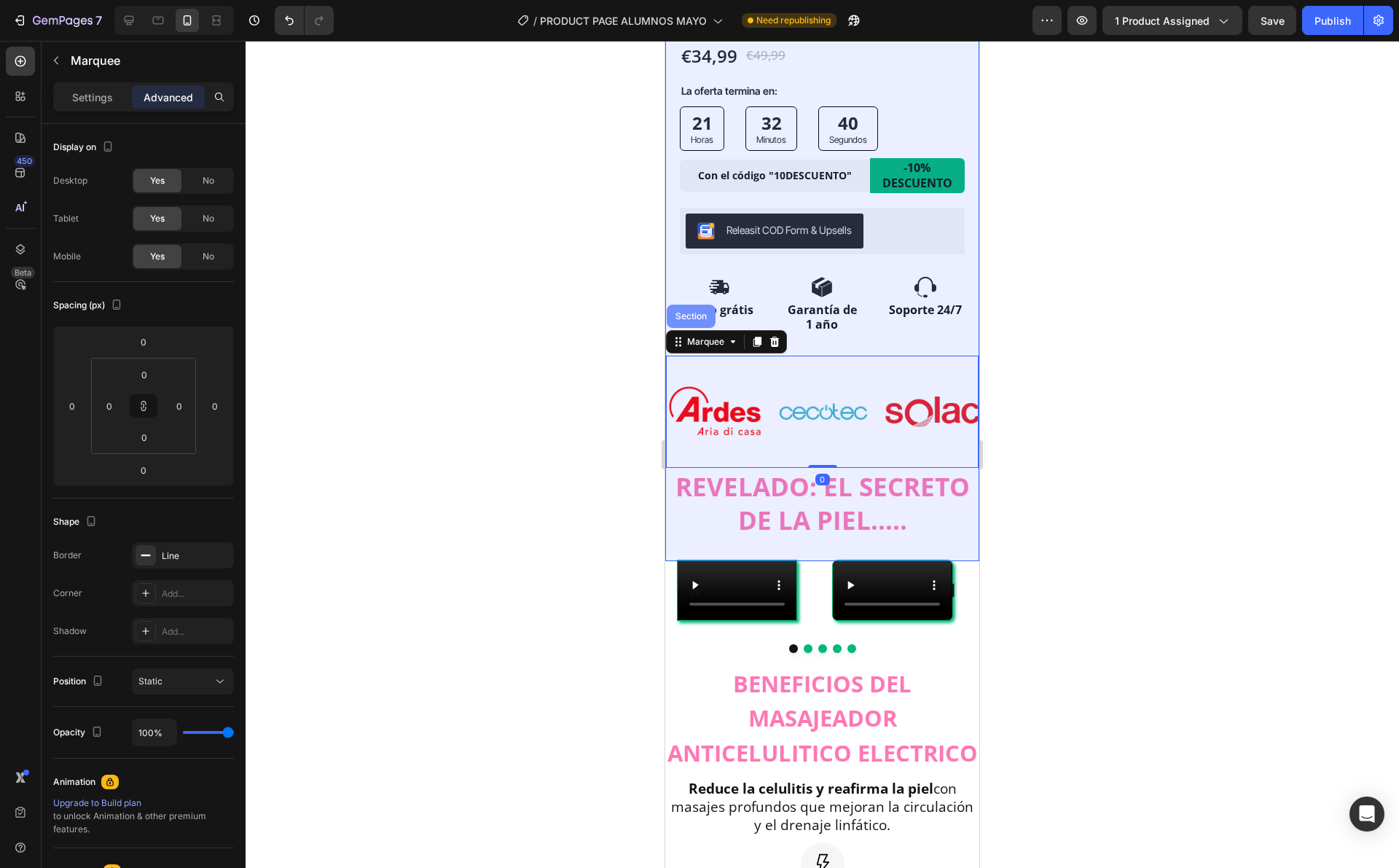
click at [684, 312] on div "Section" at bounding box center [692, 316] width 37 height 9
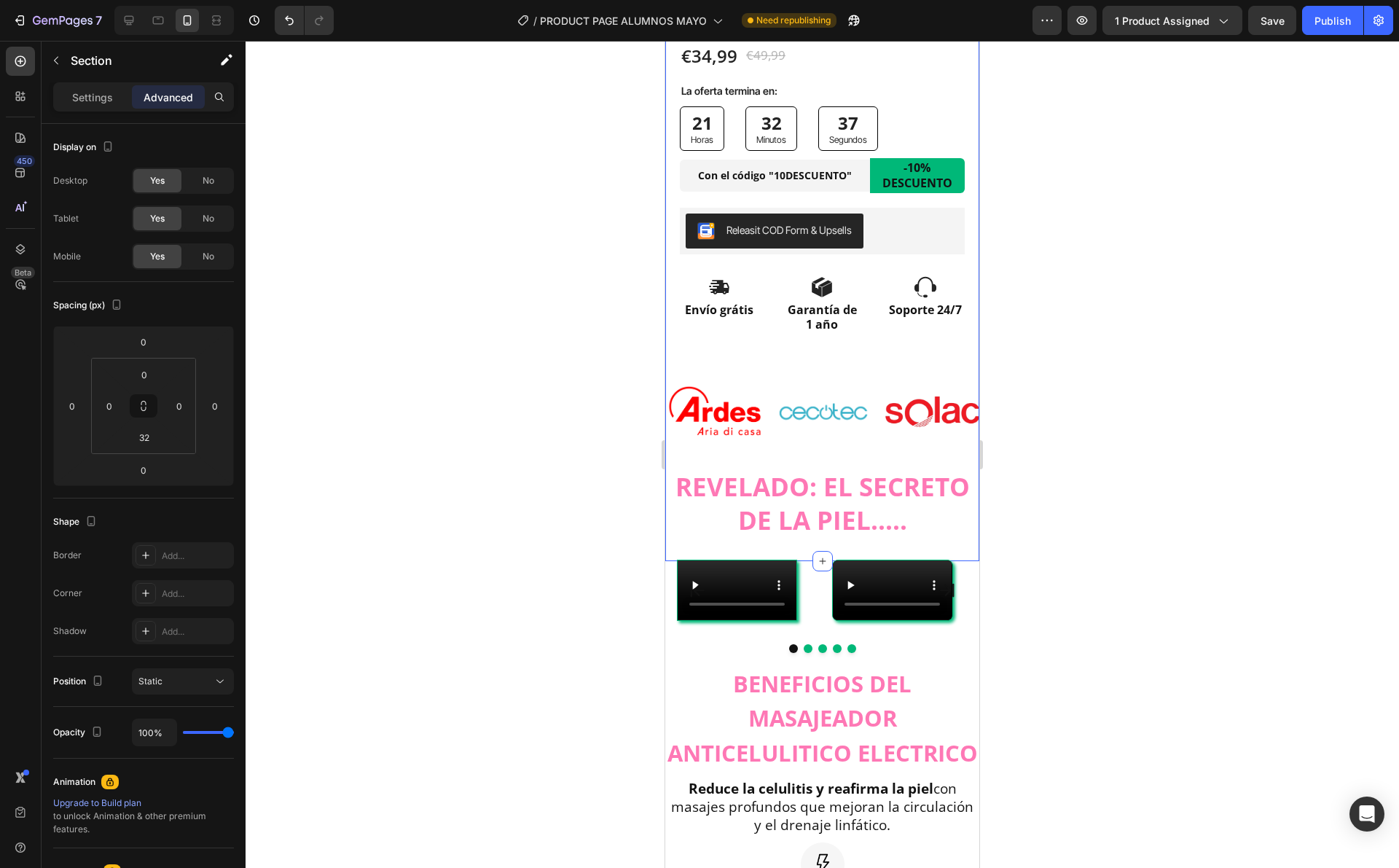
click at [410, 452] on div at bounding box center [822, 454] width 1154 height 827
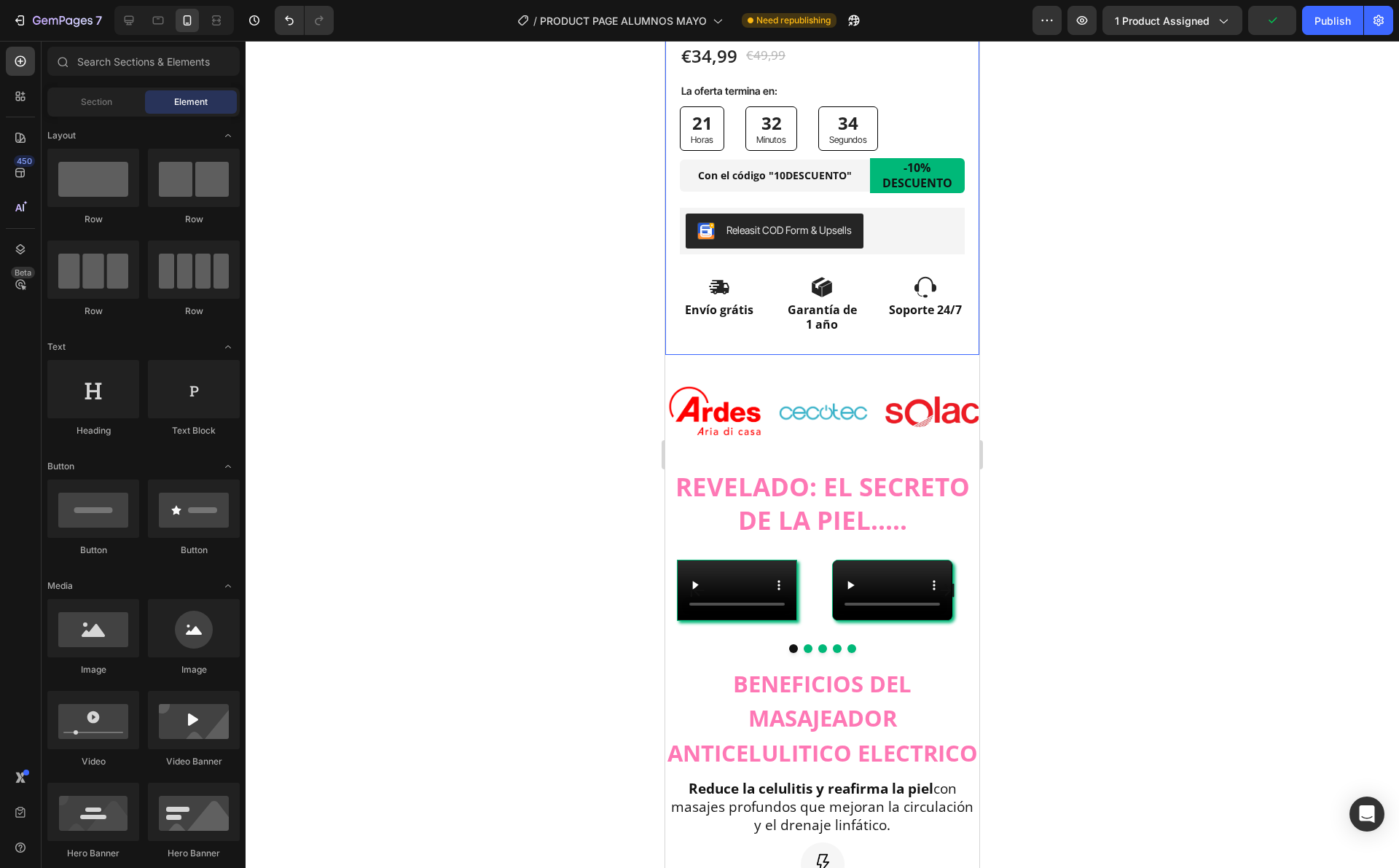
click at [773, 336] on div "Icon Icon Icon Icon Icon Icon List 10.000+ CLIENTAS SATISFECHAS ! Text Block Ro…" at bounding box center [822, 98] width 314 height 515
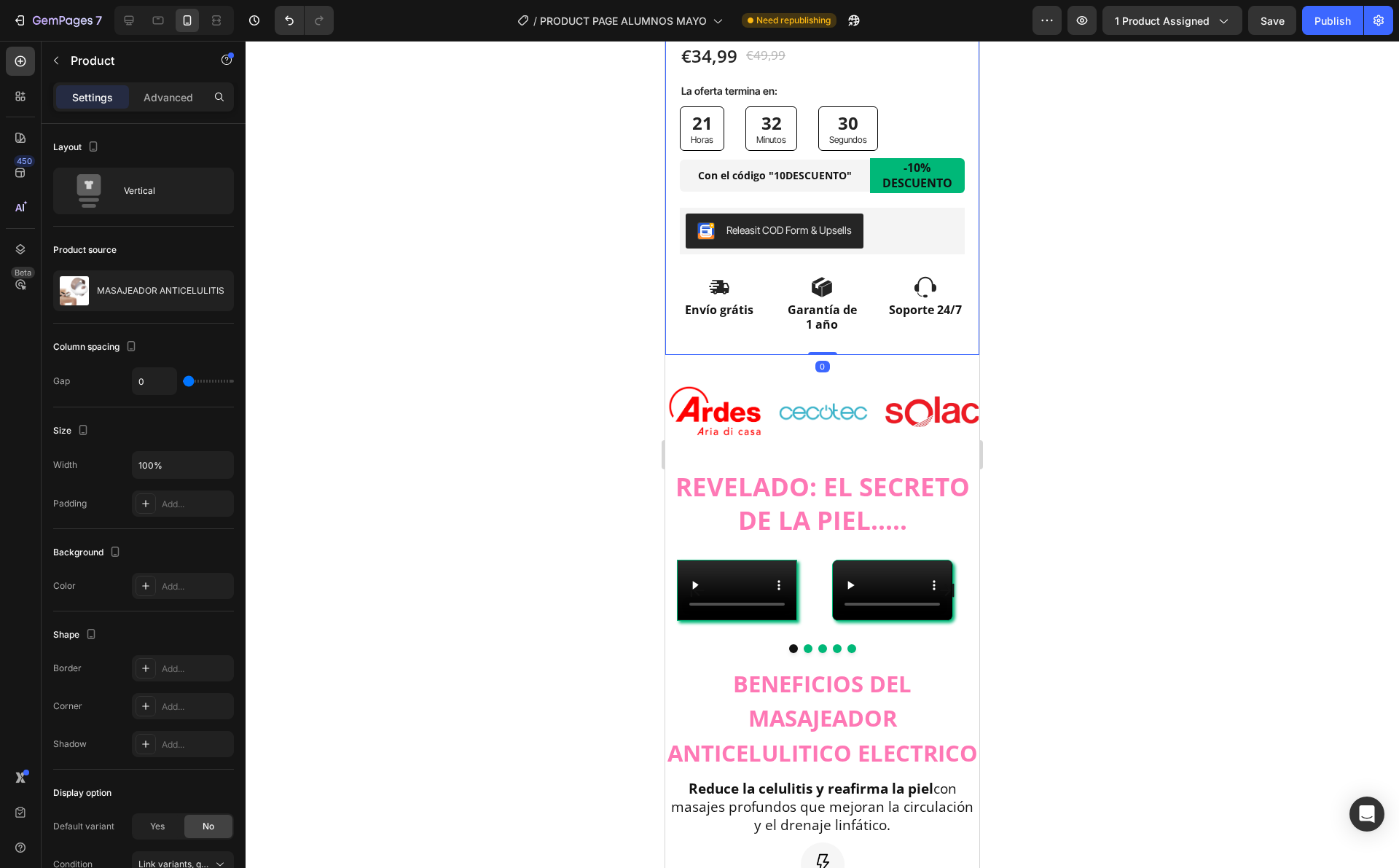
drag, startPoint x: 811, startPoint y: 338, endPoint x: 823, endPoint y: 332, distance: 13.4
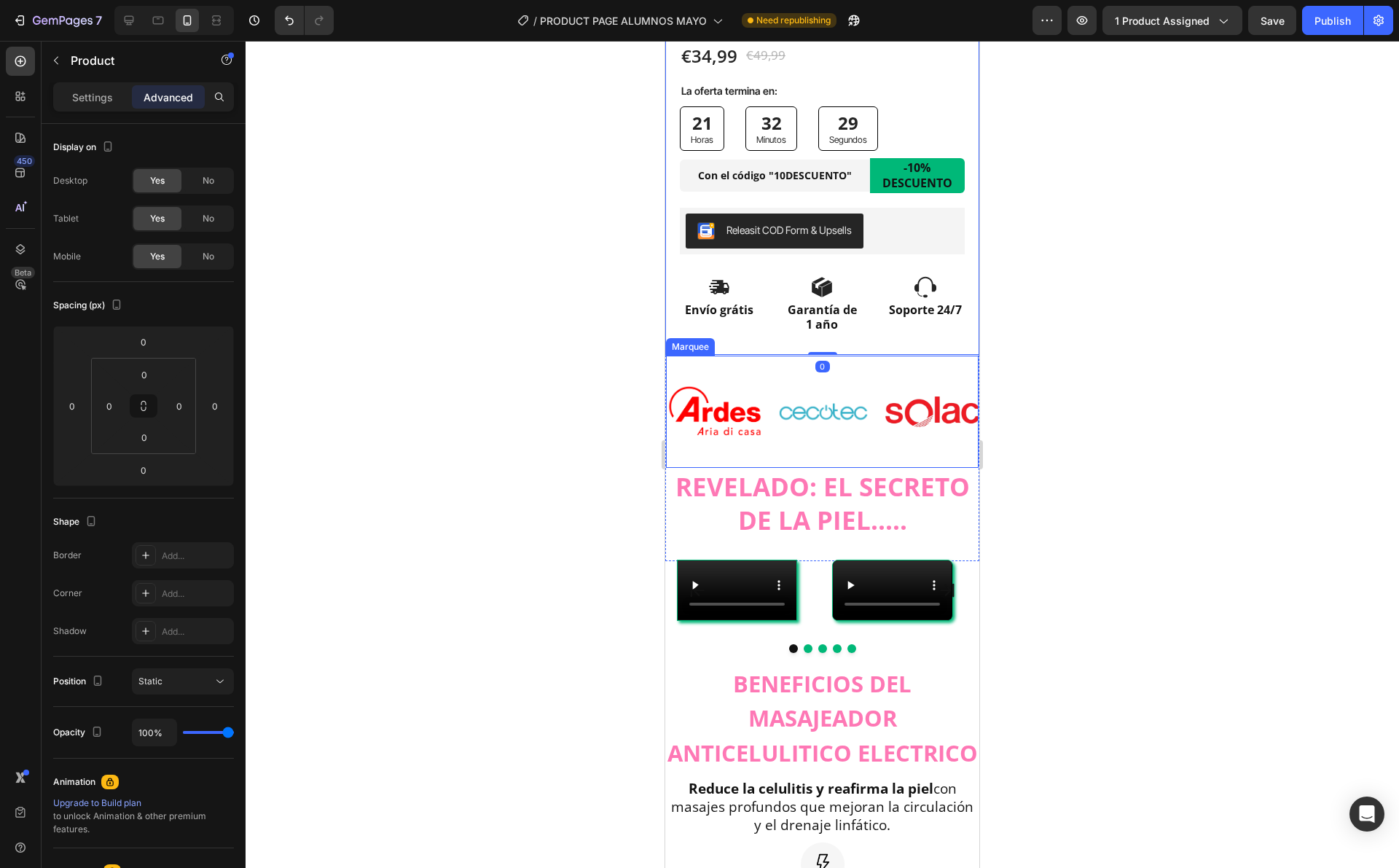
click at [829, 355] on div "Image Image Image Image Image" at bounding box center [939, 411] width 547 height 112
click at [816, 330] on div "Icon Icon Icon Icon Icon Icon List 10.000+ CLIENTAS SATISFECHAS ! Text Block Ro…" at bounding box center [822, 94] width 285 height 508
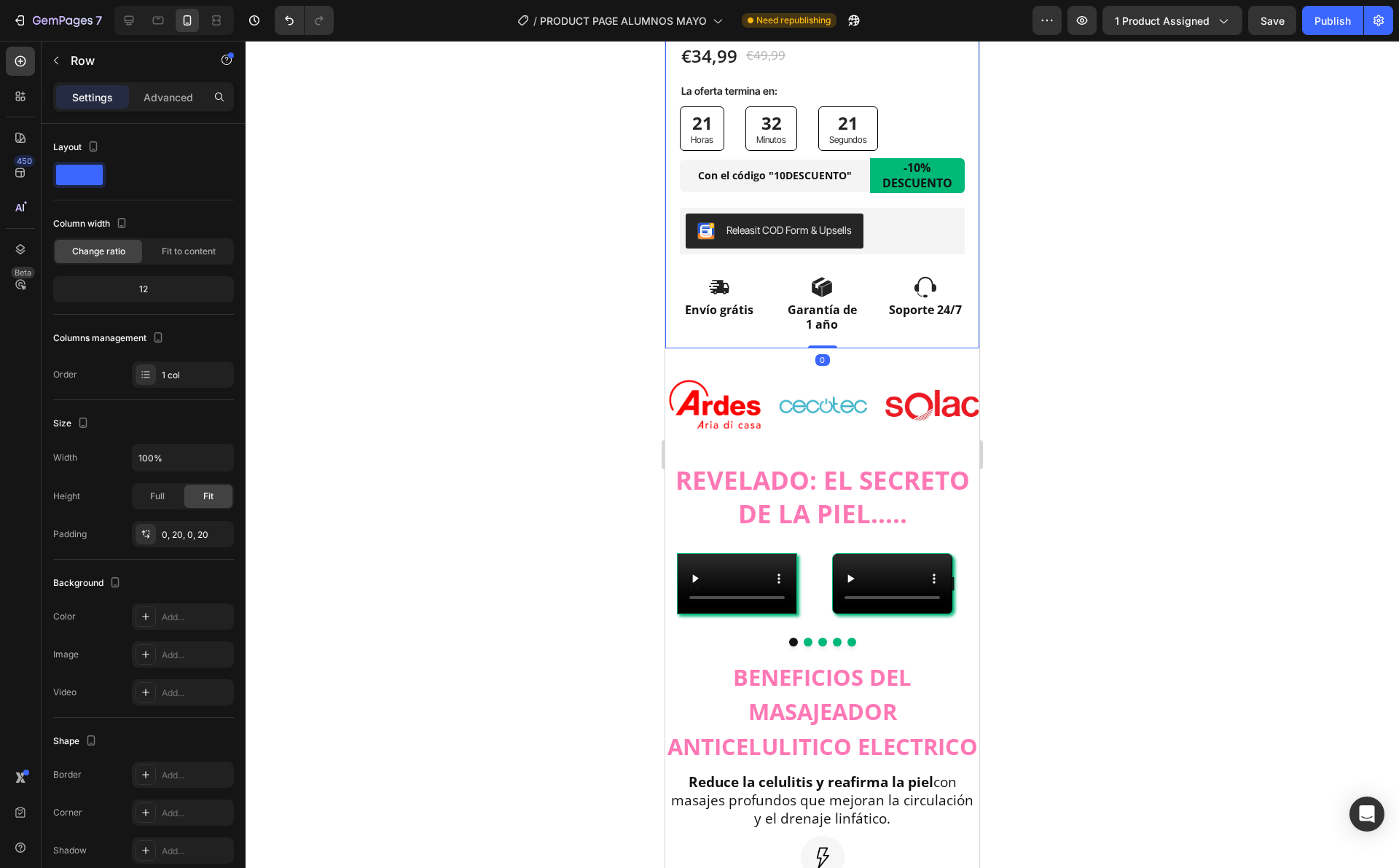
drag, startPoint x: 825, startPoint y: 338, endPoint x: 819, endPoint y: 324, distance: 15.2
click at [819, 324] on div "Icon Icon Icon Icon Icon Icon List 10.000+ CLIENTAS SATISFECHAS ! Text Block Ro…" at bounding box center [822, 94] width 314 height 508
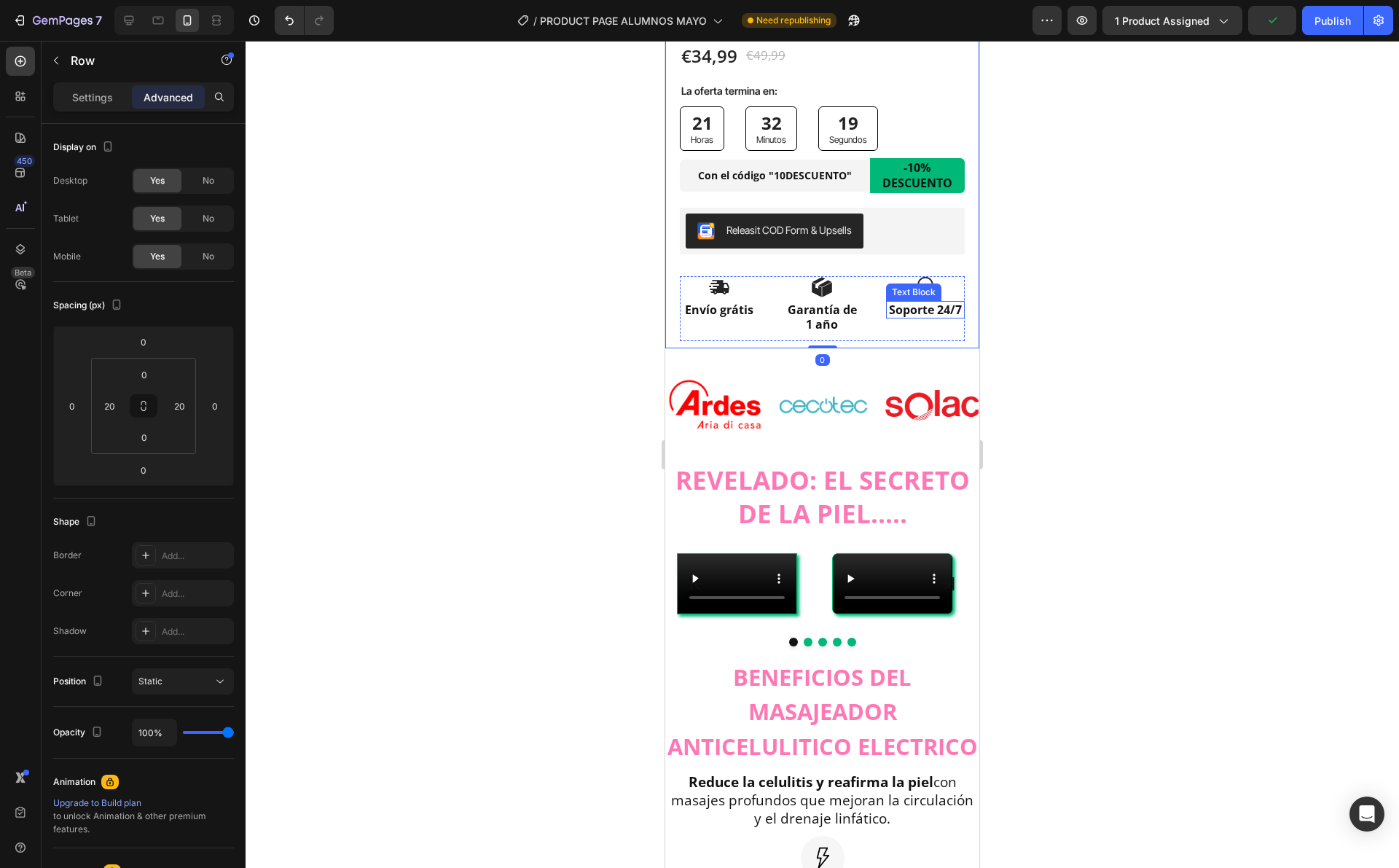
click at [1051, 234] on div at bounding box center [822, 454] width 1154 height 827
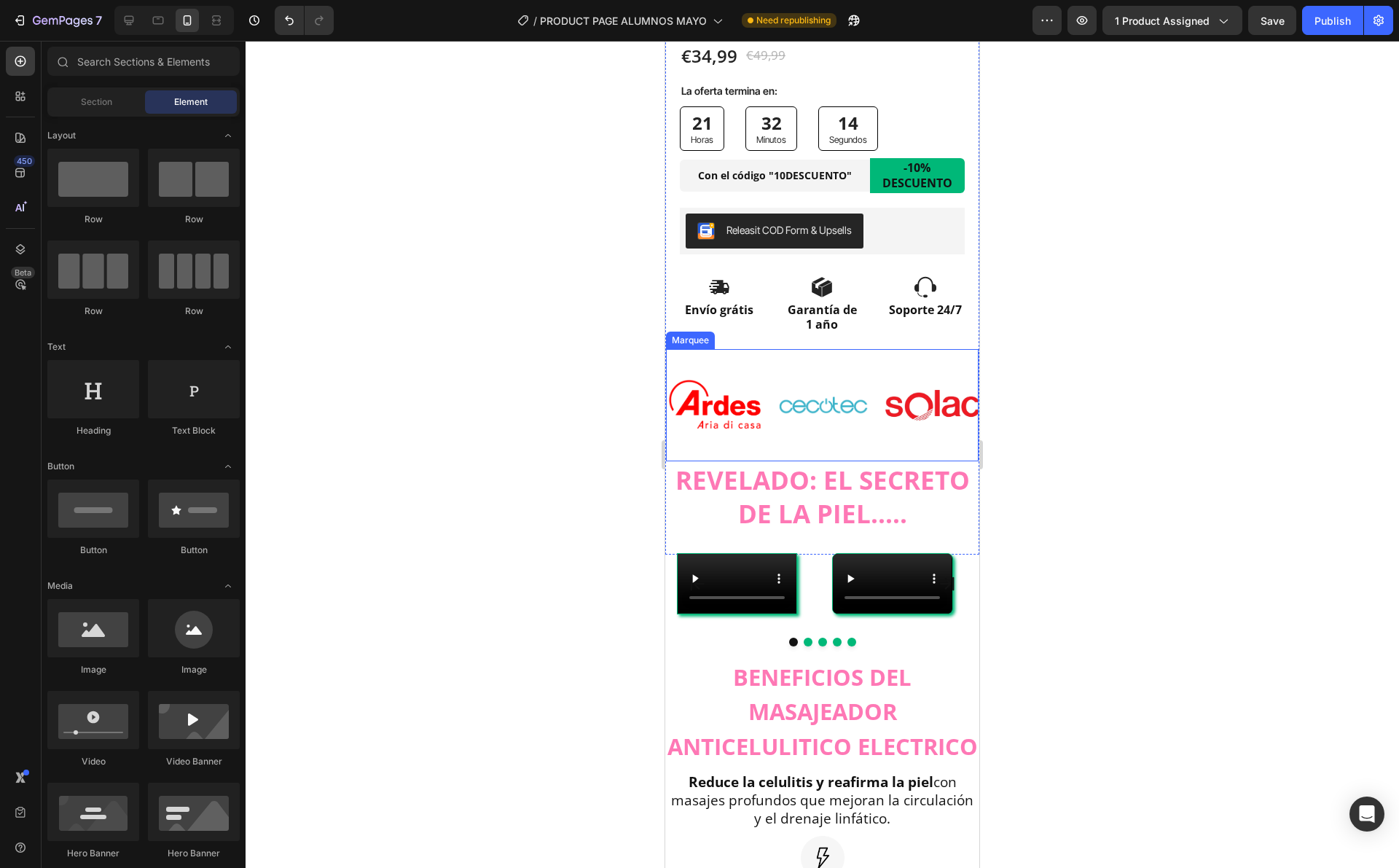
click at [811, 446] on div "Image Image Image Image Image" at bounding box center [939, 405] width 547 height 112
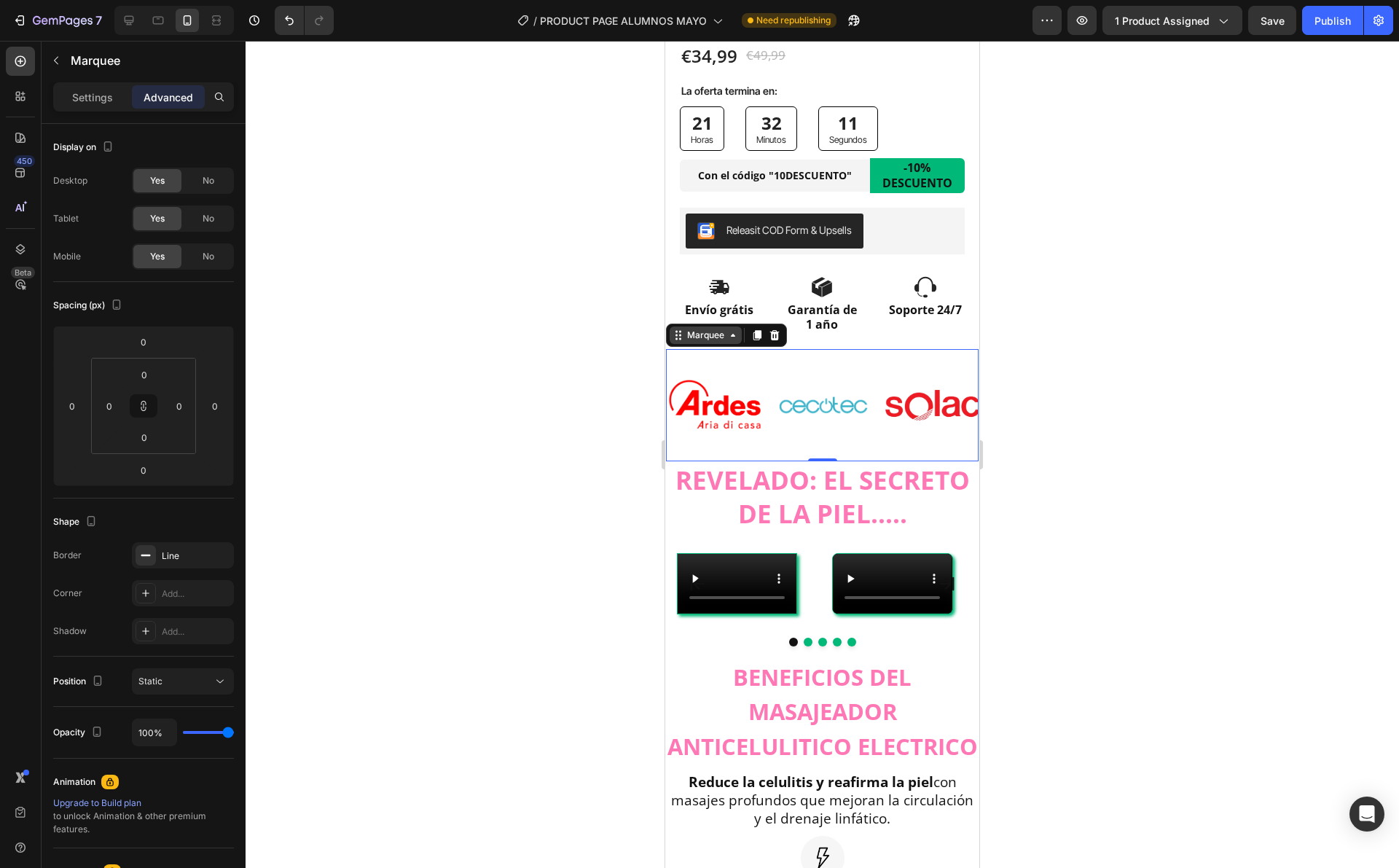
click at [708, 329] on div "Marquee" at bounding box center [706, 335] width 43 height 13
click at [787, 408] on img at bounding box center [823, 405] width 95 height 63
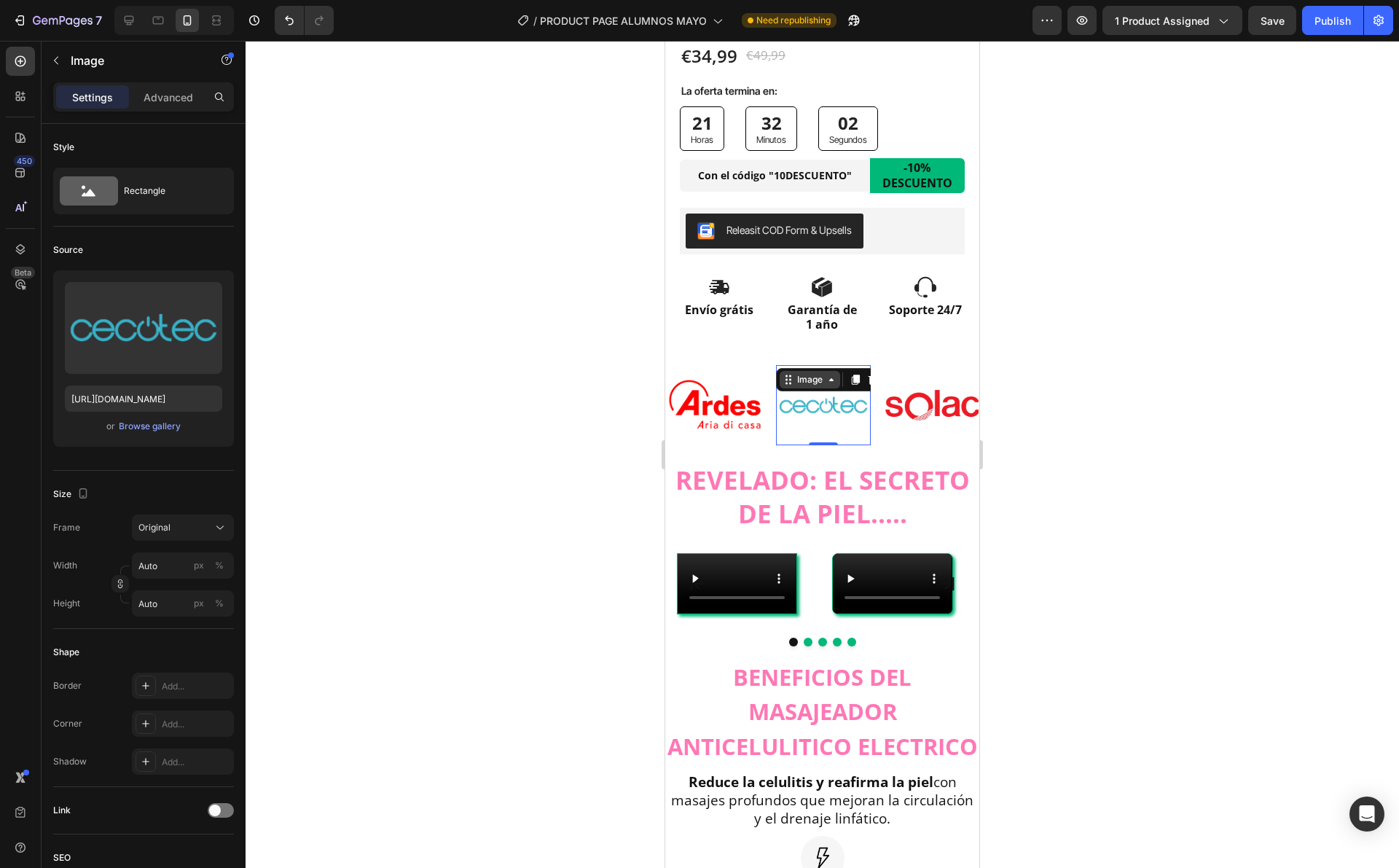
click at [796, 373] on div "Image" at bounding box center [810, 379] width 31 height 13
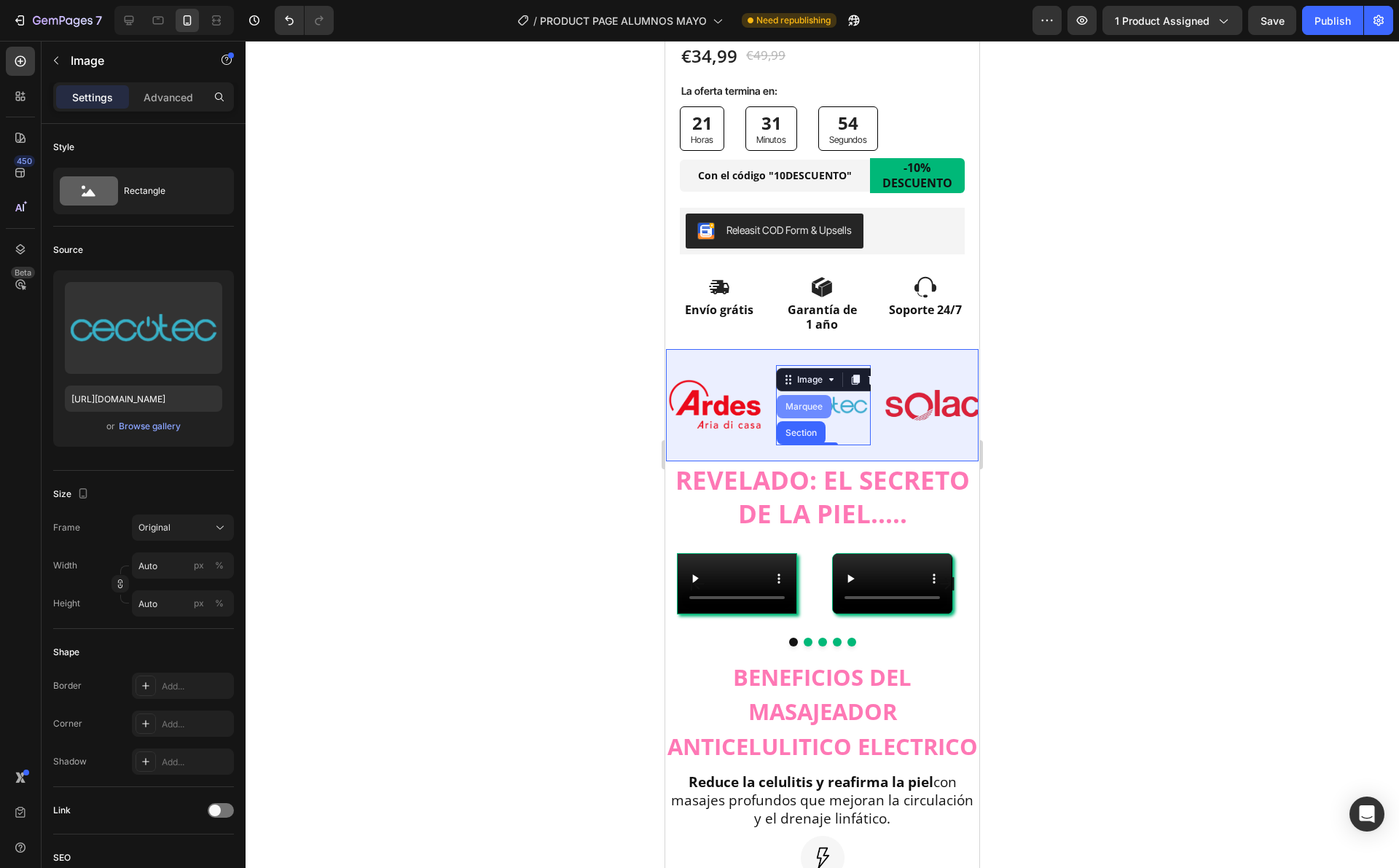
click at [806, 394] on div "Marquee" at bounding box center [803, 406] width 54 height 23
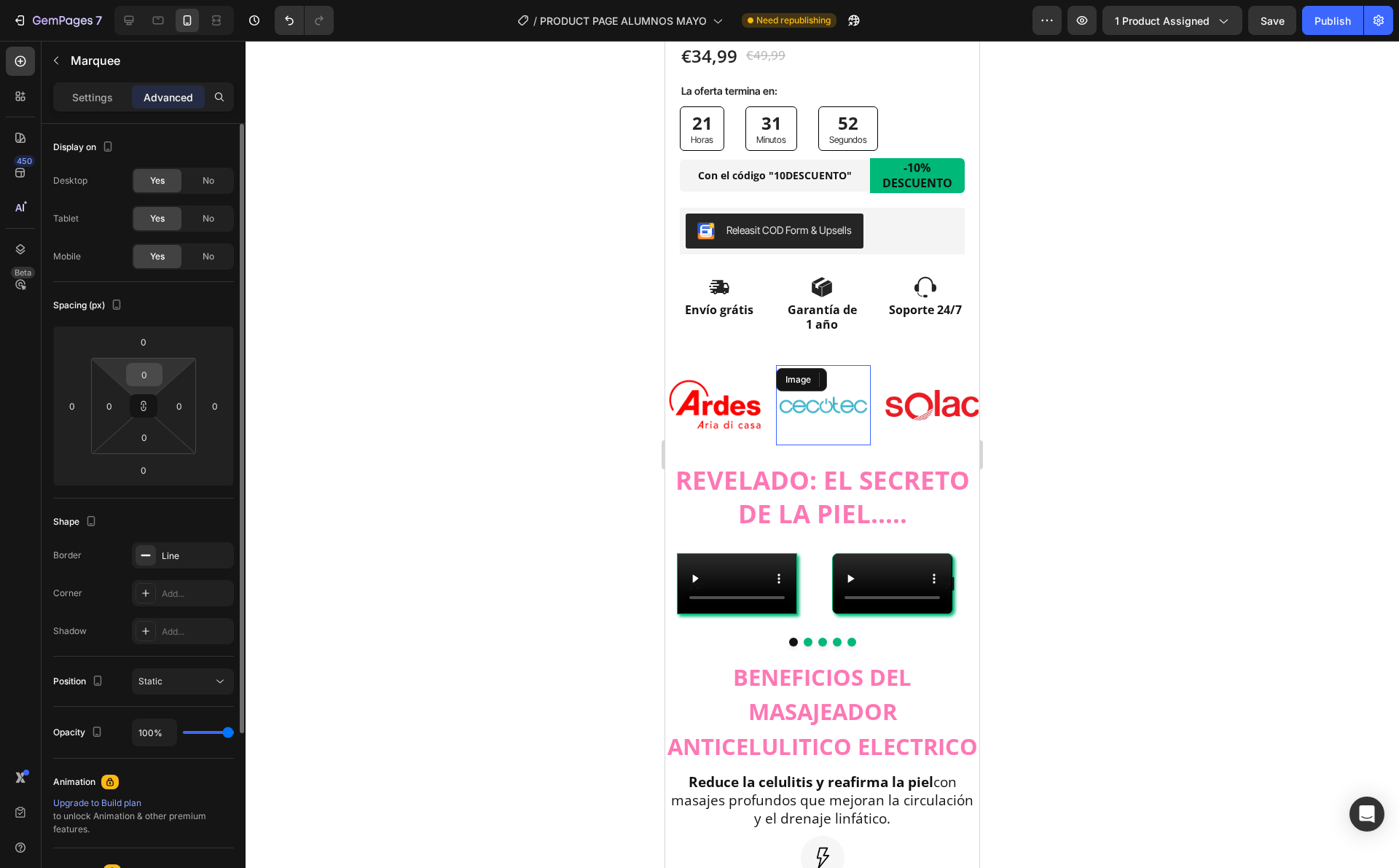
click at [144, 370] on input "0" at bounding box center [144, 374] width 29 height 22
type input "2"
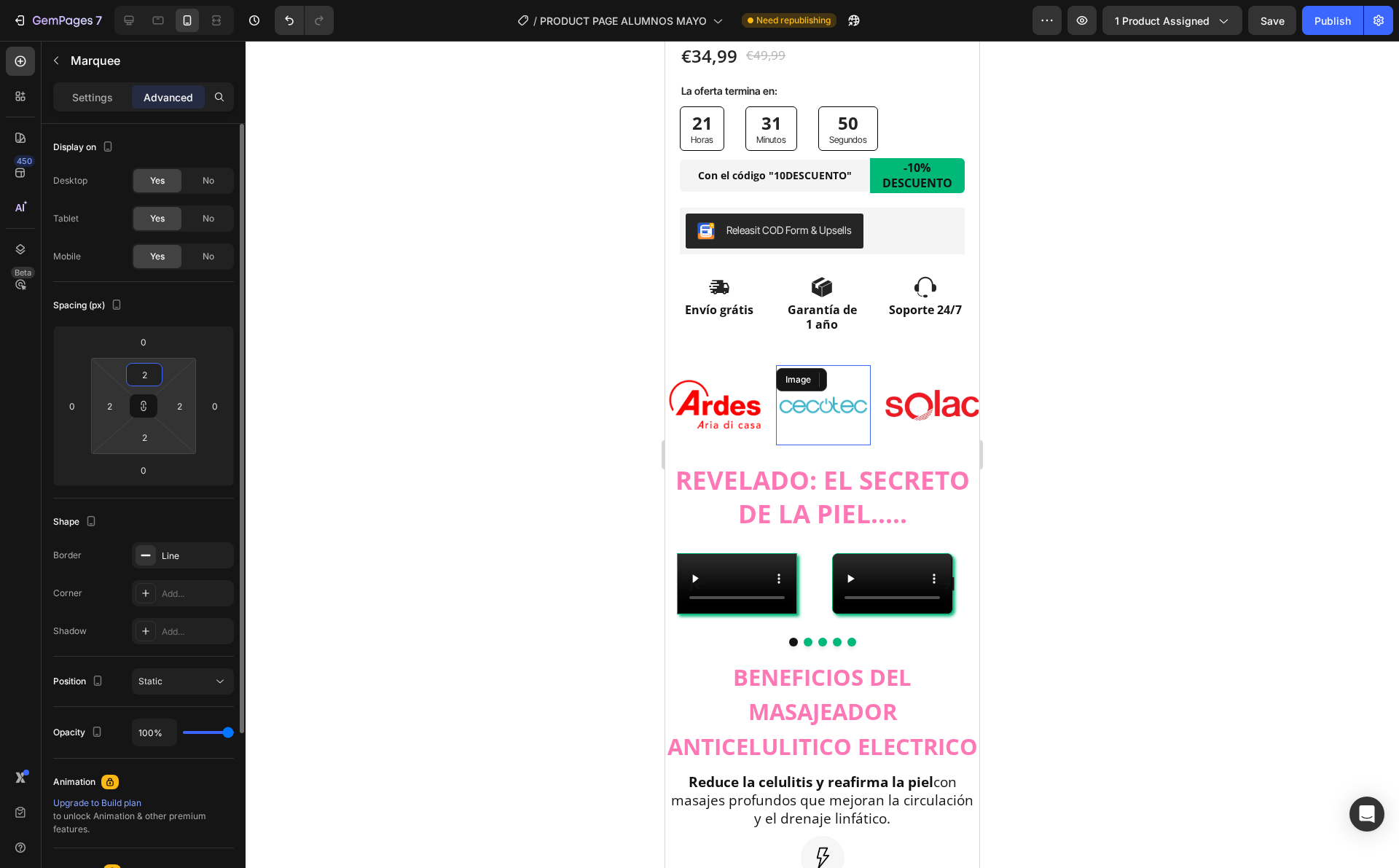
type input "20"
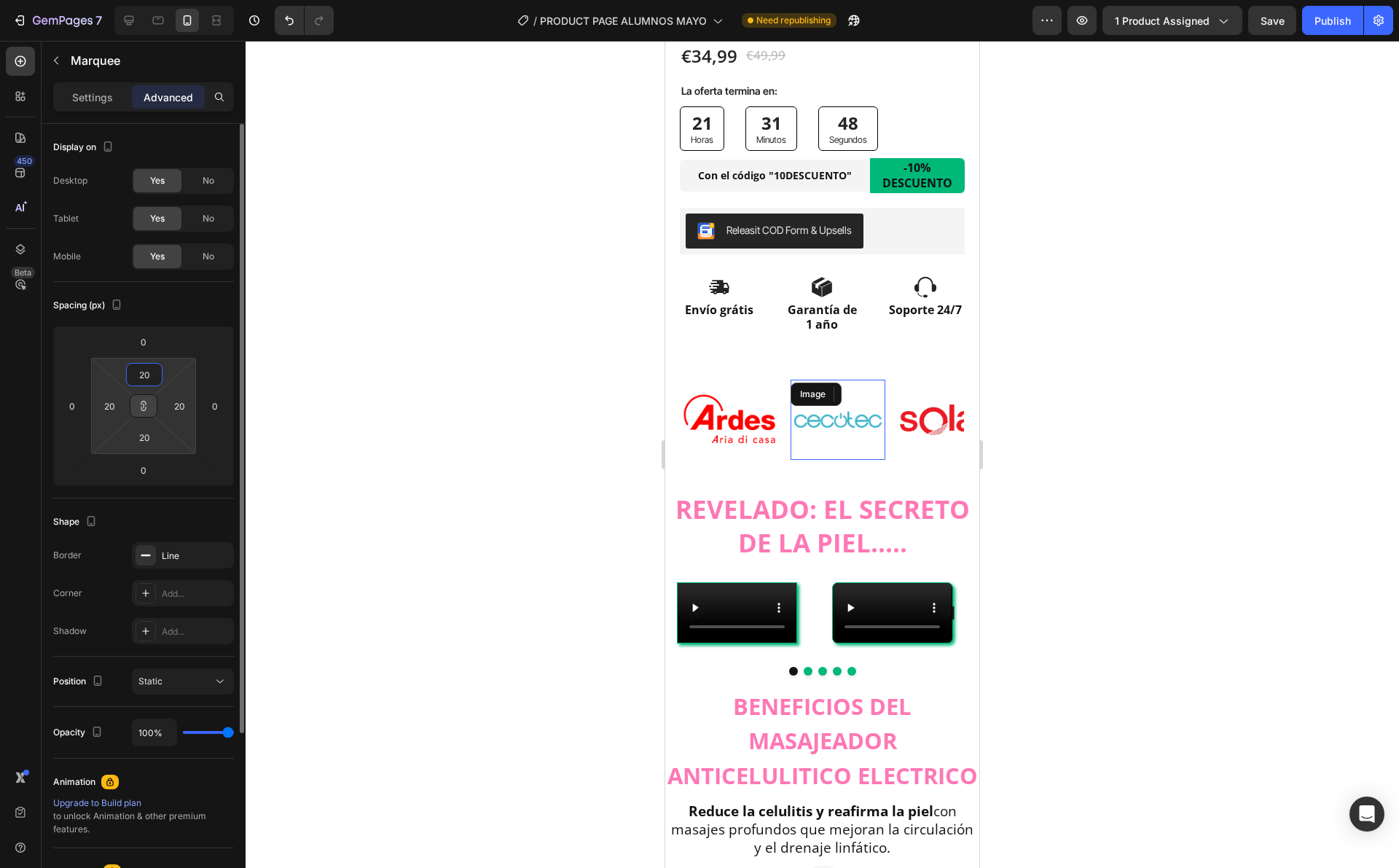
type input "20"
click at [148, 401] on icon at bounding box center [143, 405] width 12 height 12
click at [160, 365] on div "20" at bounding box center [144, 374] width 36 height 23
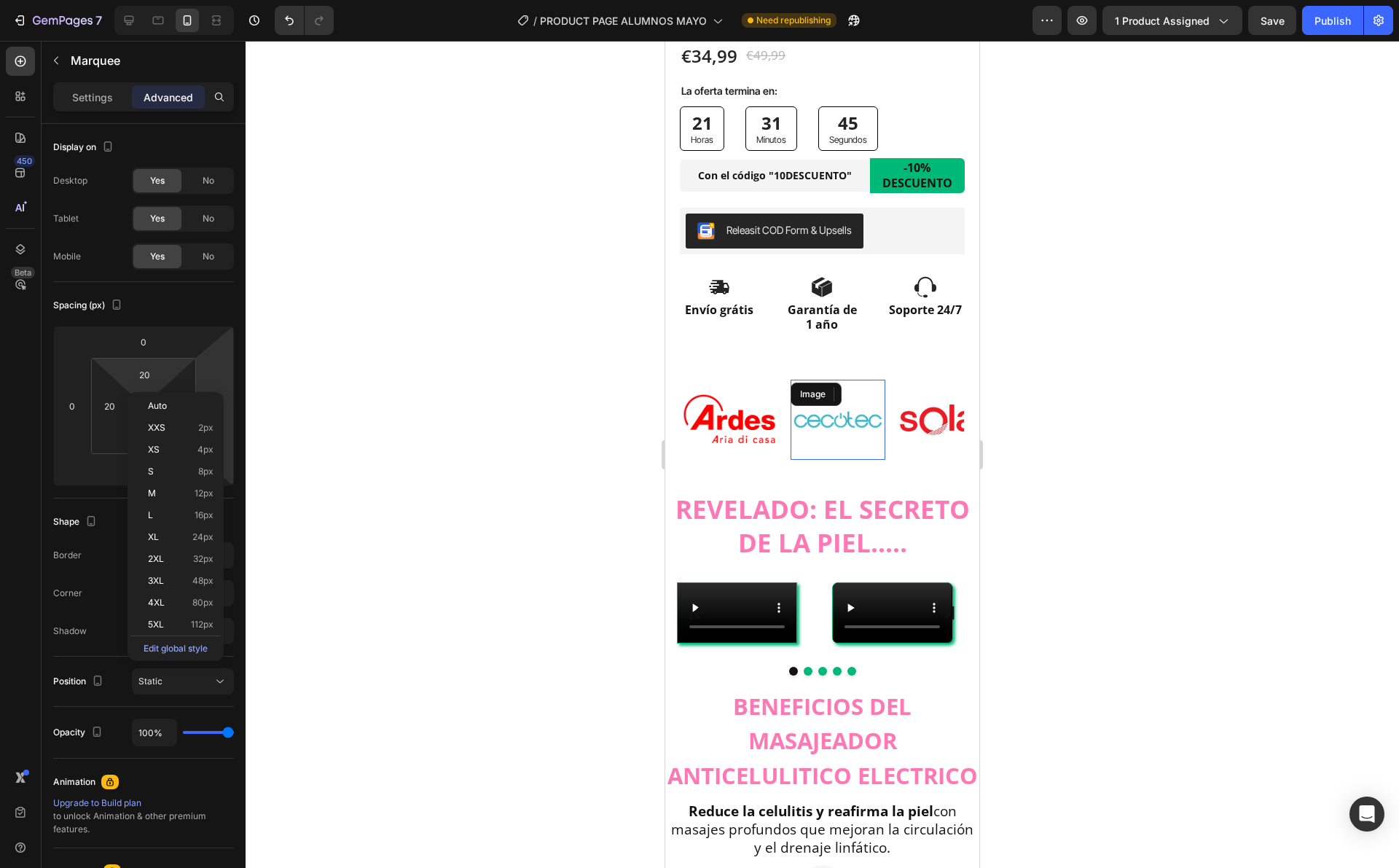
click at [342, 383] on div at bounding box center [822, 454] width 1154 height 827
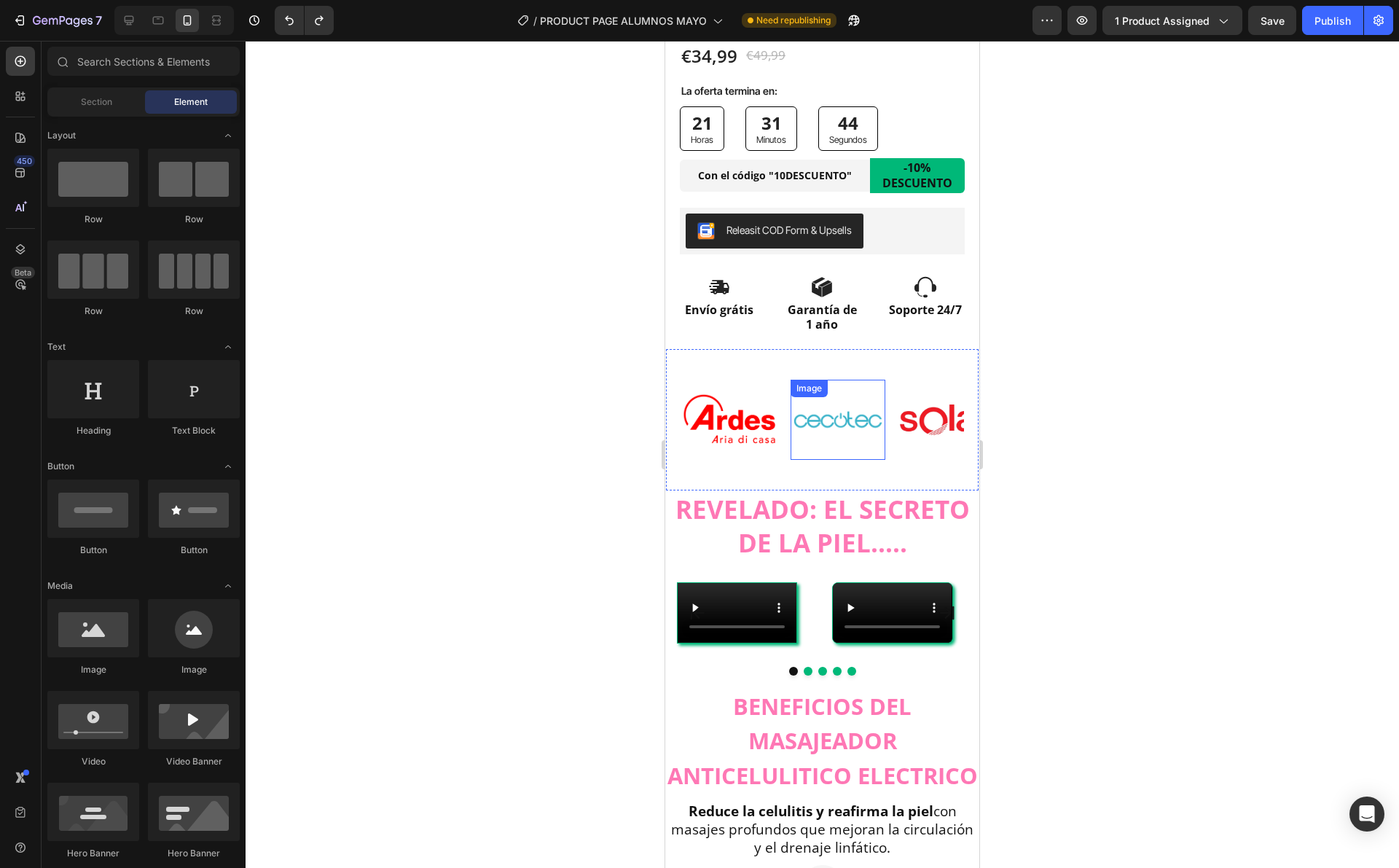
click at [793, 394] on img at bounding box center [838, 419] width 95 height 63
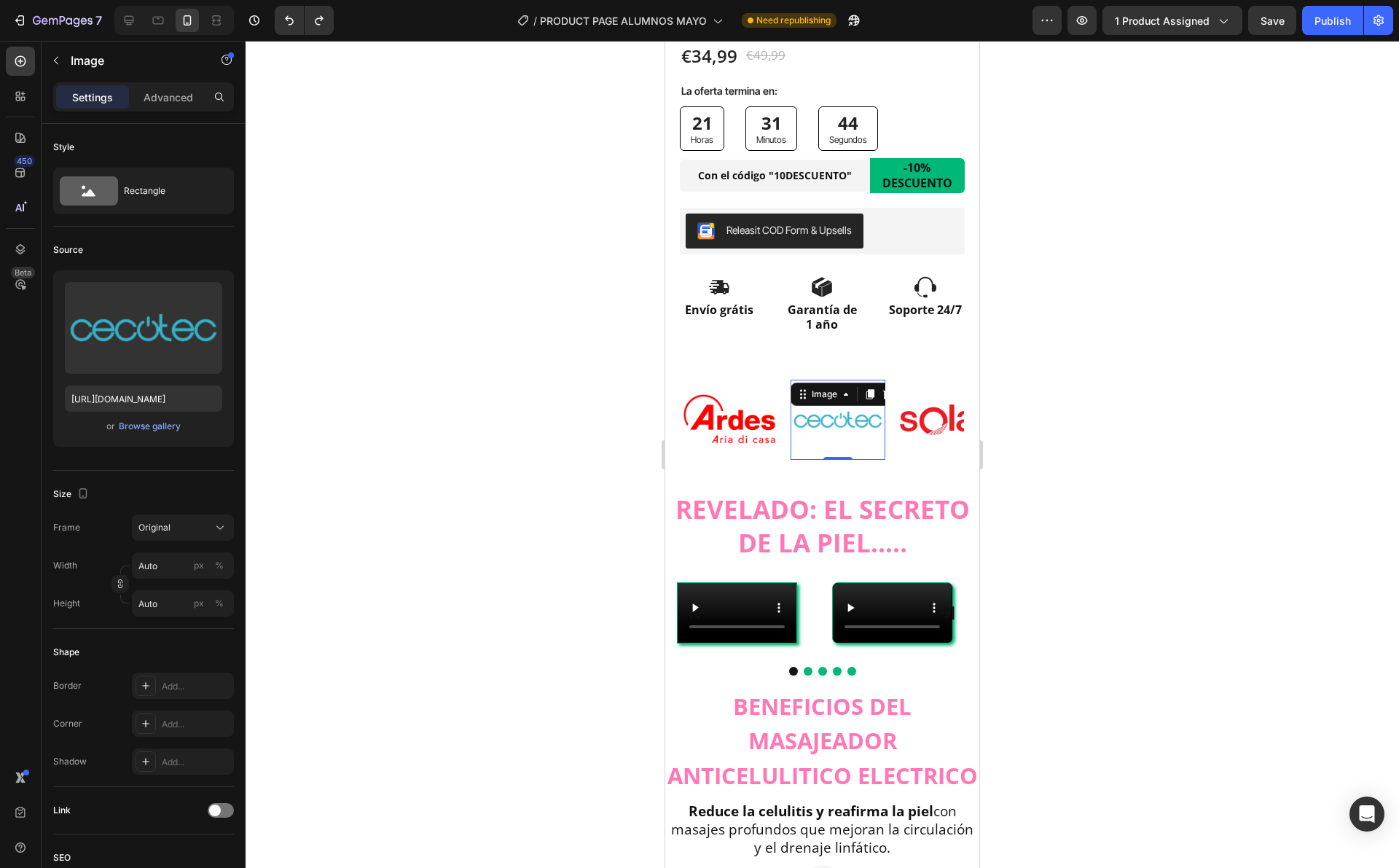
click at [771, 384] on div "Image" at bounding box center [729, 419] width 95 height 72
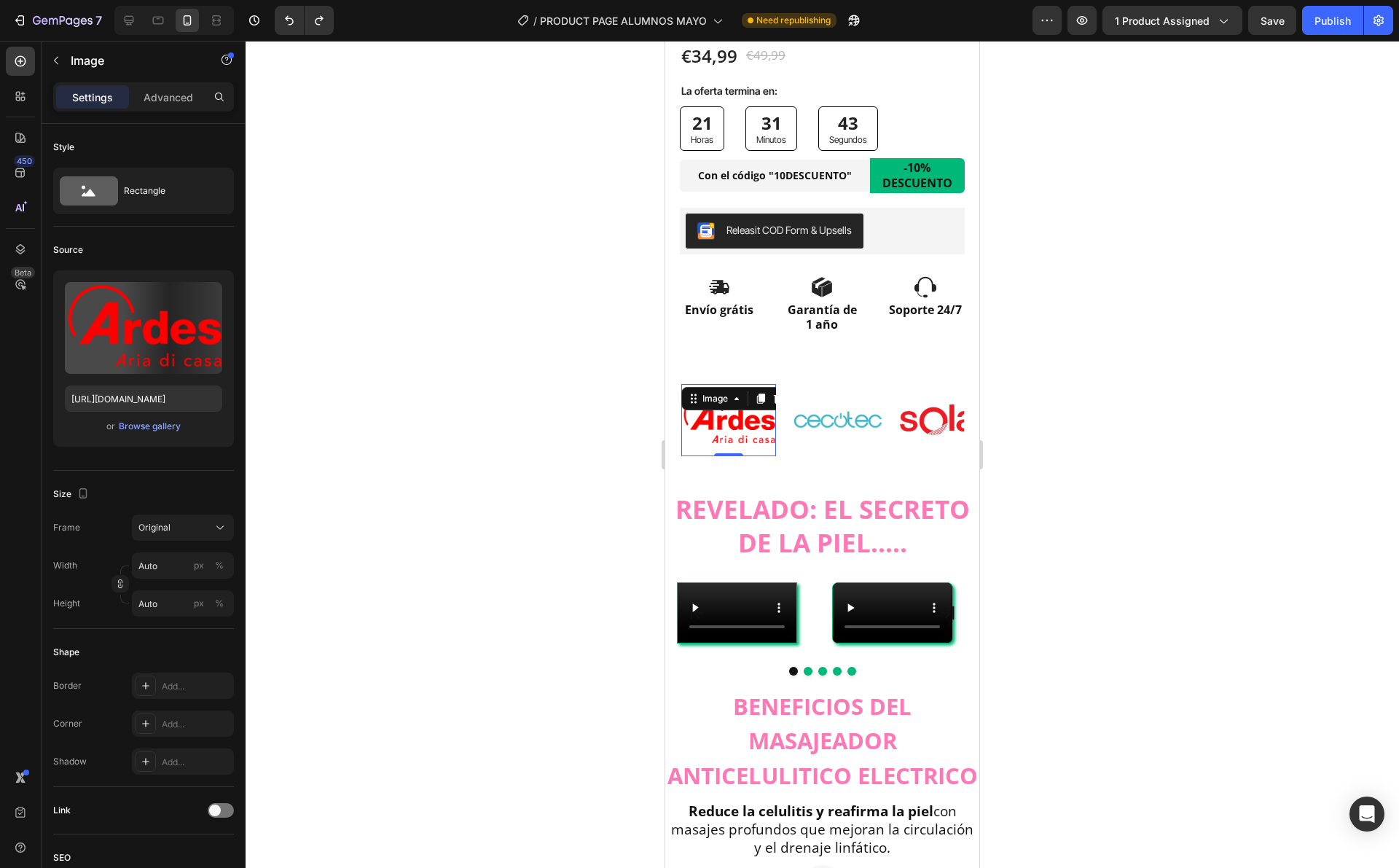
click at [749, 363] on div "Image 0 Image Image Image Image" at bounding box center [955, 419] width 547 height 112
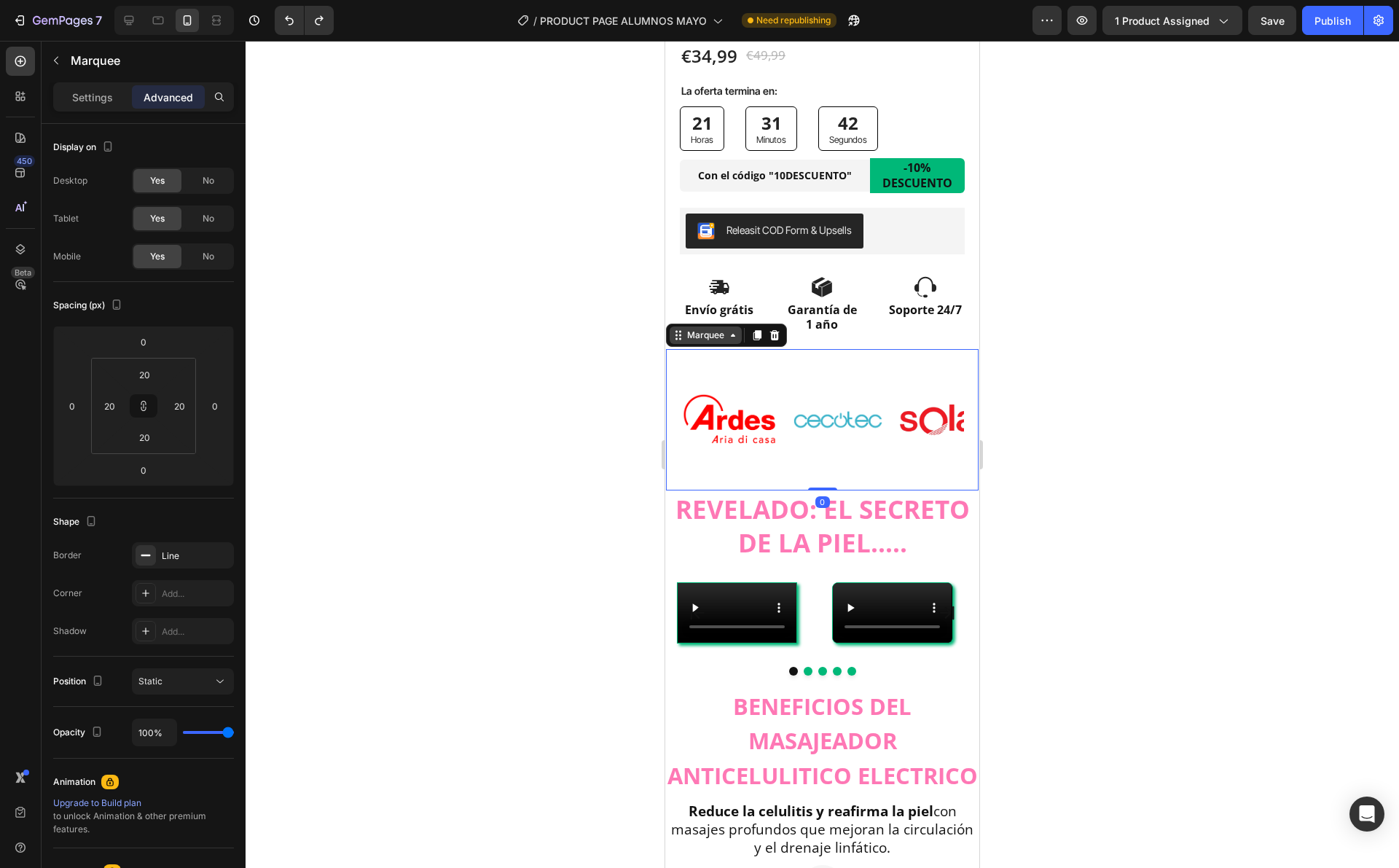
click at [702, 329] on div "Marquee" at bounding box center [706, 335] width 43 height 13
click at [172, 92] on p "Advanced" at bounding box center [169, 97] width 50 height 15
click at [149, 365] on input "20" at bounding box center [144, 374] width 29 height 22
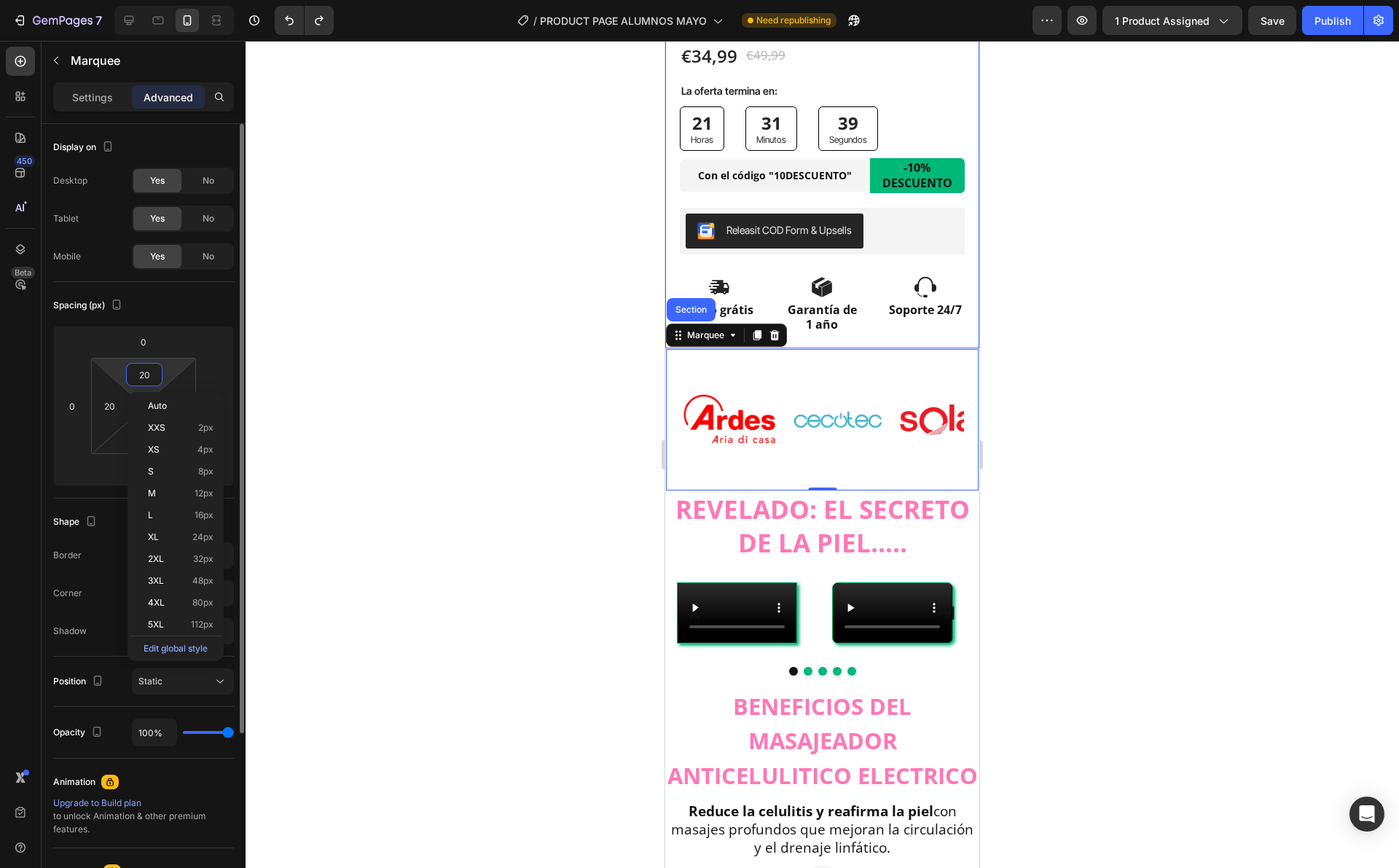
type input "0"
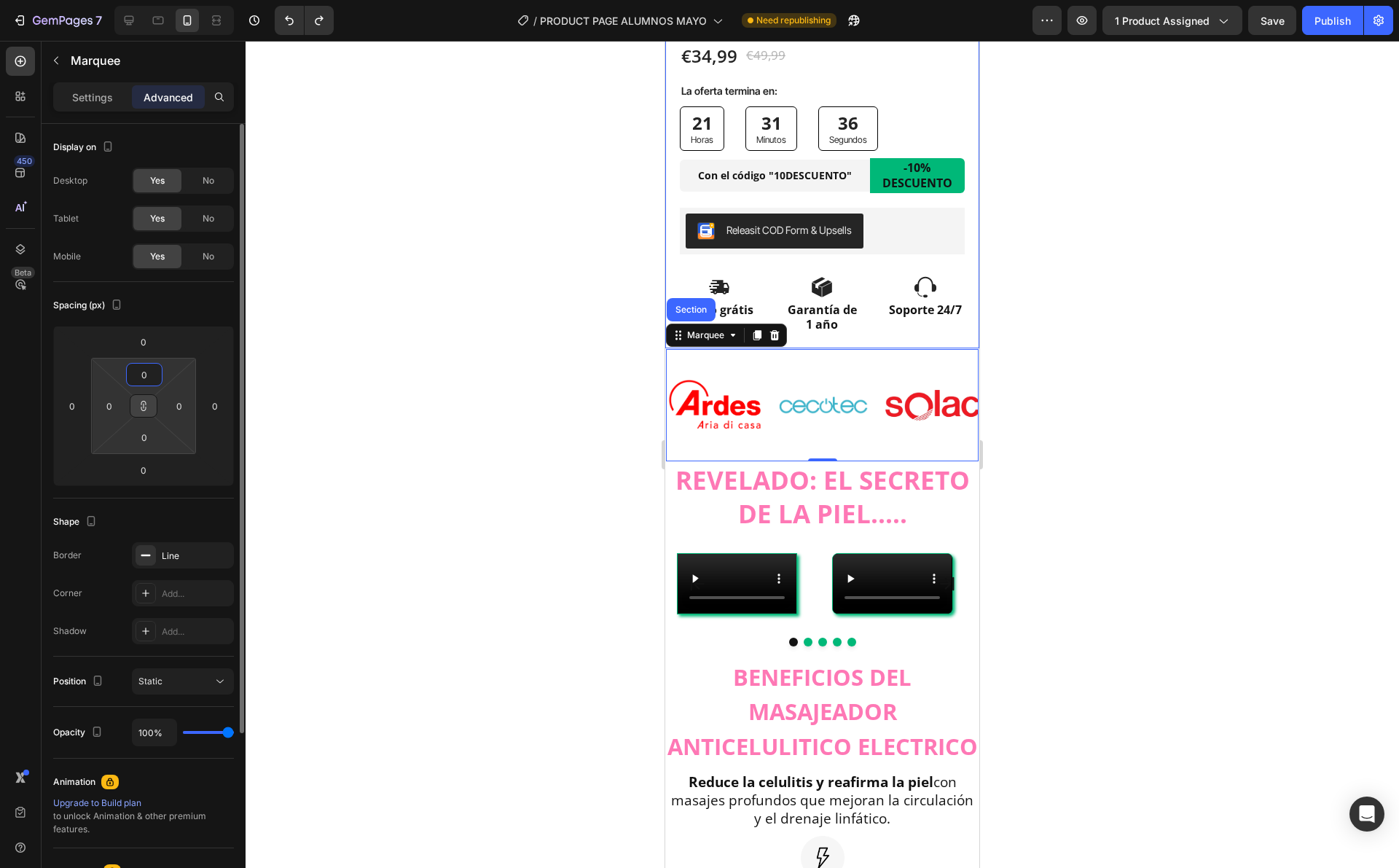
type input "0"
click at [140, 410] on icon at bounding box center [143, 405] width 12 height 12
click at [148, 374] on input "0" at bounding box center [144, 374] width 29 height 22
type input "-20"
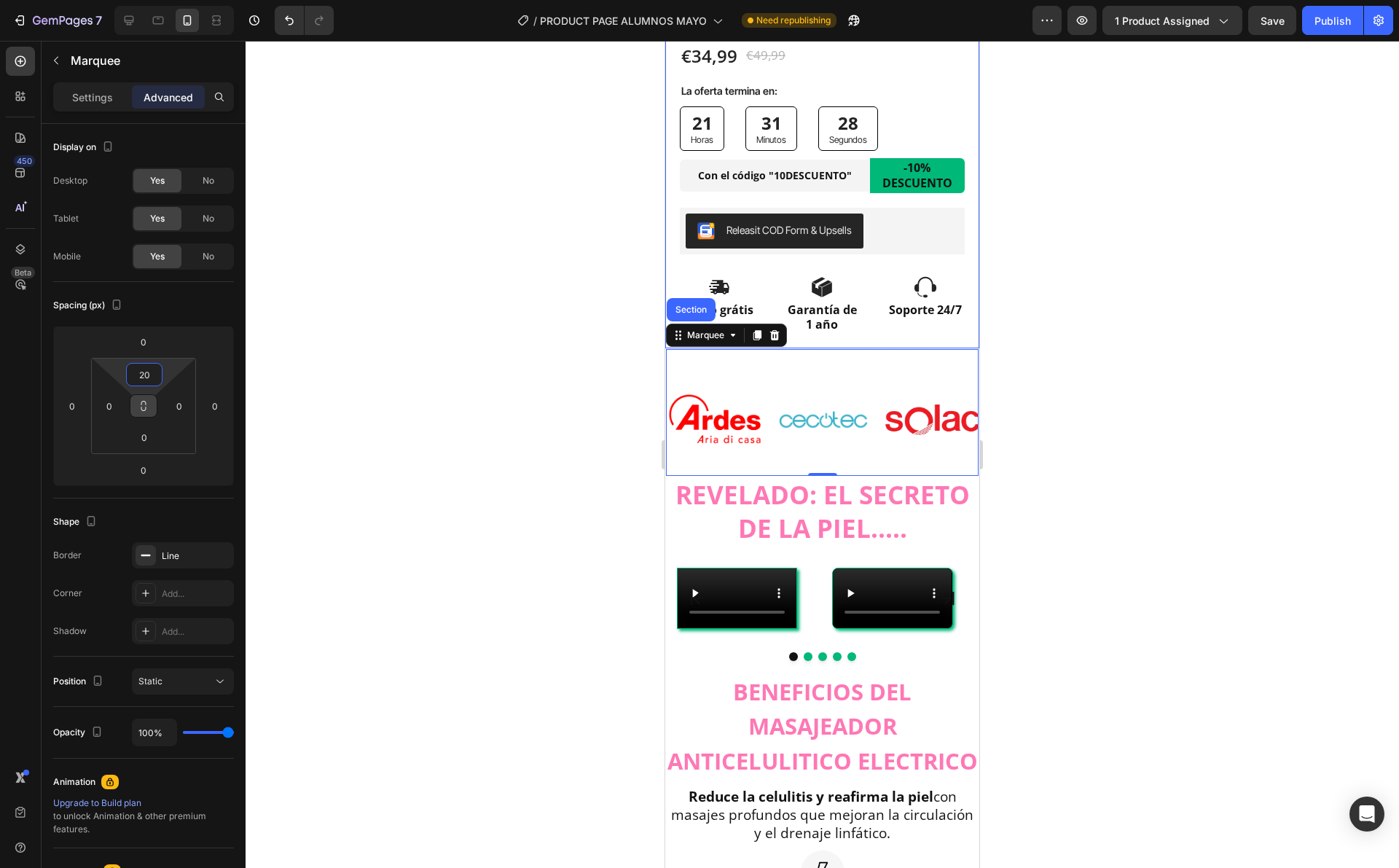
click at [324, 429] on div at bounding box center [822, 454] width 1154 height 827
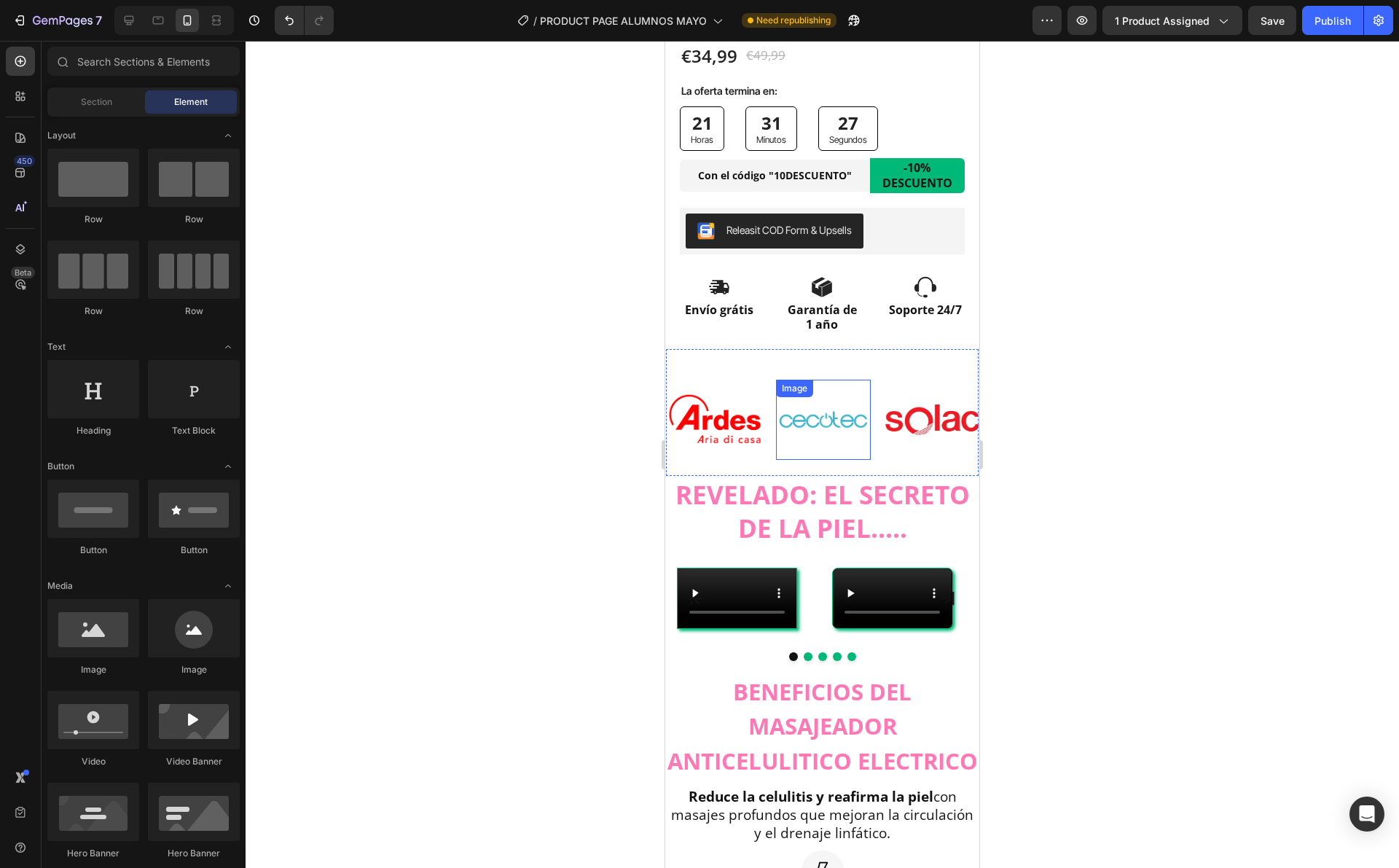
click at [840, 388] on img at bounding box center [823, 419] width 95 height 63
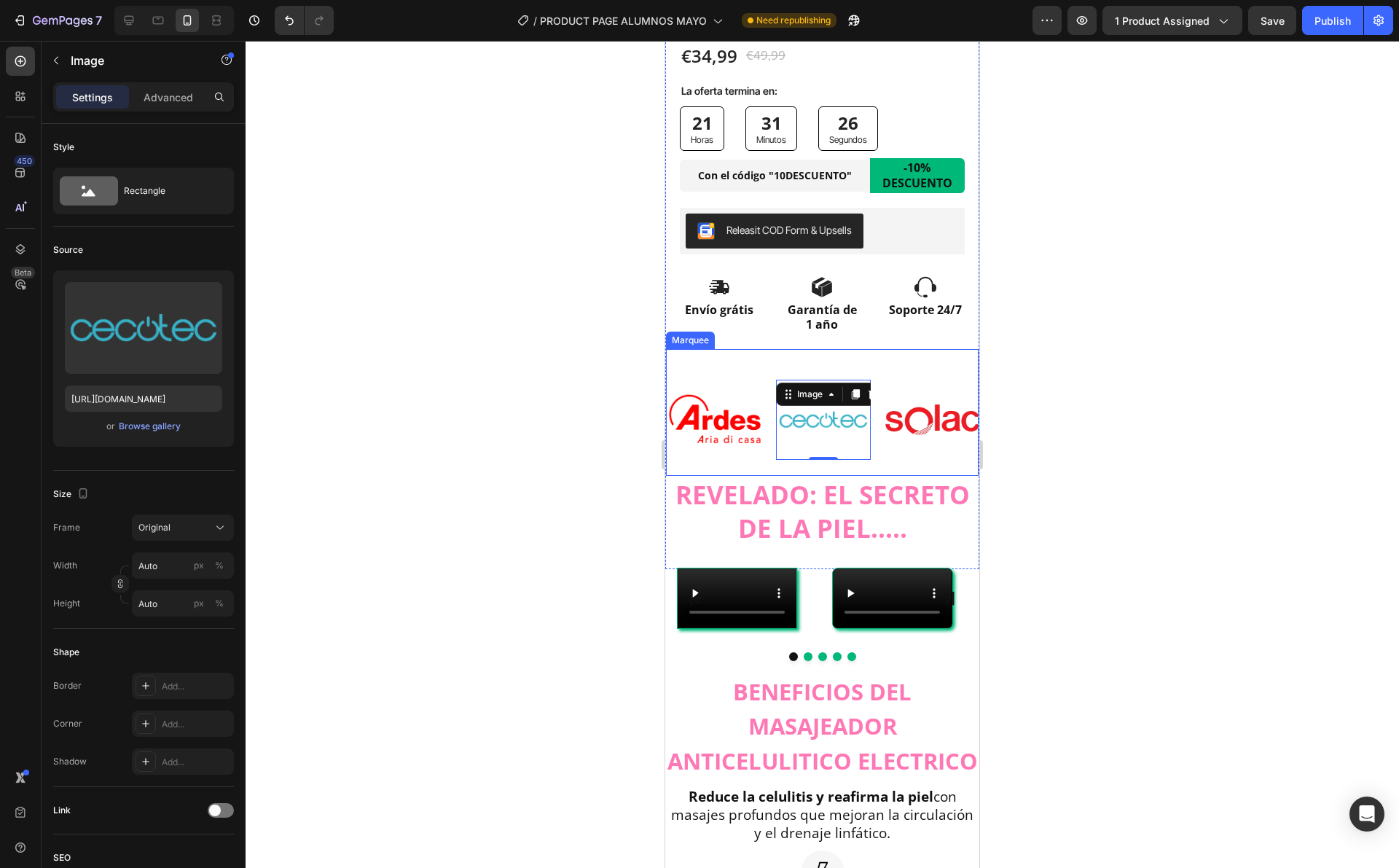
click at [824, 348] on div "Image Image 0 Image Image Image Image Image 0 Image Image Image Marquee" at bounding box center [822, 412] width 314 height 128
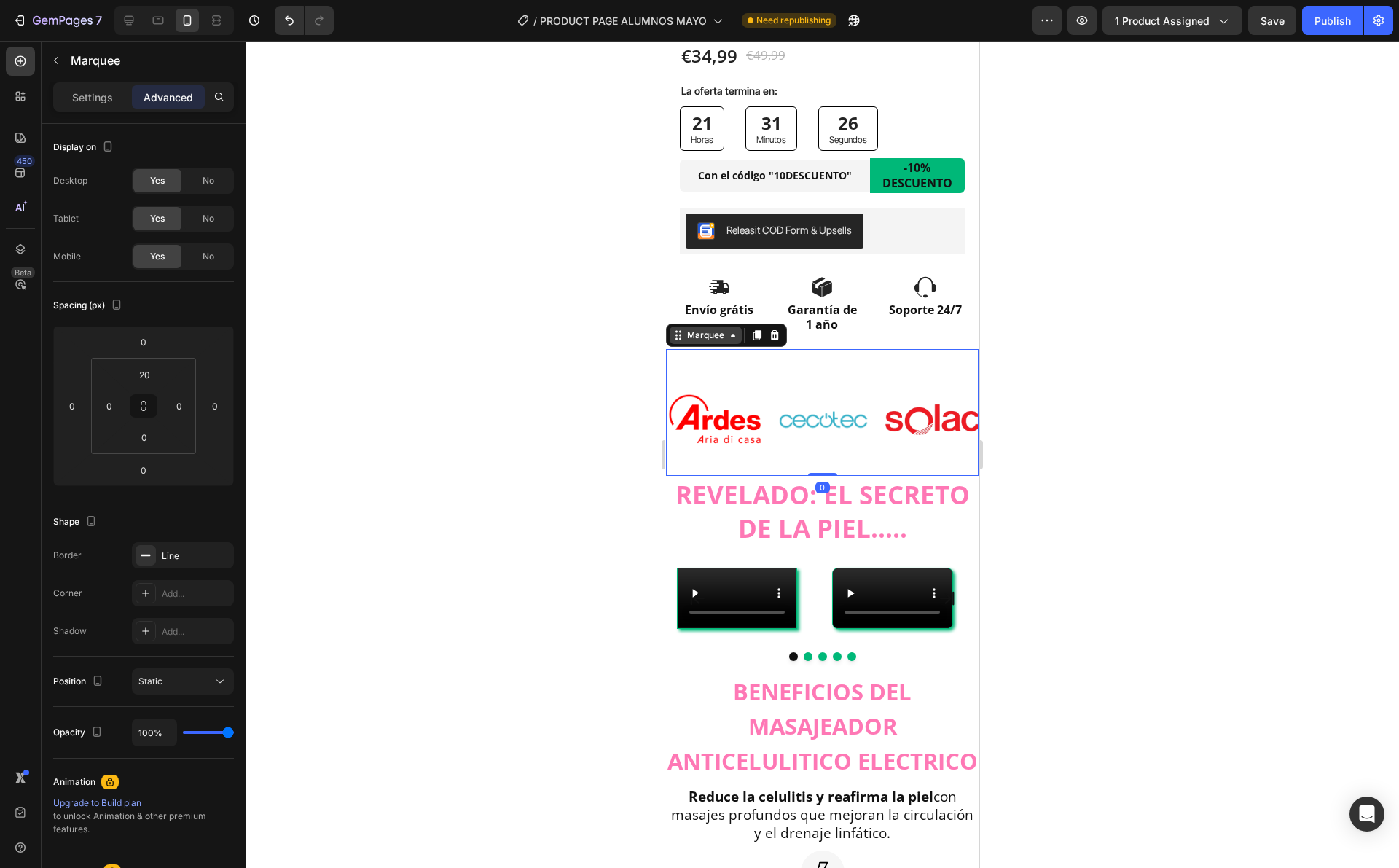
click at [703, 329] on div "Marquee" at bounding box center [706, 335] width 43 height 13
click at [141, 0] on html "7 / PRODUCT PAGE ALUMNOS MAYO Need republishing Preview 1 product assigned Publ…" at bounding box center [700, 0] width 1399 height 0
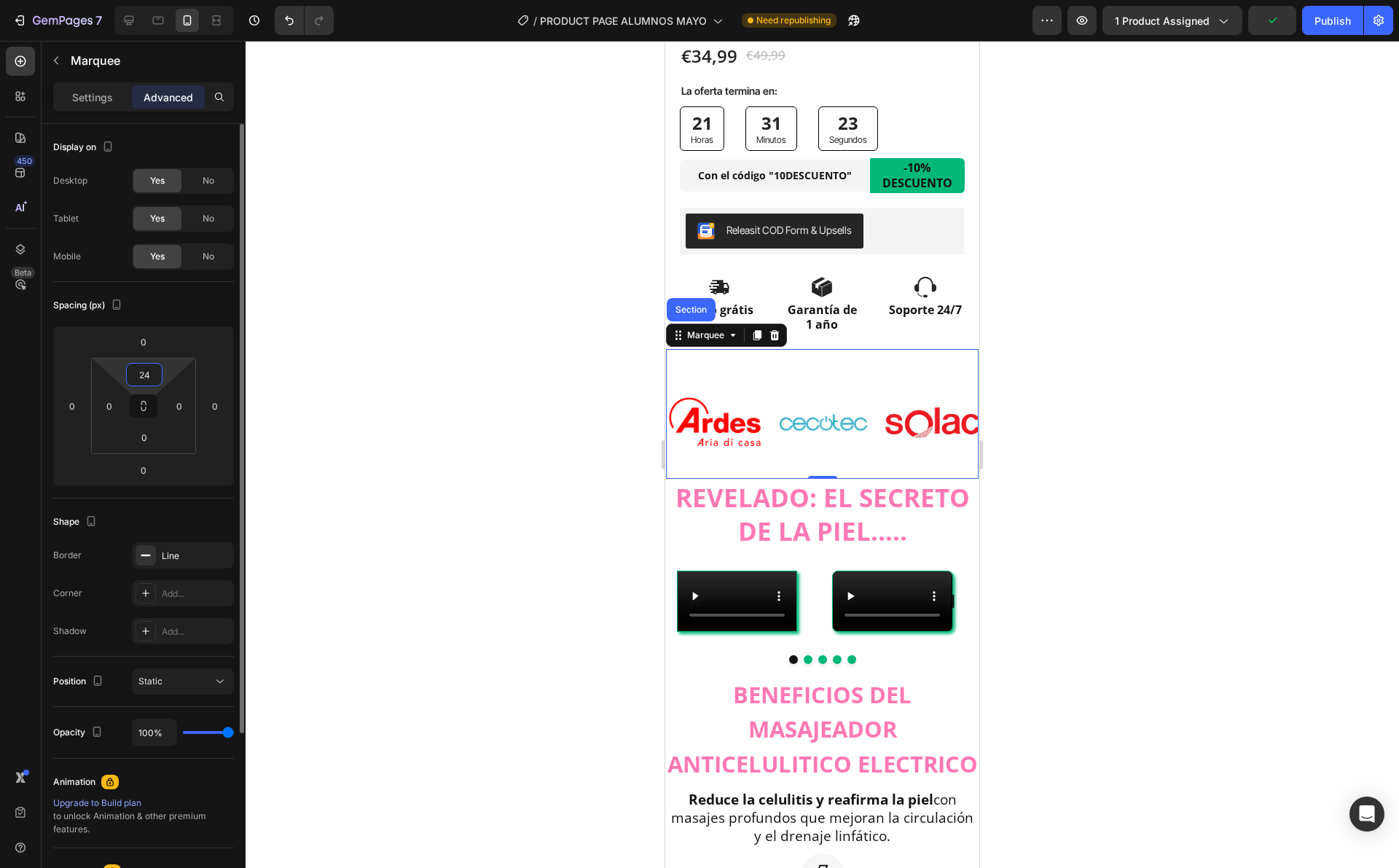
click at [148, 377] on input "24" at bounding box center [144, 374] width 29 height 22
type input "0"
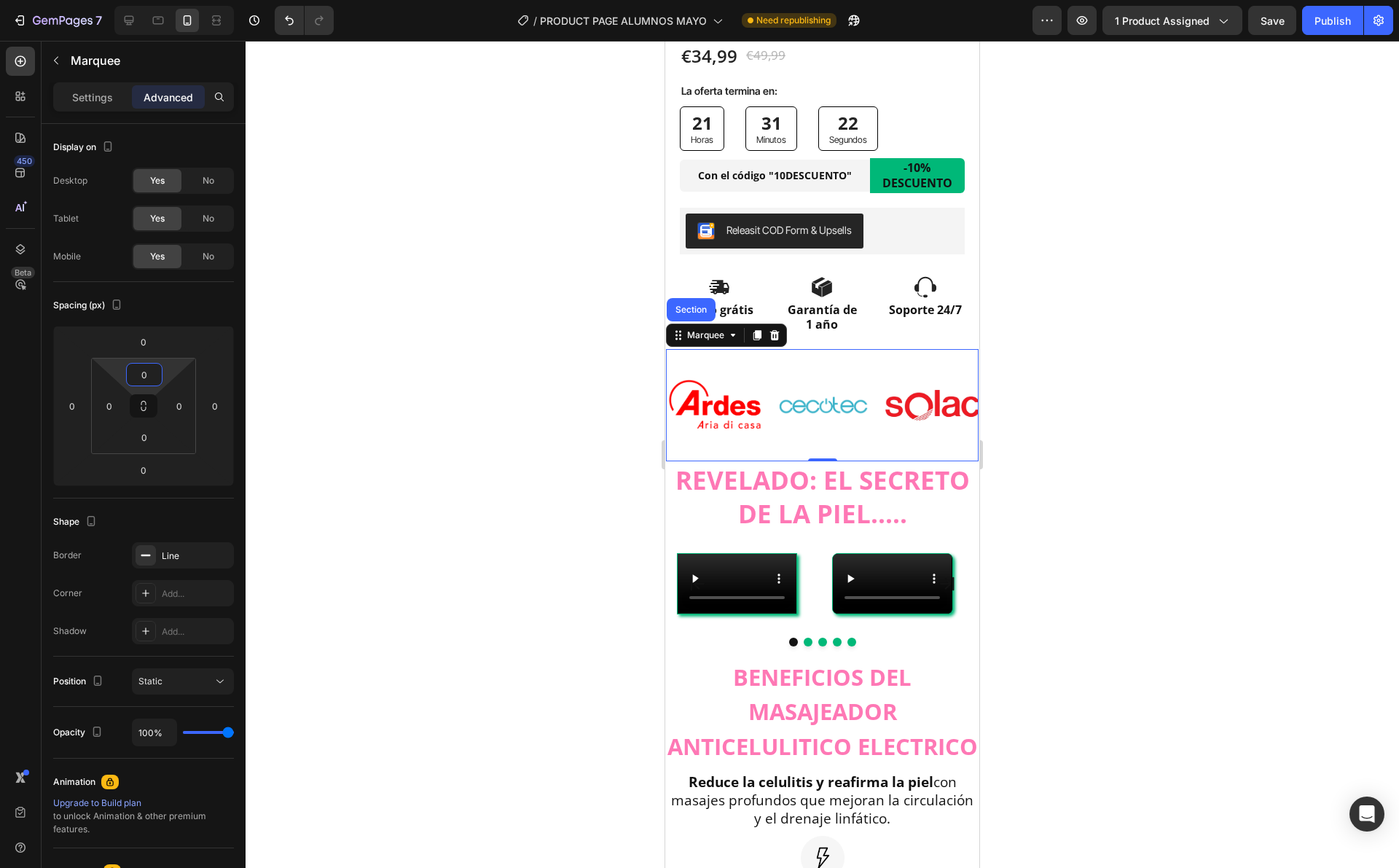
click at [397, 385] on div at bounding box center [822, 454] width 1154 height 827
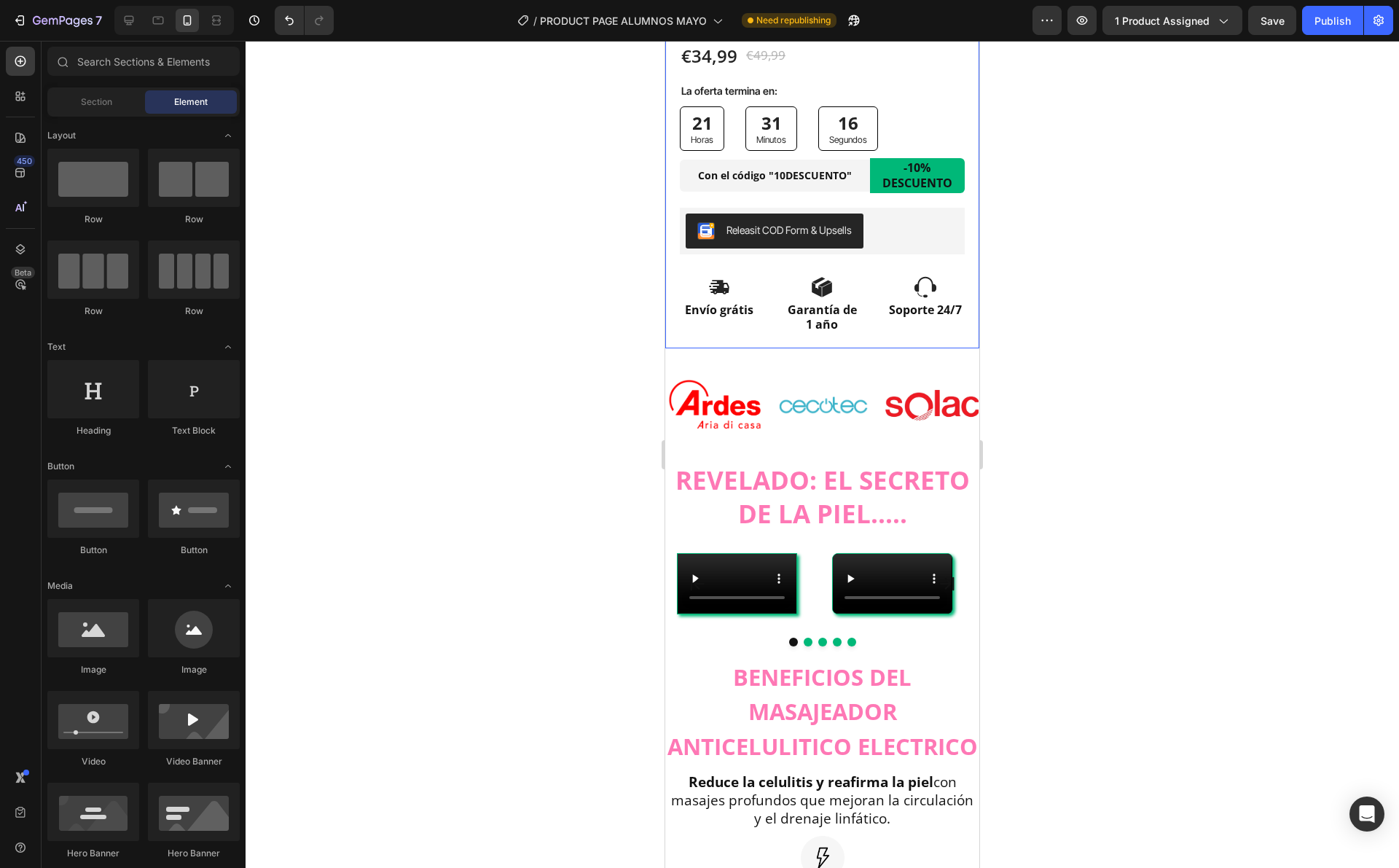
click at [786, 354] on div "Image" at bounding box center [795, 356] width 38 height 18
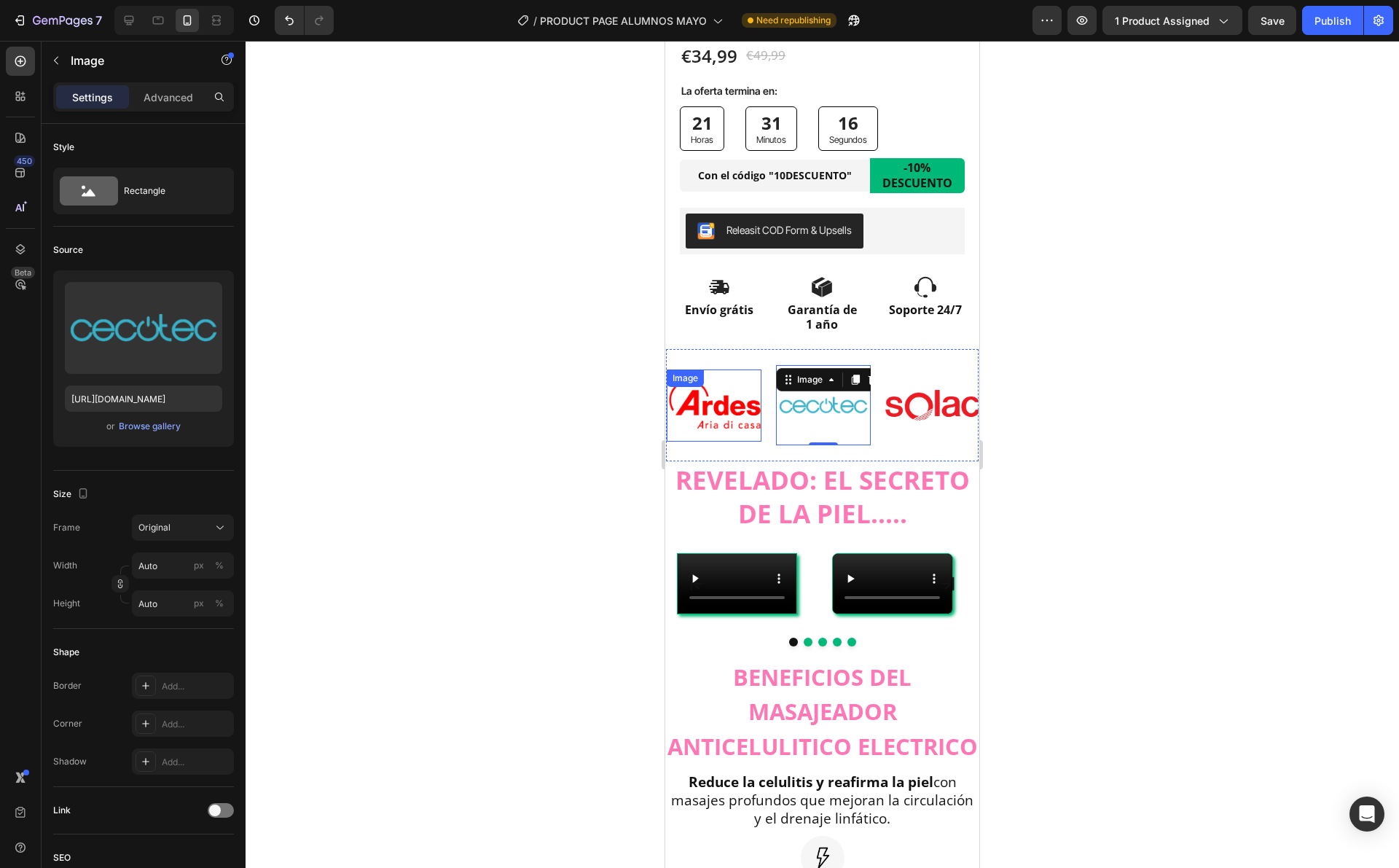
click at [730, 349] on div "Image Image 0 Image Image Image" at bounding box center [939, 405] width 547 height 112
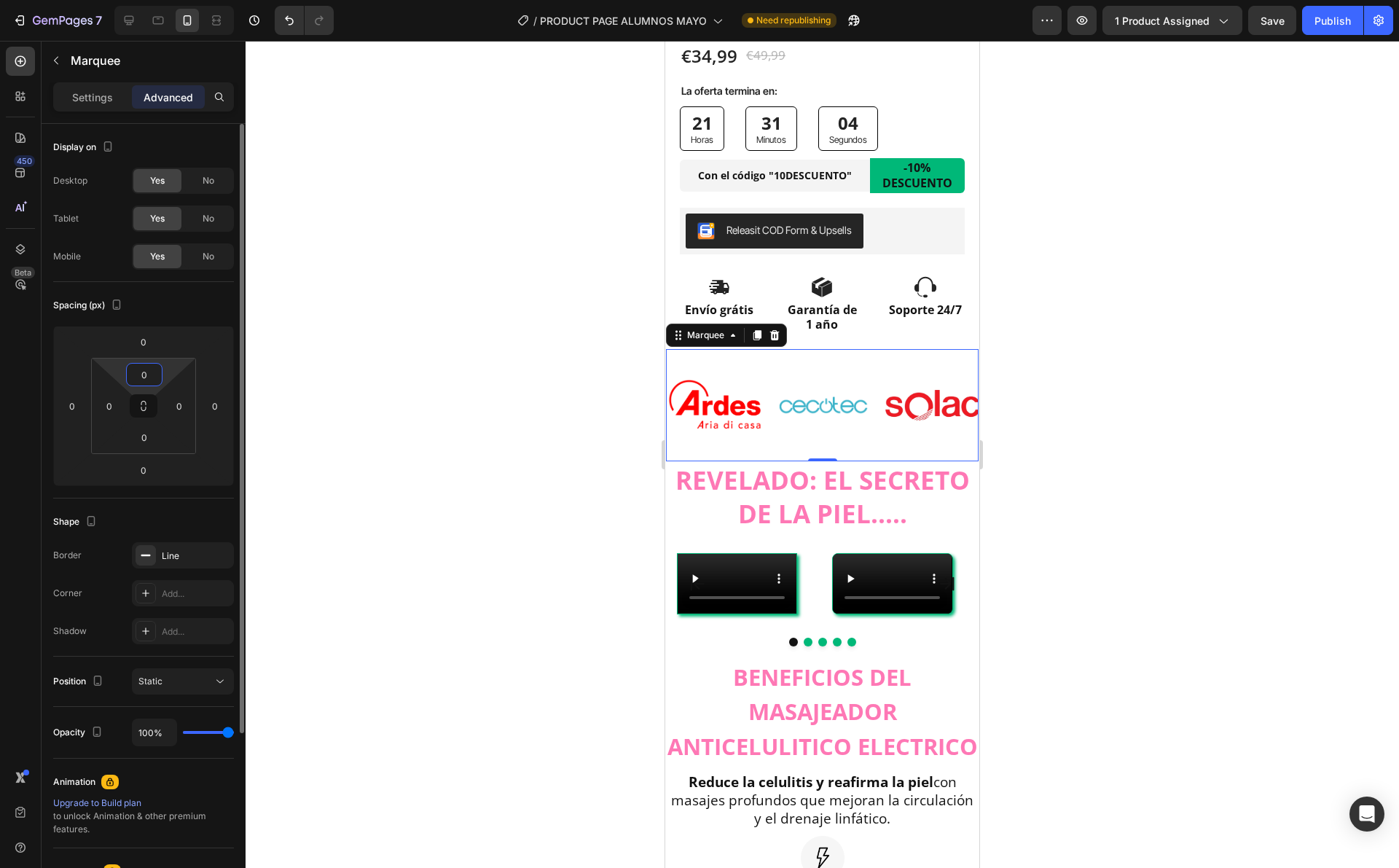
drag, startPoint x: 155, startPoint y: 367, endPoint x: 164, endPoint y: 370, distance: 9.5
click at [164, 370] on div "0 0 0 0" at bounding box center [143, 406] width 105 height 96
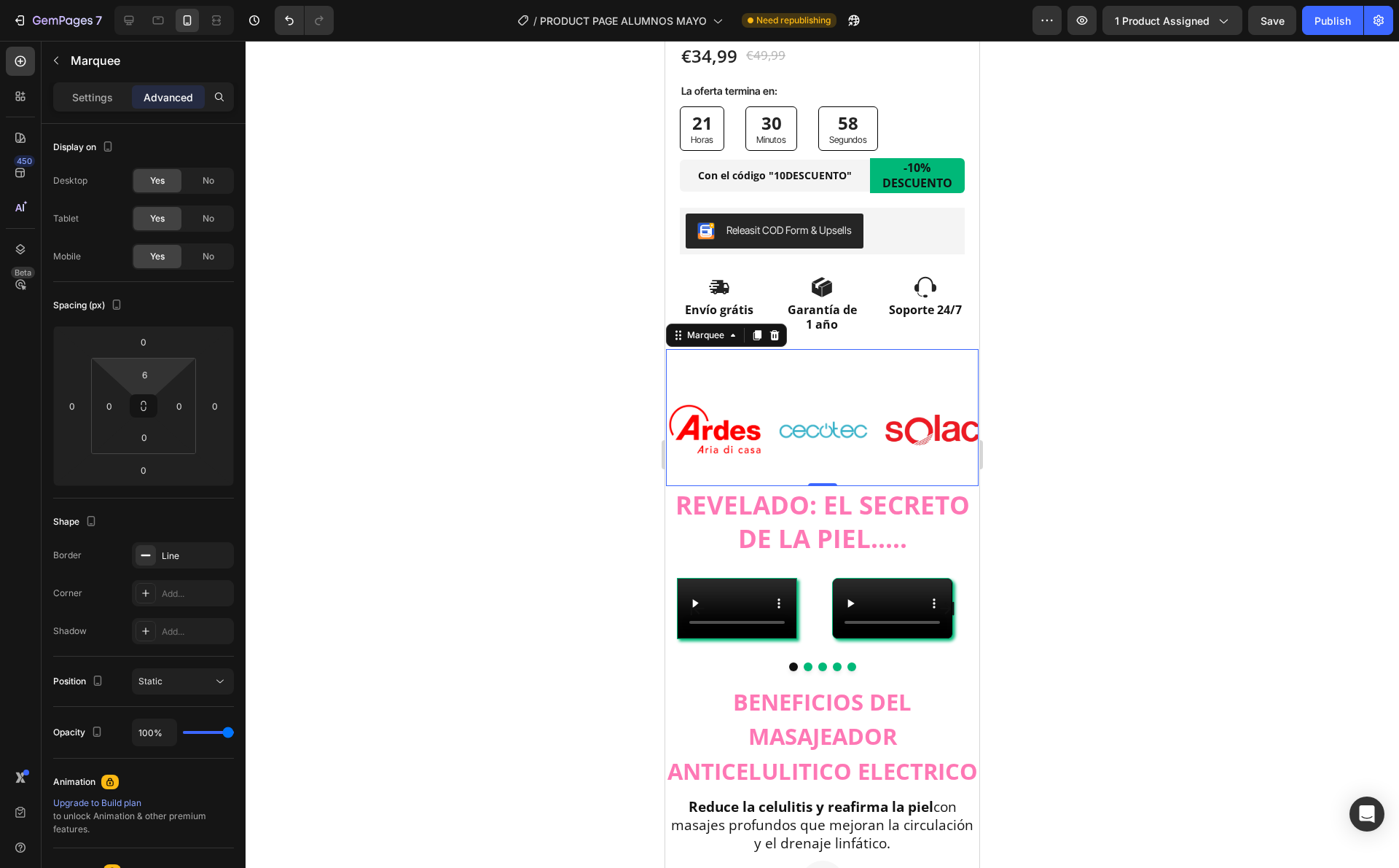
type input "0"
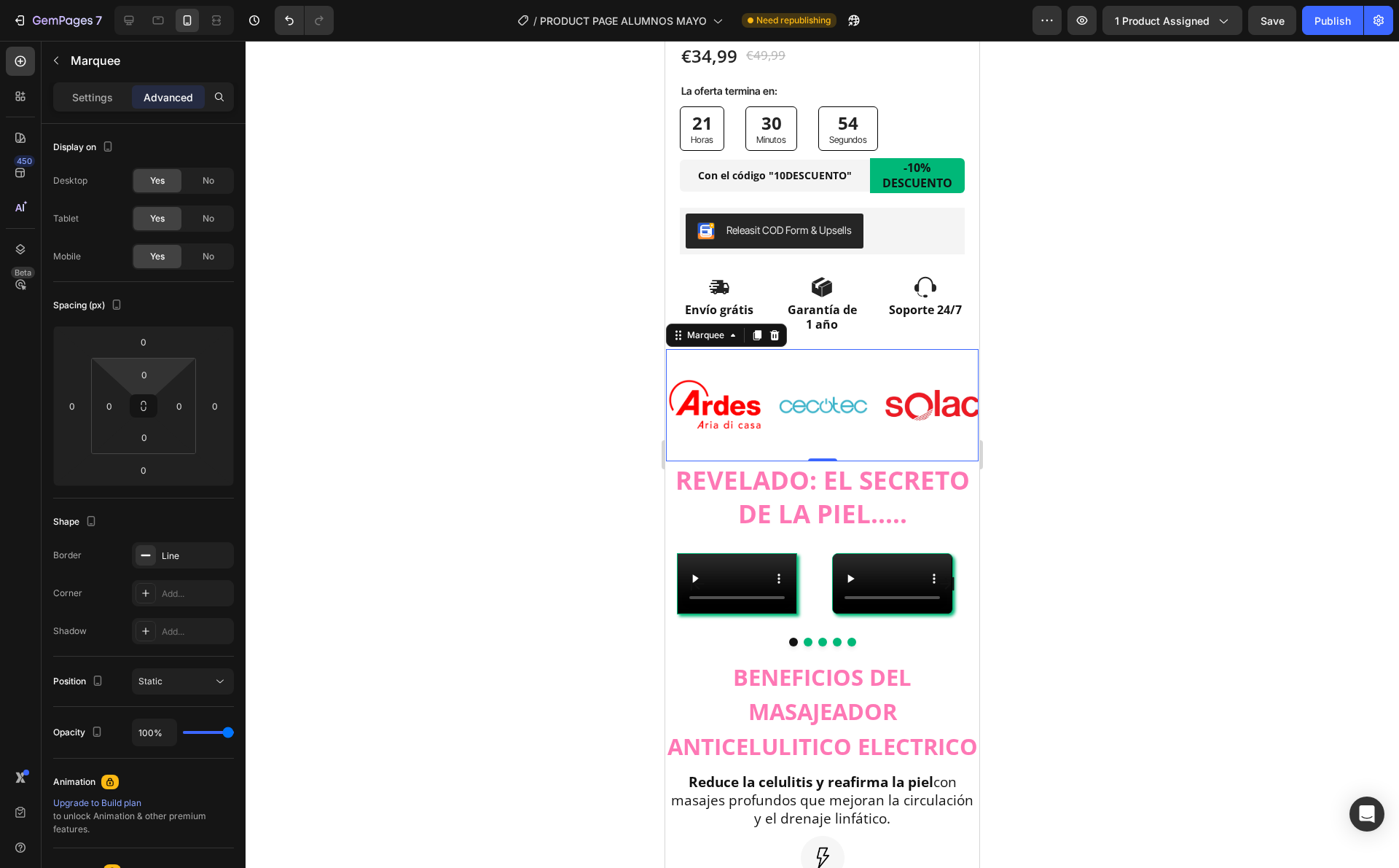
drag, startPoint x: 172, startPoint y: 370, endPoint x: 164, endPoint y: 374, distance: 8.9
click at [164, 0] on html "7 / PRODUCT PAGE ALUMNOS MAYO Need republishing Preview 1 product assigned Save…" at bounding box center [700, 0] width 1399 height 0
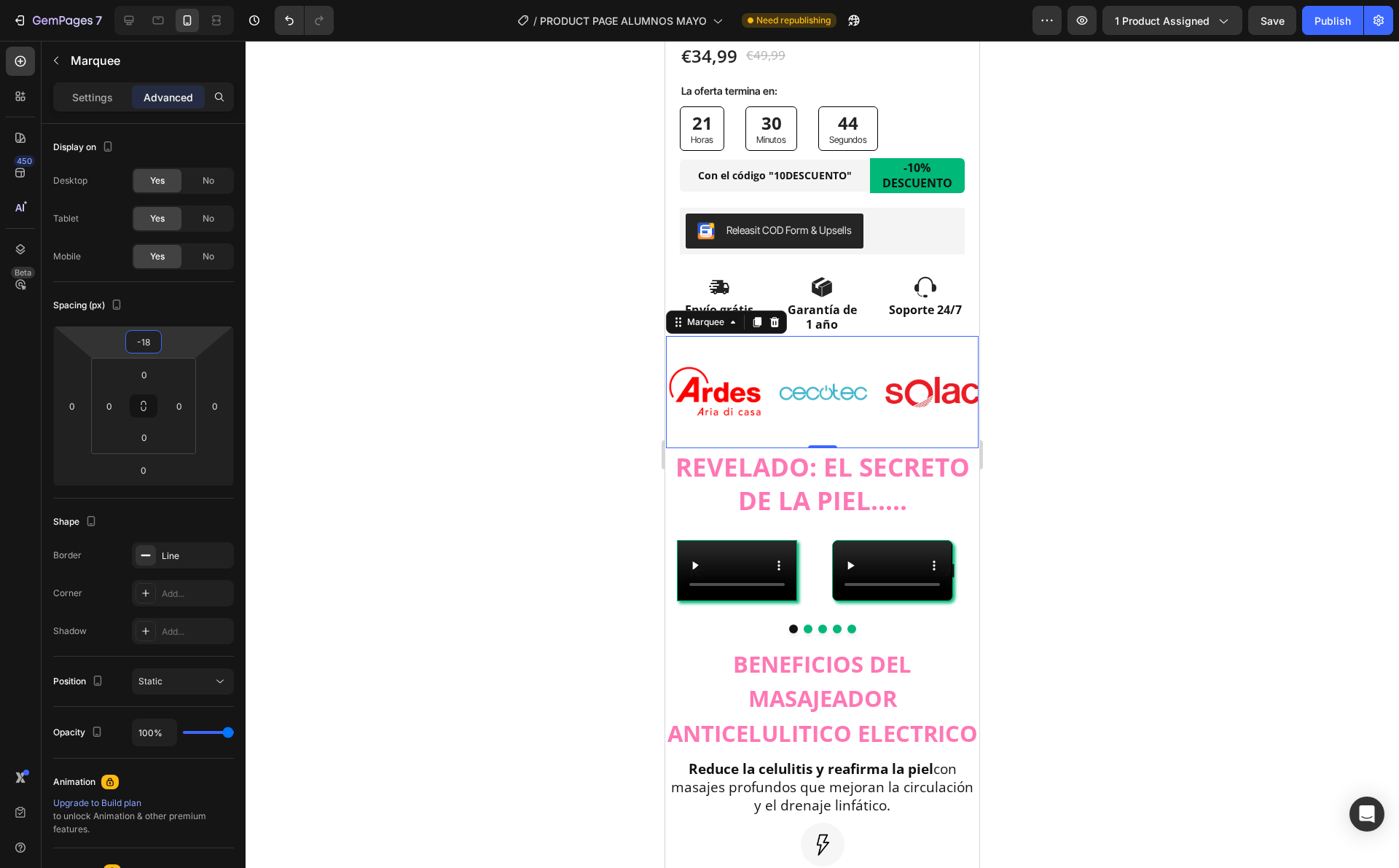
type input "-20"
drag, startPoint x: 164, startPoint y: 345, endPoint x: 168, endPoint y: 354, distance: 9.8
click at [168, 0] on html "7 / PRODUCT PAGE ALUMNOS MAYO Need republishing Preview 1 product assigned Save…" at bounding box center [700, 0] width 1399 height 0
click at [459, 347] on div at bounding box center [822, 454] width 1154 height 827
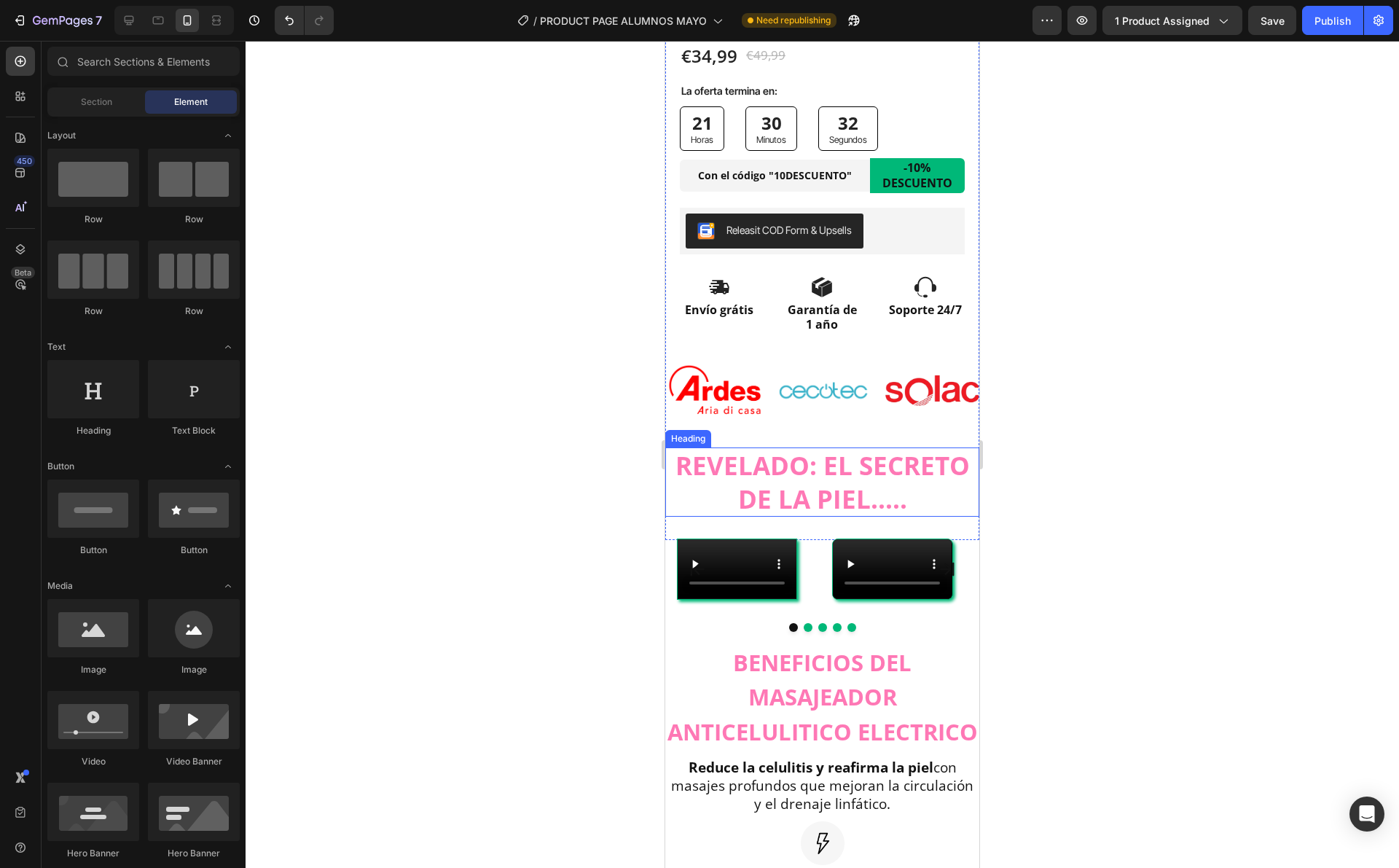
click at [873, 465] on h2 "REVELADO: EL SECRETO DE LA PIEL....." at bounding box center [822, 482] width 314 height 69
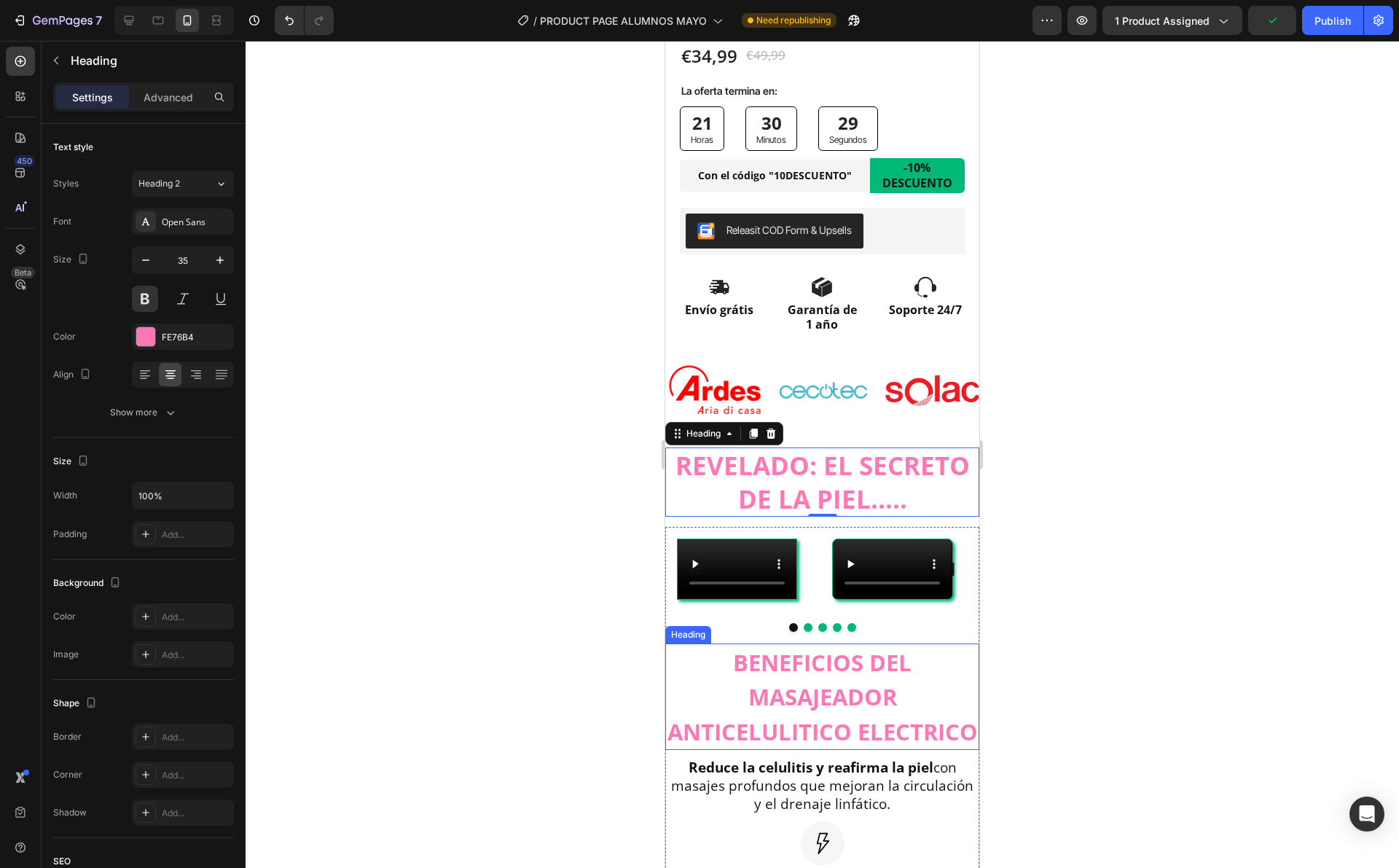
scroll to position [781, 0]
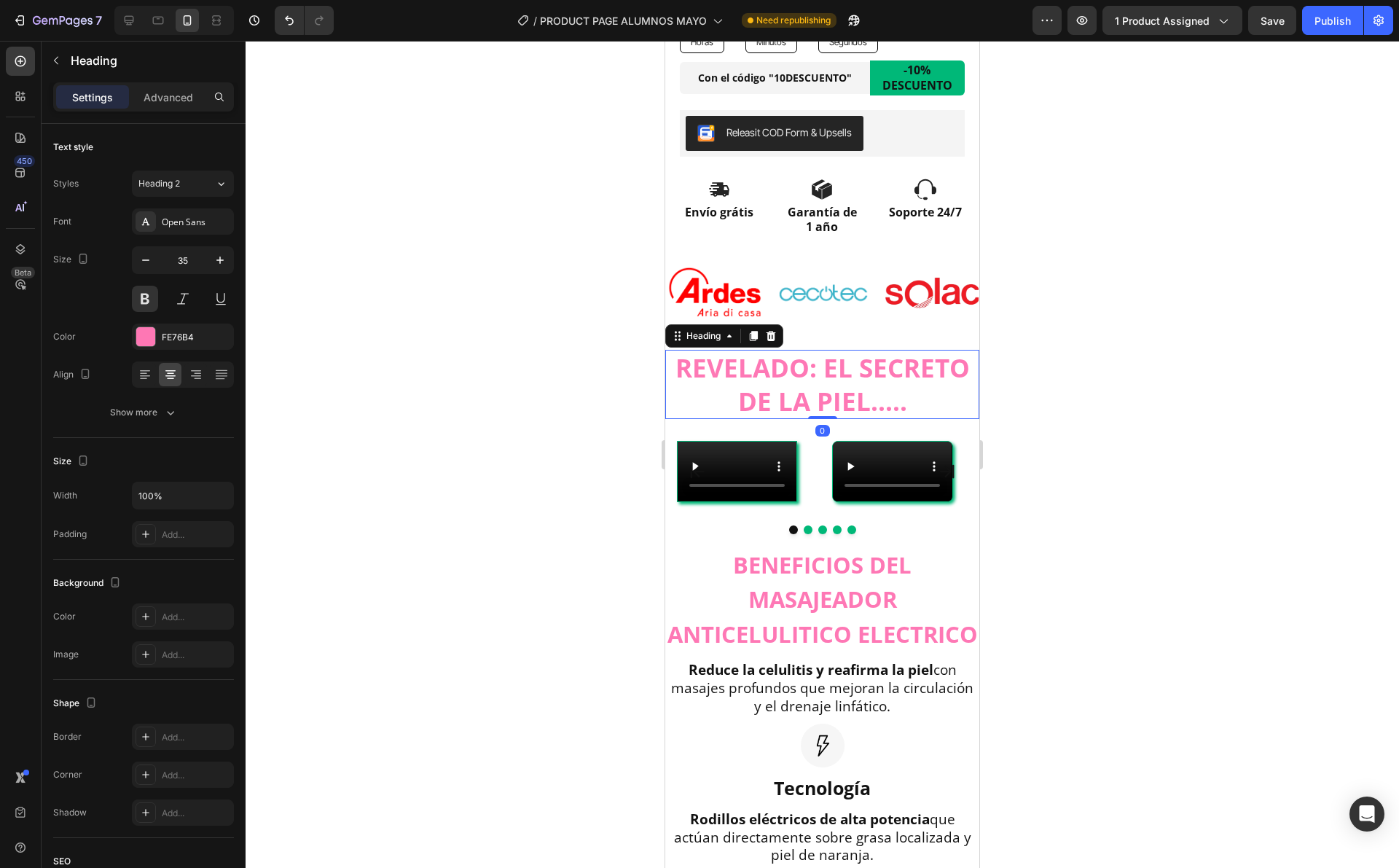
drag, startPoint x: 826, startPoint y: 402, endPoint x: 820, endPoint y: 396, distance: 8.5
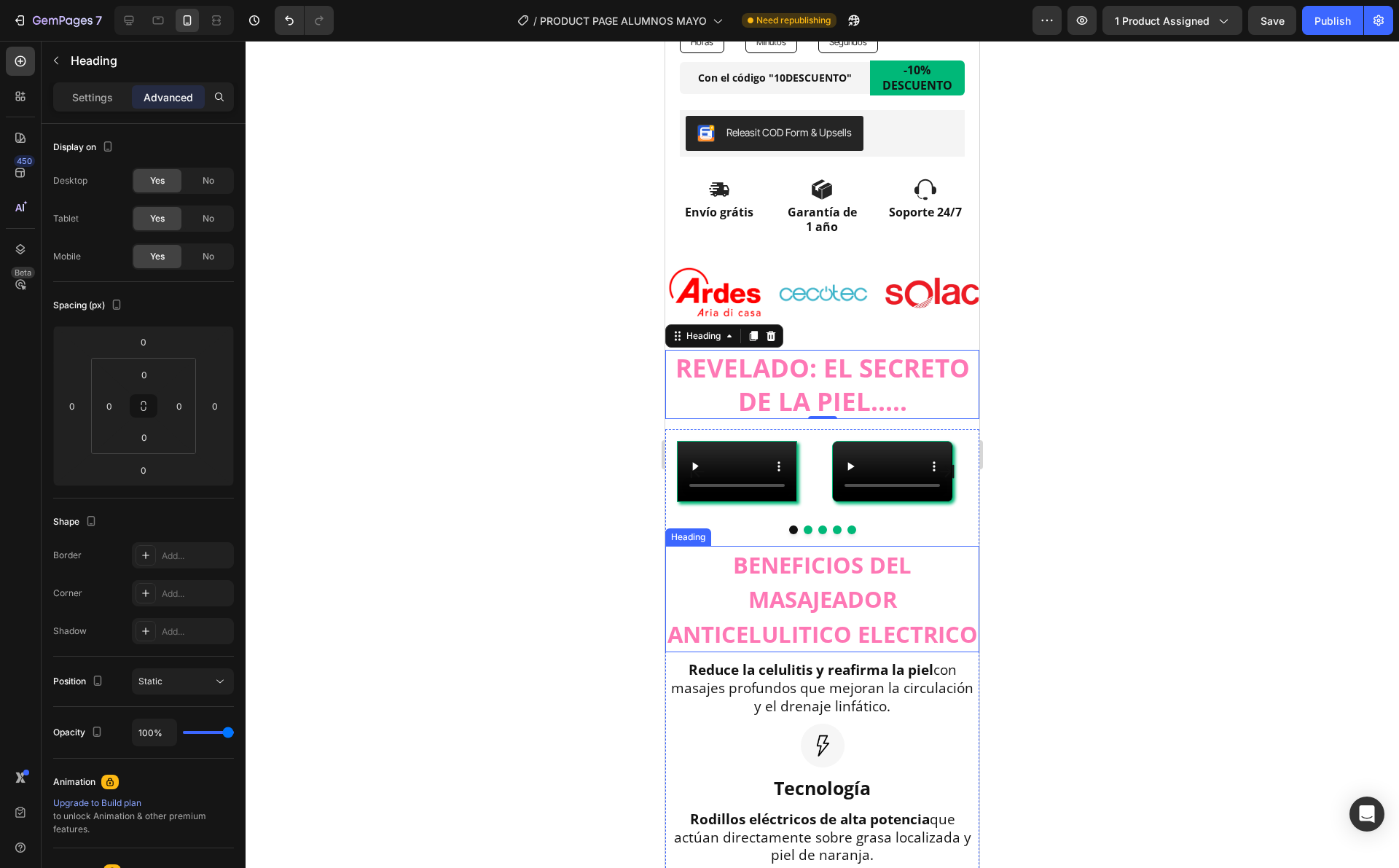
click at [697, 653] on h2 "BENEFICIOS DEL MASAJEADOR ANTICELULITICO ELECTRICO" at bounding box center [822, 599] width 314 height 108
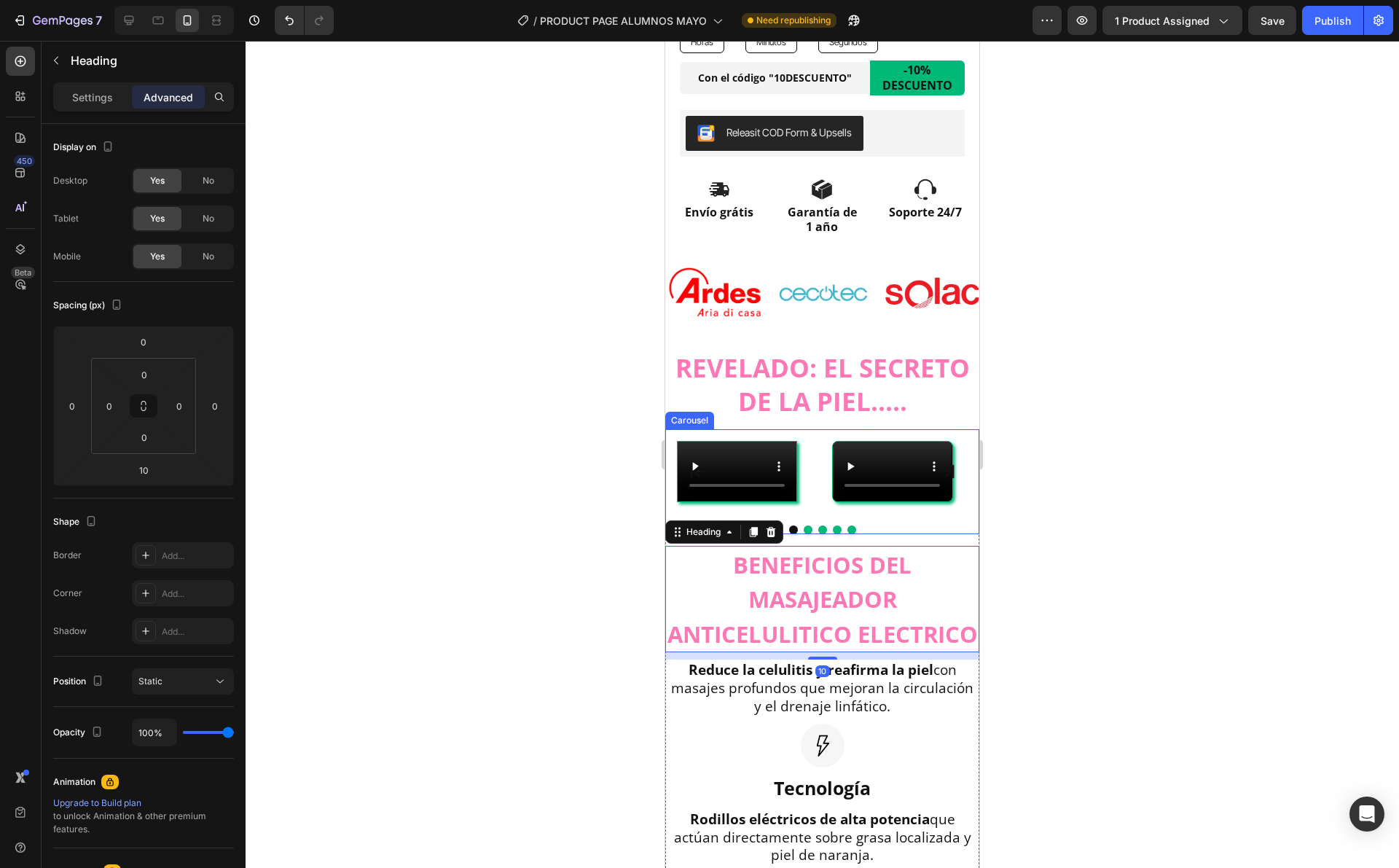
click at [674, 491] on div "Video" at bounding box center [738, 471] width 144 height 84
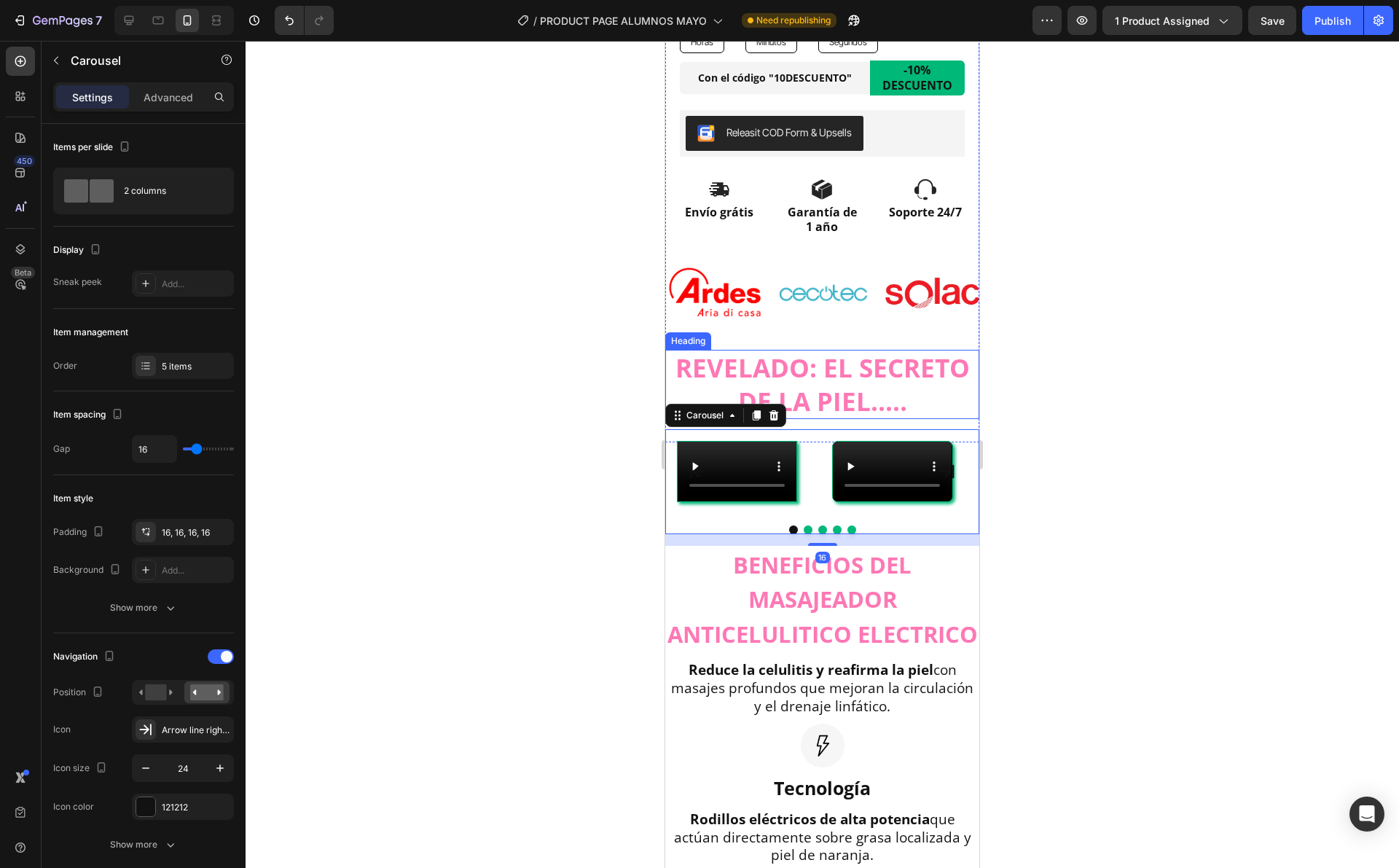
click at [682, 360] on h2 "REVELADO: EL SECRETO DE LA PIEL....." at bounding box center [822, 385] width 314 height 69
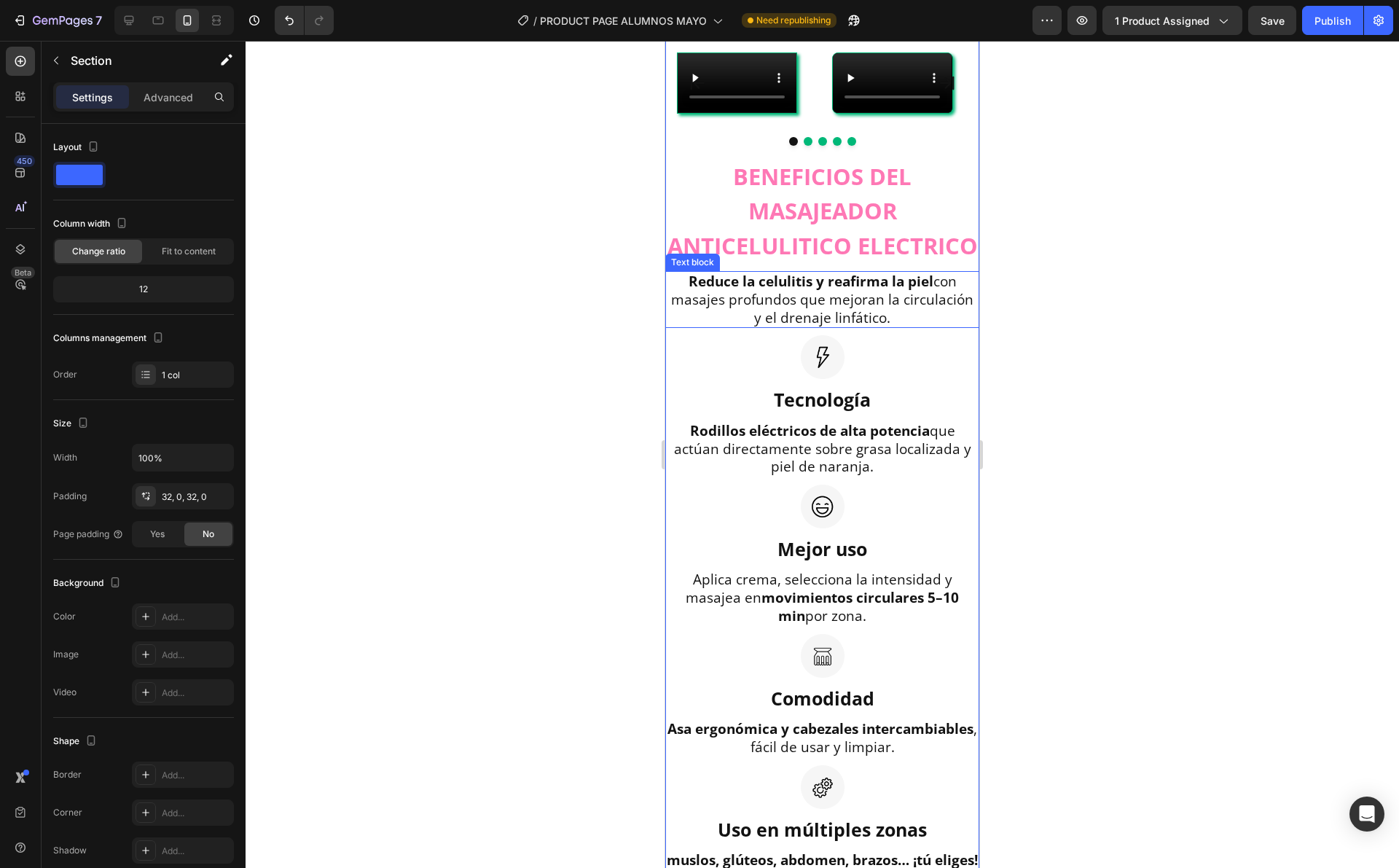
scroll to position [880, 0]
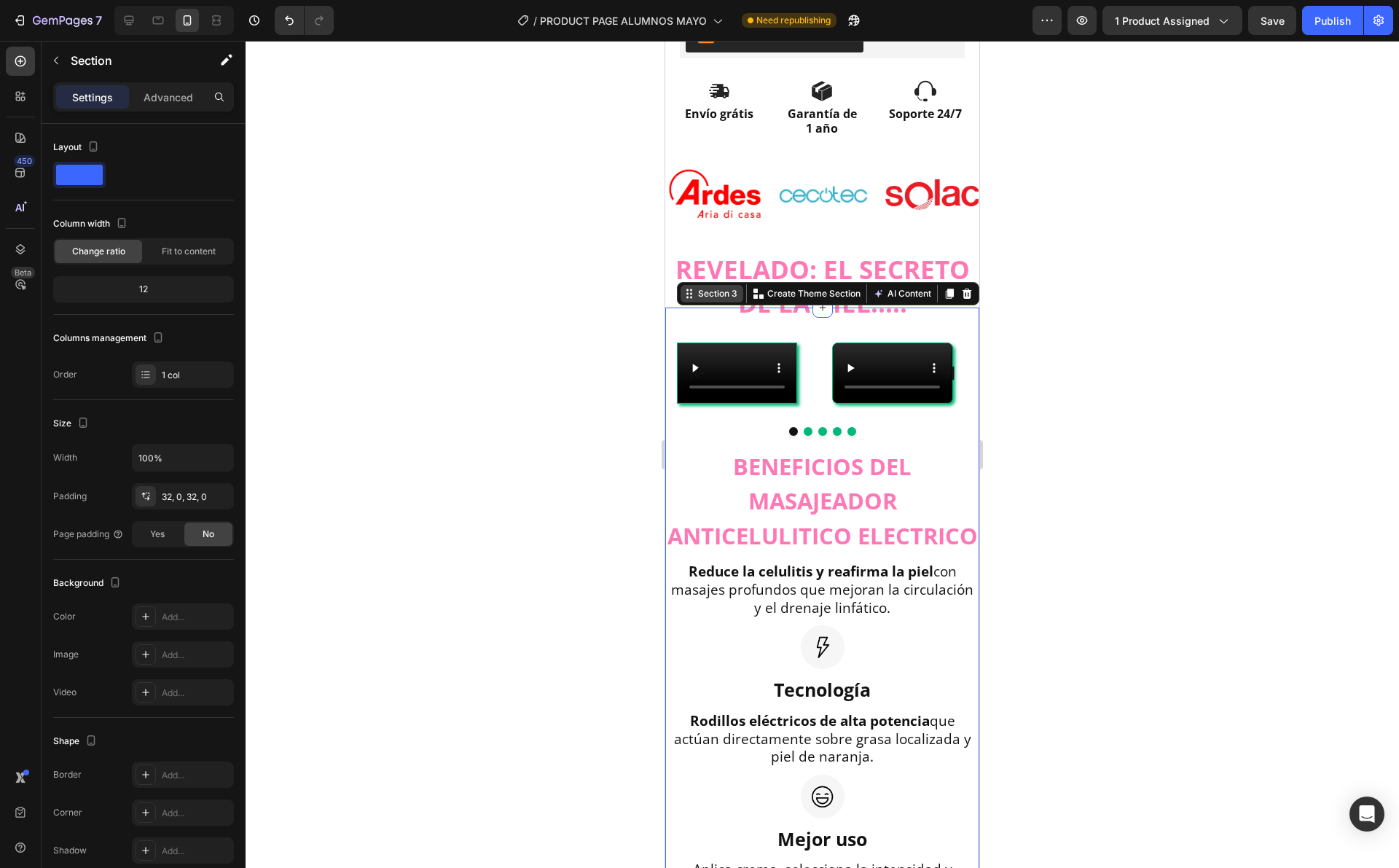
click at [706, 287] on div "Section 3" at bounding box center [717, 293] width 45 height 13
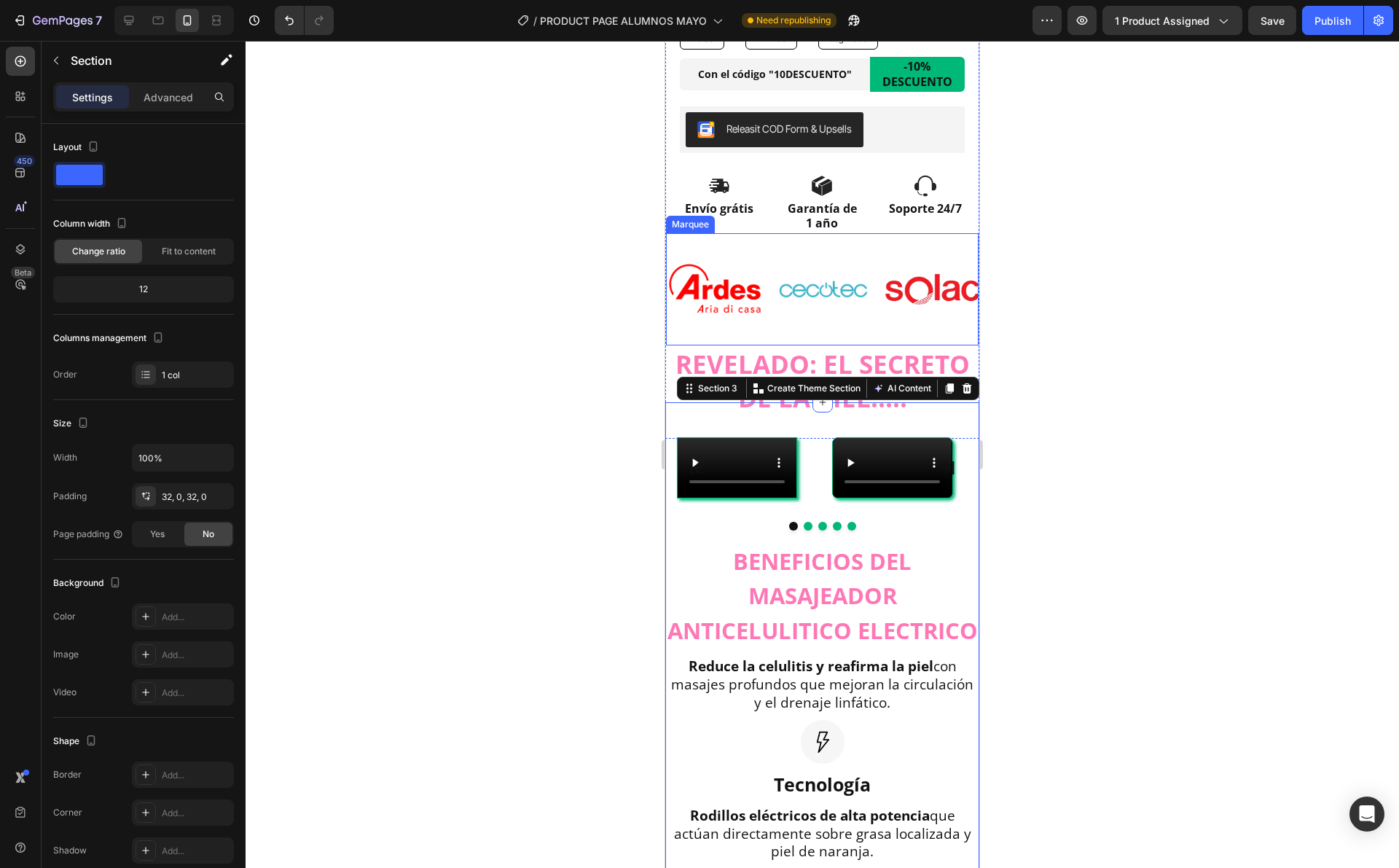
scroll to position [881, 0]
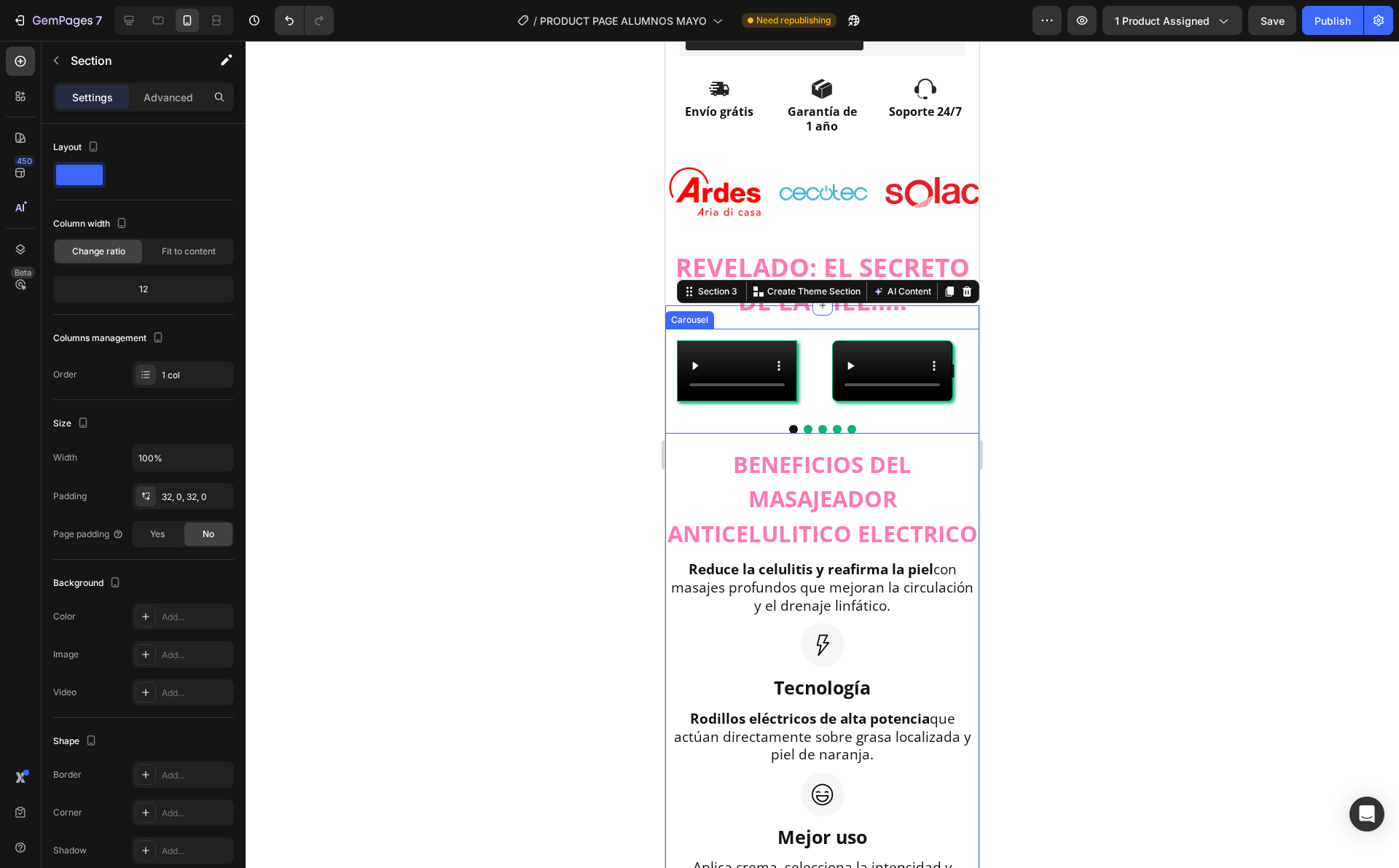
click at [825, 413] on div "Video" at bounding box center [892, 370] width 144 height 84
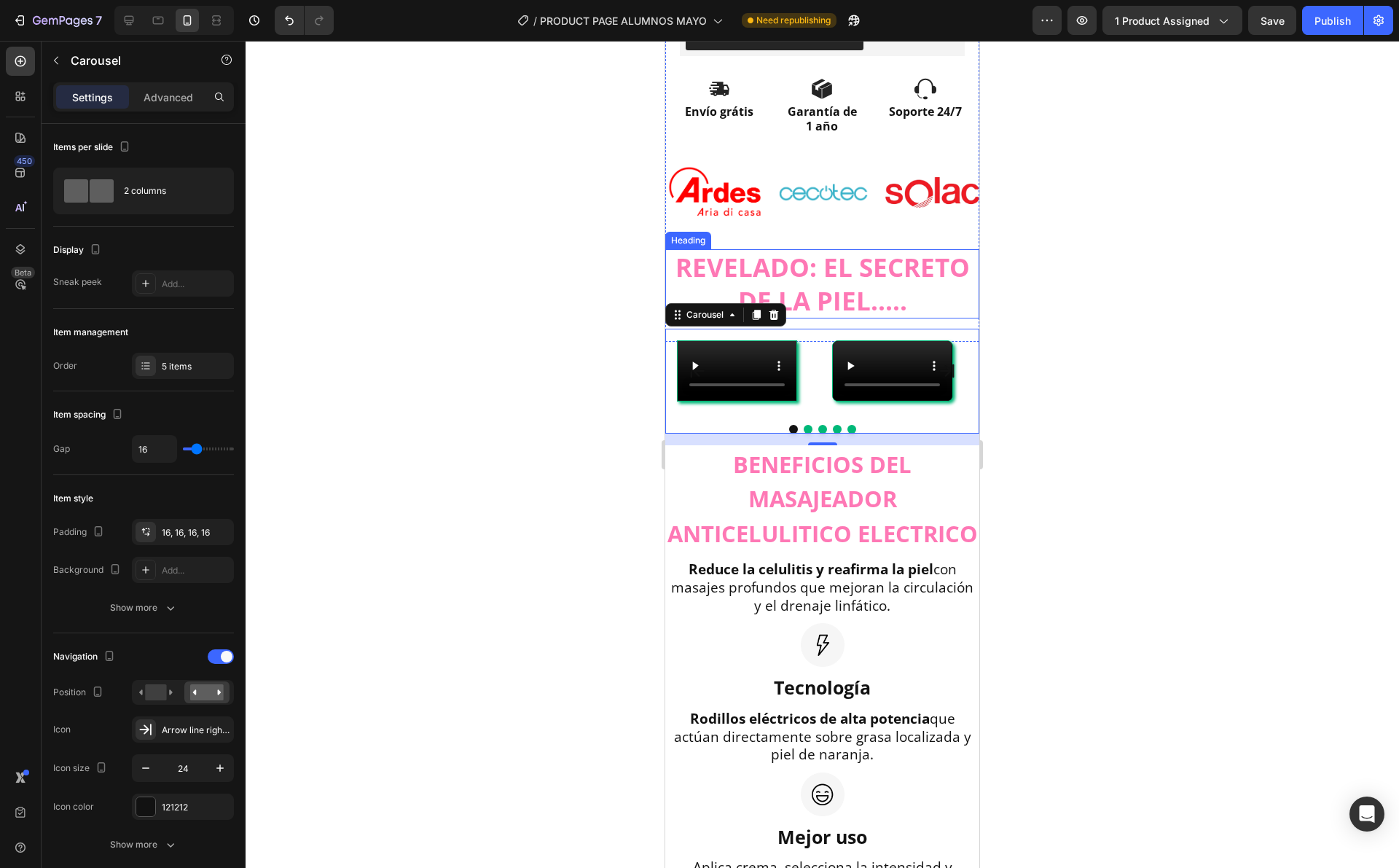
click at [846, 262] on h2 "REVELADO: EL SECRETO DE LA PIEL....." at bounding box center [822, 283] width 314 height 69
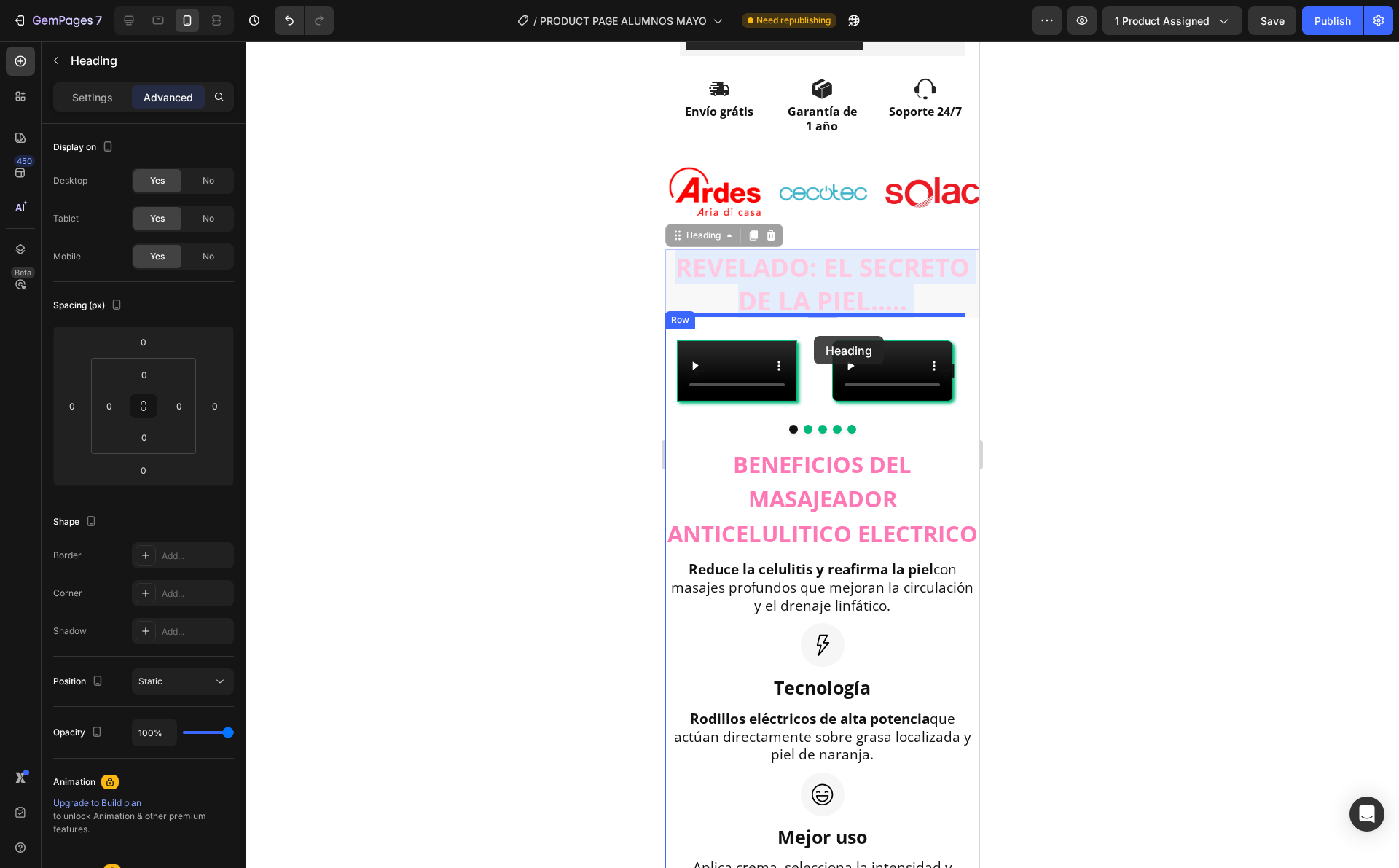
drag, startPoint x: 819, startPoint y: 261, endPoint x: 814, endPoint y: 336, distance: 75.2
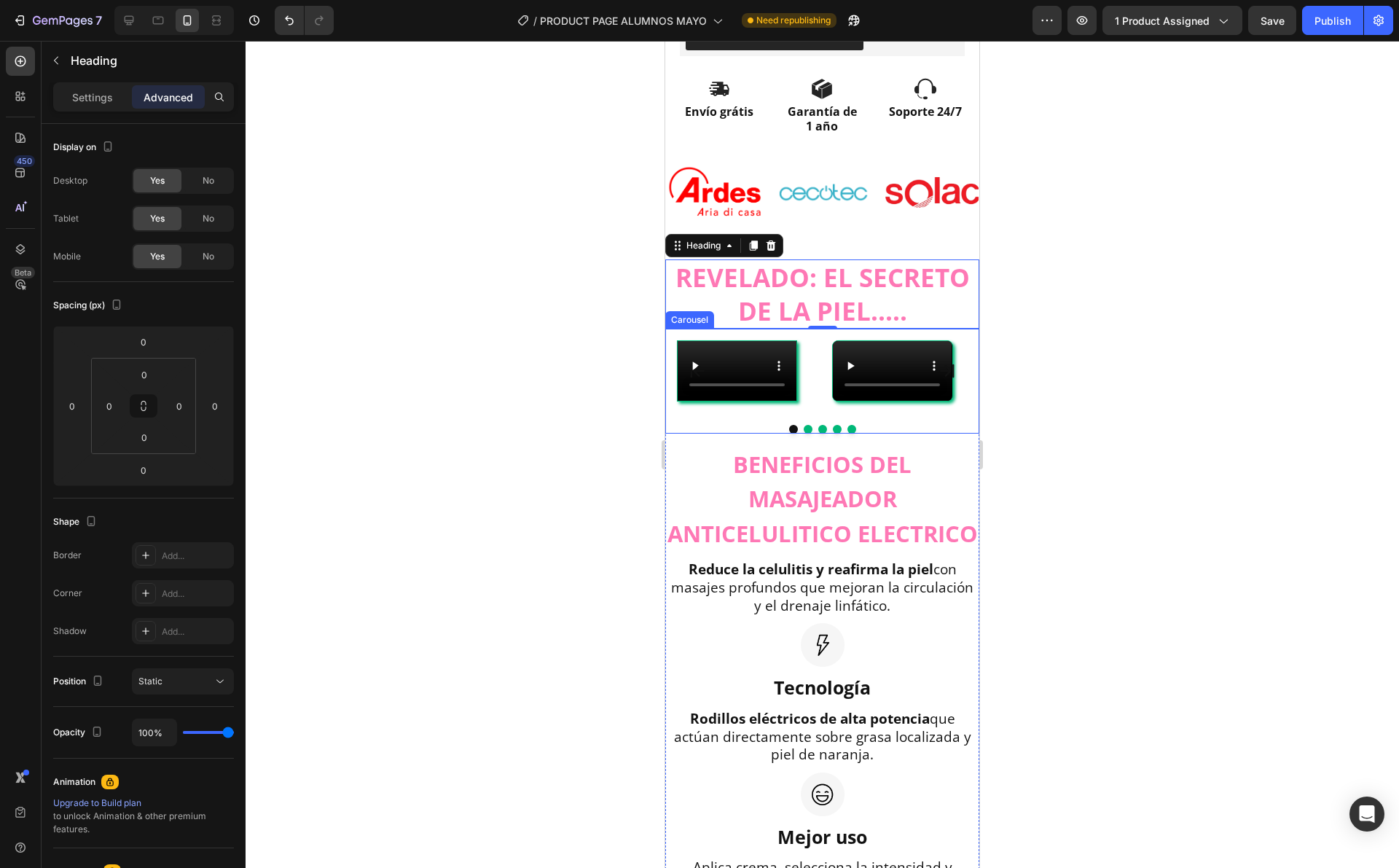
click at [826, 350] on div "Video" at bounding box center [892, 370] width 144 height 84
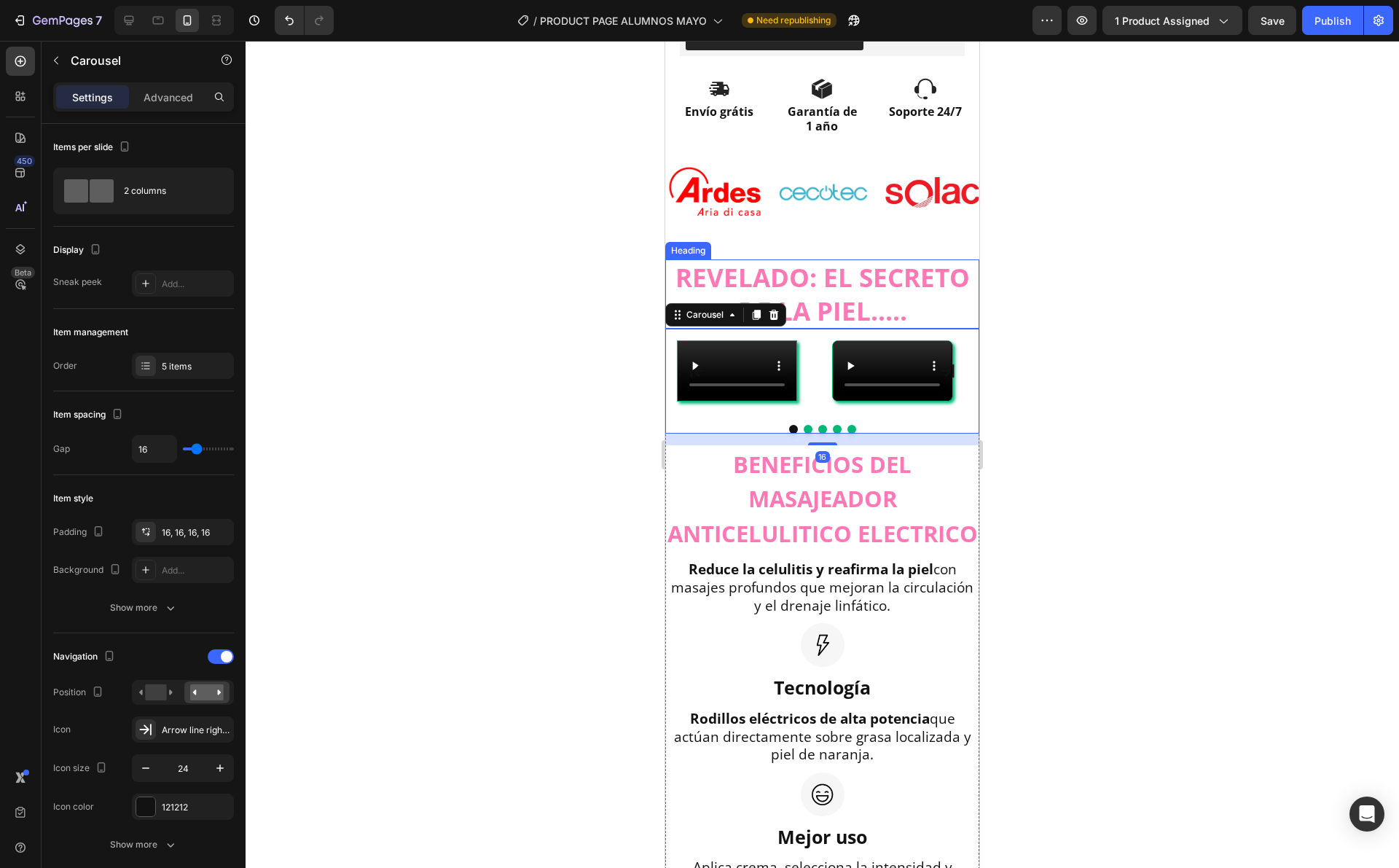
click at [811, 287] on h2 "REVELADO: EL SECRETO DE LA PIEL....." at bounding box center [822, 294] width 314 height 69
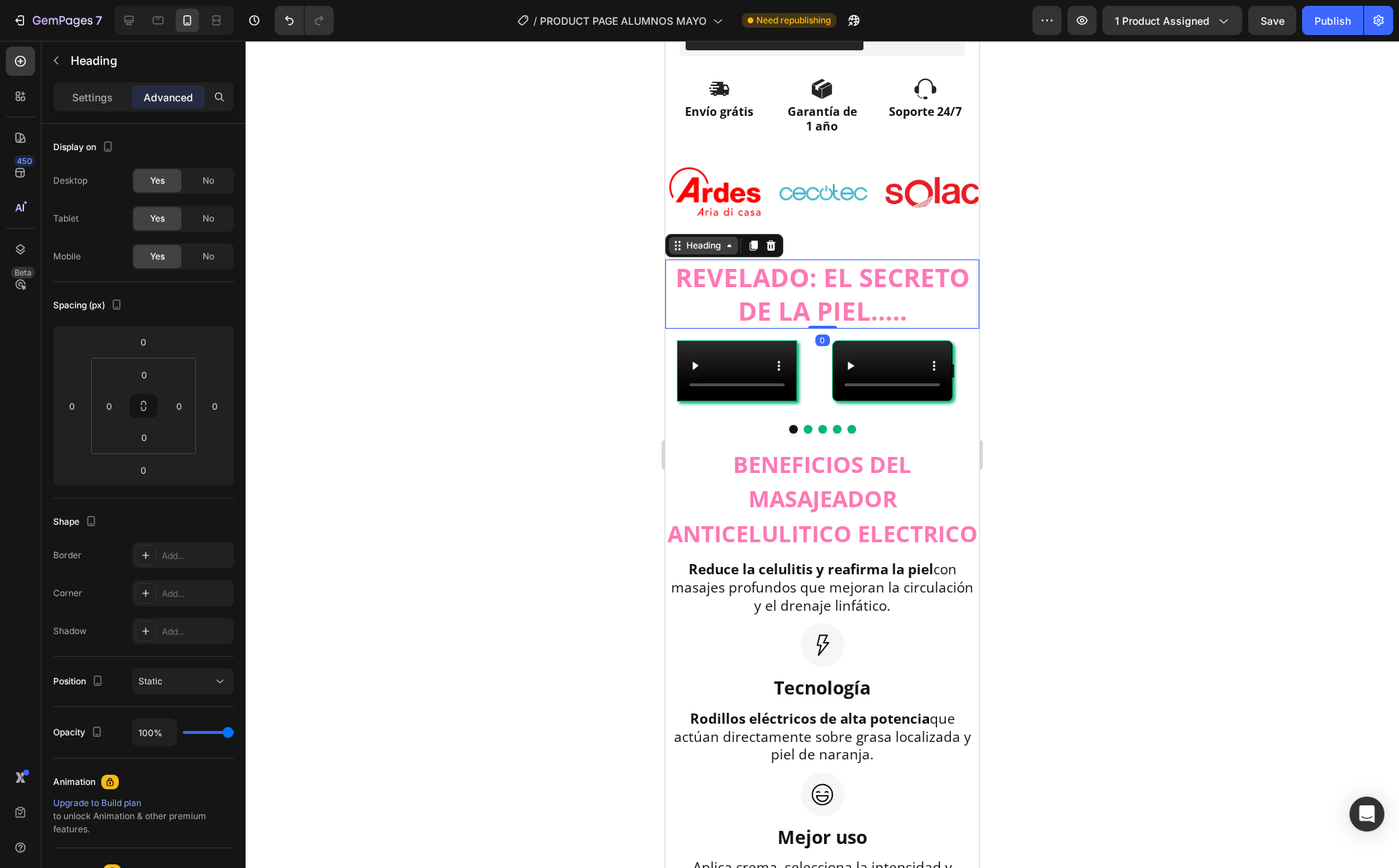
click at [718, 236] on div "Heading" at bounding box center [704, 245] width 69 height 18
click at [1170, 246] on div at bounding box center [822, 454] width 1154 height 827
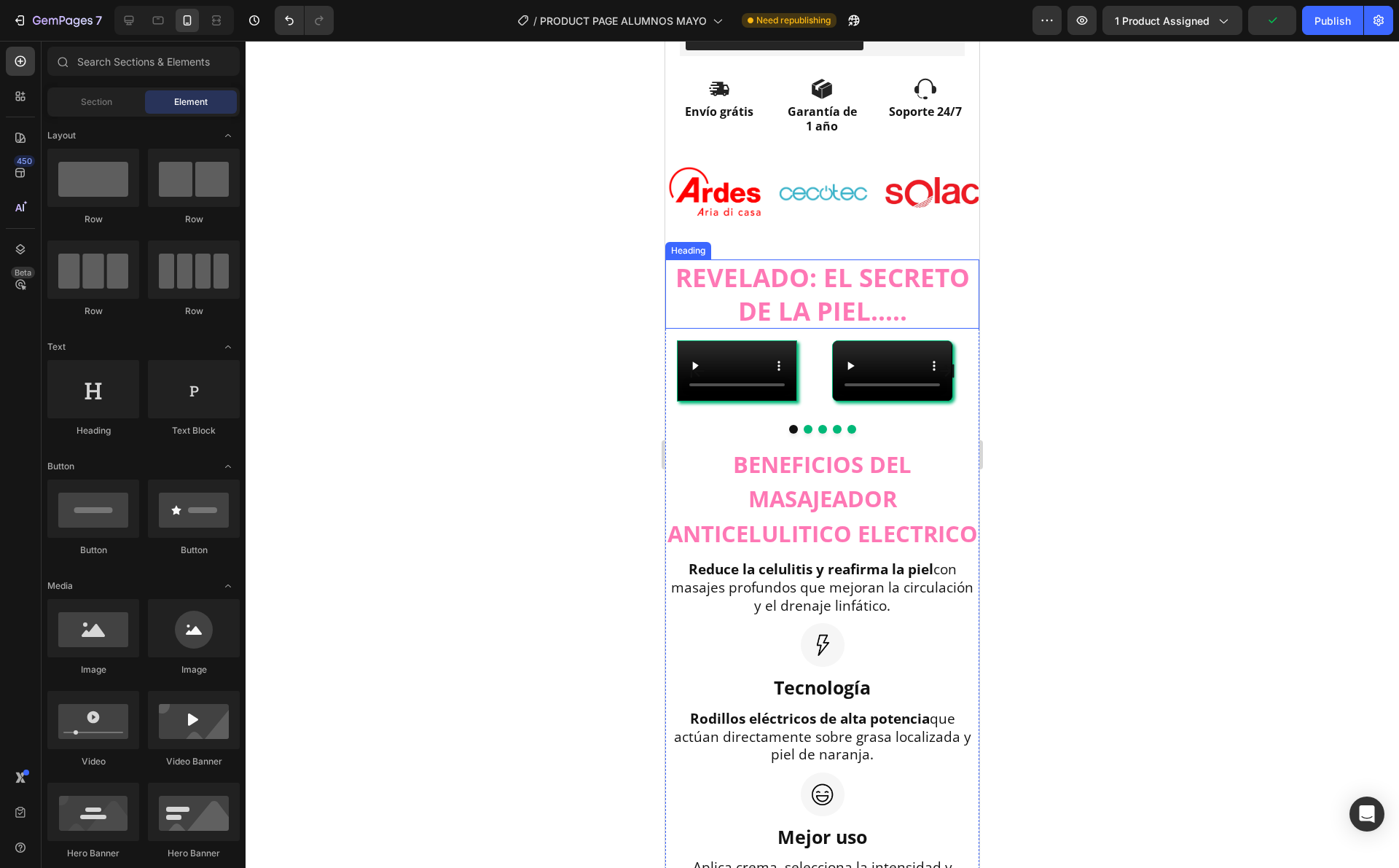
click at [873, 273] on h2 "REVELADO: EL SECRETO DE LA PIEL....." at bounding box center [822, 294] width 314 height 69
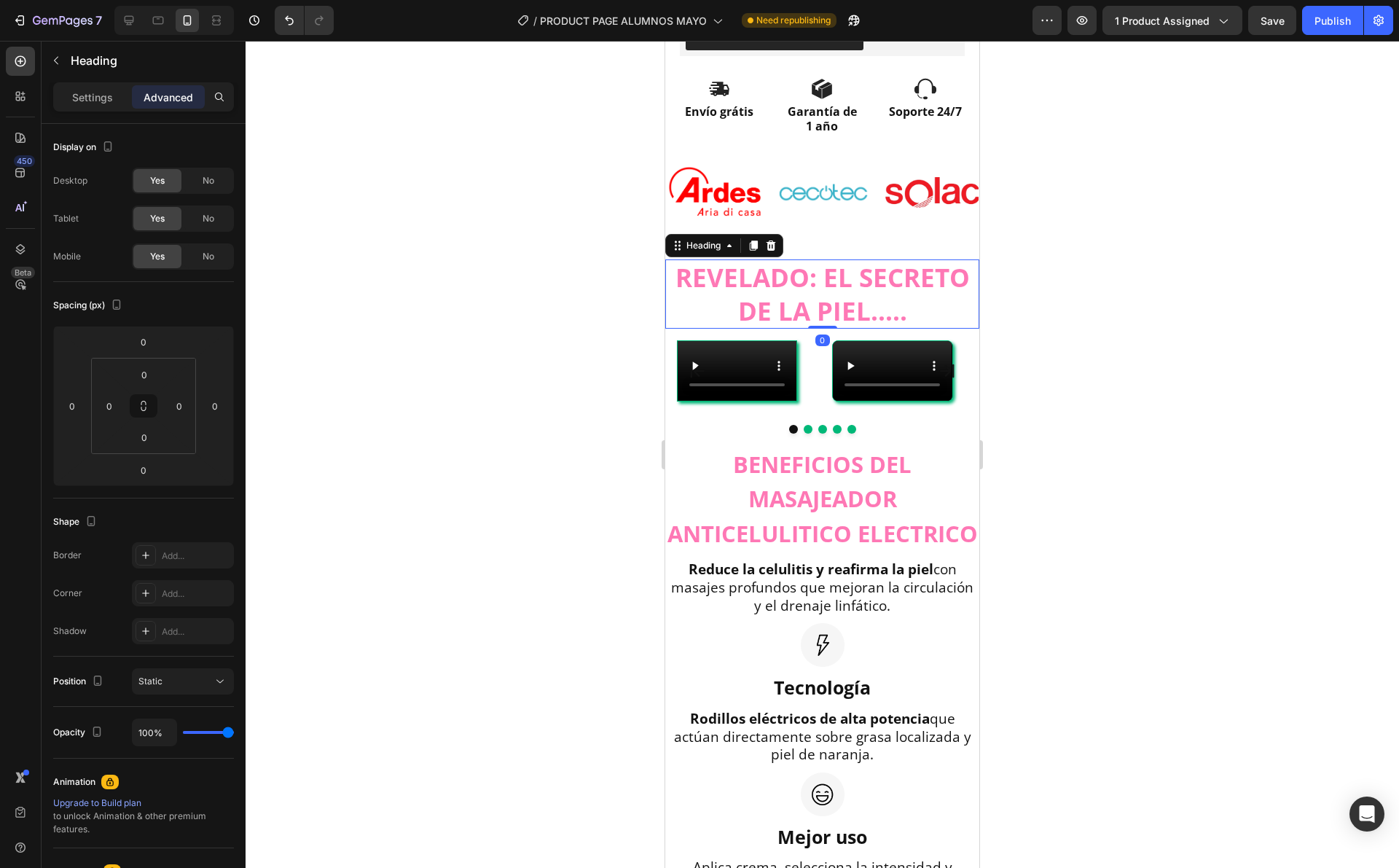
click at [1062, 245] on div at bounding box center [822, 454] width 1154 height 827
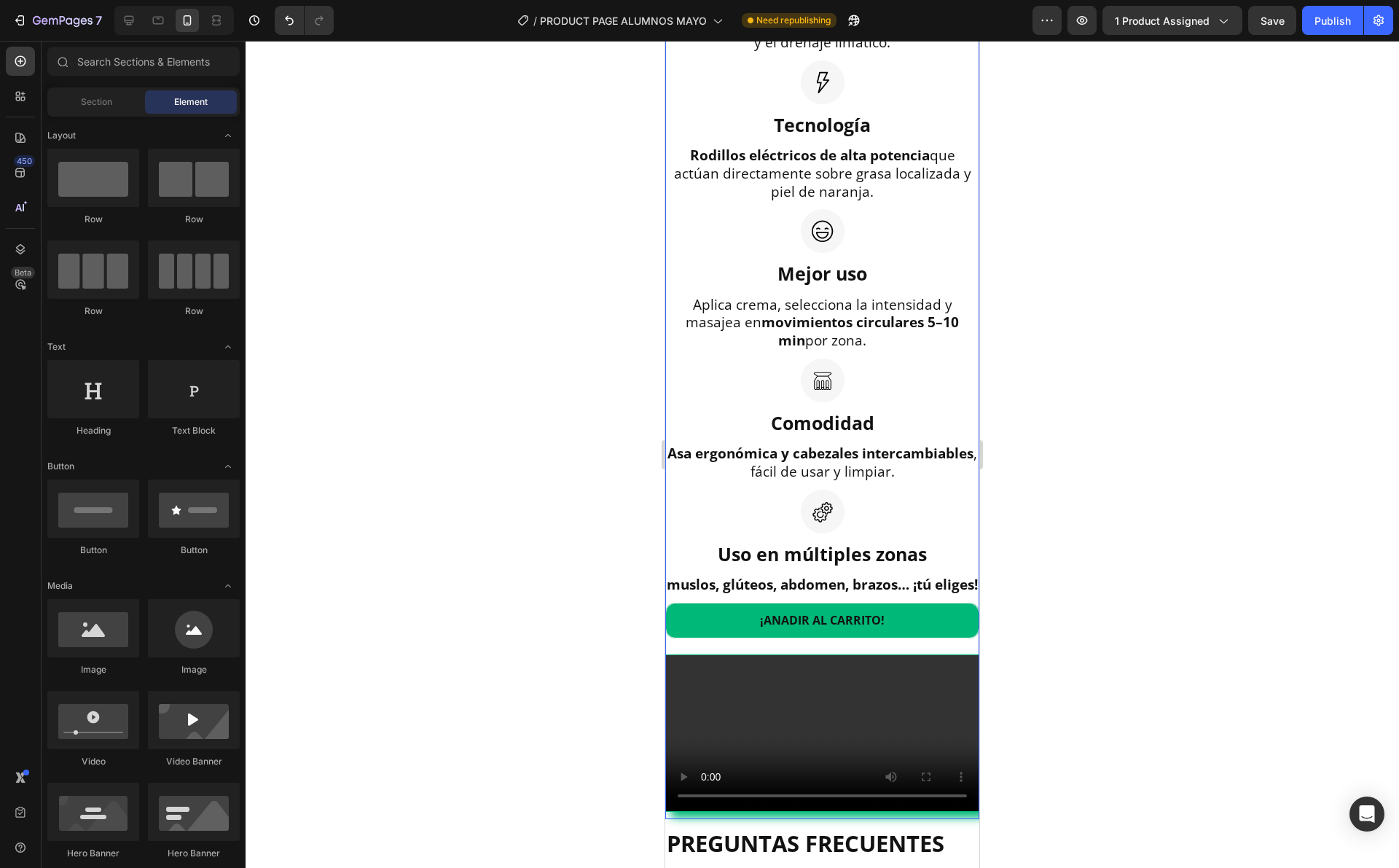
scroll to position [1139, 0]
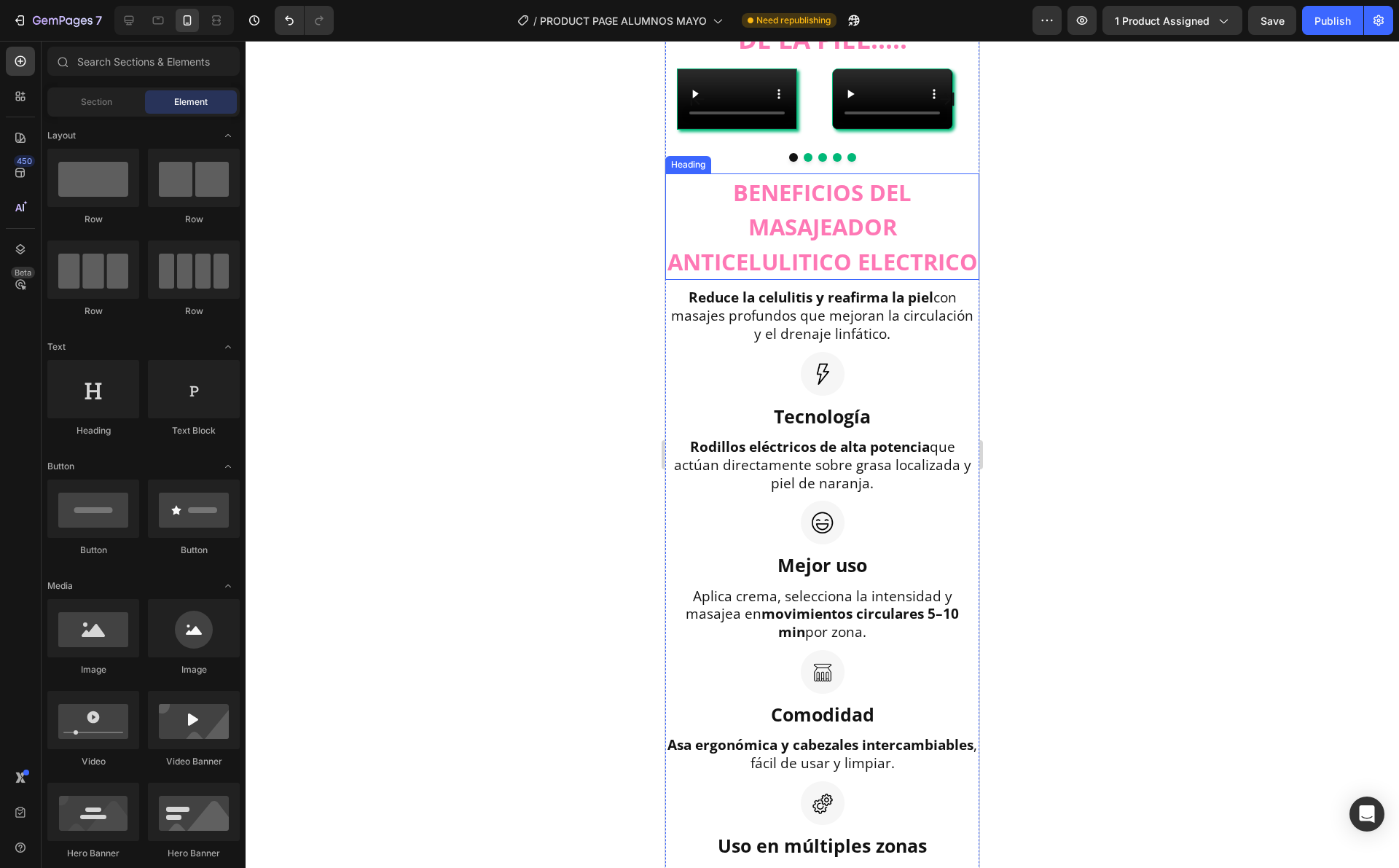
click at [843, 277] on span "BENEFICIOS DEL MASAJEADOR ANTICELULITICO ELECTRICO" at bounding box center [822, 227] width 310 height 100
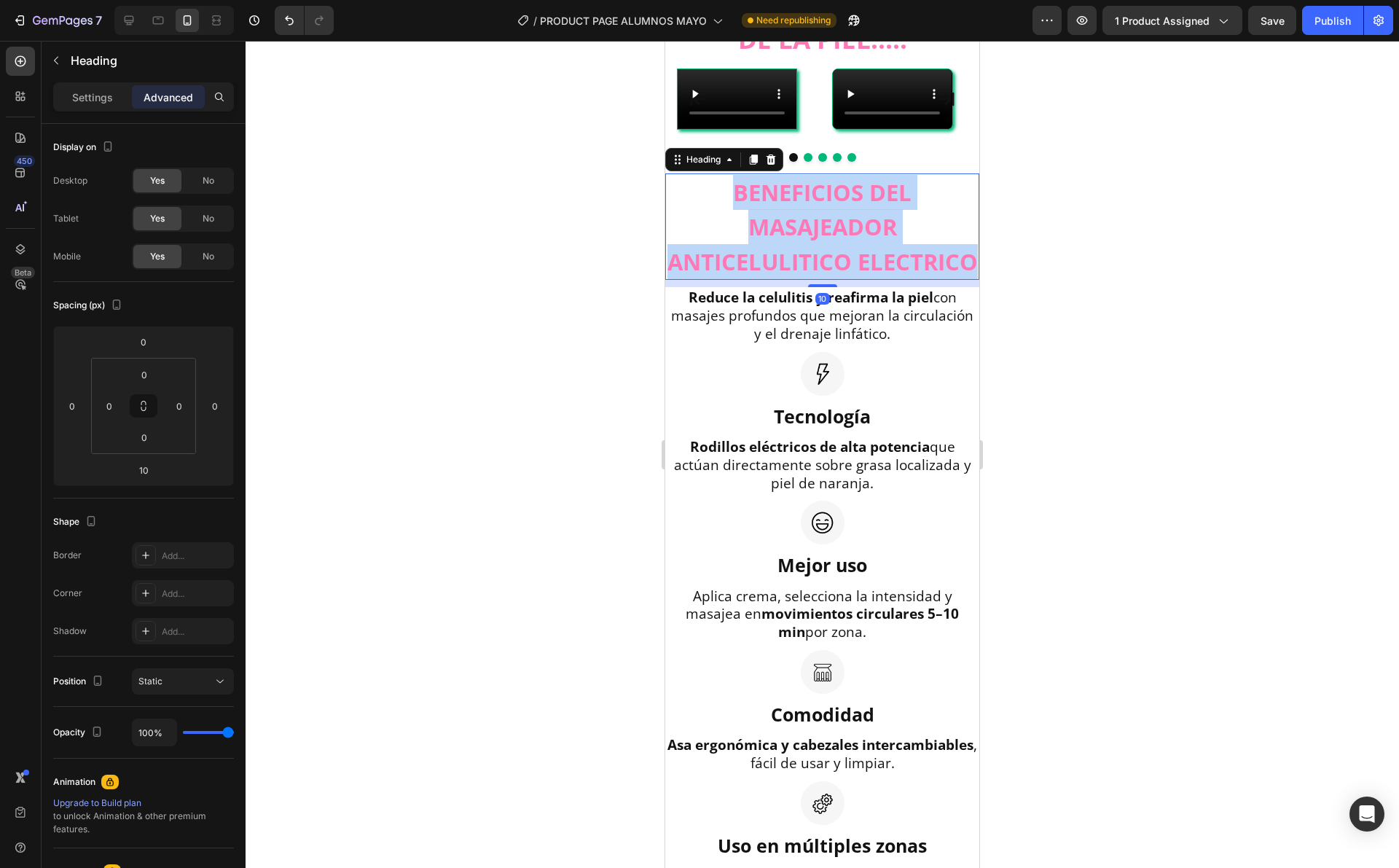
click at [843, 277] on span "BENEFICIOS DEL MASAJEADOR ANTICELULITICO ELECTRICO" at bounding box center [822, 227] width 310 height 100
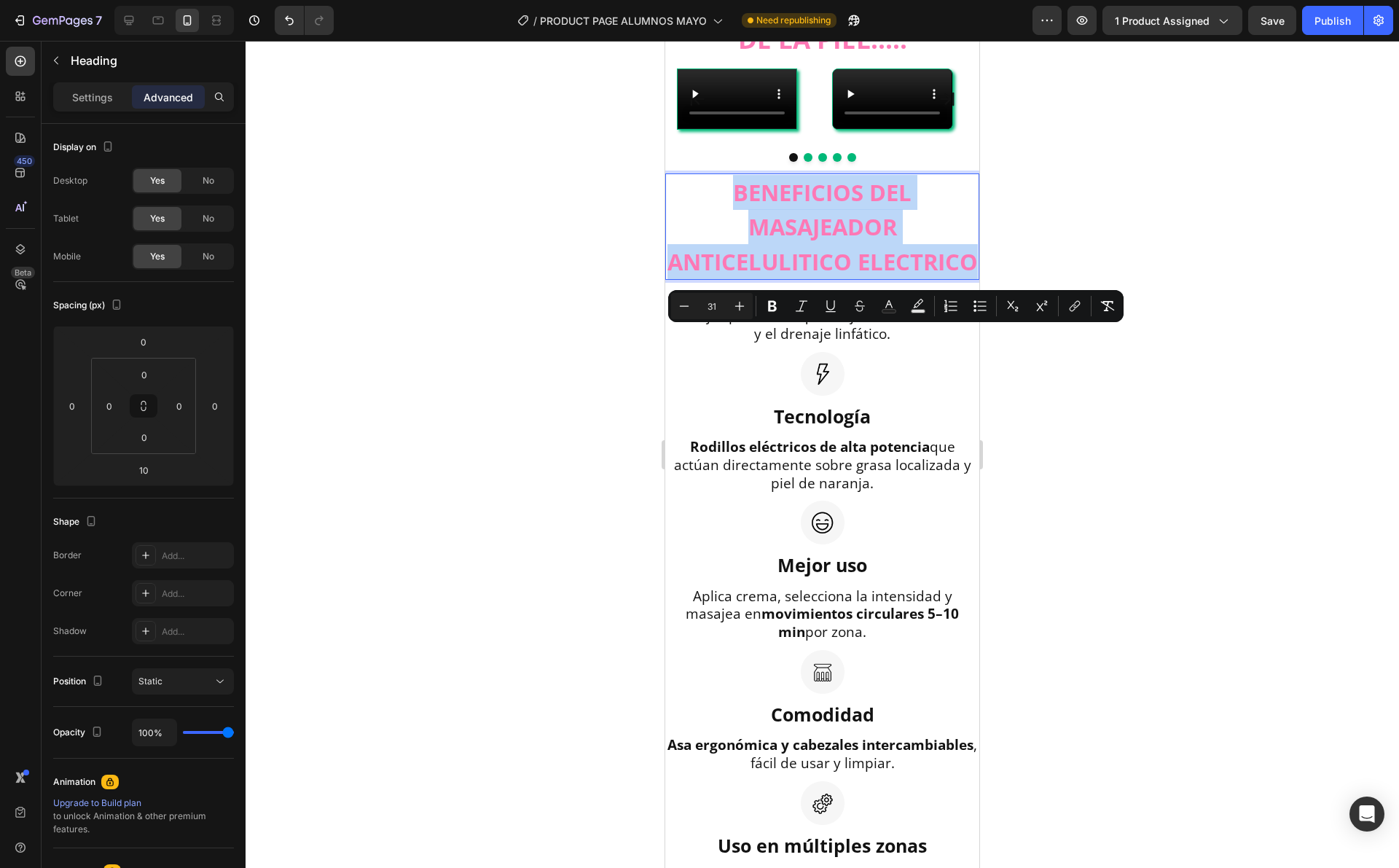
click at [868, 277] on span "BENEFICIOS DEL MASAJEADOR ANTICELULITICO ELECTRICO" at bounding box center [822, 227] width 310 height 100
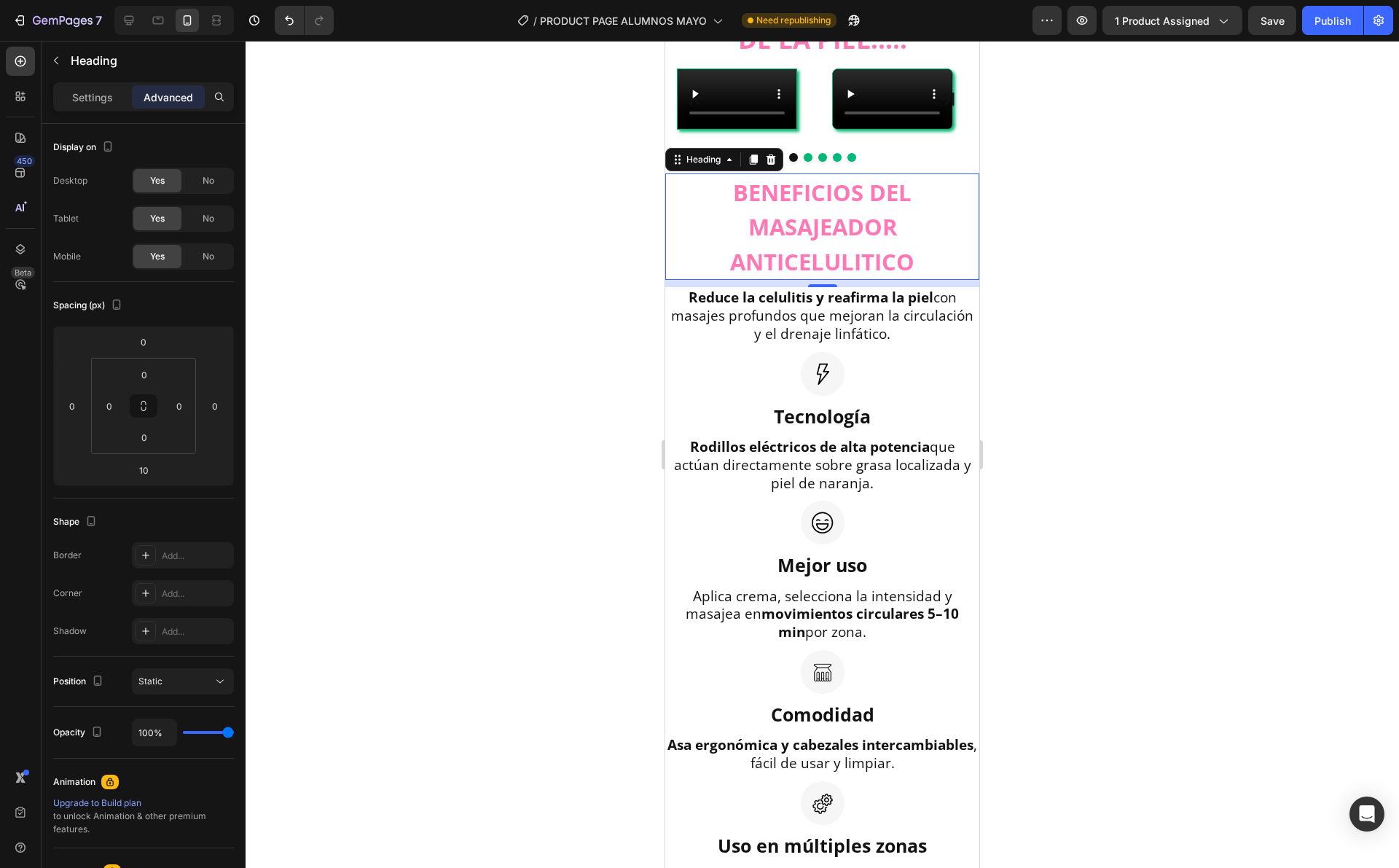
click at [1015, 289] on div at bounding box center [822, 454] width 1154 height 827
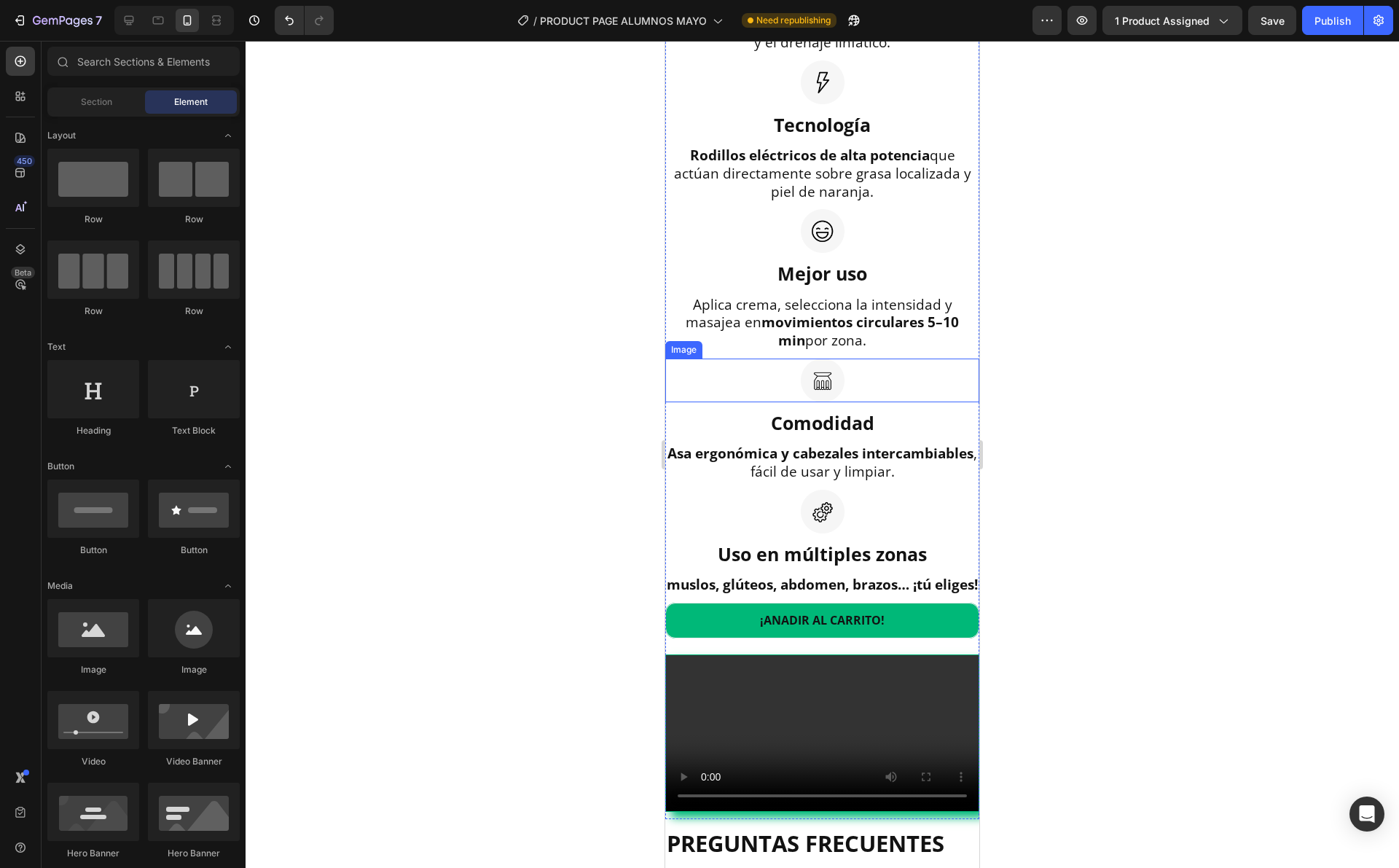
scroll to position [1528, 0]
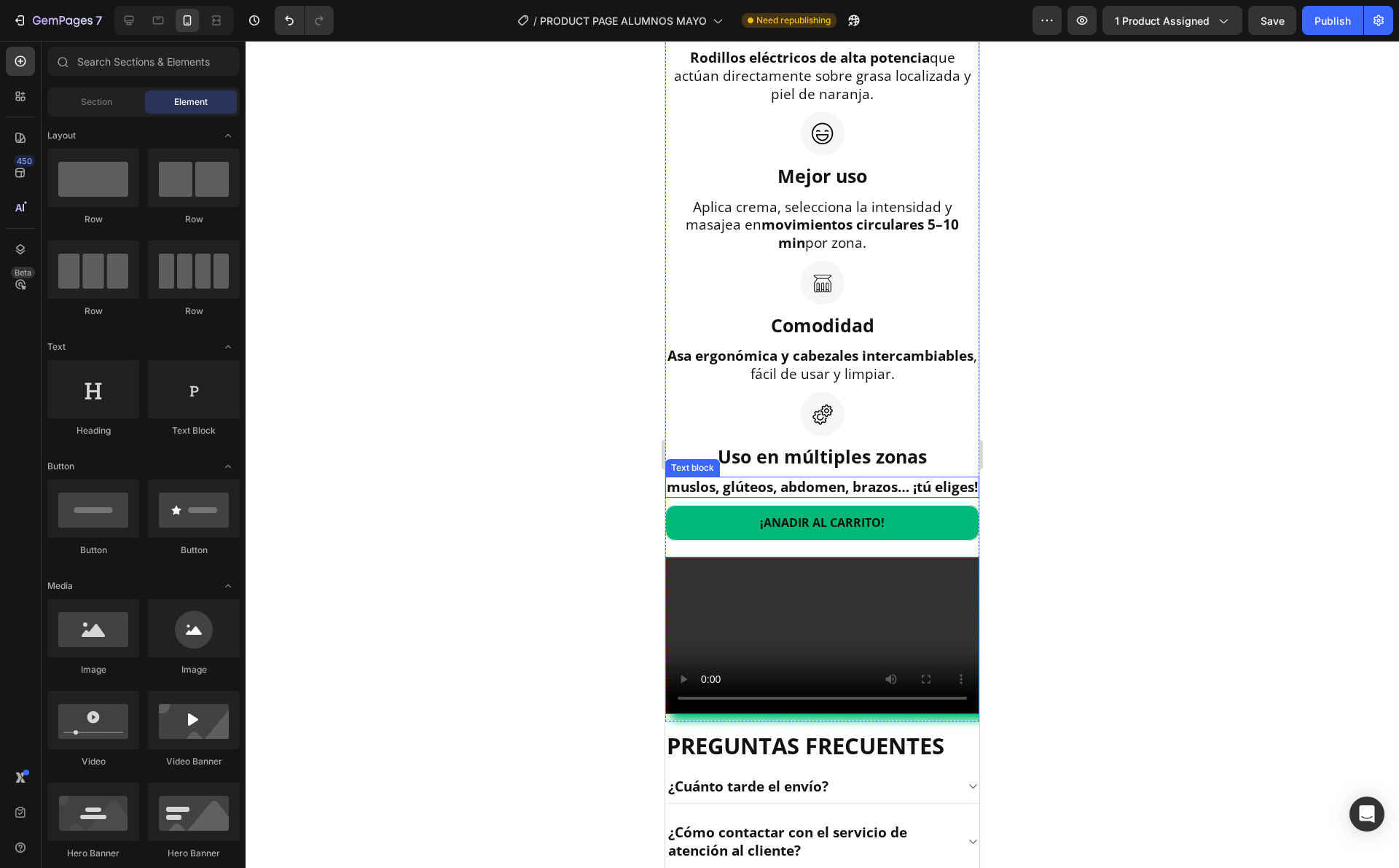
click at [832, 496] on p "muslos, glúteos, abdomen, brazos… ¡tú eliges!" at bounding box center [822, 487] width 311 height 18
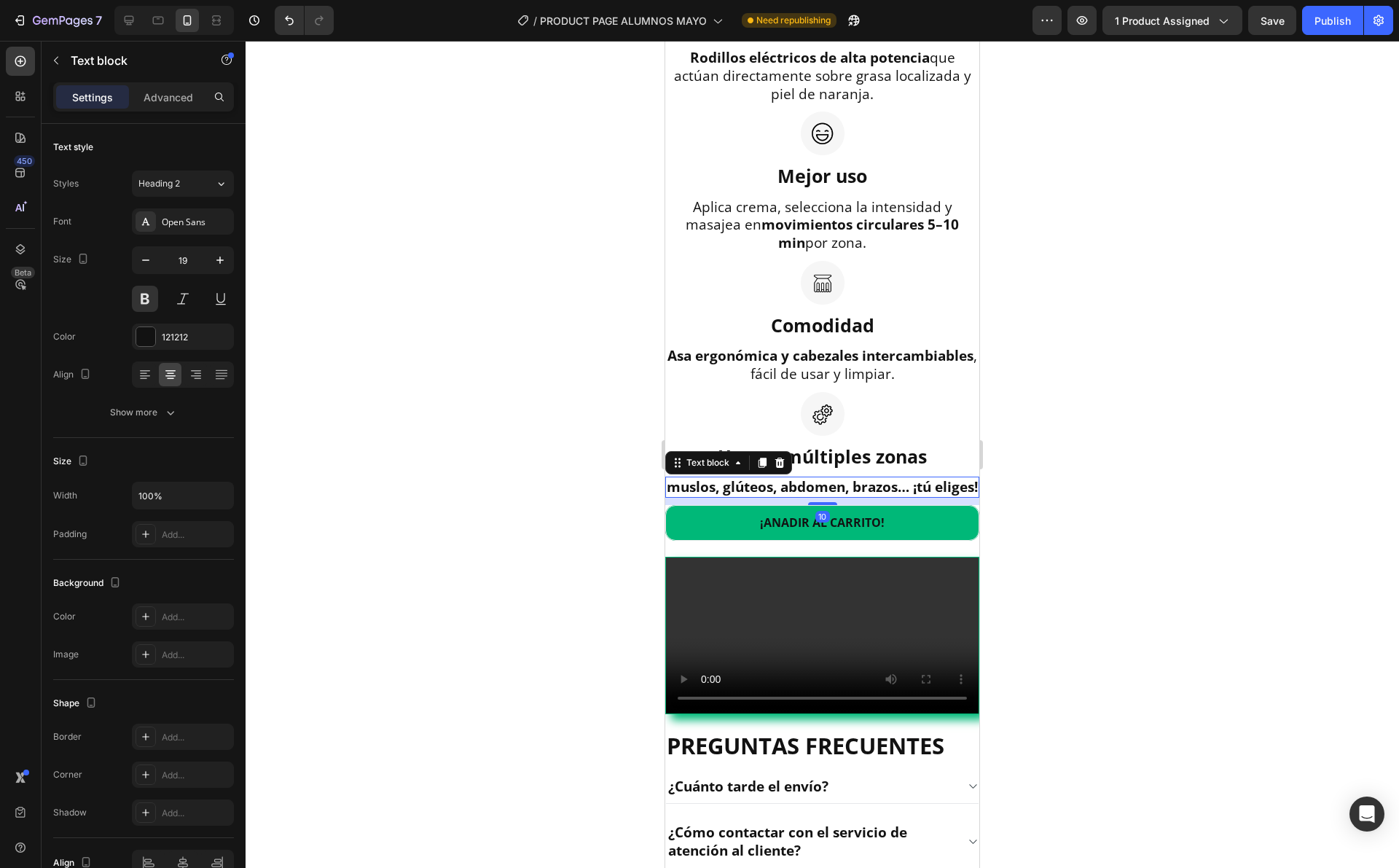
click at [1029, 472] on div at bounding box center [822, 454] width 1154 height 827
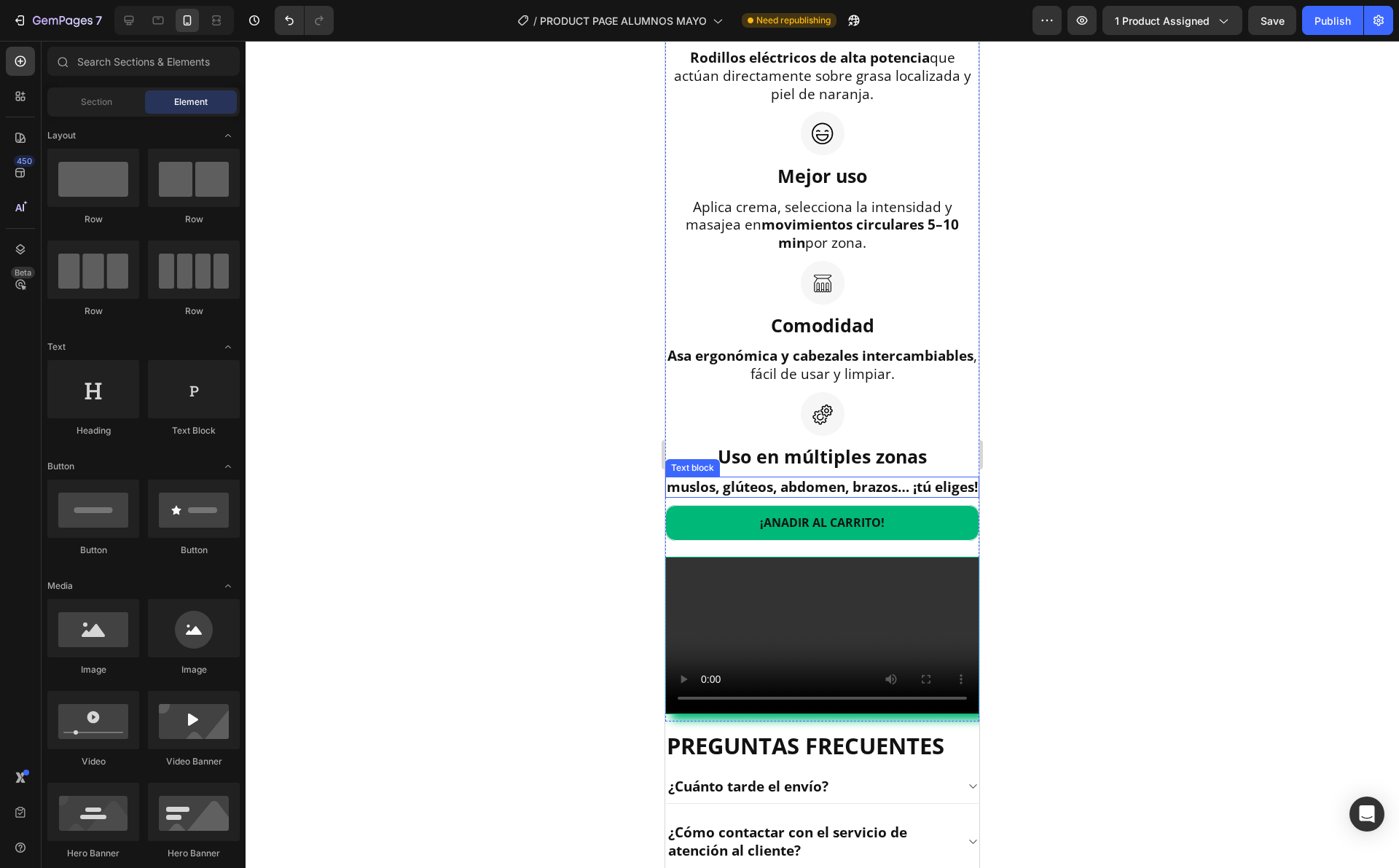
click at [860, 496] on p "muslos, glúteos, abdomen, brazos… ¡tú eliges!" at bounding box center [822, 487] width 311 height 18
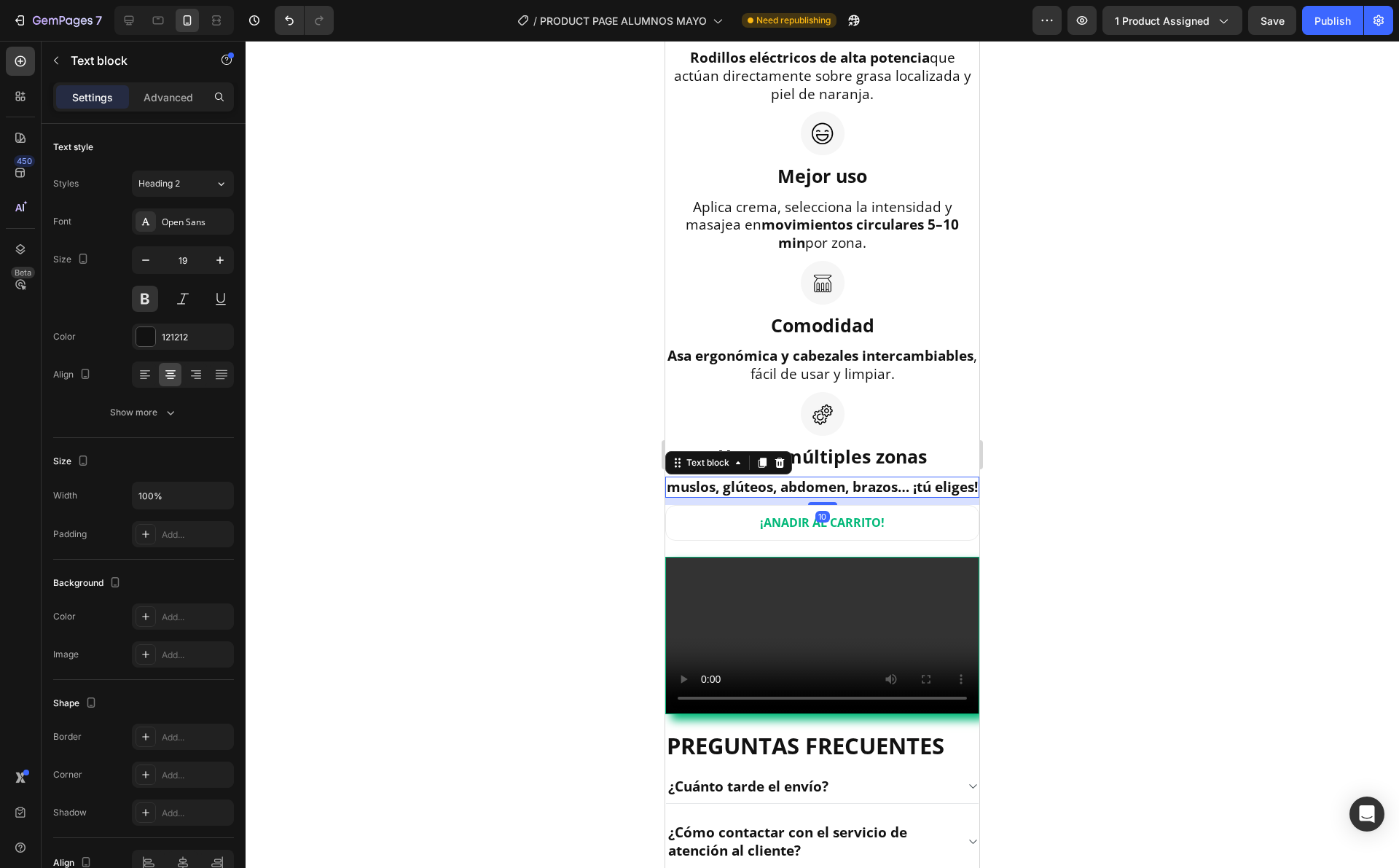
click at [822, 540] on button "¡ANADIR AL CARRITO!" at bounding box center [822, 522] width 314 height 36
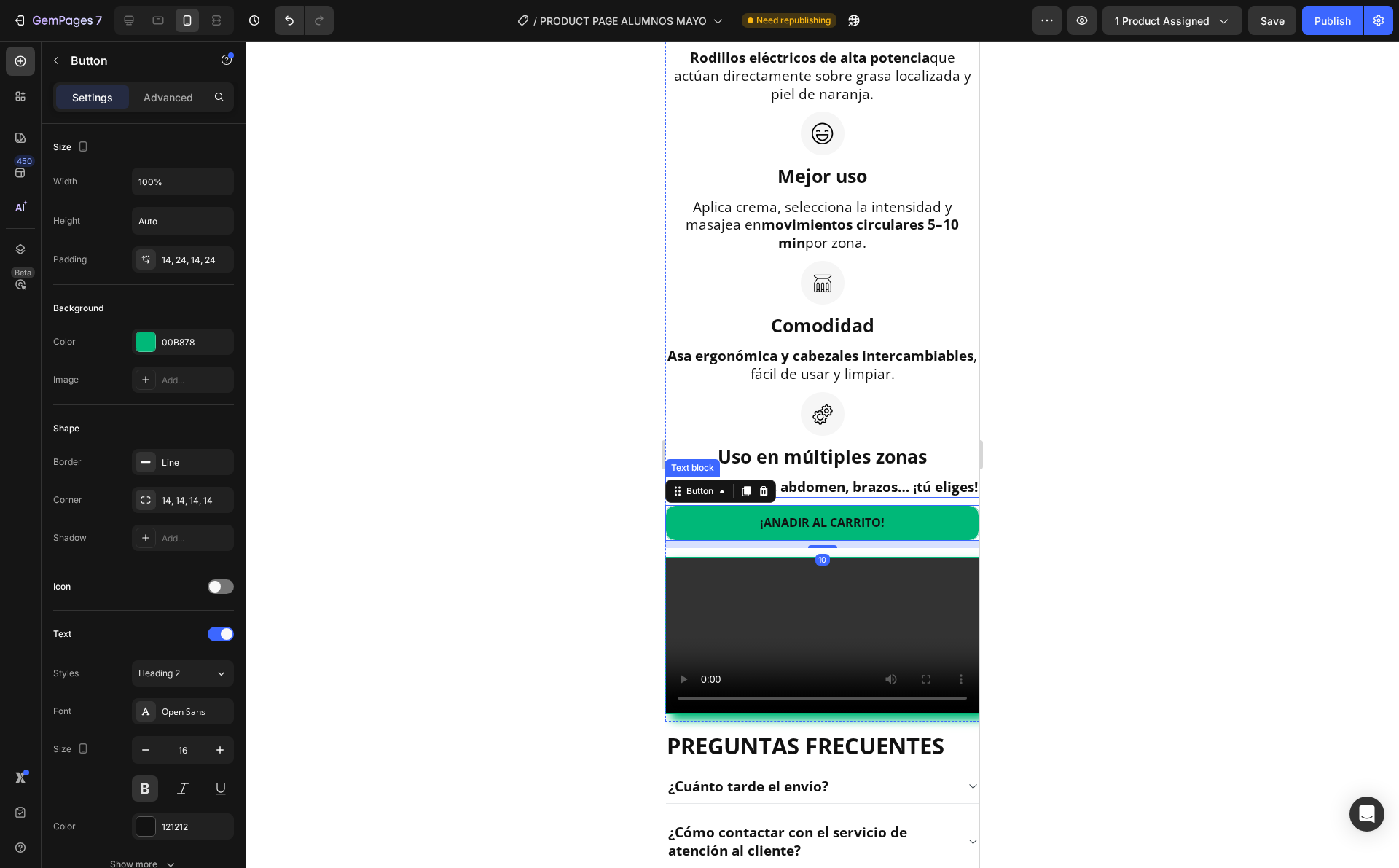
click at [822, 496] on p "muslos, glúteos, abdomen, brazos… ¡tú eliges!" at bounding box center [822, 487] width 311 height 18
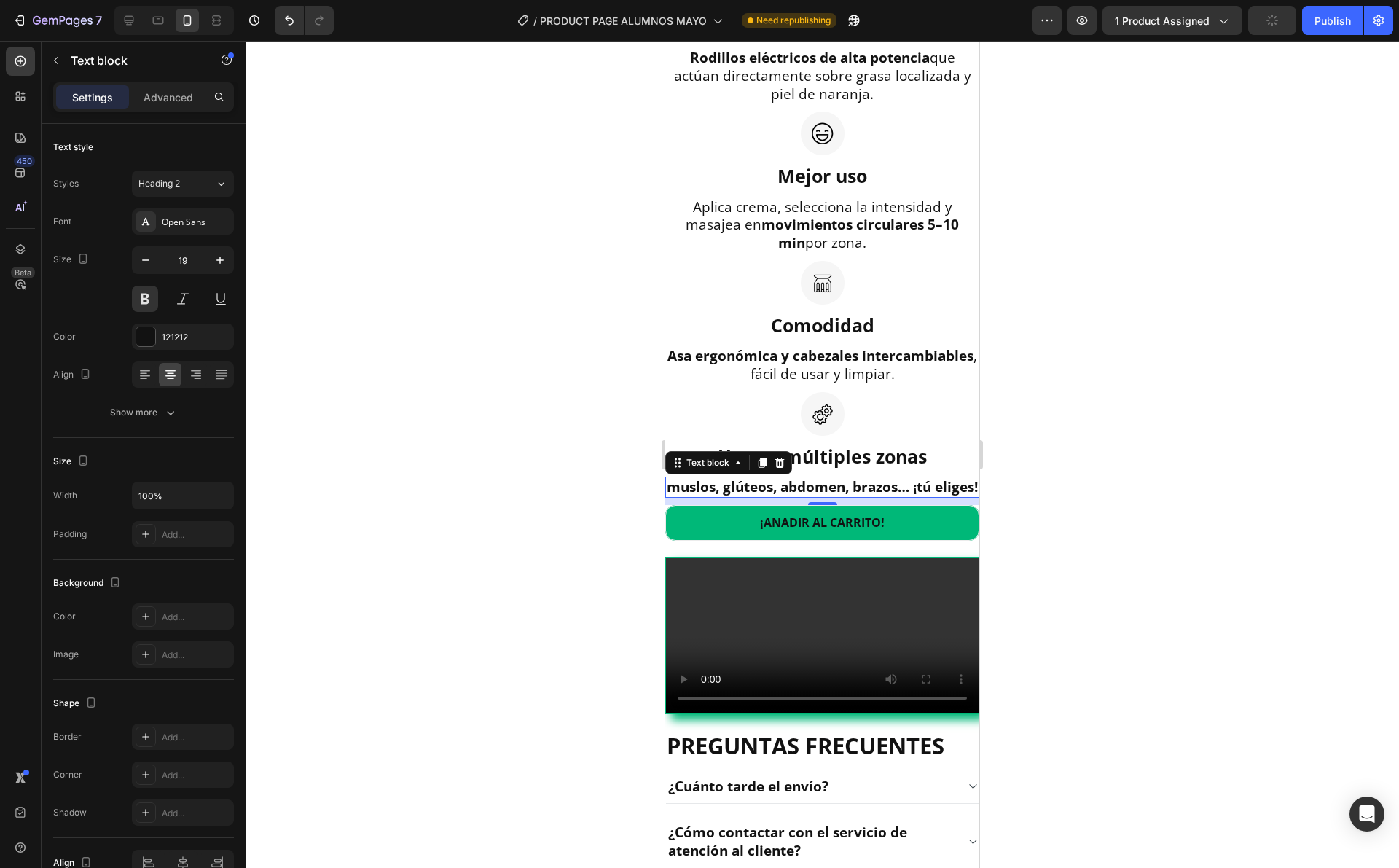
click at [1041, 512] on div at bounding box center [822, 454] width 1154 height 827
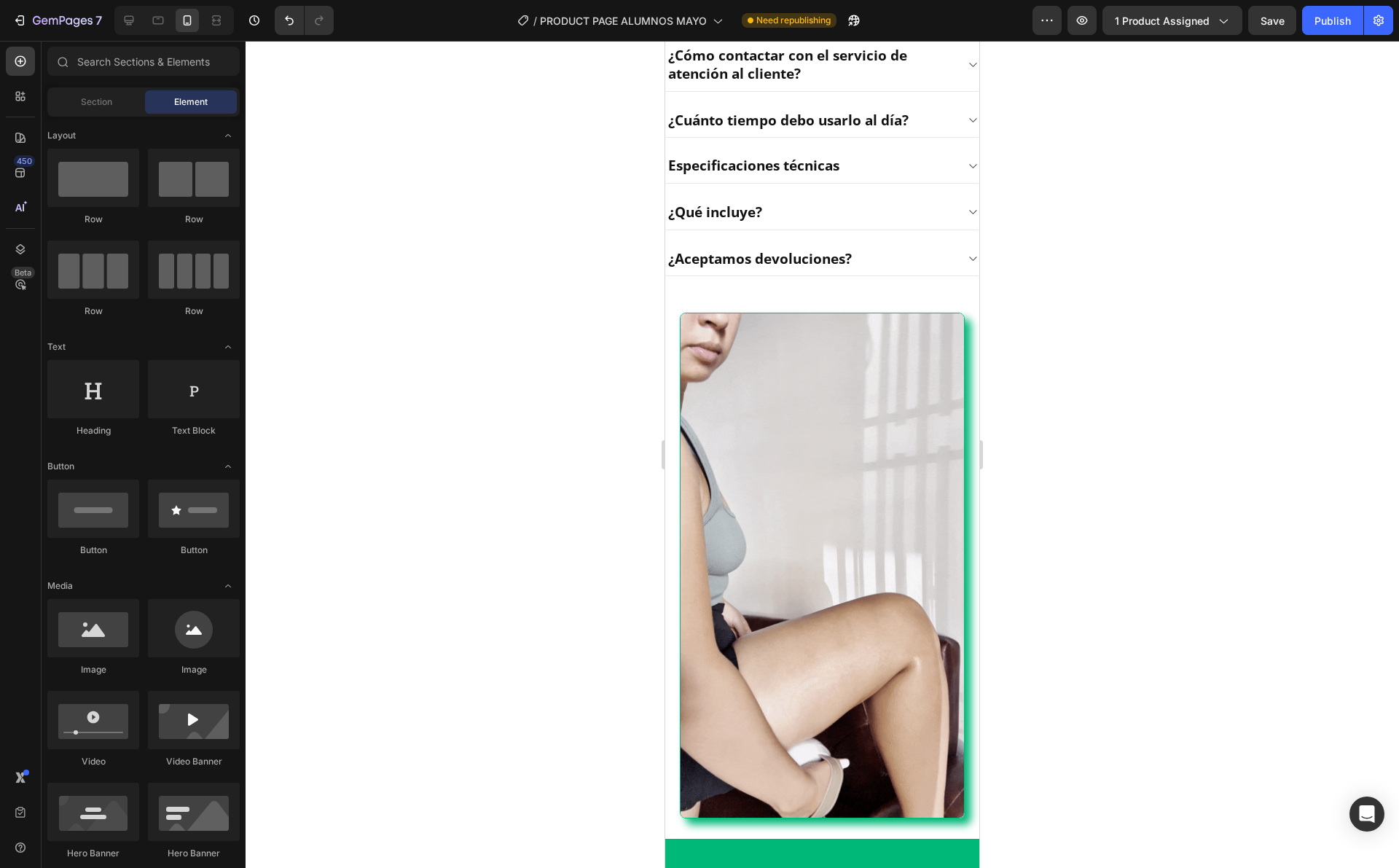
scroll to position [2499, 0]
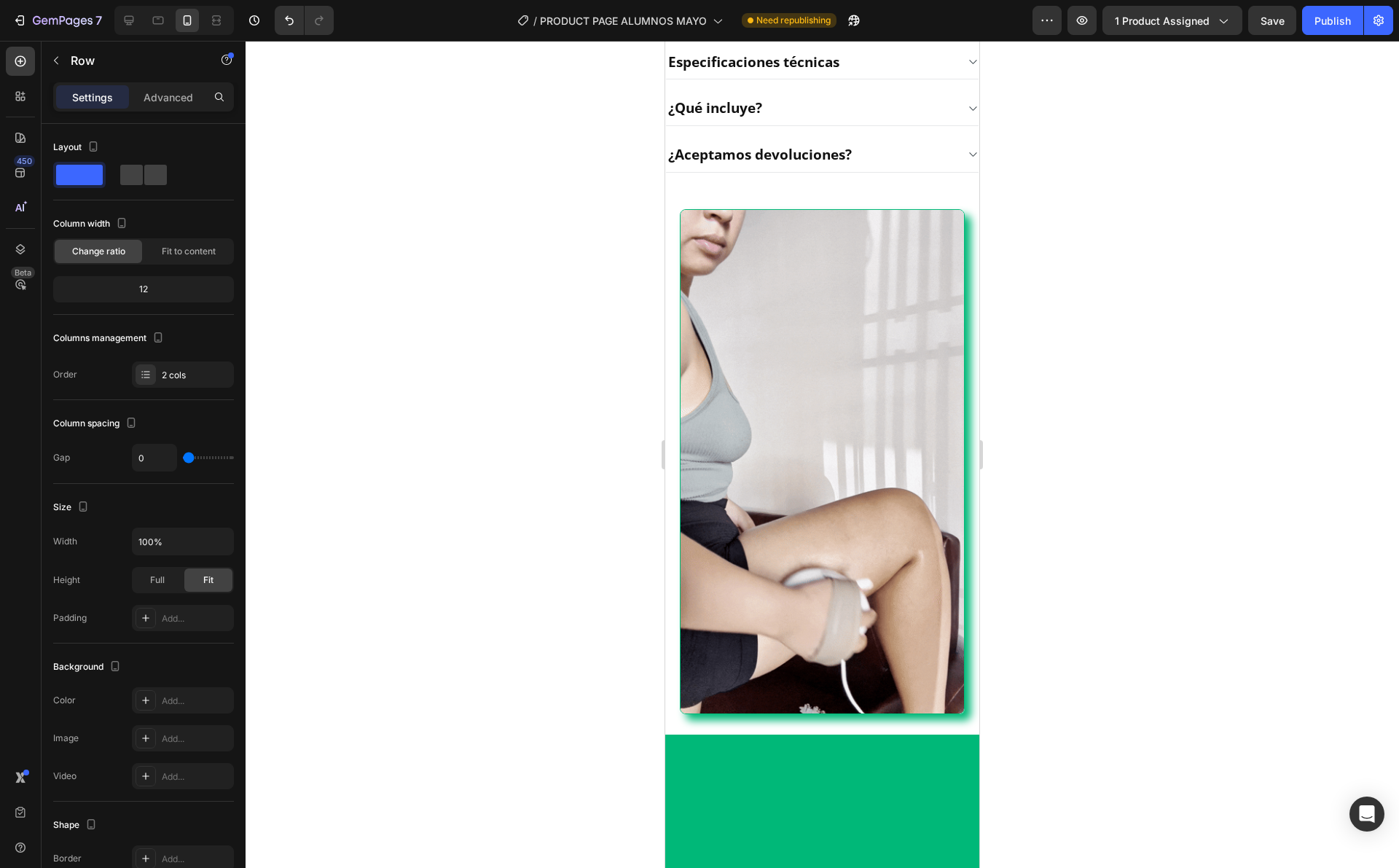
drag, startPoint x: 818, startPoint y: 298, endPoint x: 827, endPoint y: 319, distance: 22.8
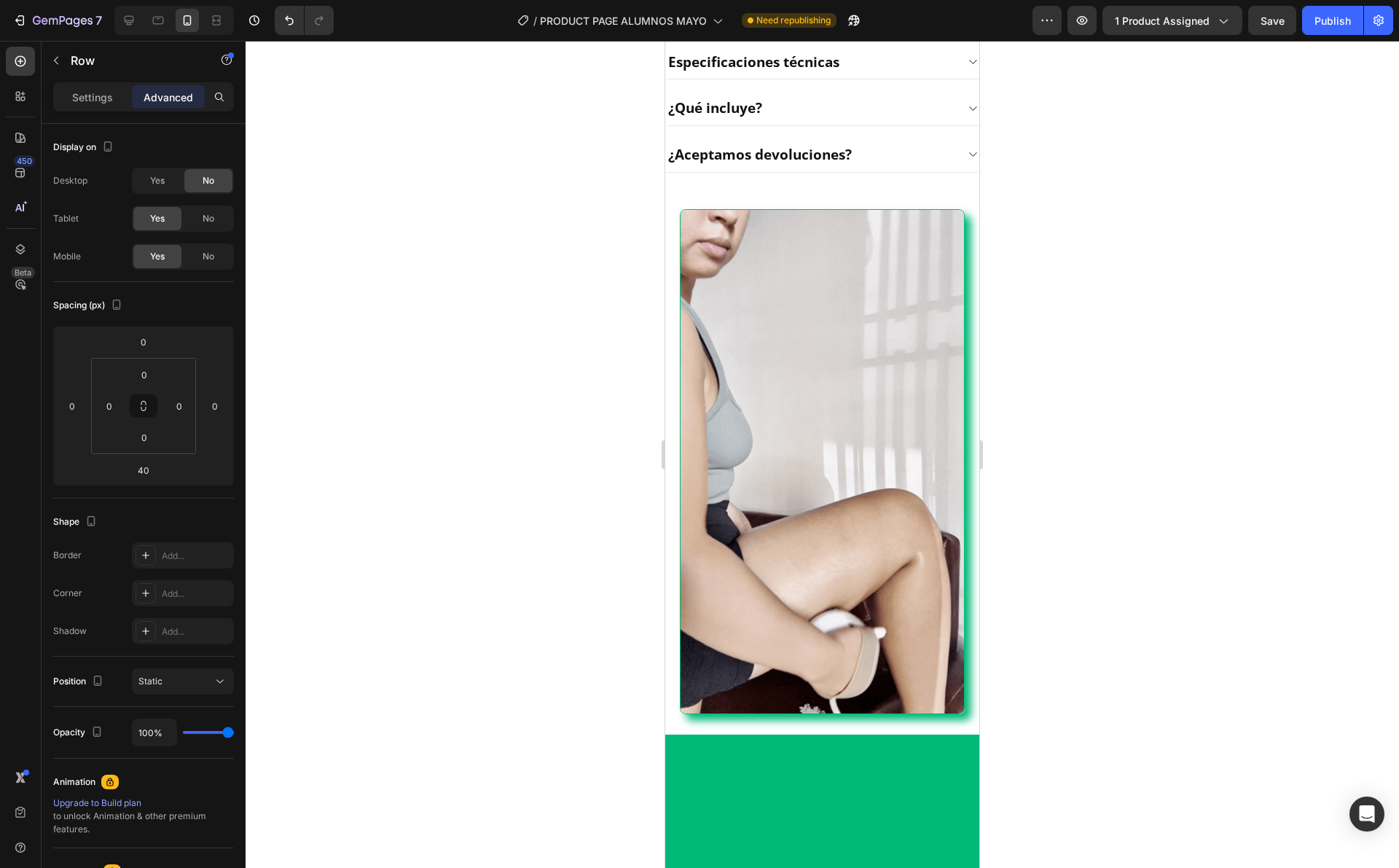
click at [1039, 260] on div at bounding box center [822, 454] width 1154 height 827
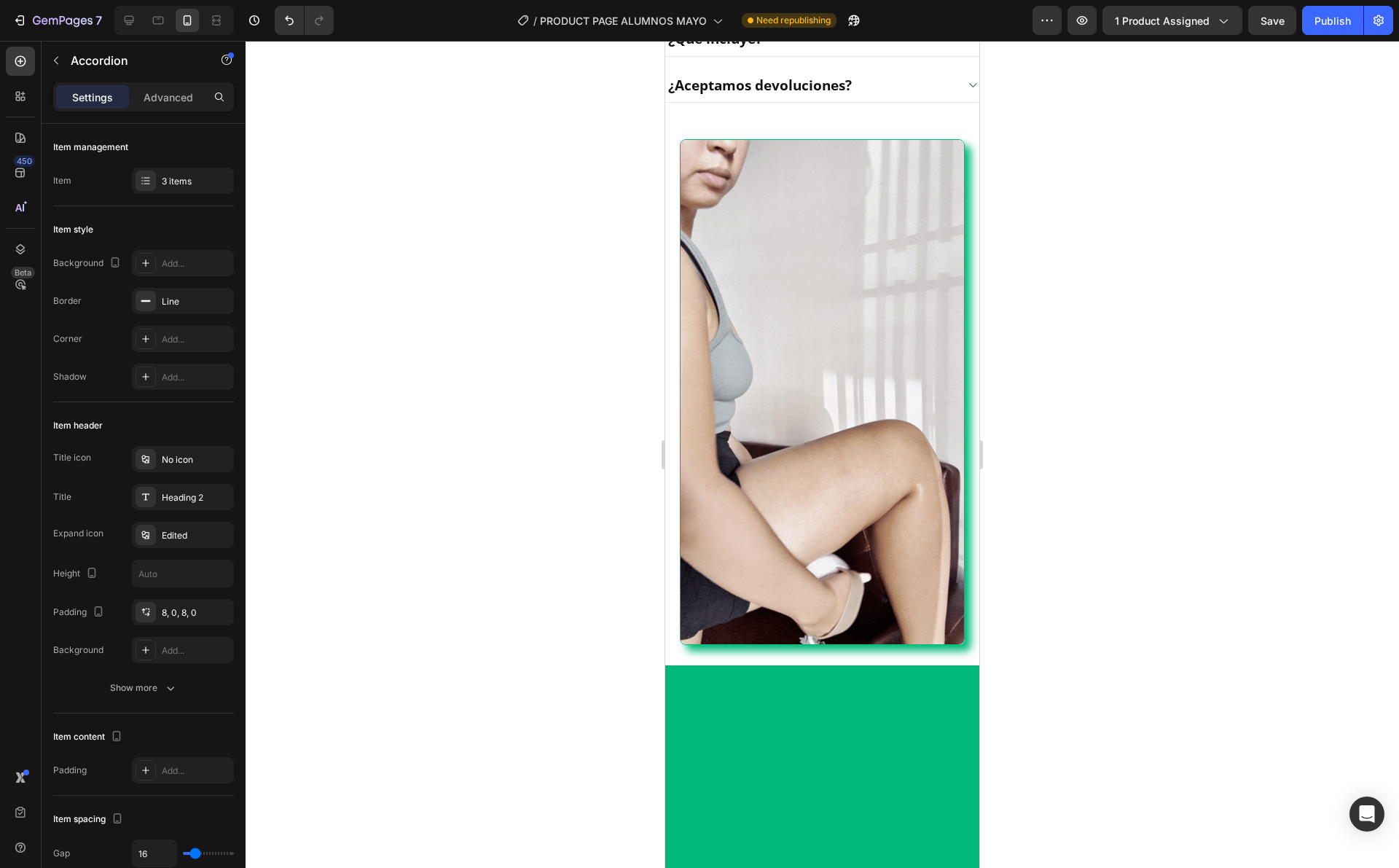
click at [1079, 231] on div at bounding box center [822, 454] width 1154 height 827
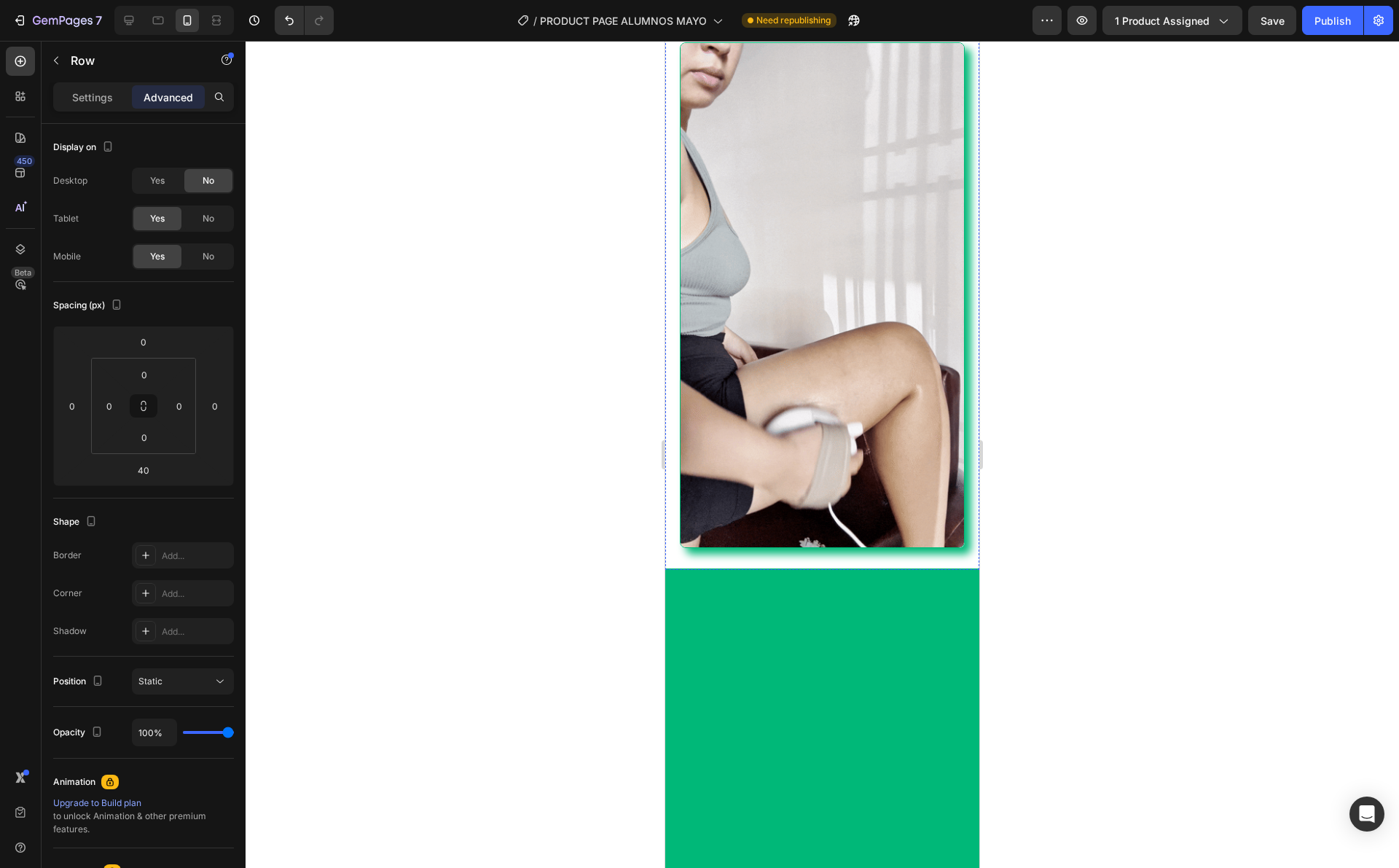
scroll to position [2694, 0]
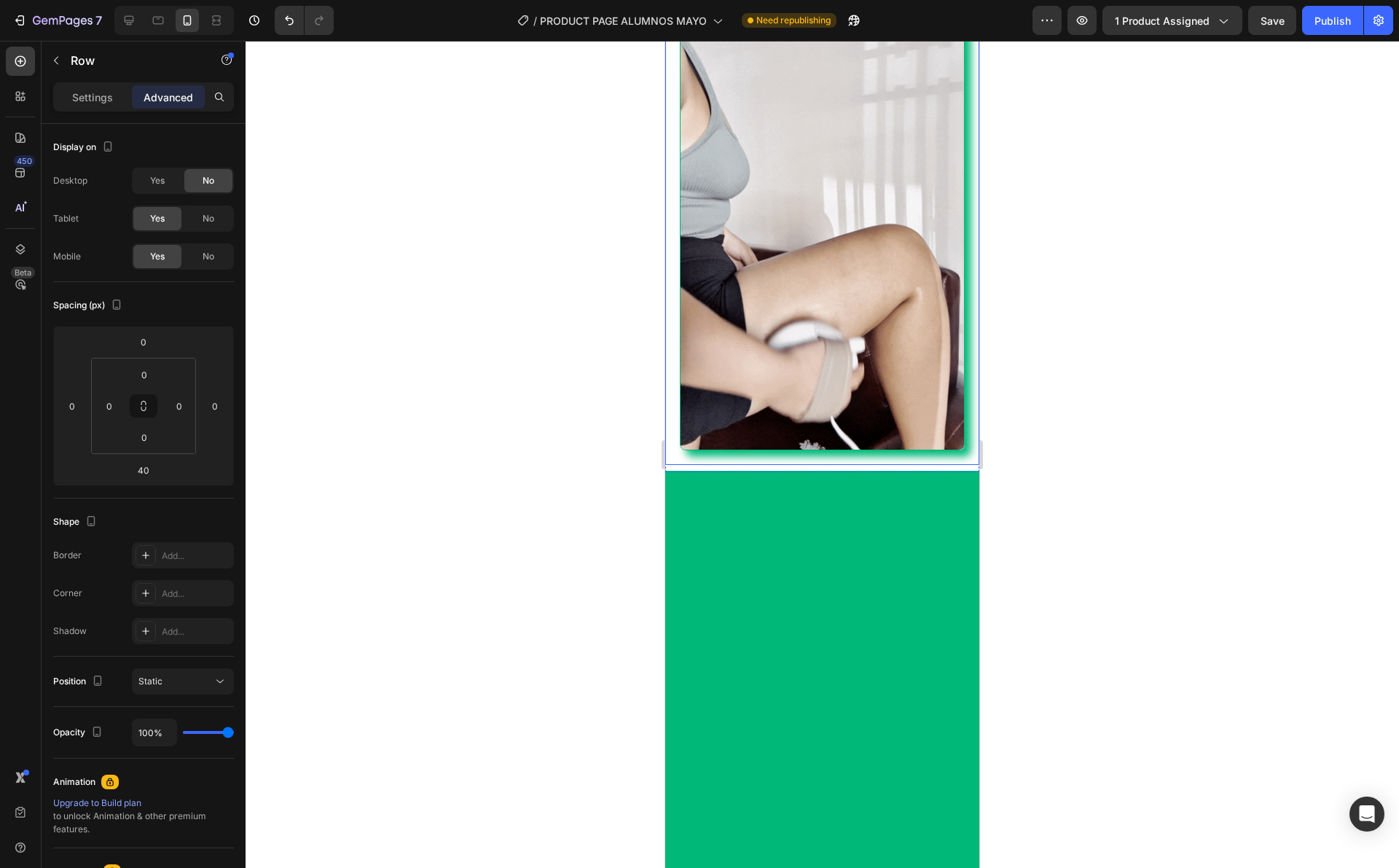
click at [799, 462] on div "Image" at bounding box center [822, 189] width 314 height 548
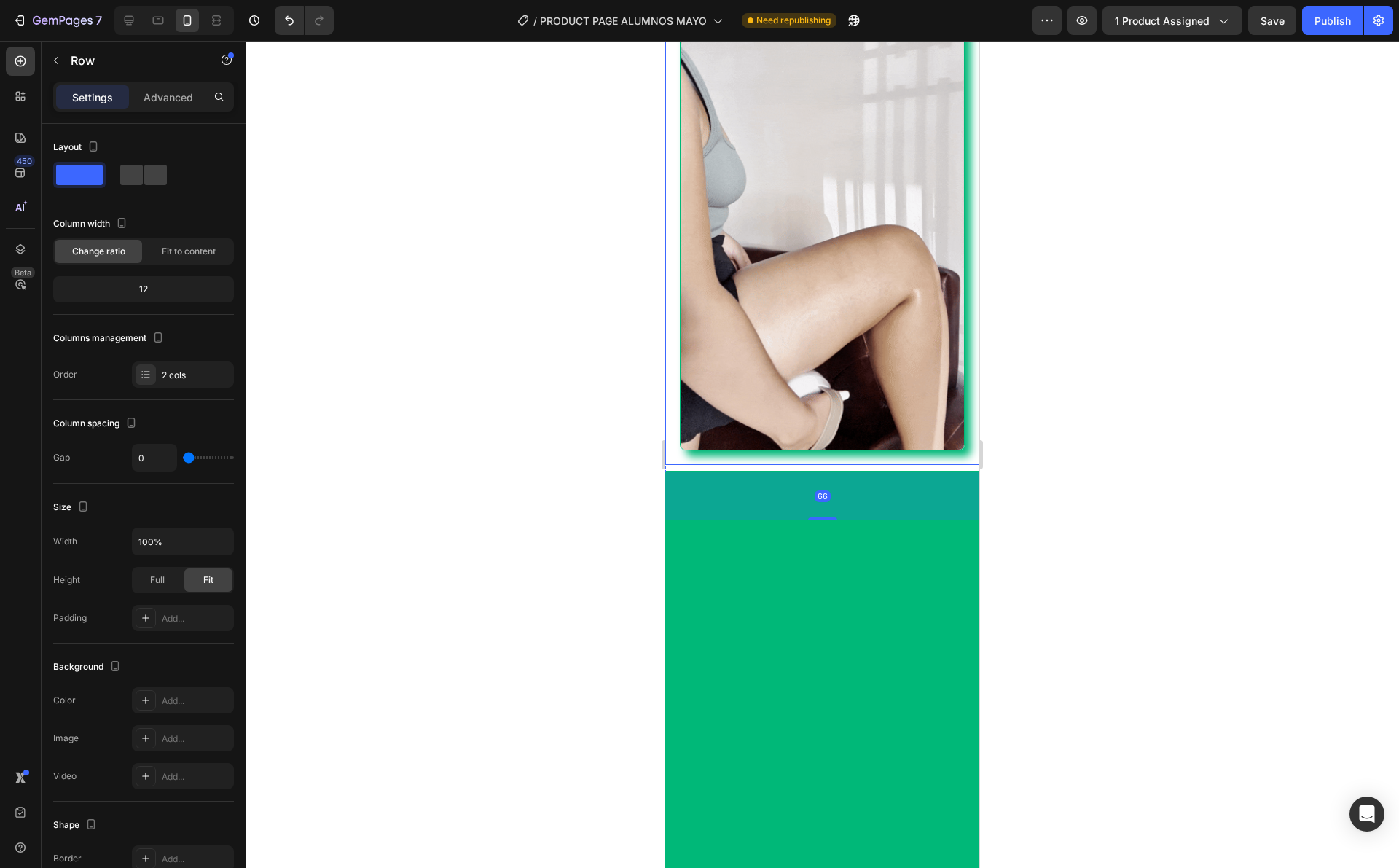
click at [797, 464] on div "Image" at bounding box center [822, 189] width 314 height 548
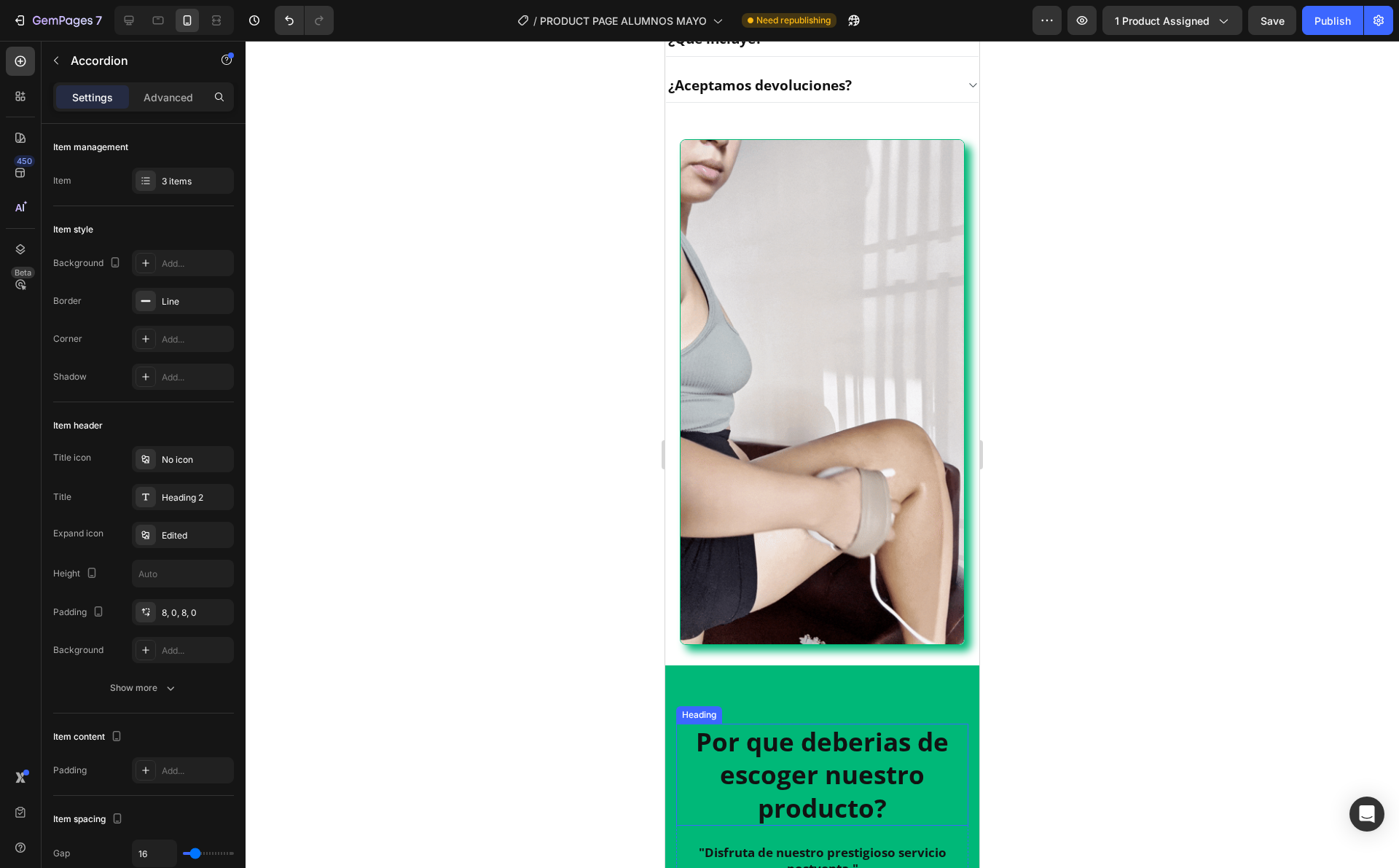
scroll to position [3022, 0]
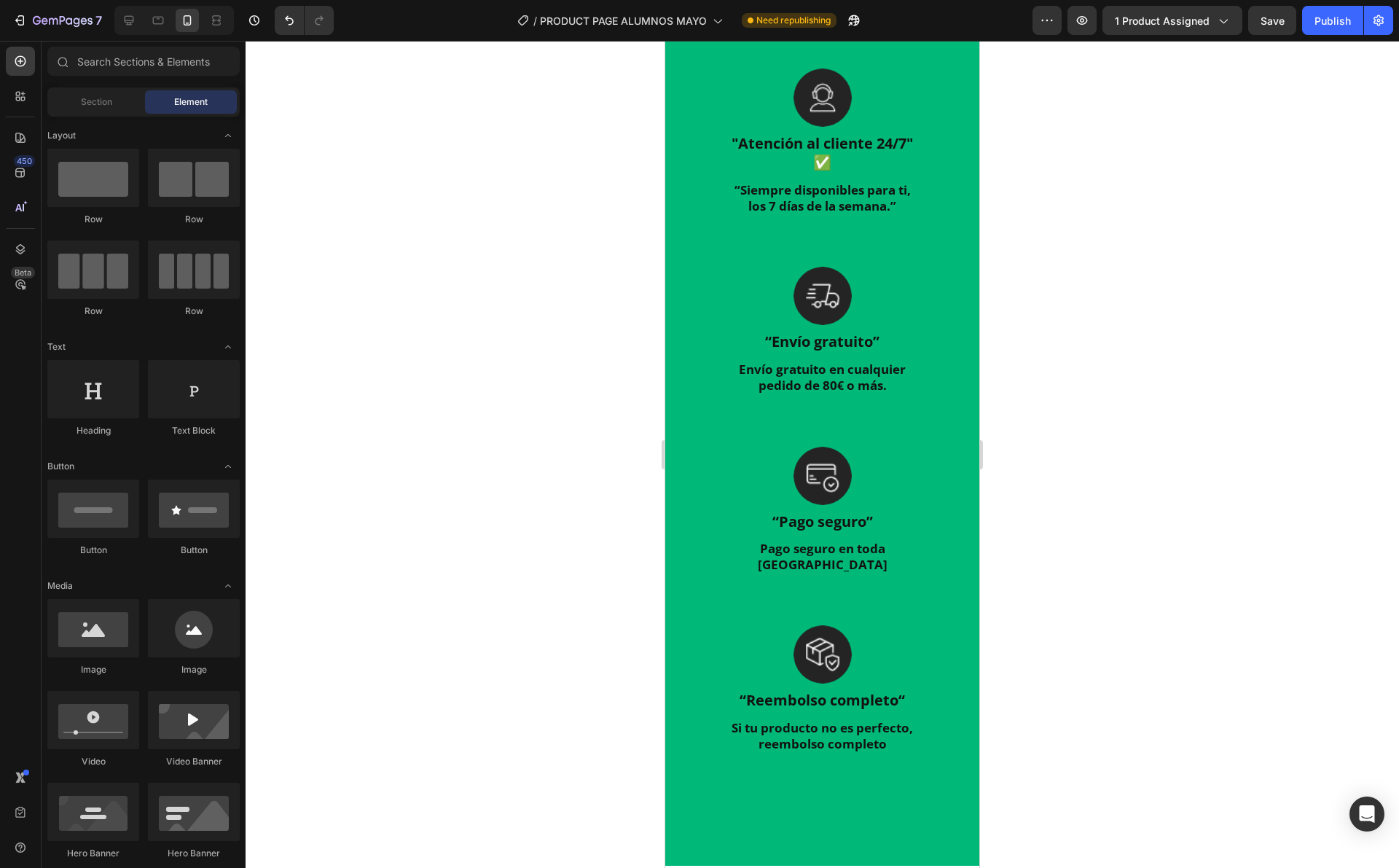
scroll to position [2730, 0]
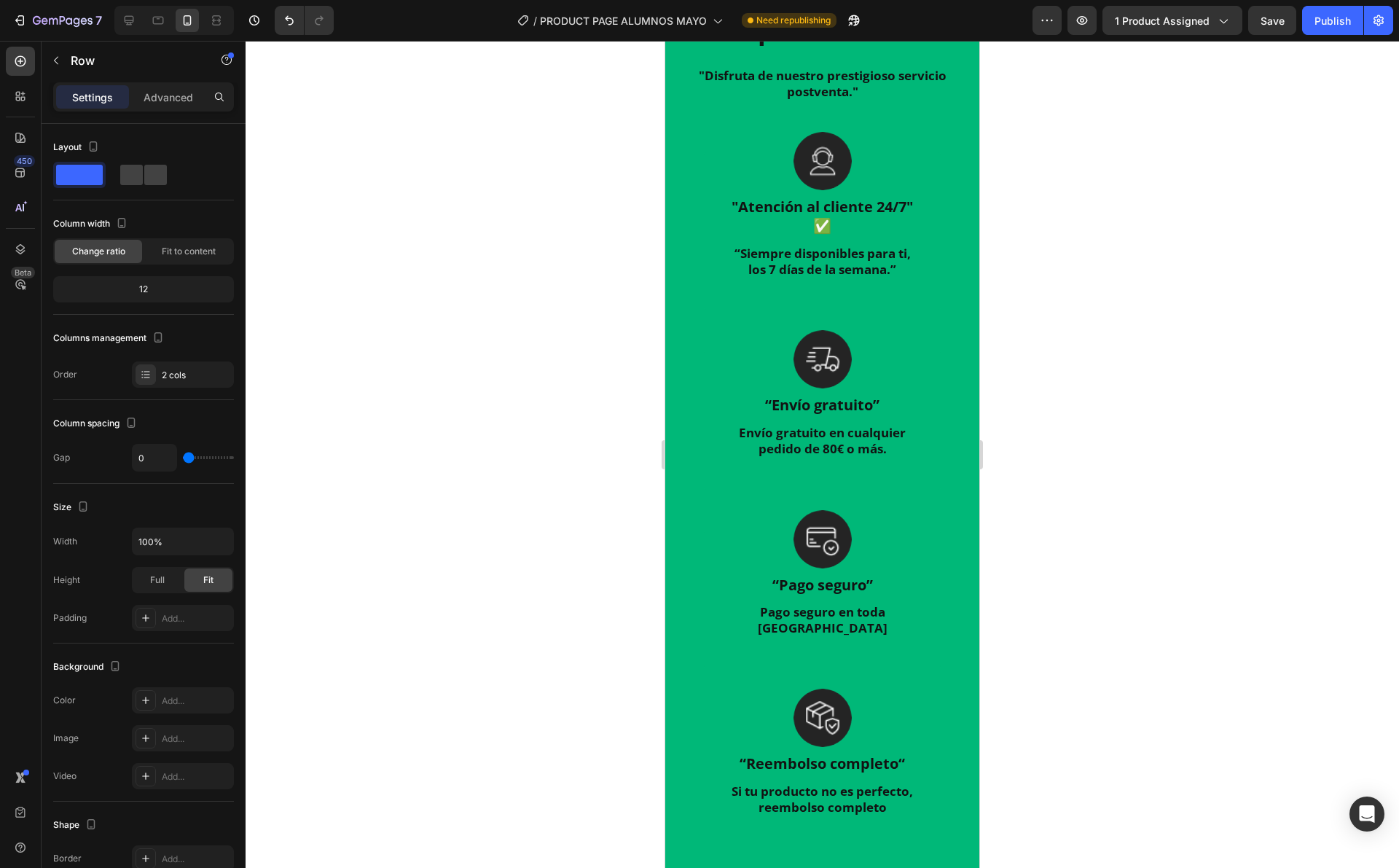
drag, startPoint x: 814, startPoint y: 512, endPoint x: 820, endPoint y: 478, distance: 34.5
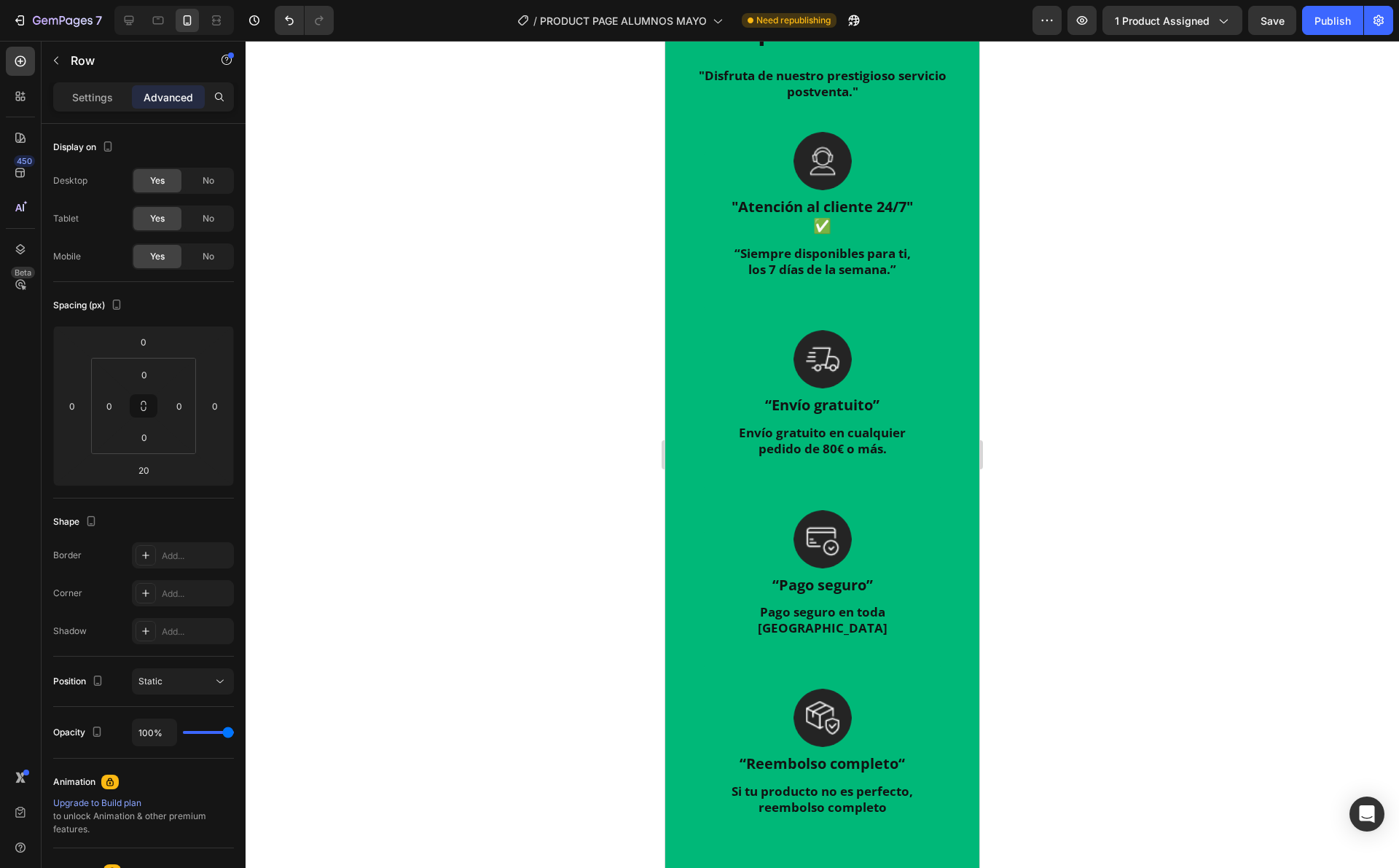
click at [1014, 377] on div at bounding box center [822, 454] width 1154 height 827
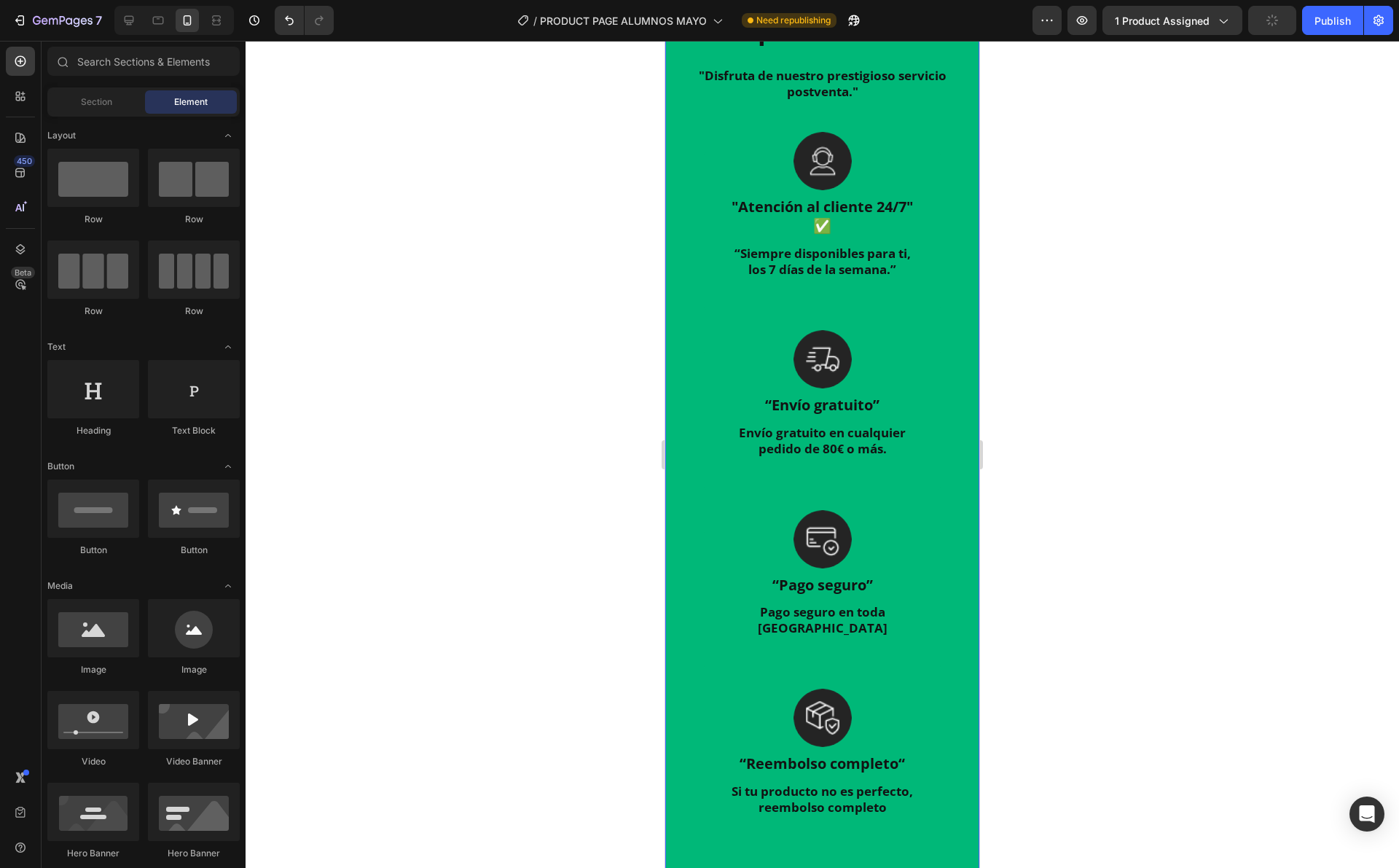
click at [788, 442] on div "Por que deberias de escoger nuestro producto? Heading "Disfruta de nuestro pres…" at bounding box center [822, 409] width 314 height 1041
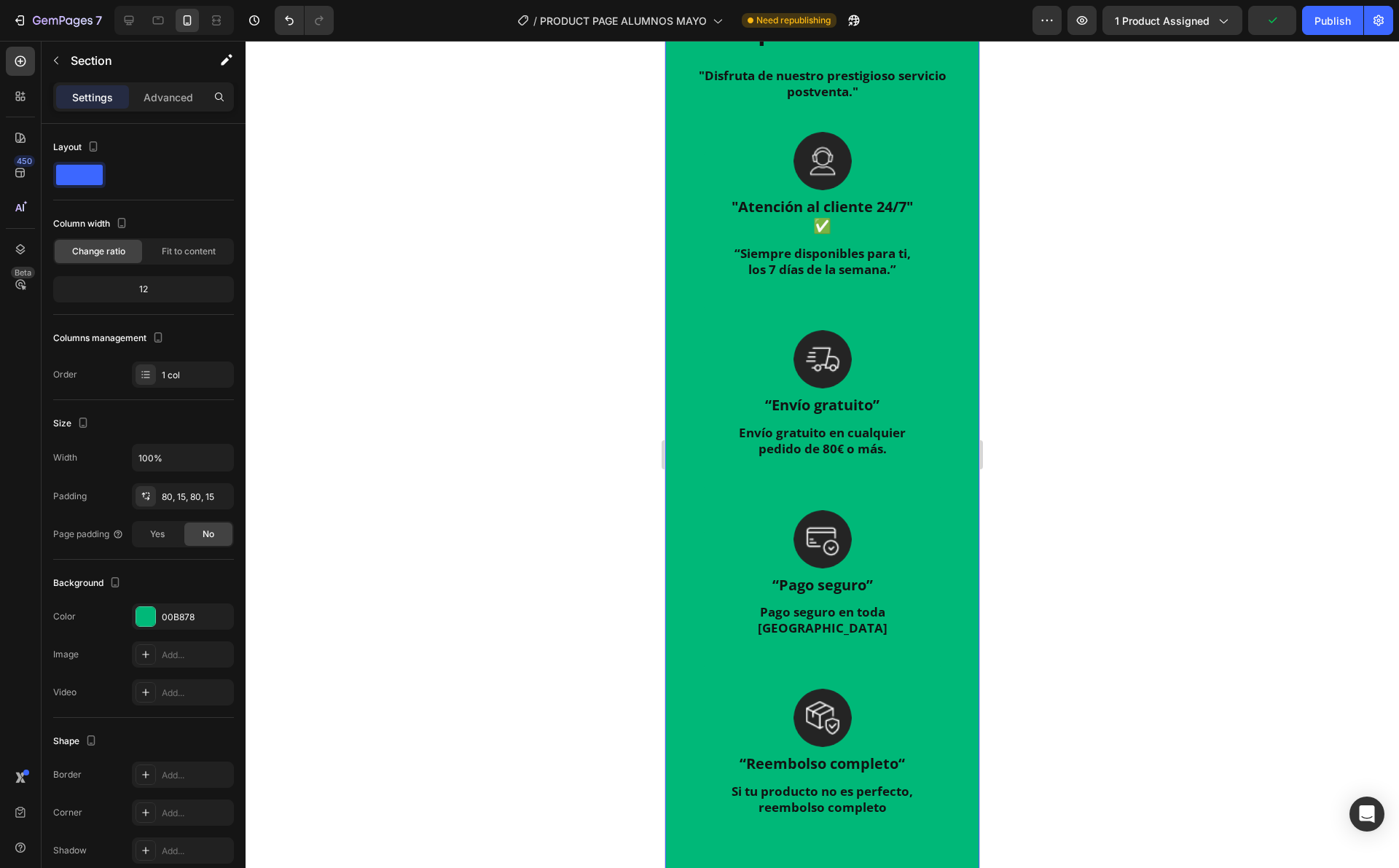
click at [625, 405] on div at bounding box center [822, 454] width 1154 height 827
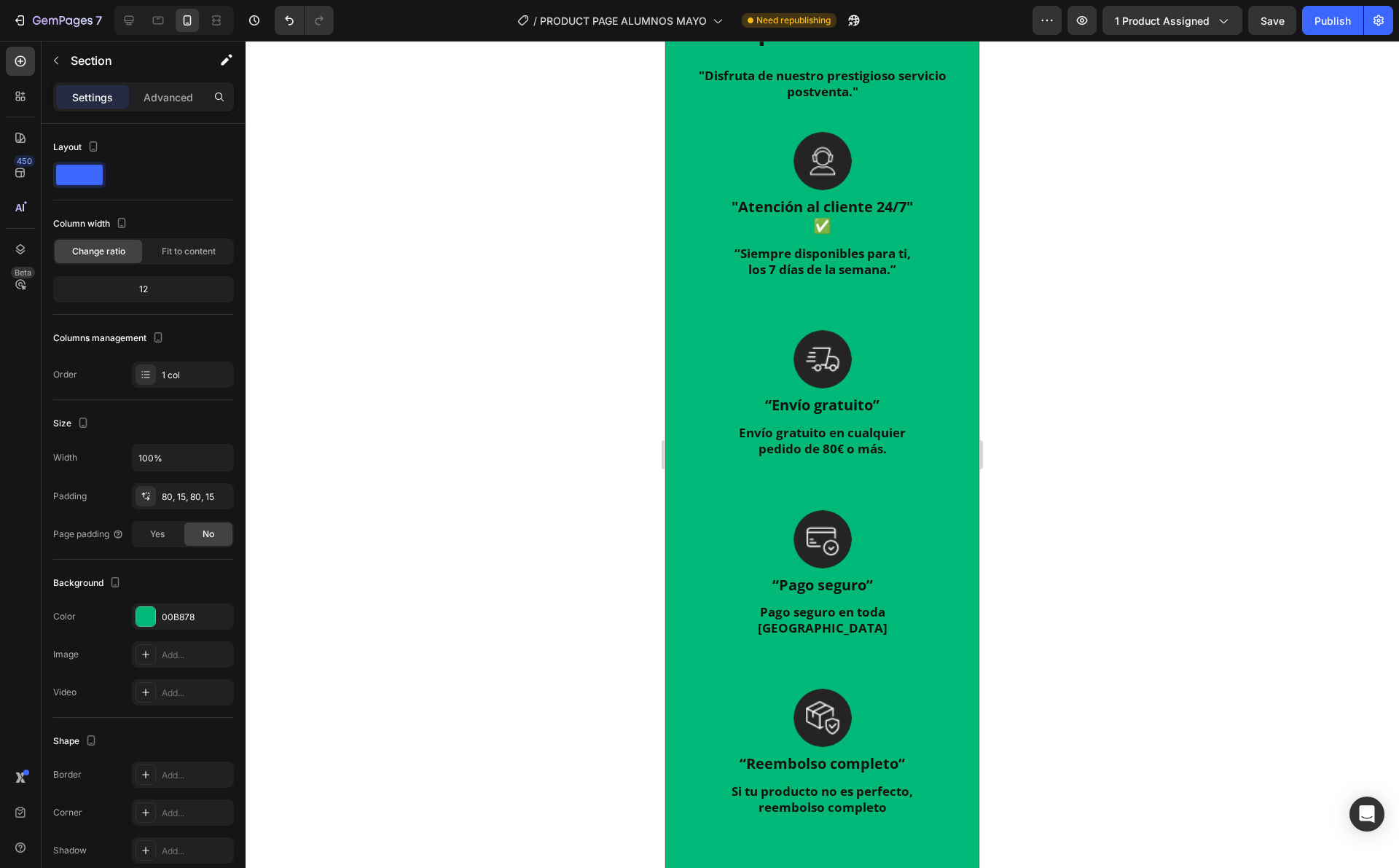
click at [840, 450] on div "Por que deberias de escoger nuestro producto? Heading "Disfruta de nuestro pres…" at bounding box center [822, 409] width 314 height 1041
drag, startPoint x: 1052, startPoint y: 341, endPoint x: 979, endPoint y: 373, distance: 79.7
click at [1048, 339] on div at bounding box center [822, 454] width 1154 height 827
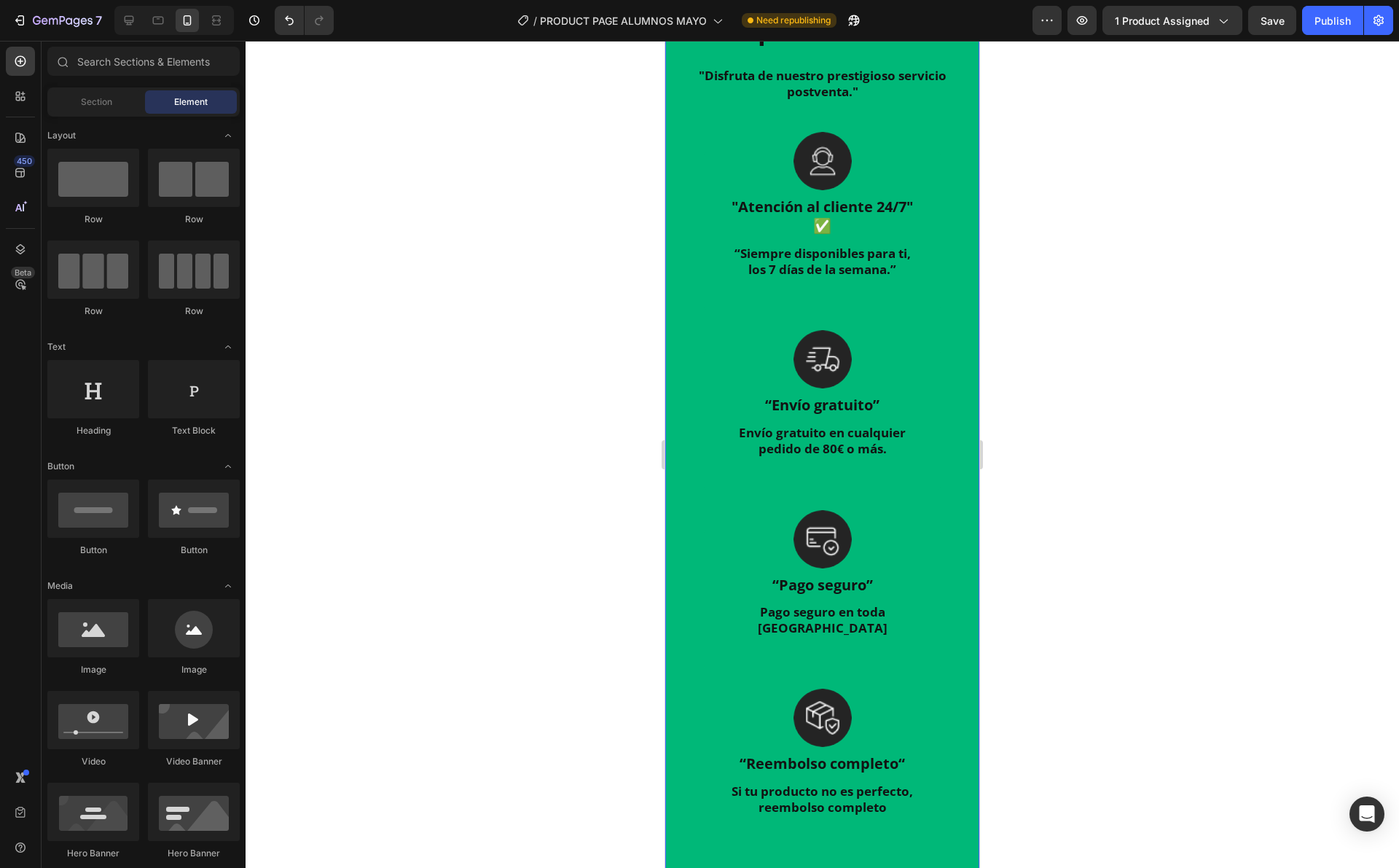
click at [940, 437] on div "Por que deberias de escoger nuestro producto? Heading "Disfruta de nuestro pres…" at bounding box center [822, 409] width 314 height 1041
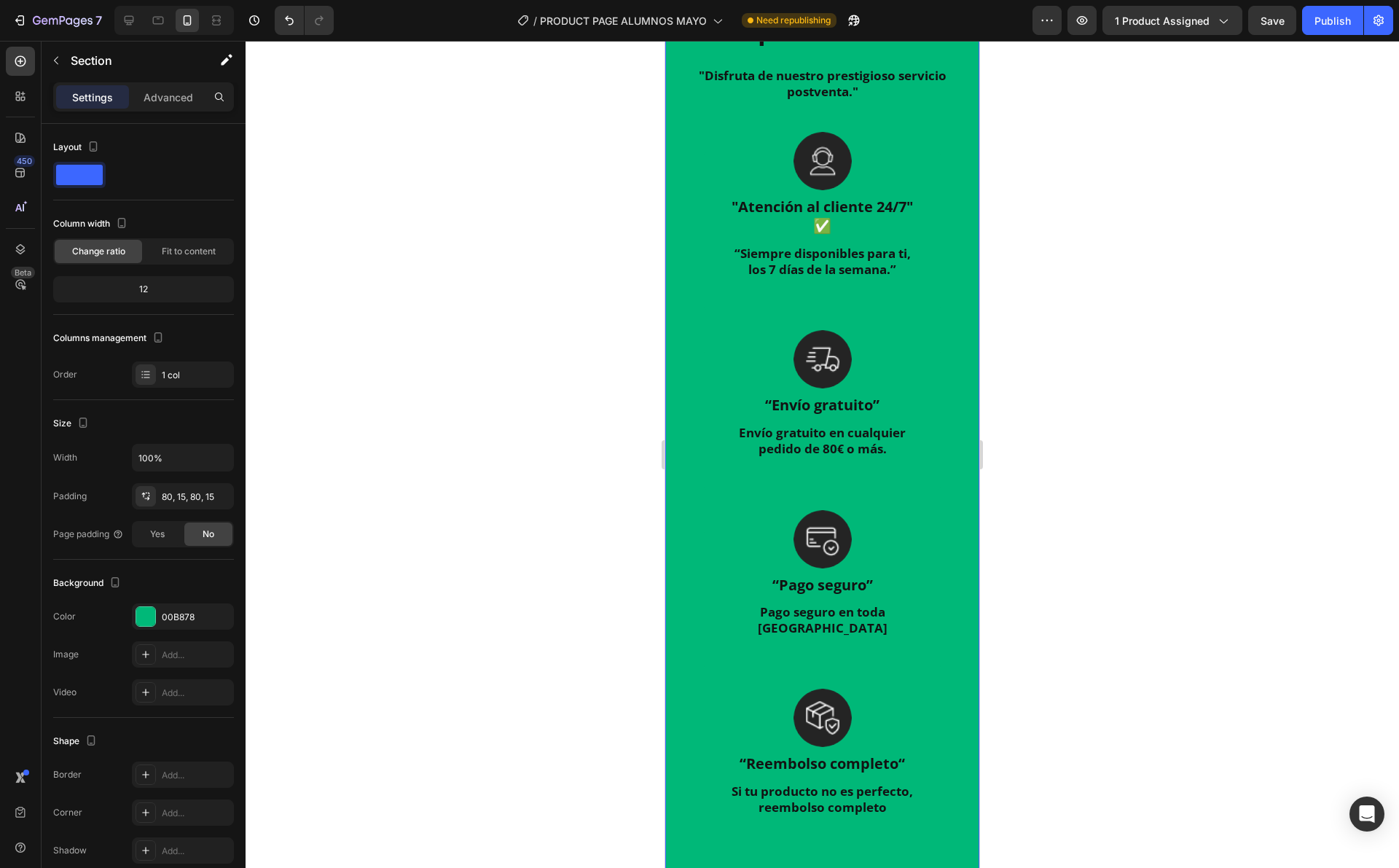
drag, startPoint x: 899, startPoint y: 438, endPoint x: 879, endPoint y: 432, distance: 20.9
click at [899, 438] on div "Por que deberias de escoger nuestro producto? Heading "Disfruta de nuestro pres…" at bounding box center [822, 409] width 314 height 1041
click at [599, 346] on div at bounding box center [822, 454] width 1154 height 827
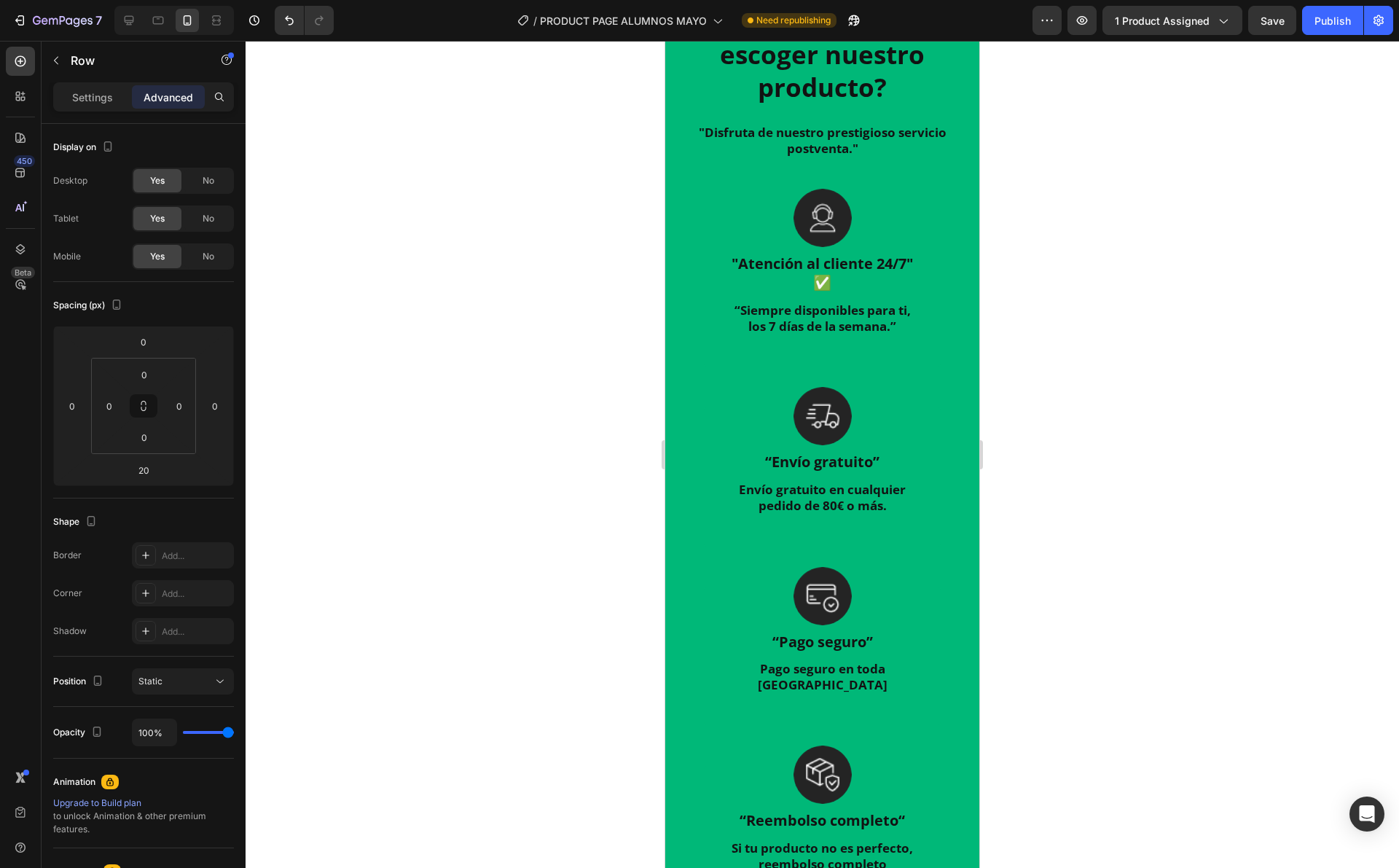
drag, startPoint x: 823, startPoint y: 478, endPoint x: 832, endPoint y: 535, distance: 57.7
type input "98"
click at [992, 418] on div at bounding box center [822, 454] width 1154 height 827
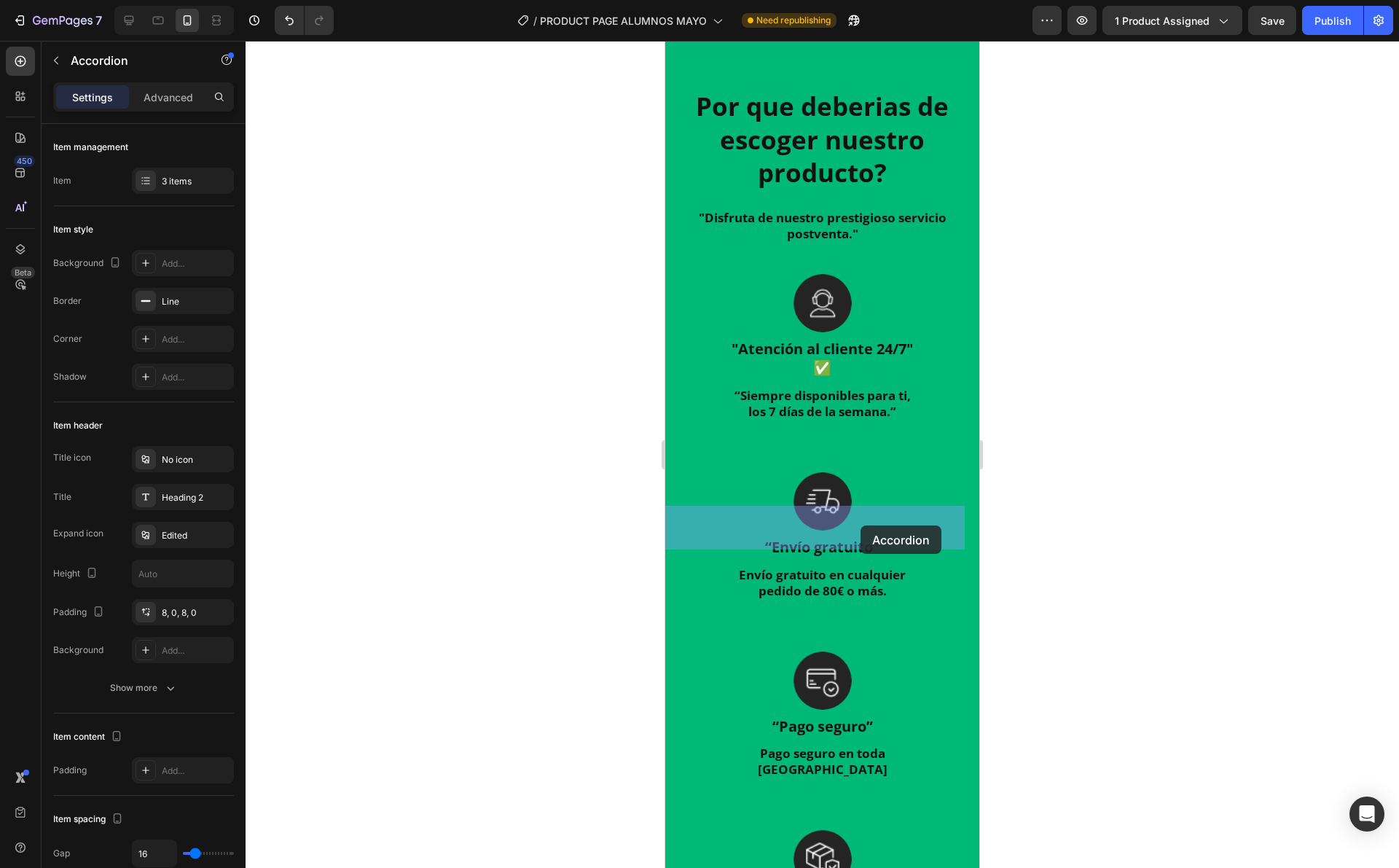
drag, startPoint x: 922, startPoint y: 374, endPoint x: 860, endPoint y: 525, distance: 163.2
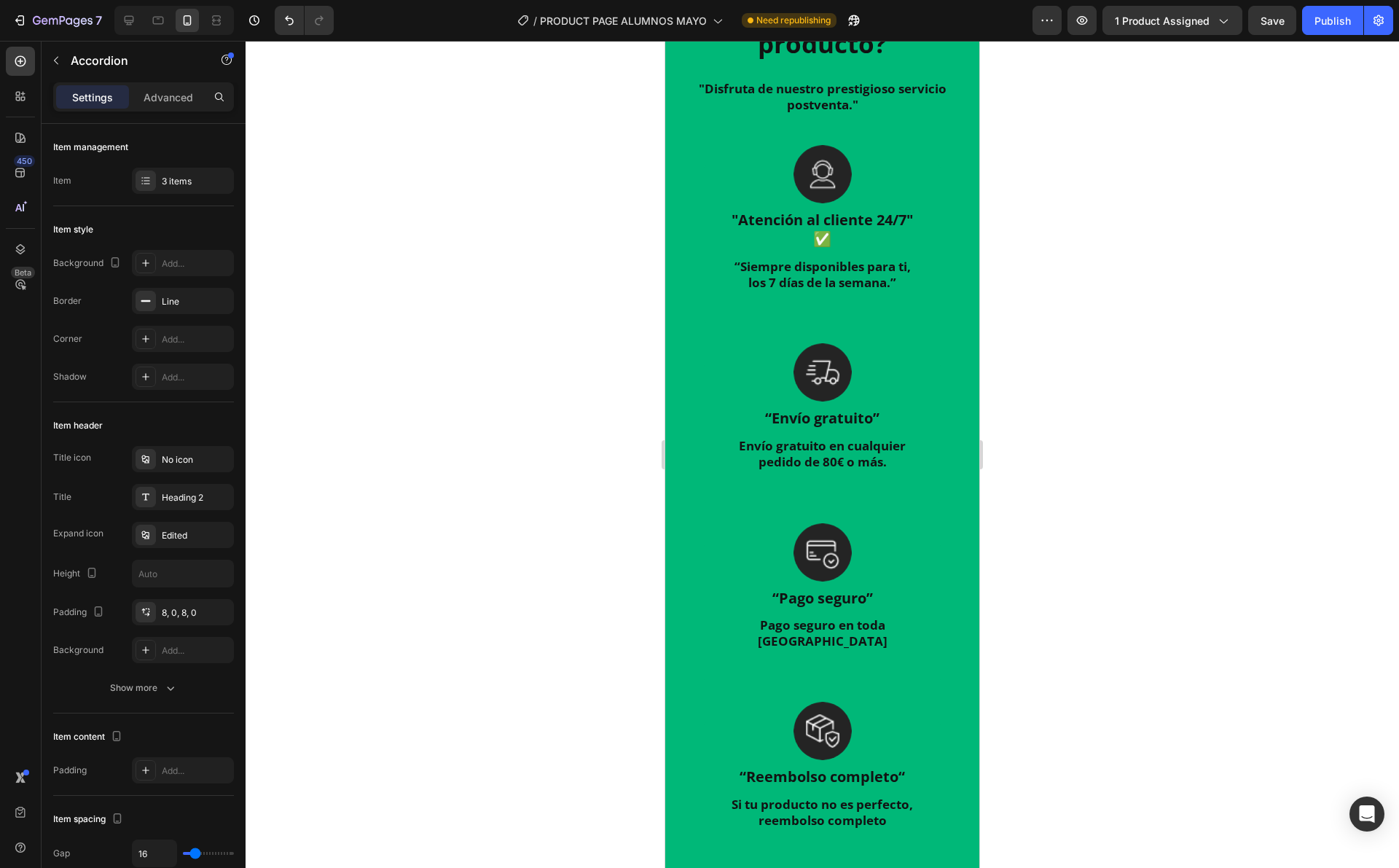
click at [1041, 222] on div at bounding box center [822, 454] width 1154 height 827
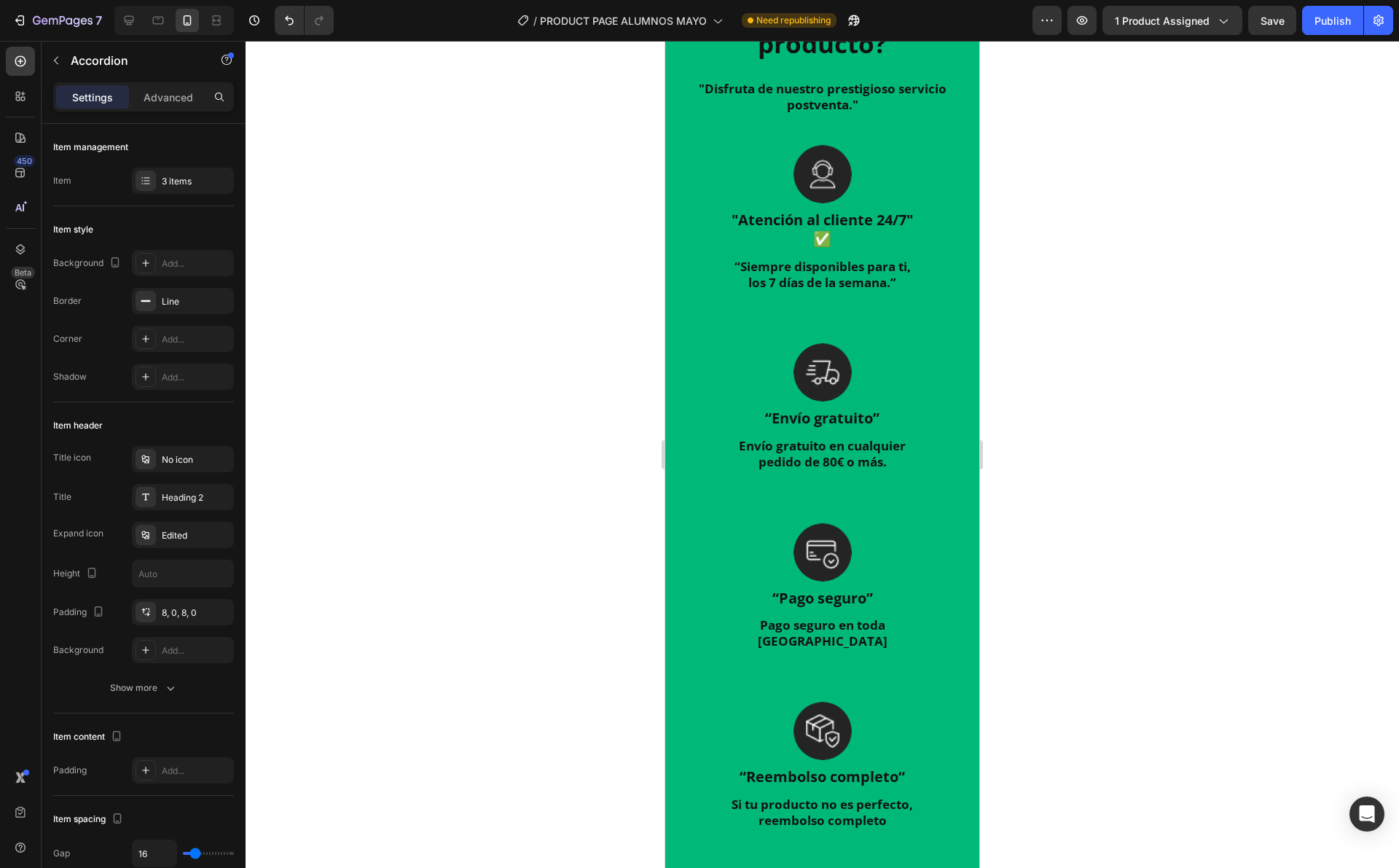
click at [1041, 283] on div at bounding box center [822, 454] width 1154 height 827
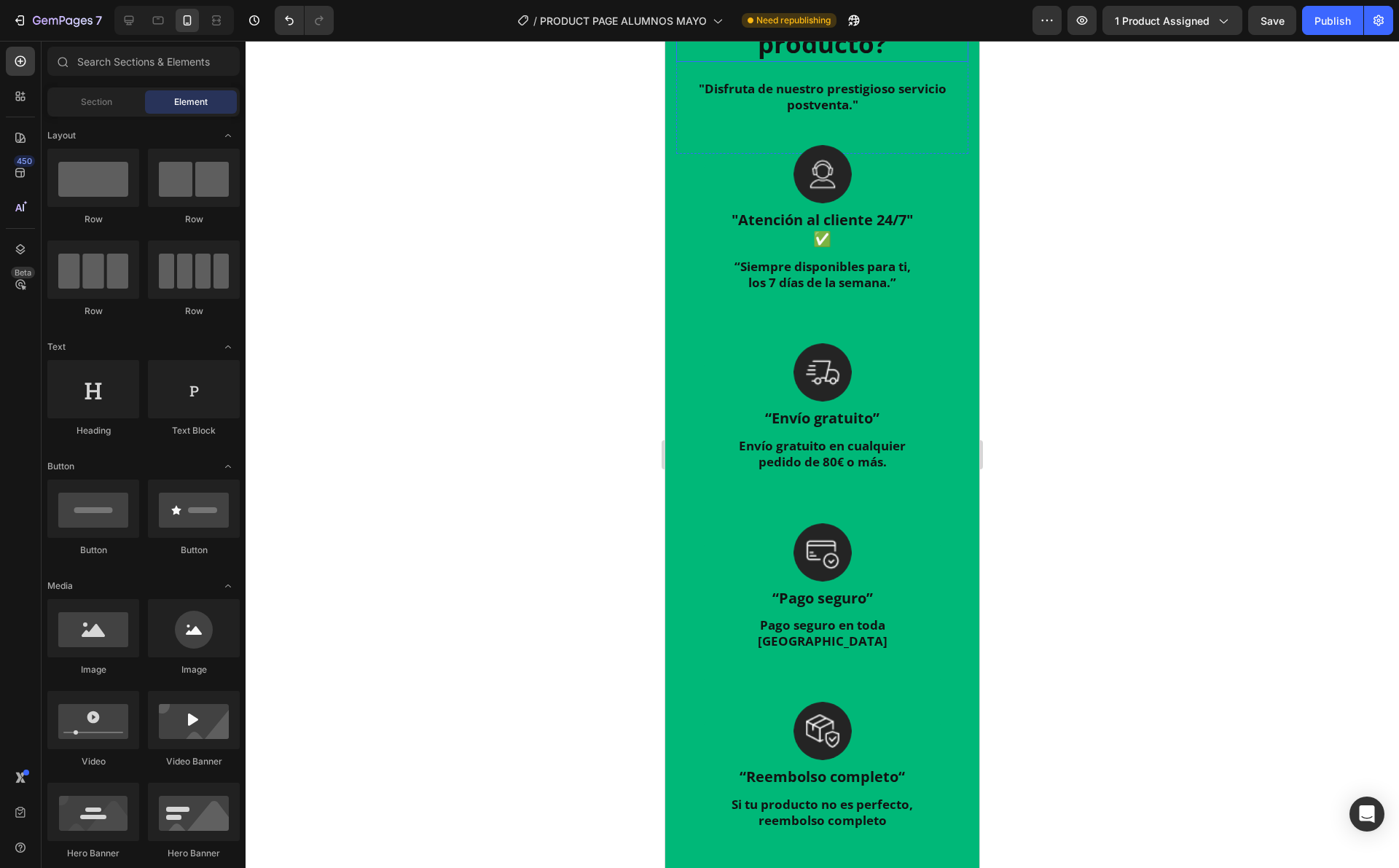
scroll to position [2827, 0]
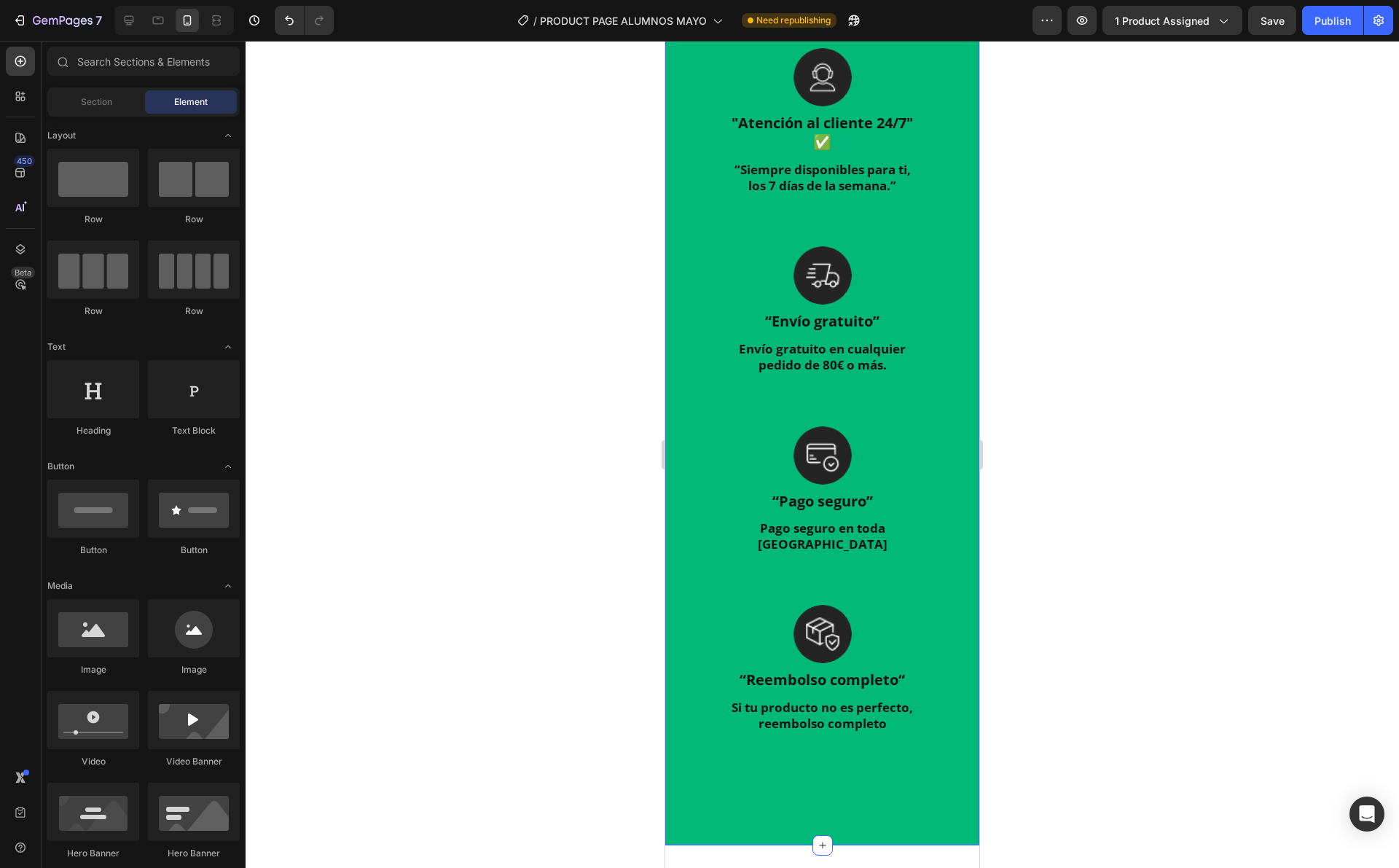
click at [835, 386] on div "Por que deberias de escoger nuestro producto? Heading "Disfruta de nuestro pres…" at bounding box center [822, 324] width 314 height 1041
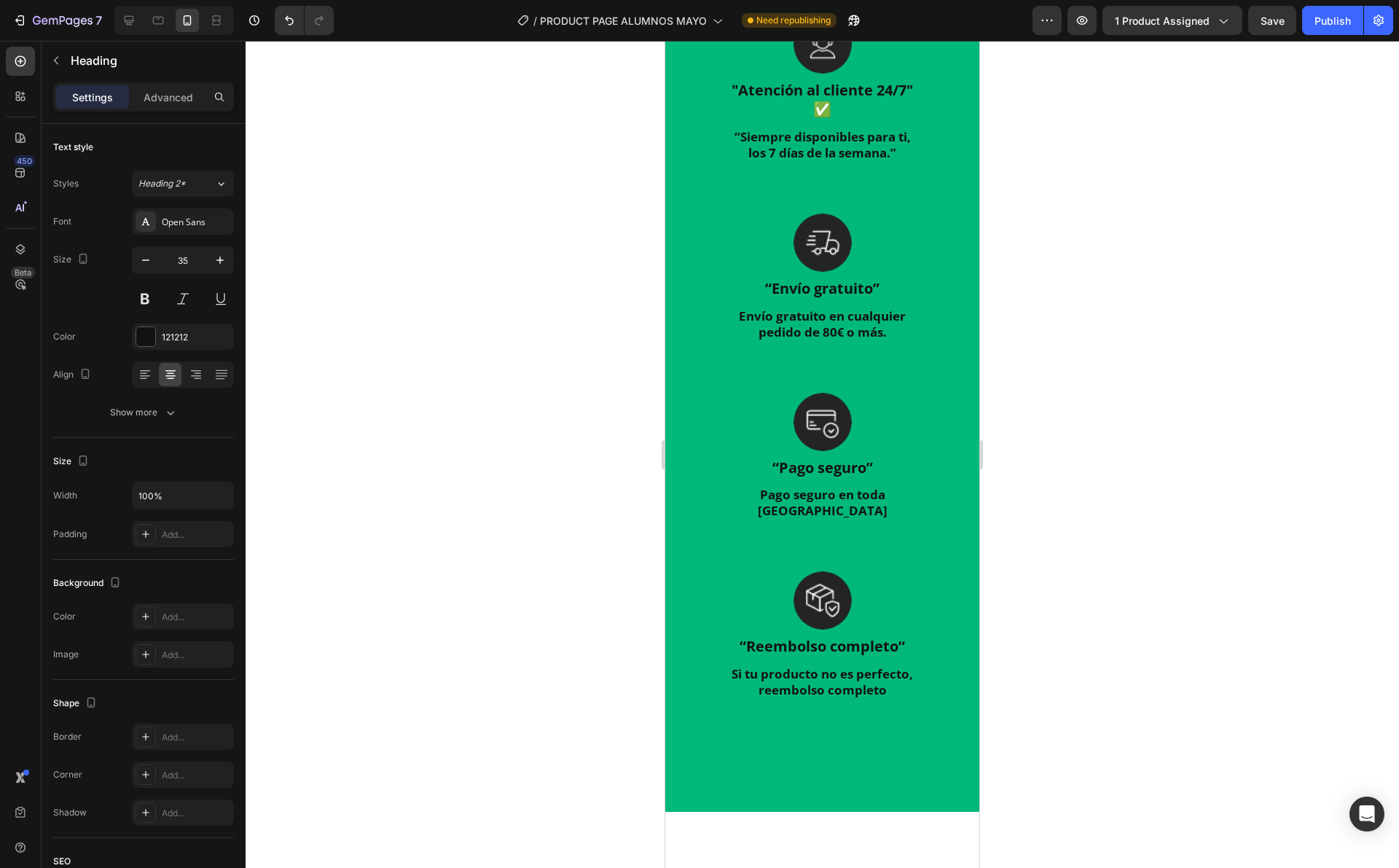
click at [1055, 336] on div at bounding box center [822, 454] width 1154 height 827
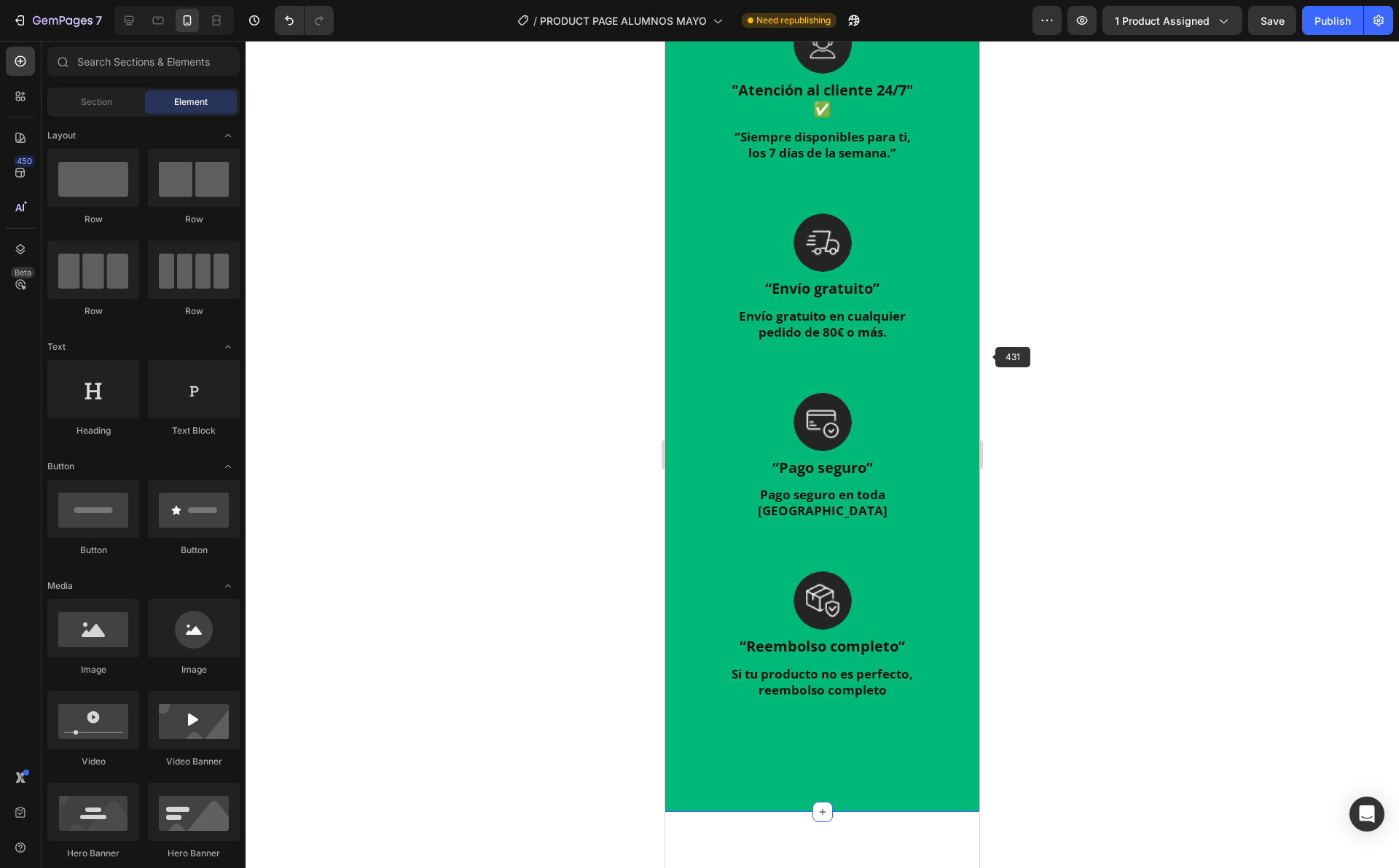
click at [866, 377] on div "¿Por qué deberias de confiar en nosotros? Heading "Disfruta de nuestro prestigi…" at bounding box center [822, 307] width 314 height 1007
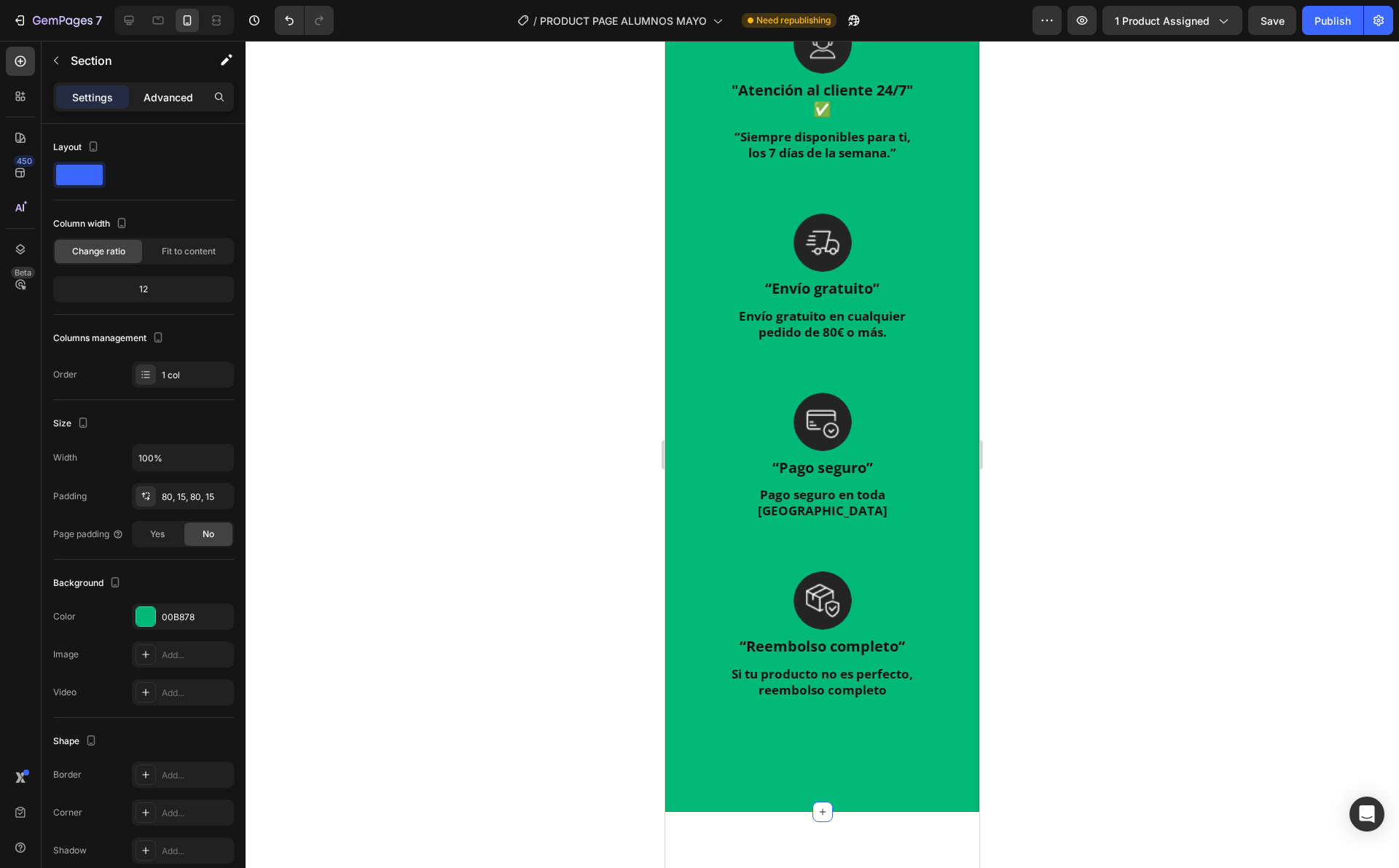
click at [175, 92] on p "Advanced" at bounding box center [169, 97] width 50 height 15
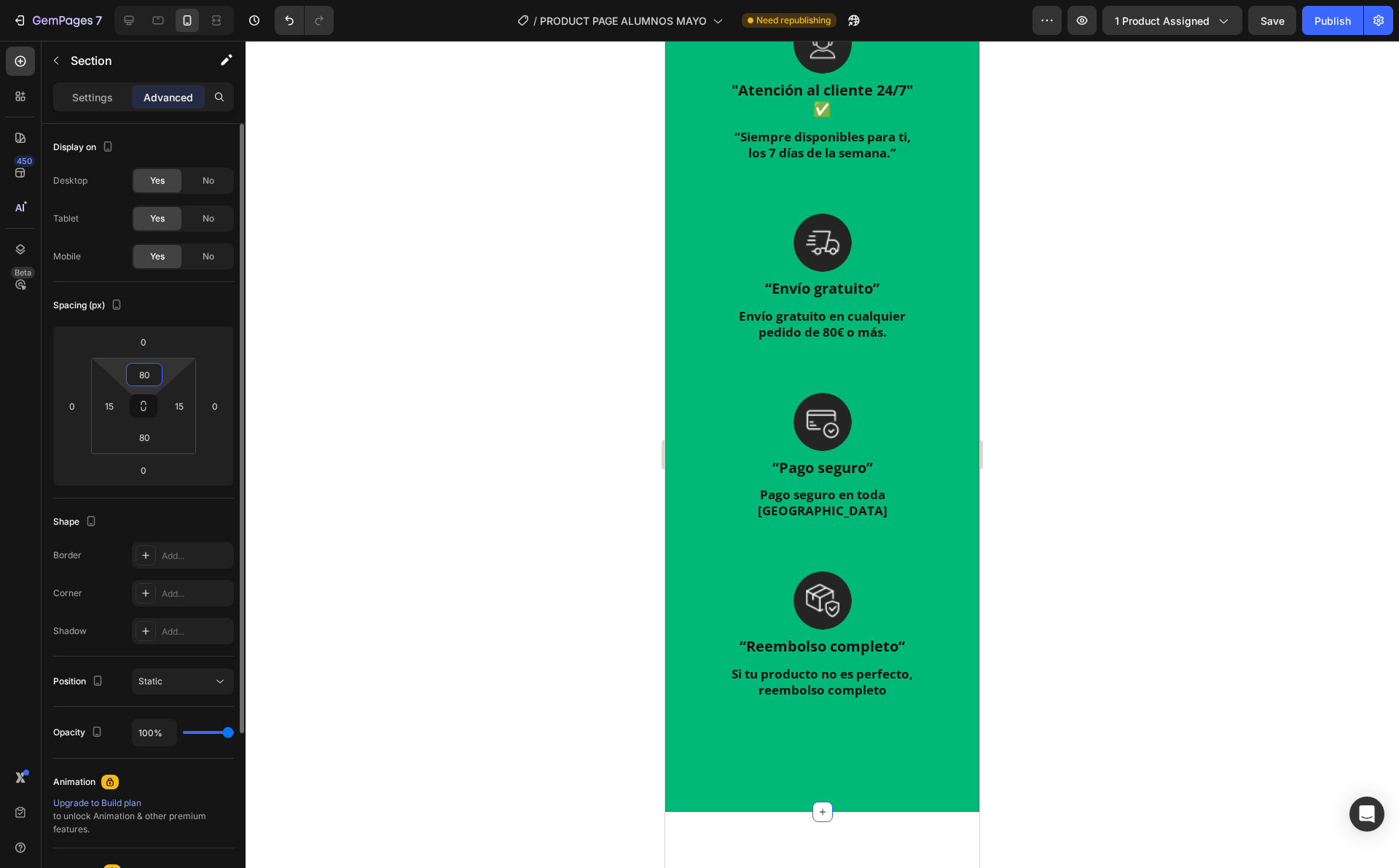
click at [150, 367] on input "80" at bounding box center [144, 374] width 29 height 22
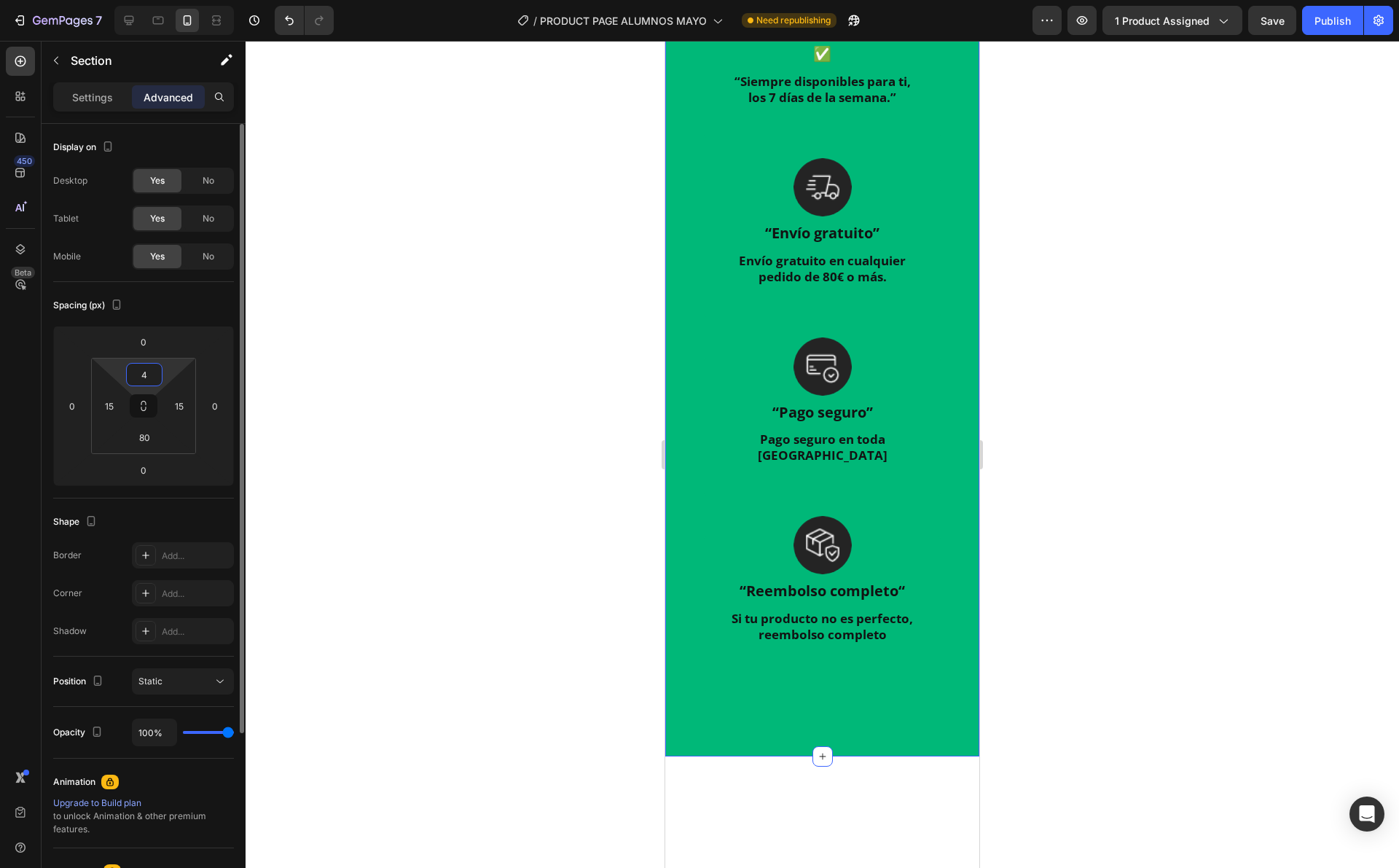
type input "40"
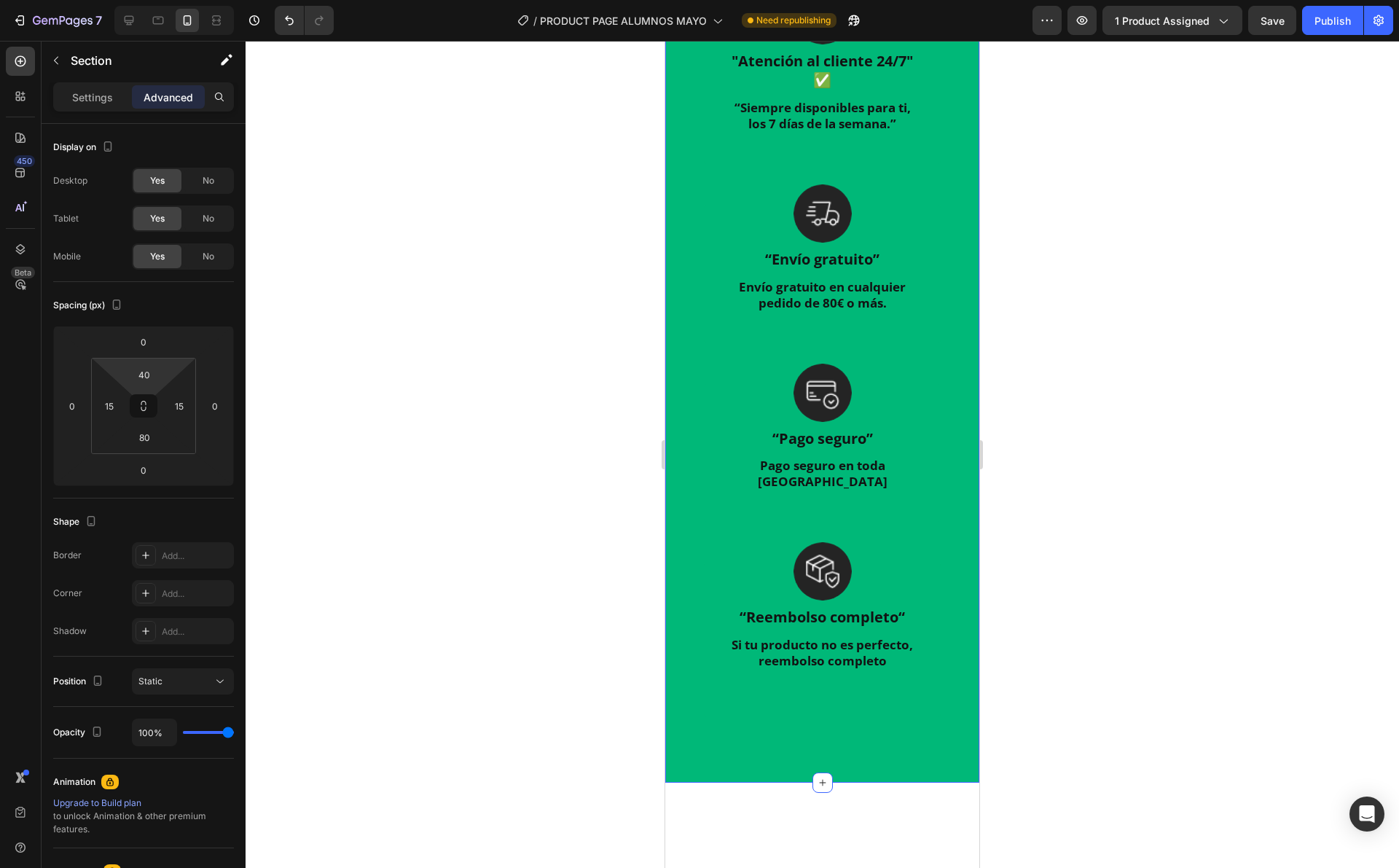
click at [1119, 199] on div at bounding box center [822, 454] width 1154 height 827
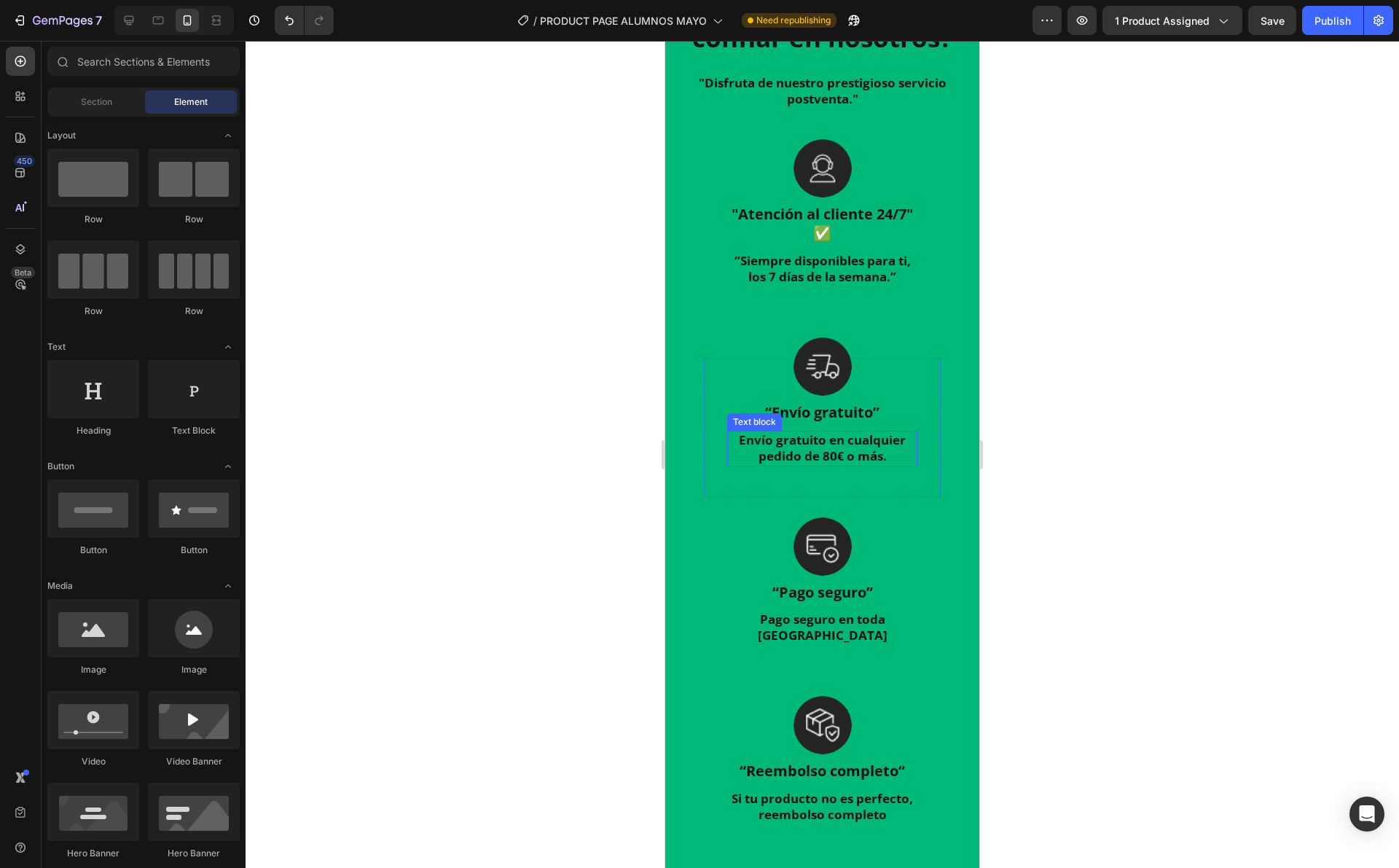
scroll to position [3410, 0]
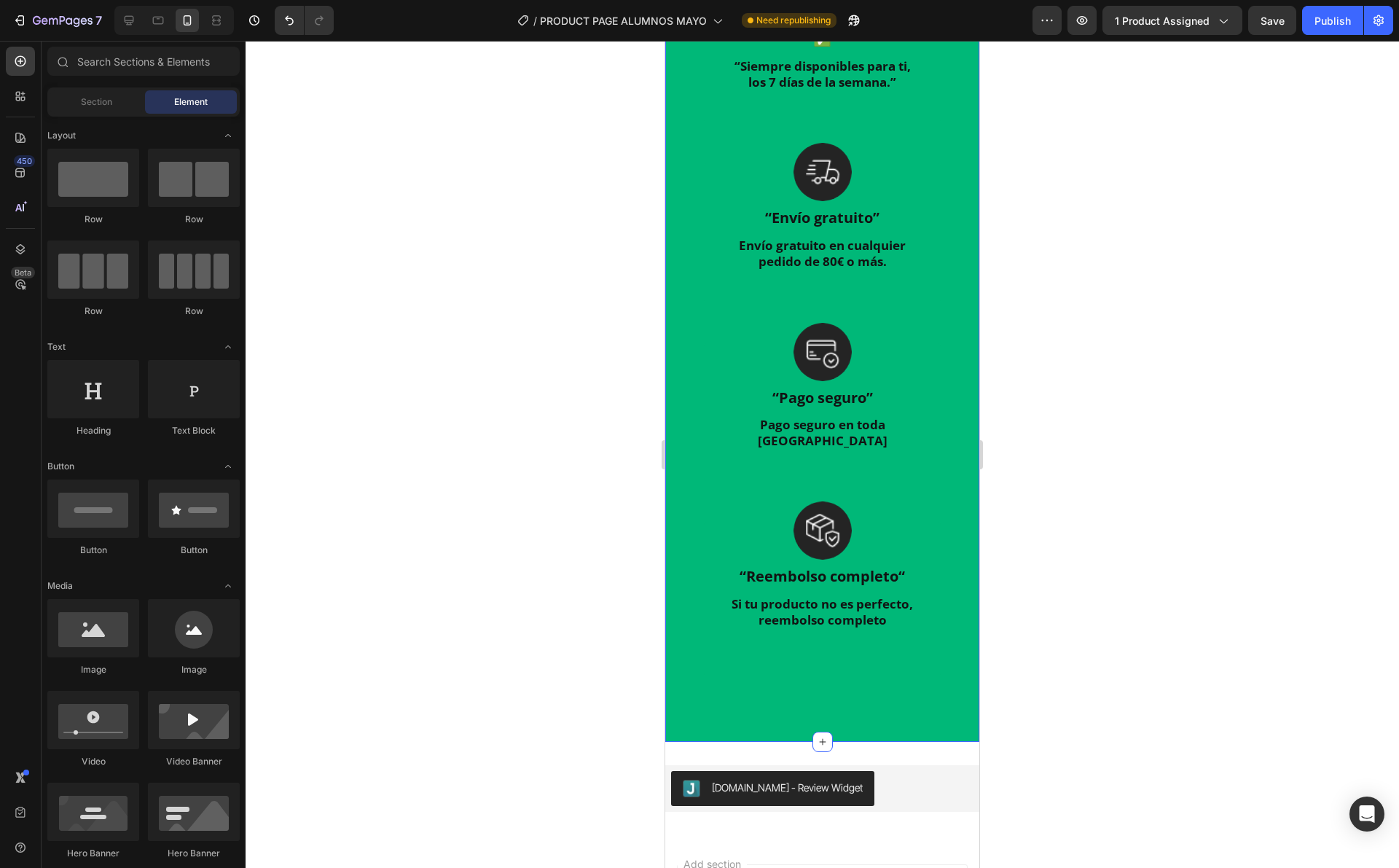
click at [843, 711] on div "¿Por qué deberias de confiar en nosotros? Heading "Disfruta de nuestro prestigi…" at bounding box center [822, 252] width 314 height 978
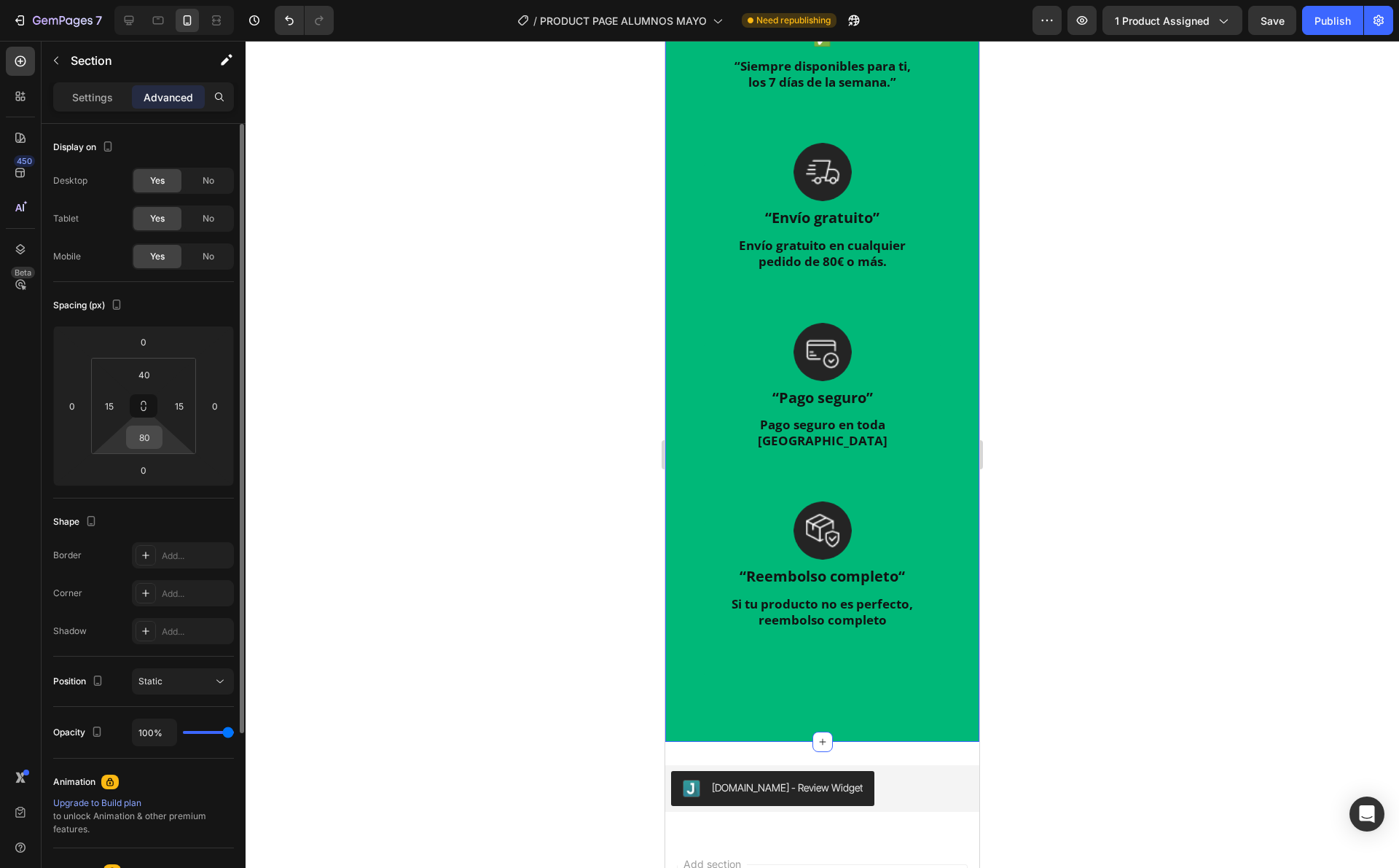
click at [128, 443] on div "80" at bounding box center [144, 437] width 36 height 23
click at [144, 446] on input "80" at bounding box center [144, 437] width 29 height 22
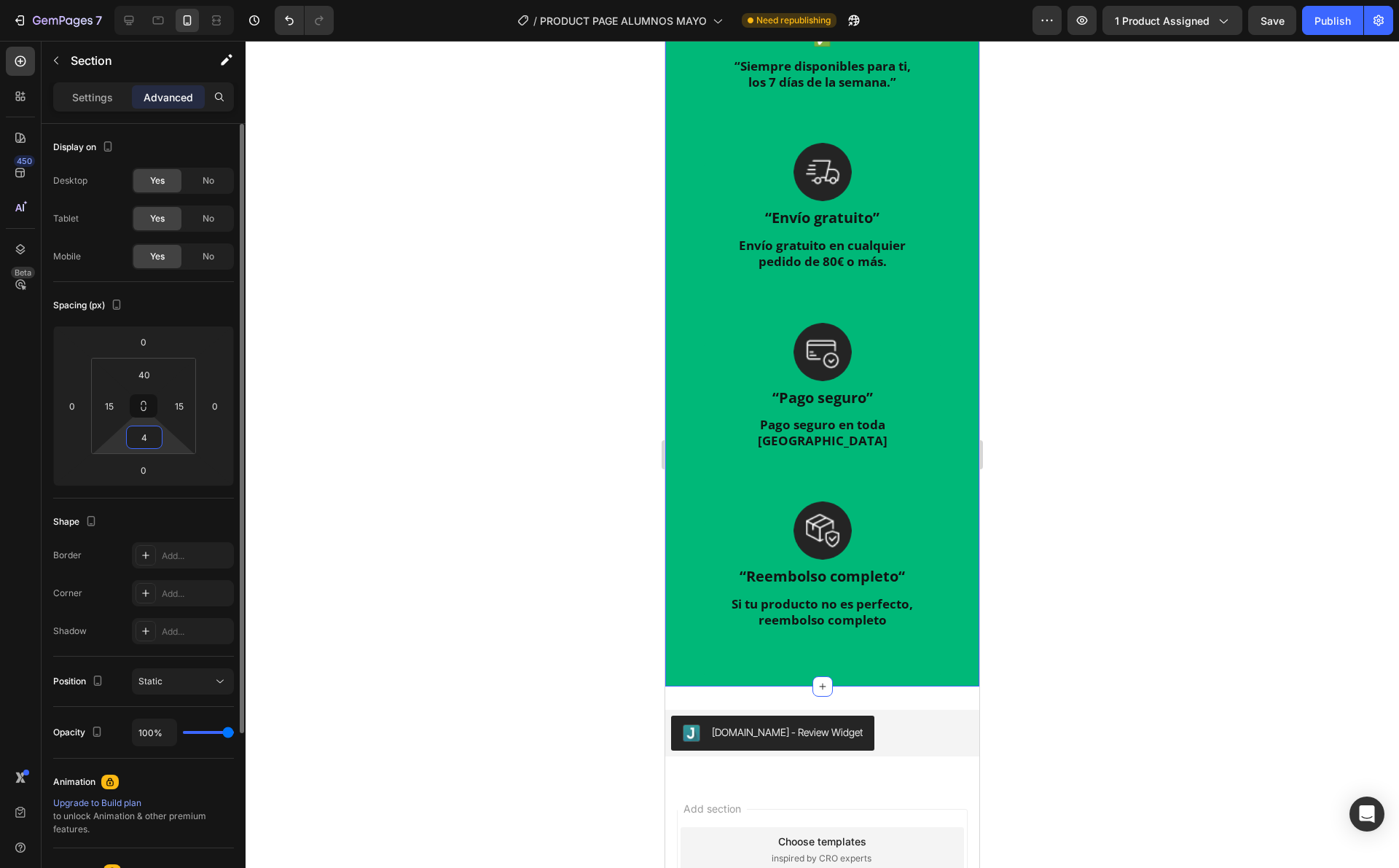
type input "40"
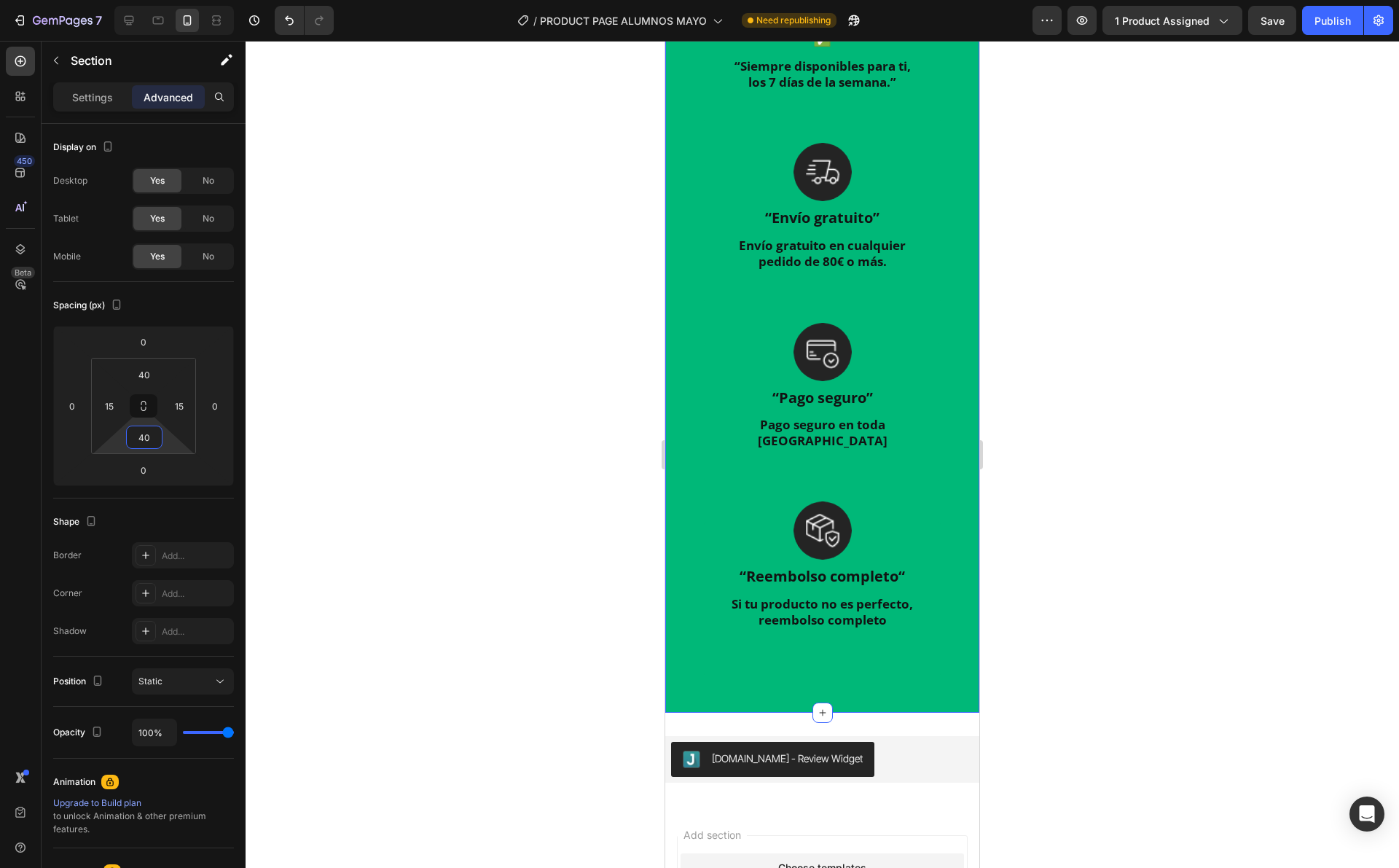
click at [1001, 231] on div at bounding box center [822, 454] width 1154 height 827
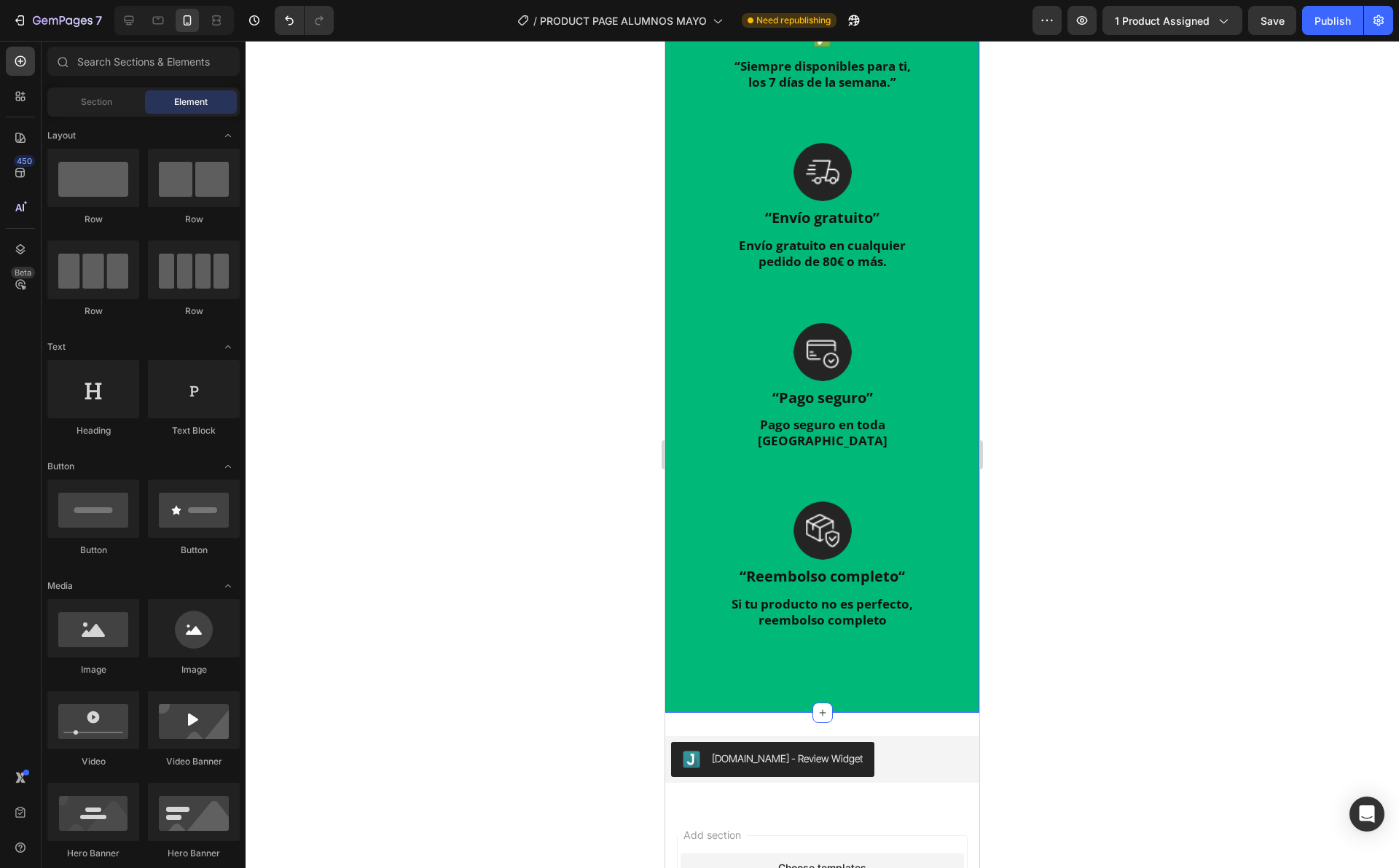
scroll to position [3604, 0]
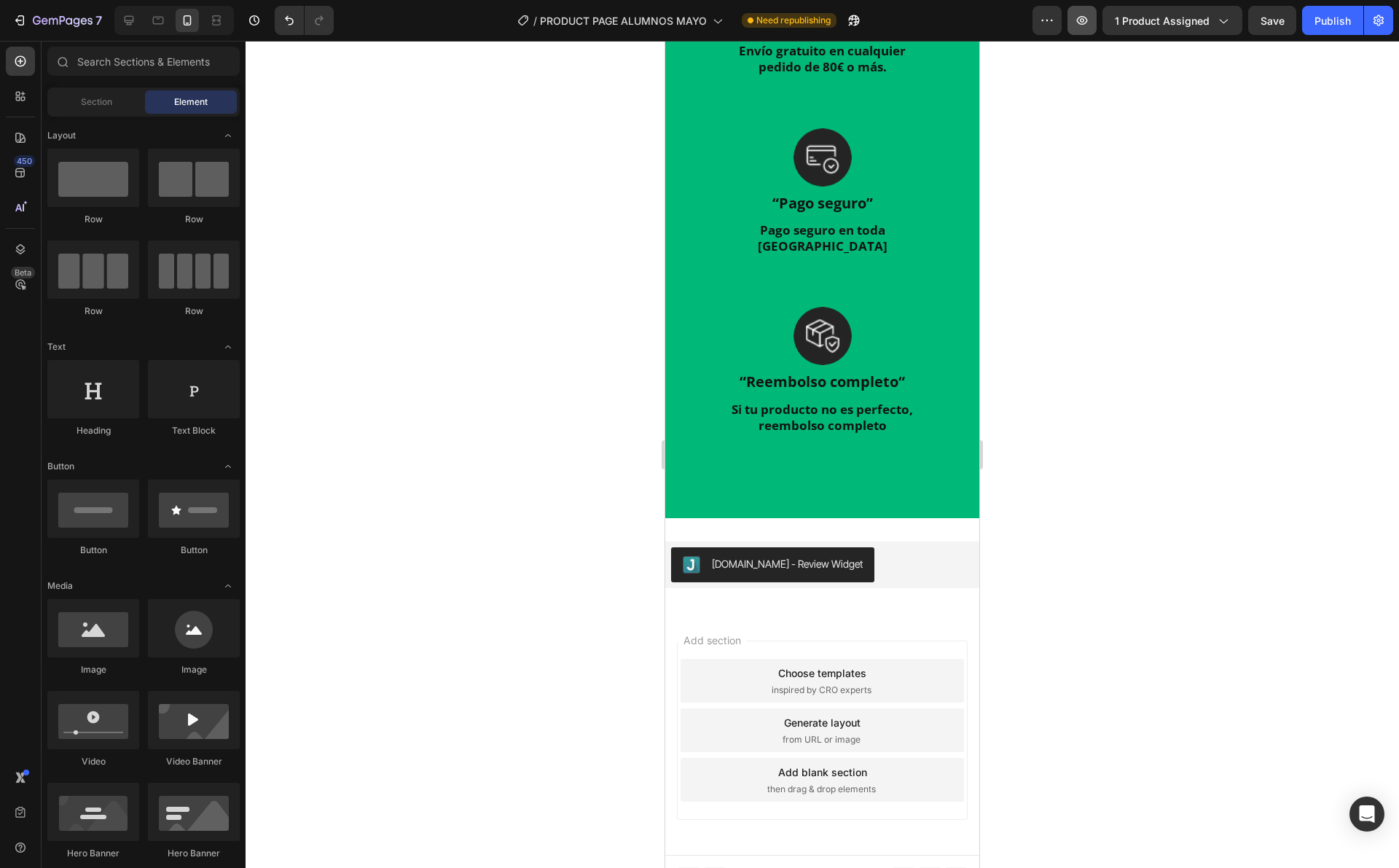
click at [1086, 28] on button "button" at bounding box center [1082, 20] width 29 height 29
